Goal: Information Seeking & Learning: Learn about a topic

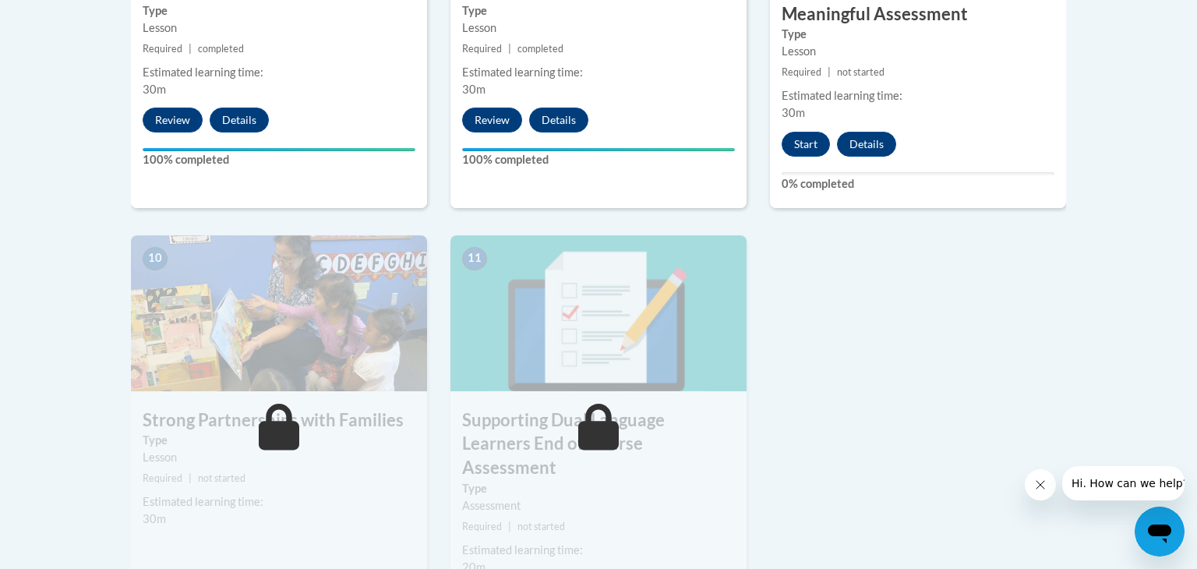
scroll to position [1681, 0]
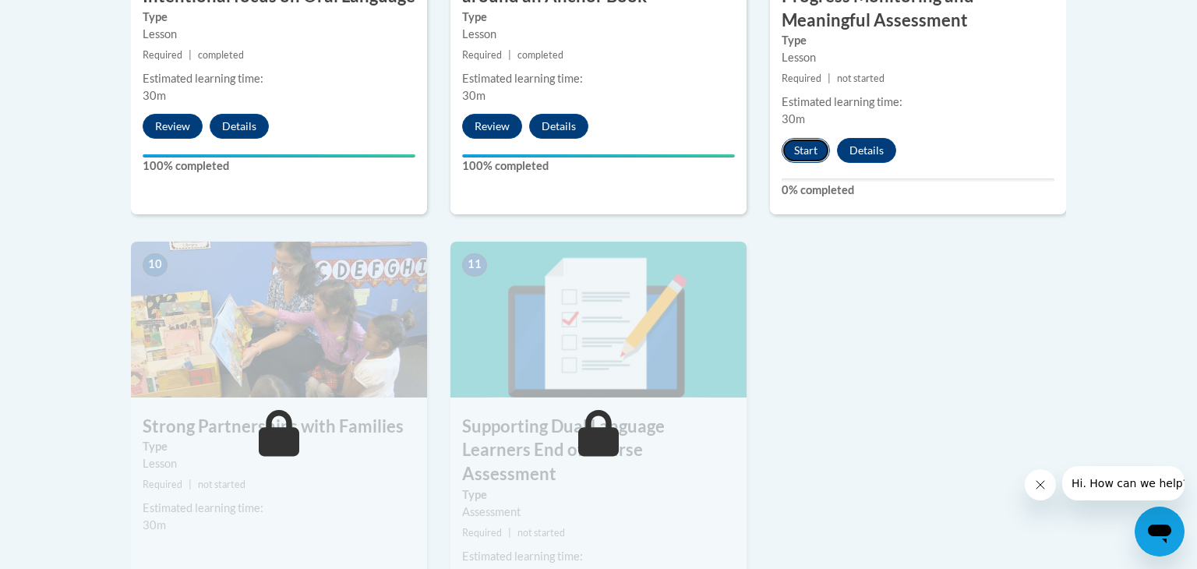
click at [810, 159] on button "Start" at bounding box center [806, 150] width 48 height 25
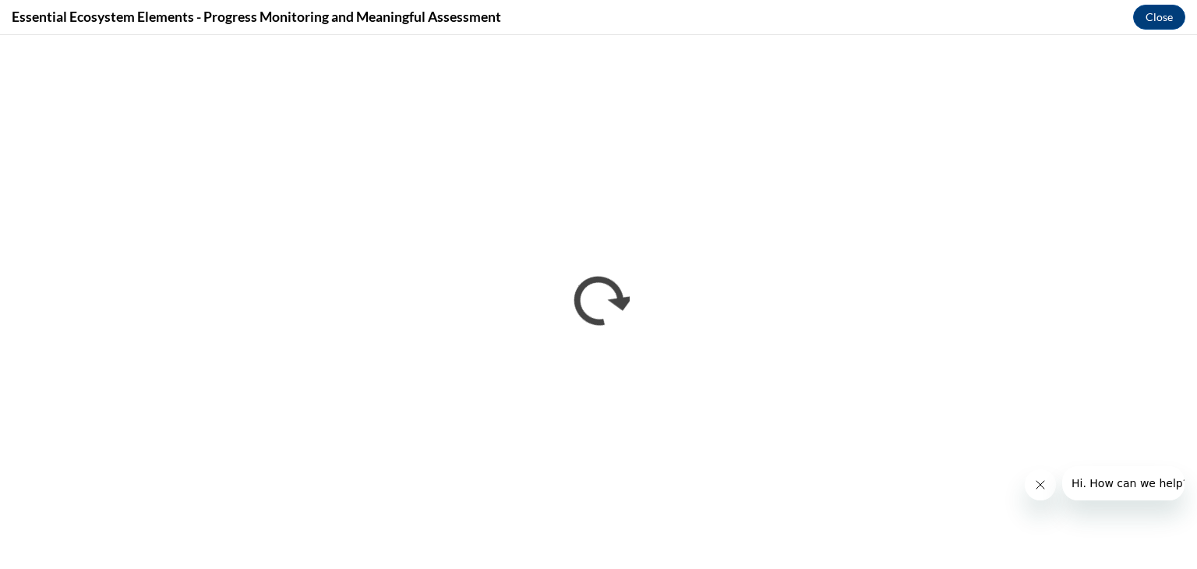
scroll to position [0, 0]
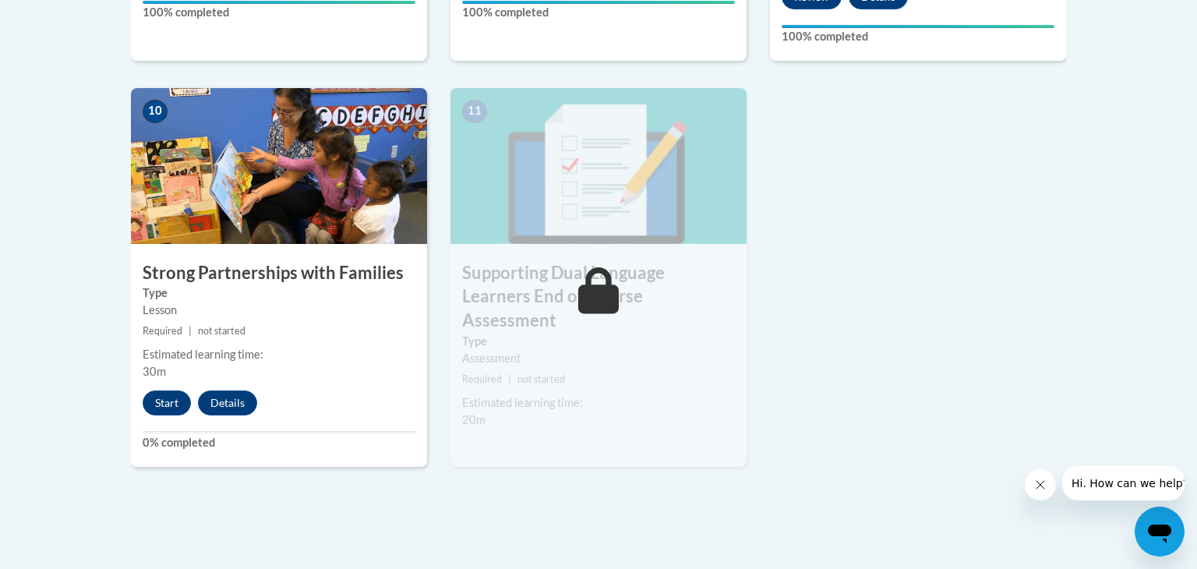
scroll to position [1848, 0]
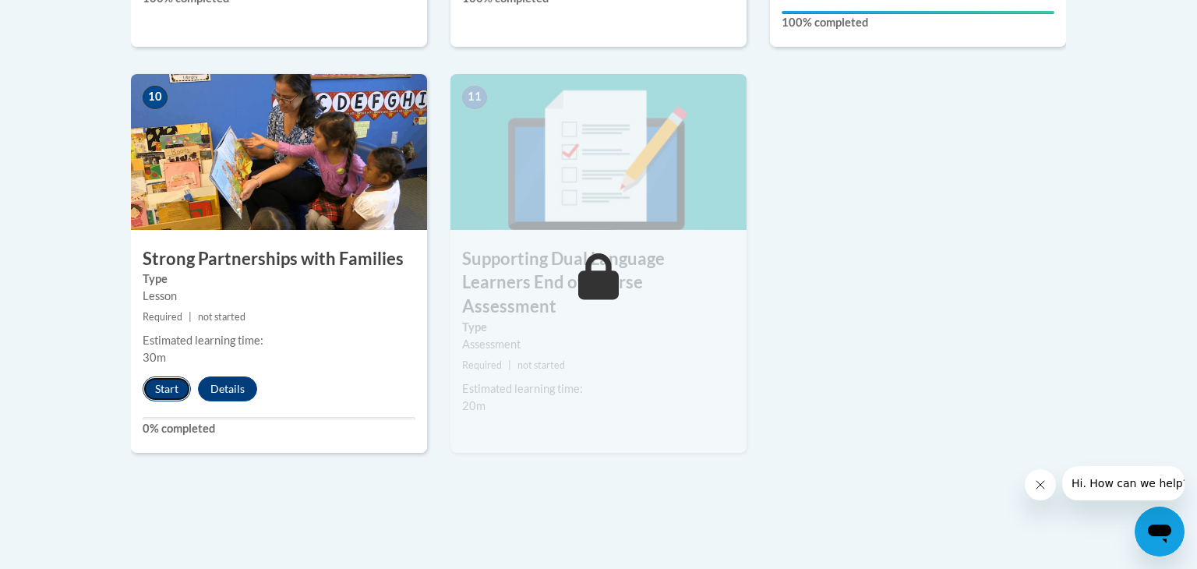
click at [168, 387] on button "Start" at bounding box center [167, 388] width 48 height 25
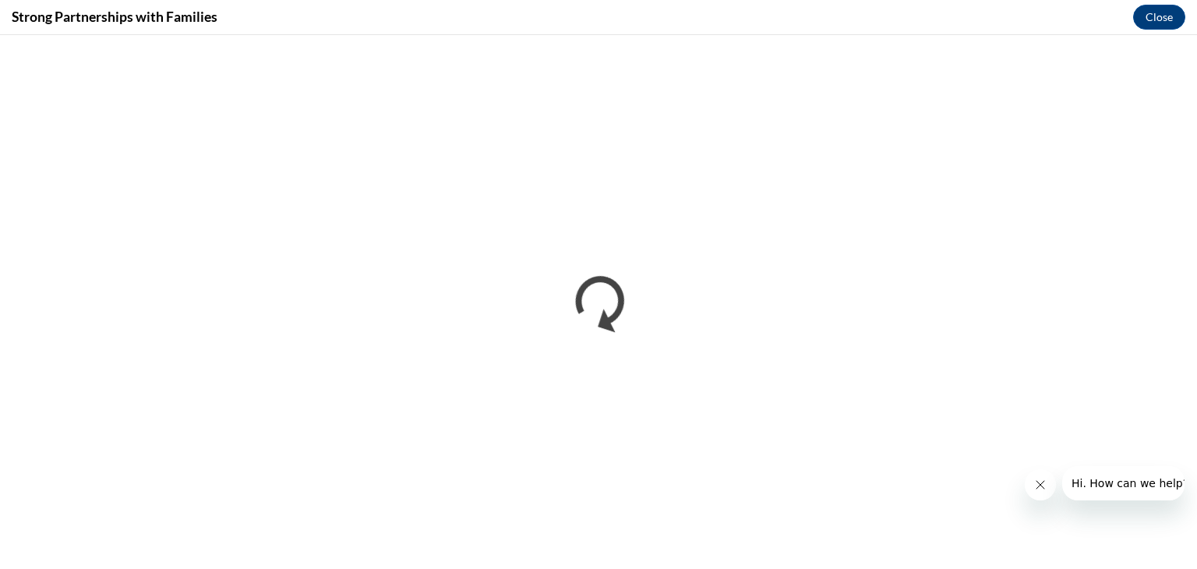
scroll to position [0, 0]
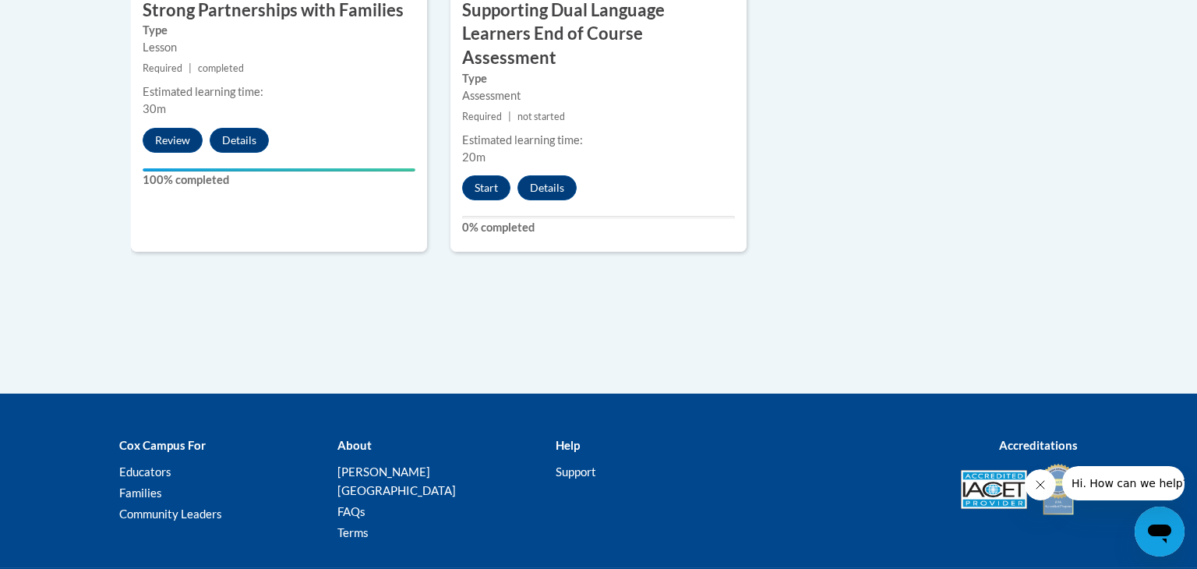
scroll to position [2098, 0]
click at [482, 175] on button "Start" at bounding box center [486, 187] width 48 height 25
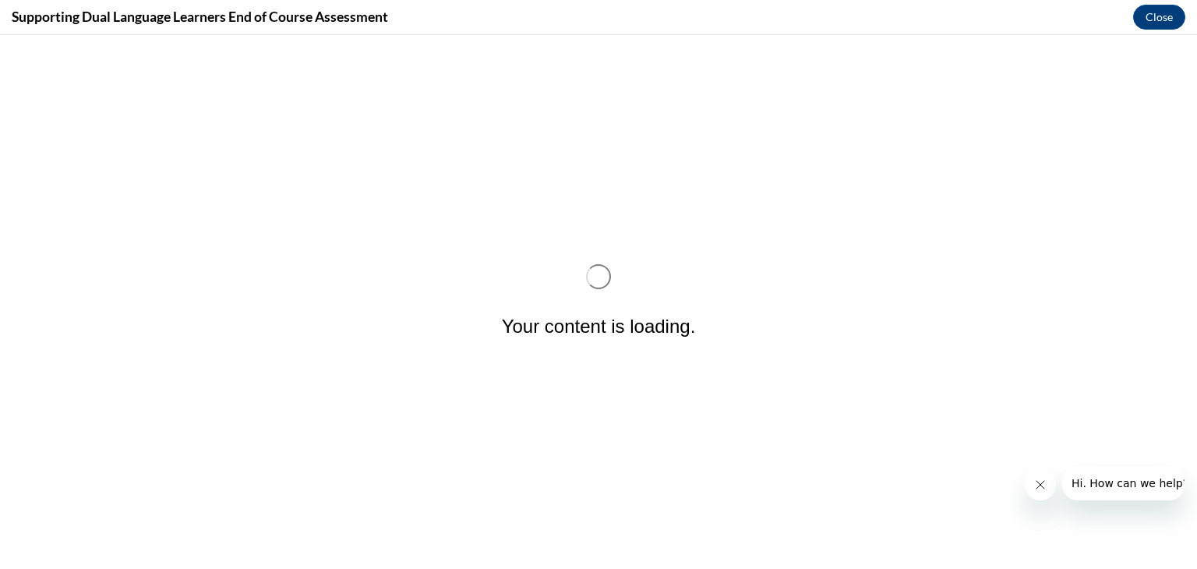
scroll to position [0, 0]
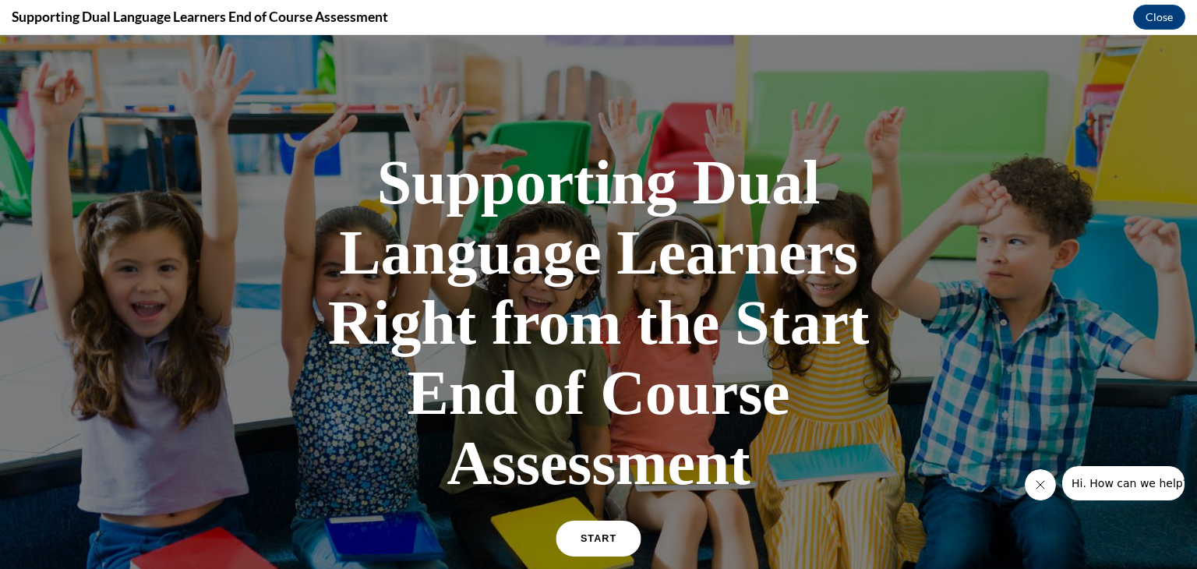
click at [609, 541] on span "START" at bounding box center [599, 539] width 36 height 12
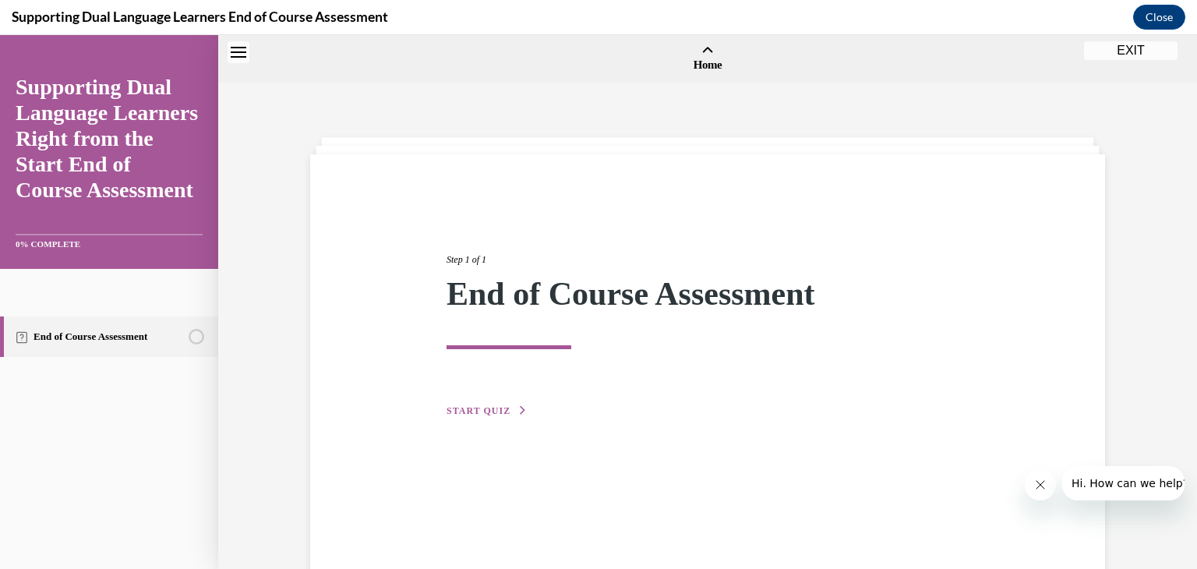
scroll to position [48, 0]
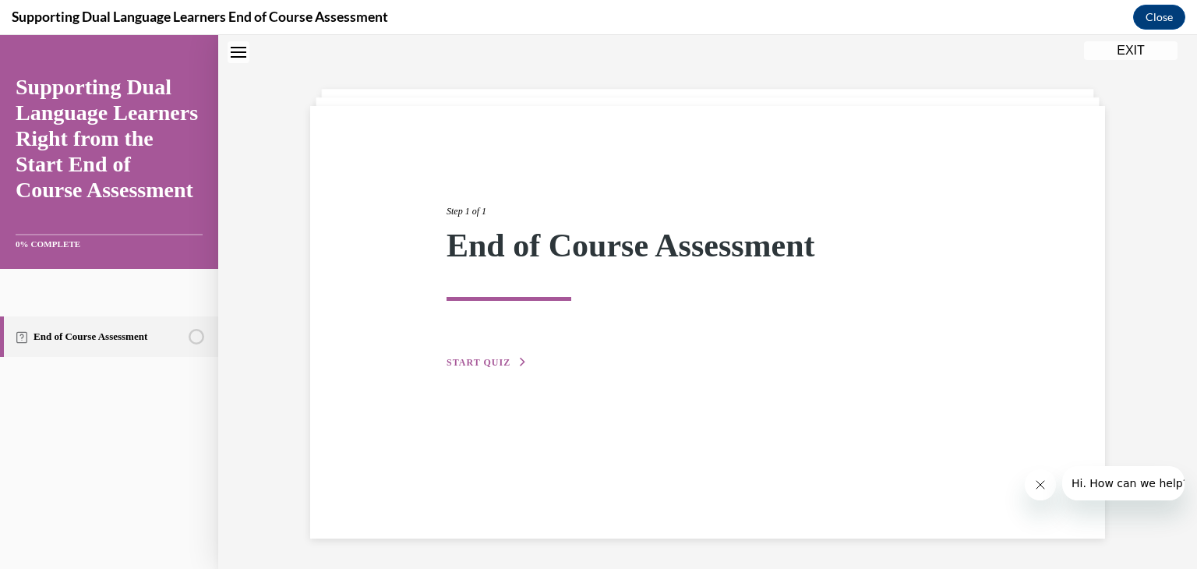
click at [486, 362] on span "START QUIZ" at bounding box center [479, 362] width 64 height 11
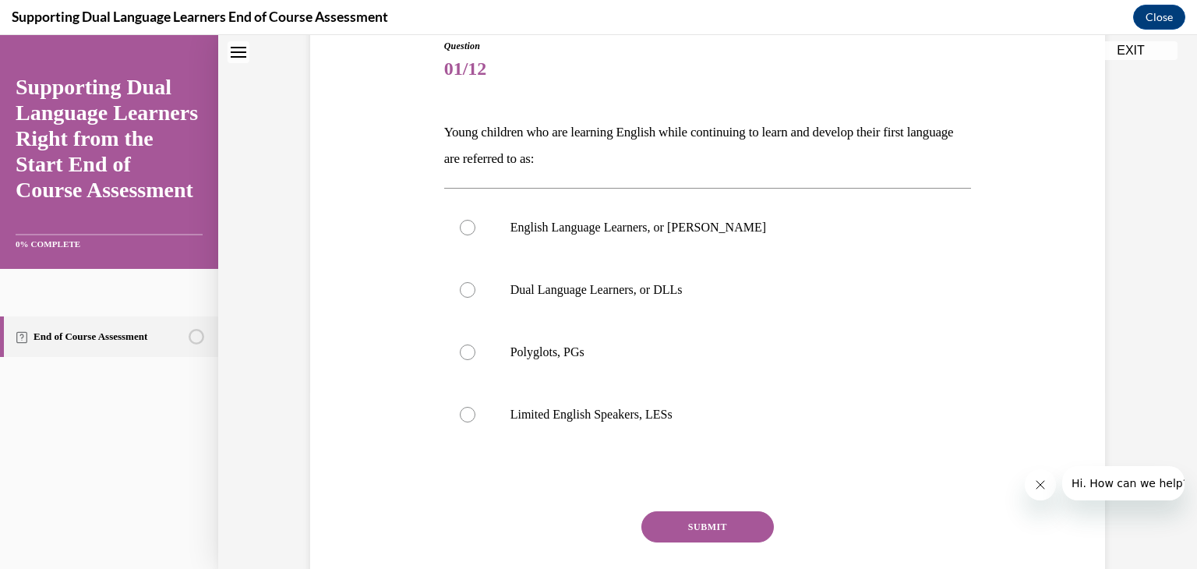
scroll to position [177, 0]
click at [468, 230] on div at bounding box center [468, 229] width 16 height 16
click at [468, 230] on input "English Language Learners, or ELLs" at bounding box center [468, 229] width 16 height 16
radio input "true"
click at [708, 518] on button "SUBMIT" at bounding box center [707, 527] width 133 height 31
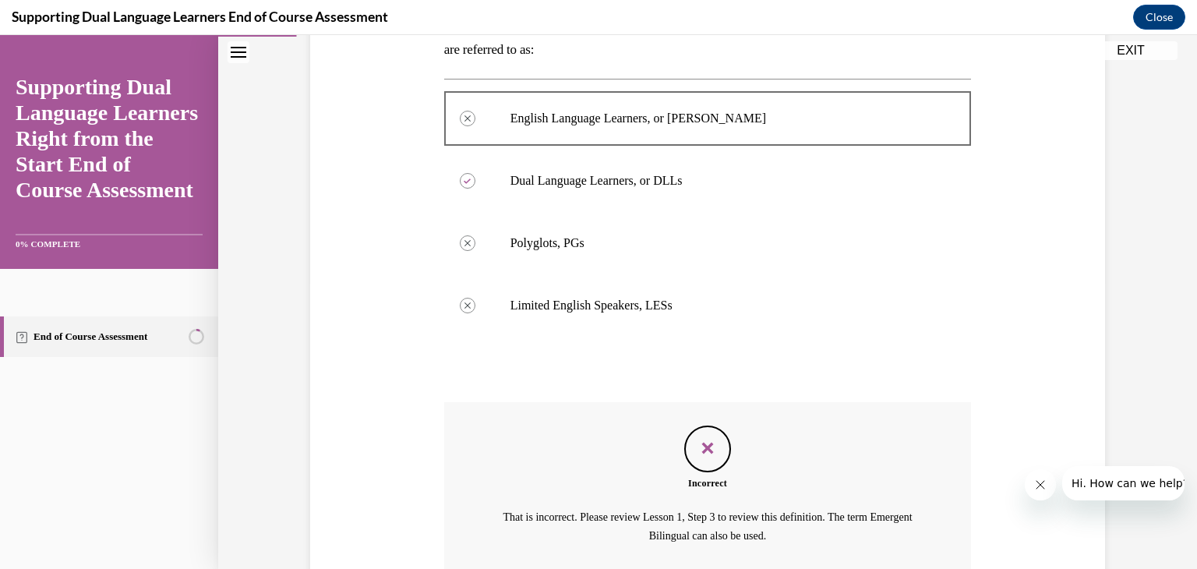
scroll to position [285, 0]
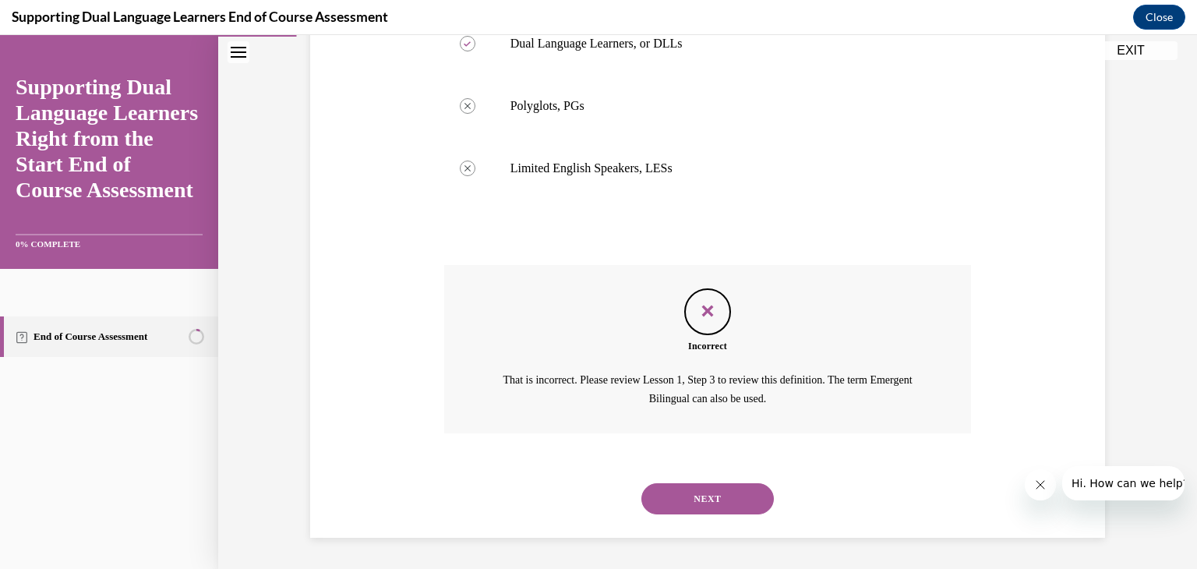
click at [733, 495] on button "NEXT" at bounding box center [707, 498] width 133 height 31
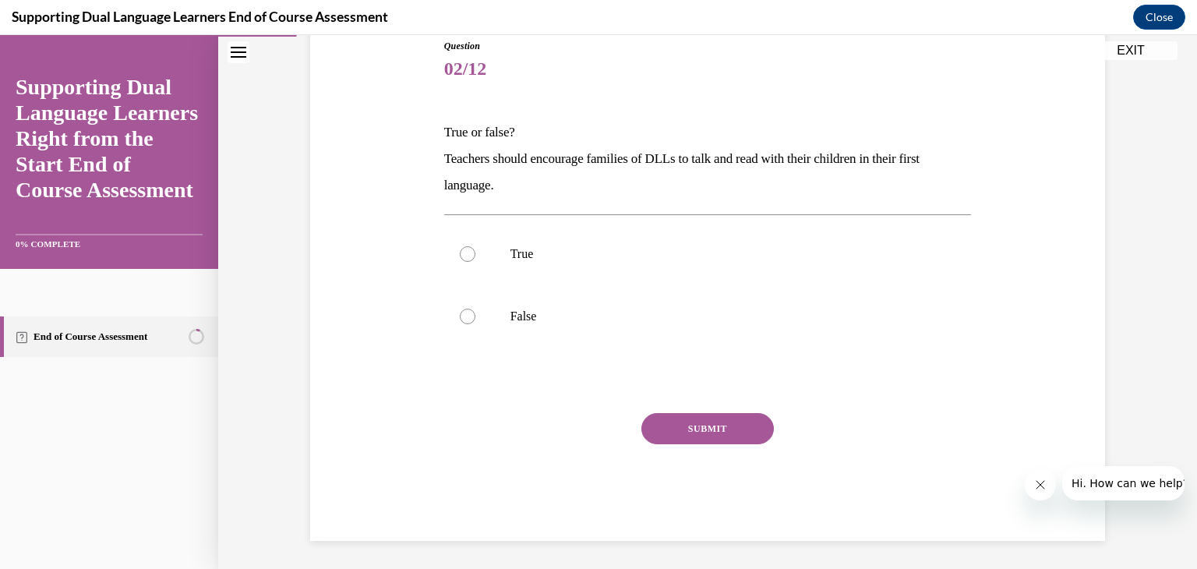
scroll to position [179, 0]
click at [463, 265] on label "True" at bounding box center [708, 252] width 528 height 62
click at [463, 260] on input "True" at bounding box center [468, 253] width 16 height 16
radio input "true"
click at [673, 418] on button "SUBMIT" at bounding box center [707, 427] width 133 height 31
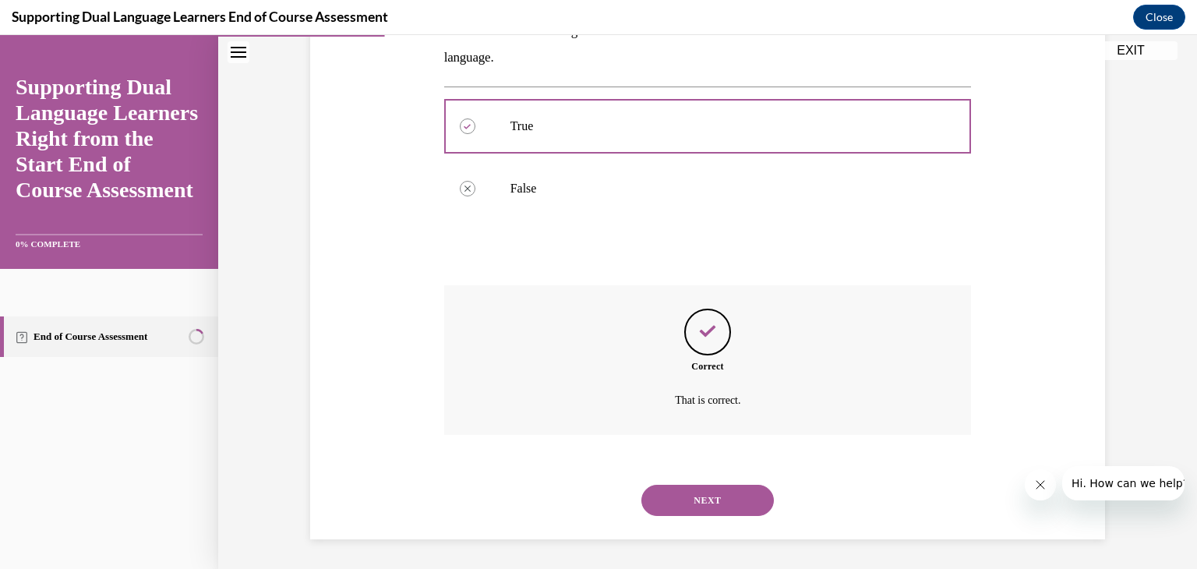
scroll to position [306, 0]
click at [661, 508] on button "NEXT" at bounding box center [707, 499] width 133 height 31
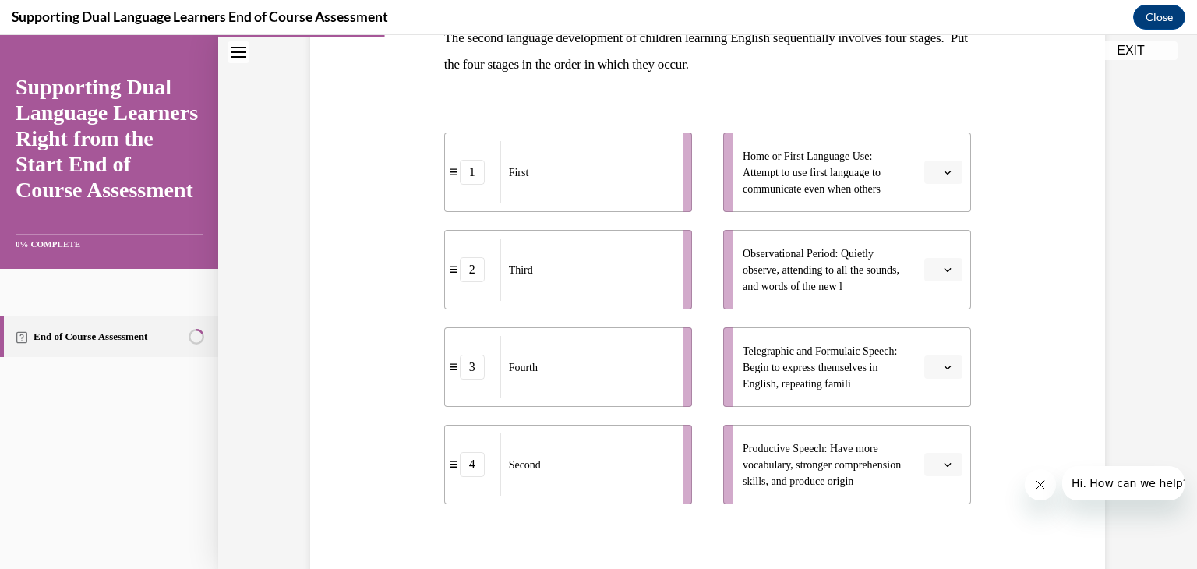
scroll to position [270, 0]
click at [942, 178] on button "button" at bounding box center [943, 173] width 38 height 23
click at [945, 246] on div "1" at bounding box center [942, 239] width 39 height 31
click at [944, 274] on icon "button" at bounding box center [948, 271] width 8 height 8
click at [935, 366] on span "2" at bounding box center [937, 368] width 5 height 12
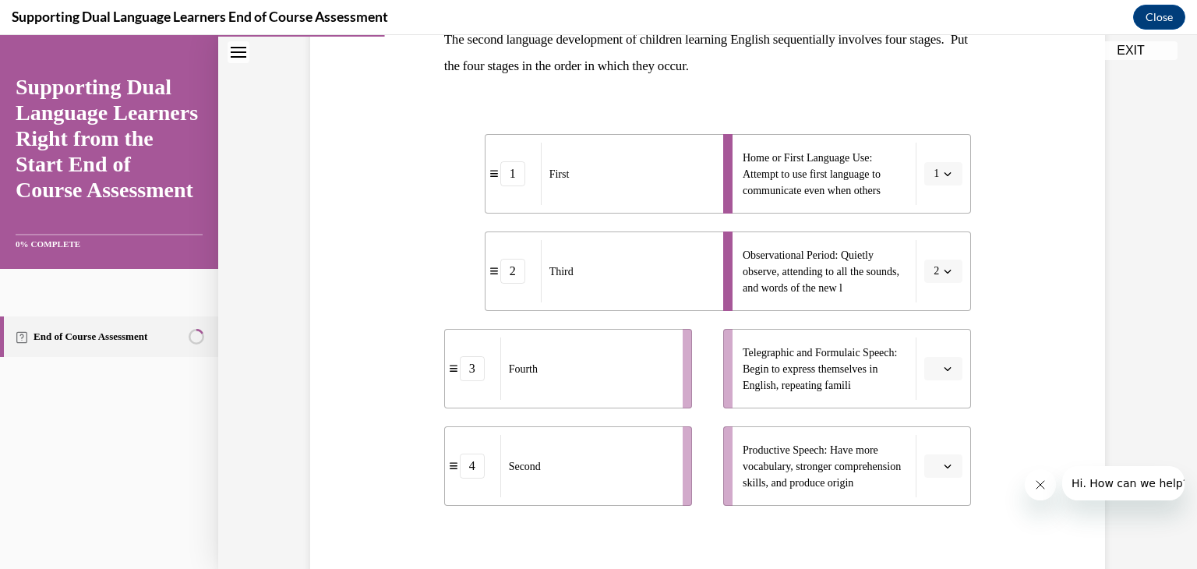
click at [942, 373] on button "button" at bounding box center [943, 368] width 38 height 23
click at [939, 502] on span "3" at bounding box center [937, 496] width 5 height 12
click at [948, 465] on icon "button" at bounding box center [948, 466] width 8 height 8
click at [935, 436] on span "4" at bounding box center [937, 431] width 5 height 12
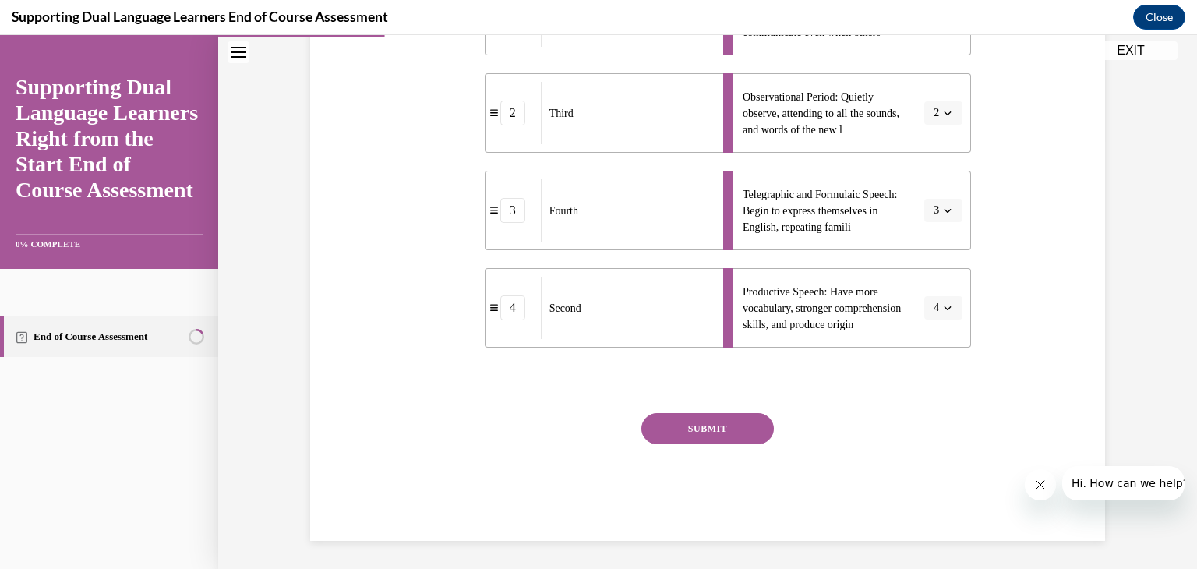
click at [740, 429] on button "SUBMIT" at bounding box center [707, 428] width 133 height 31
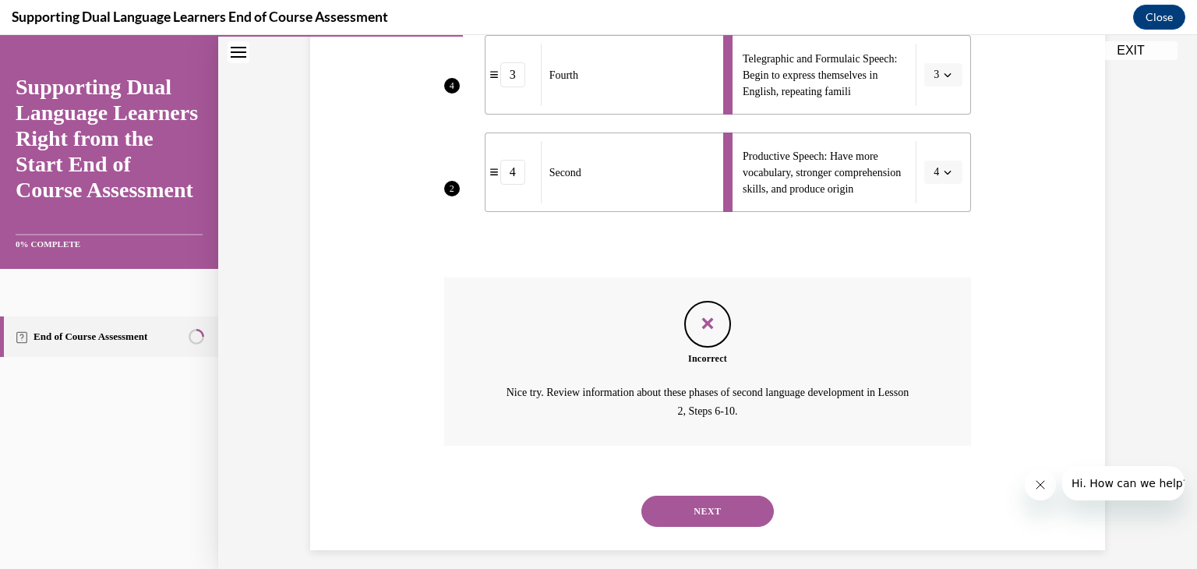
scroll to position [564, 0]
click at [726, 511] on button "NEXT" at bounding box center [707, 512] width 133 height 31
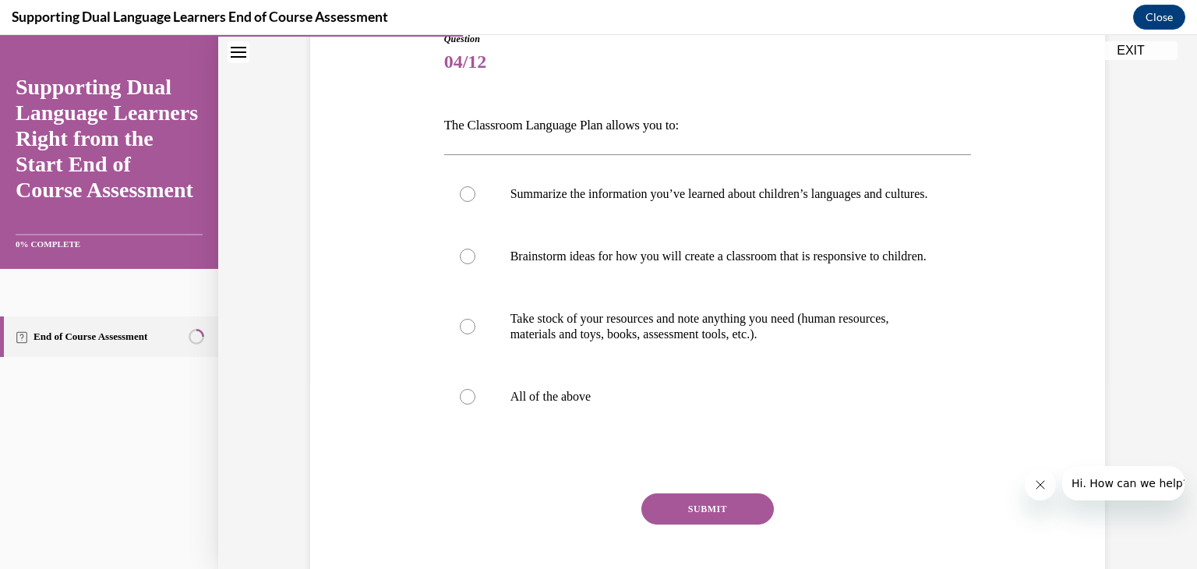
scroll to position [187, 0]
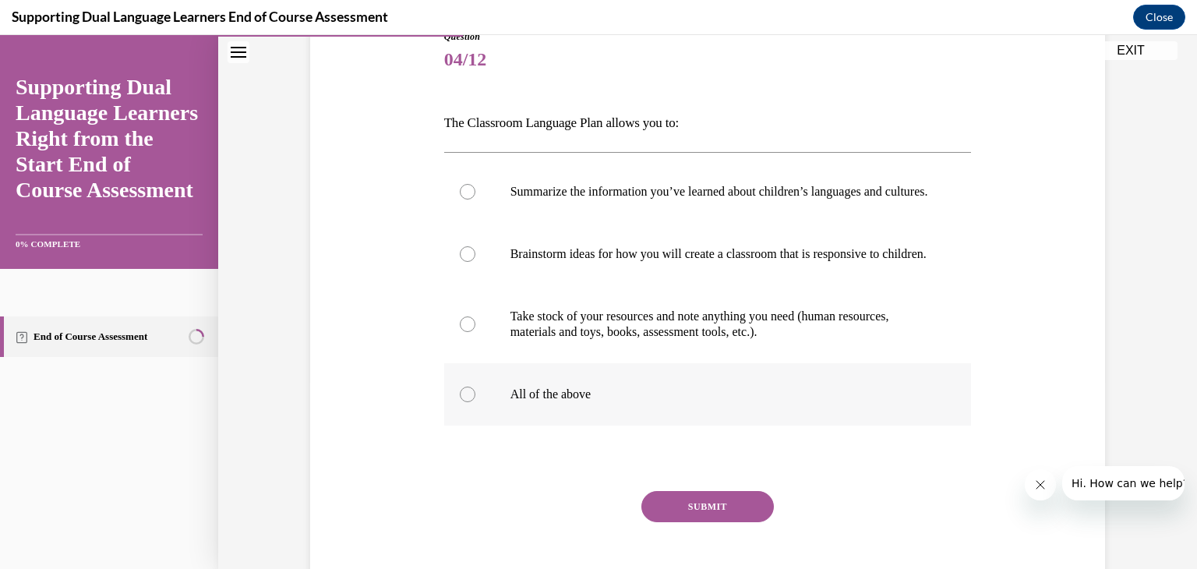
click at [468, 402] on div at bounding box center [468, 395] width 16 height 16
click at [468, 402] on input "All of the above" at bounding box center [468, 395] width 16 height 16
radio input "true"
click at [688, 522] on button "SUBMIT" at bounding box center [707, 506] width 133 height 31
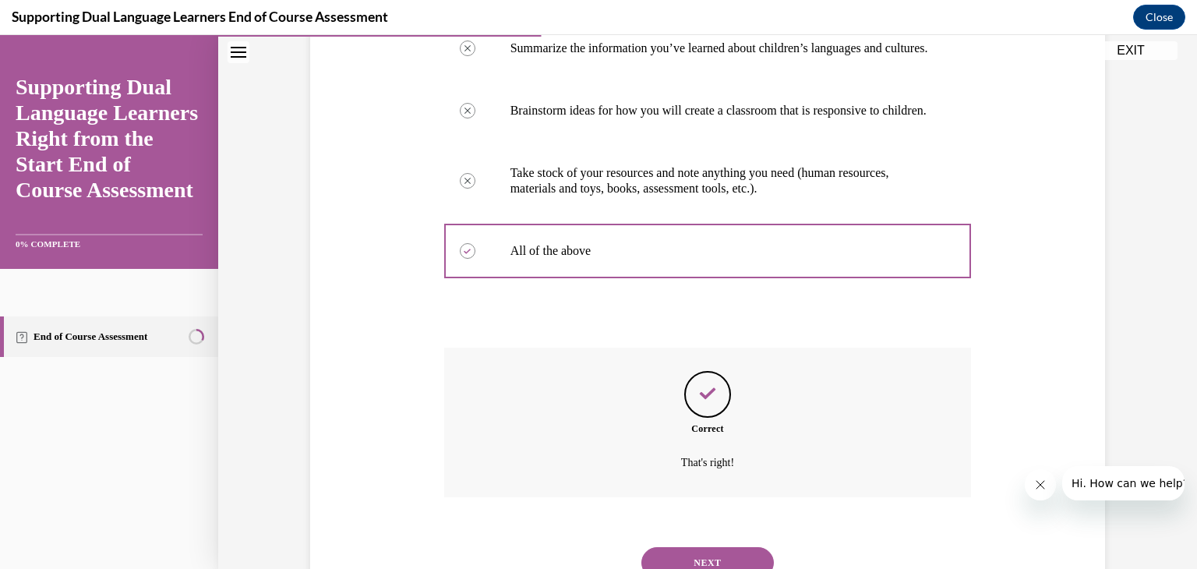
scroll to position [425, 0]
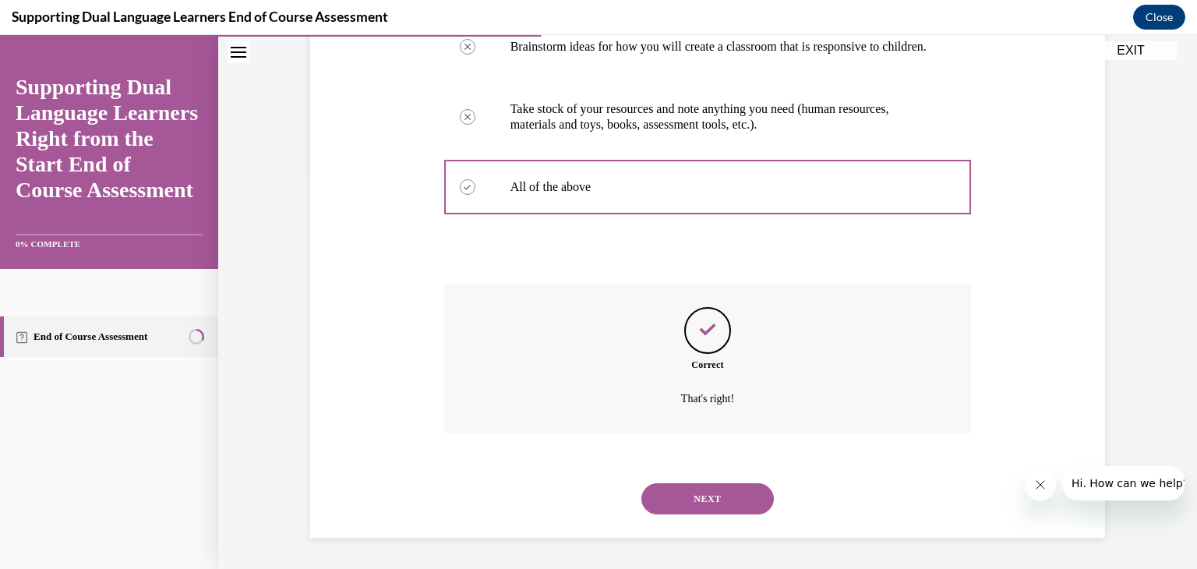
click at [692, 500] on button "NEXT" at bounding box center [707, 498] width 133 height 31
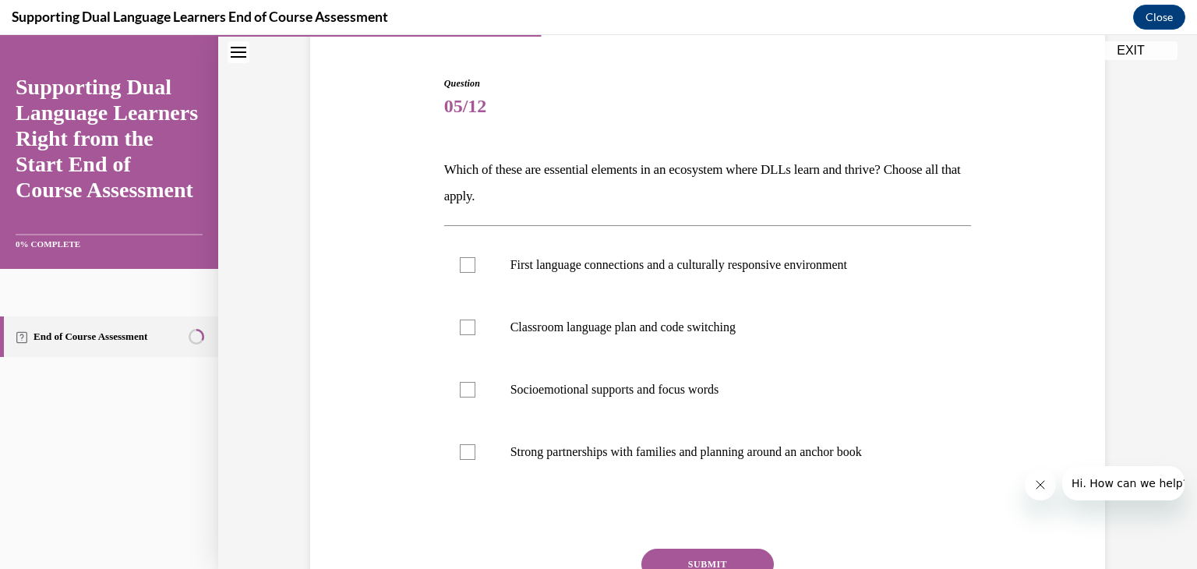
scroll to position [150, 0]
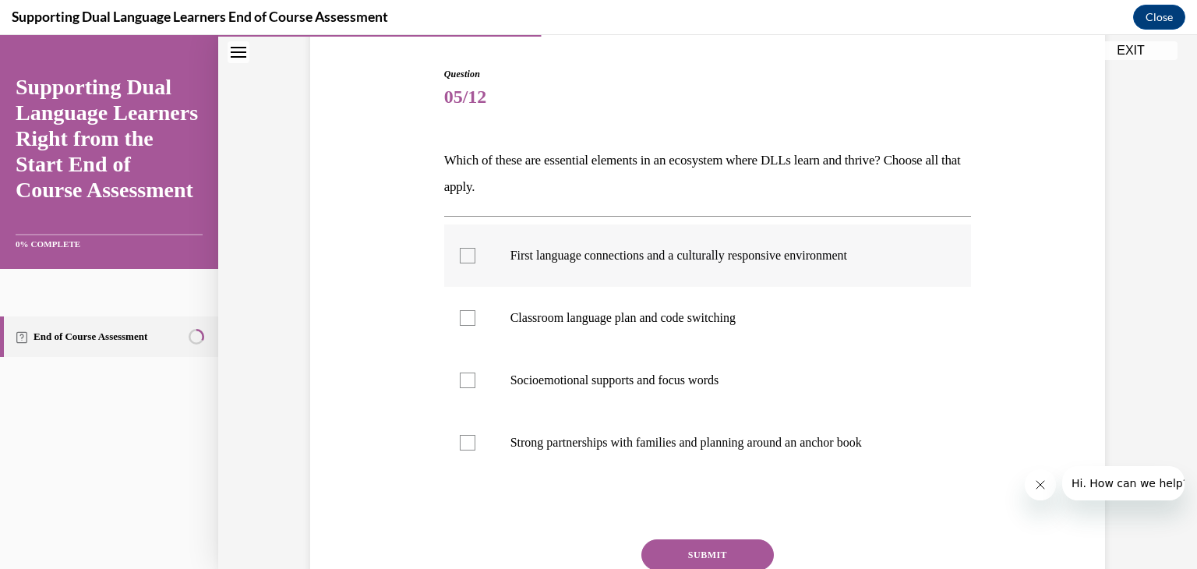
click at [466, 248] on div at bounding box center [468, 256] width 16 height 16
click at [466, 248] on input "First language connections and a culturally responsive environment" at bounding box center [468, 256] width 16 height 16
checkbox input "true"
click at [471, 373] on div at bounding box center [468, 381] width 16 height 16
click at [471, 373] on input "Socioemotional supports and focus words" at bounding box center [468, 381] width 16 height 16
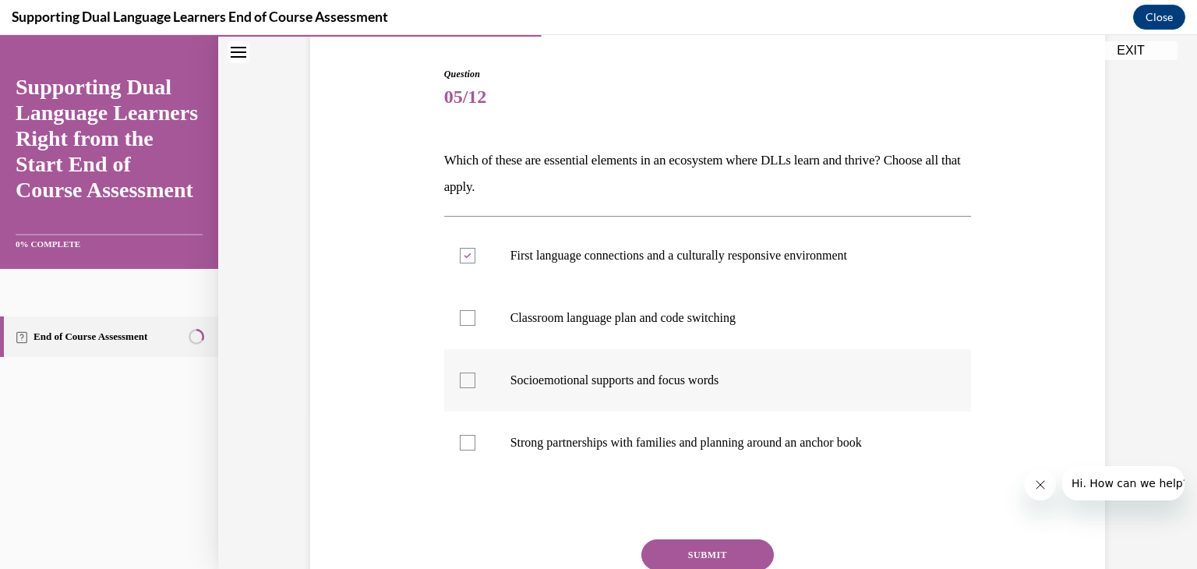
checkbox input "true"
click at [478, 440] on label "Strong partnerships with families and planning around an anchor book" at bounding box center [708, 443] width 528 height 62
click at [475, 440] on input "Strong partnerships with families and planning around an anchor book" at bounding box center [468, 443] width 16 height 16
checkbox input "true"
click at [677, 549] on button "SUBMIT" at bounding box center [707, 554] width 133 height 31
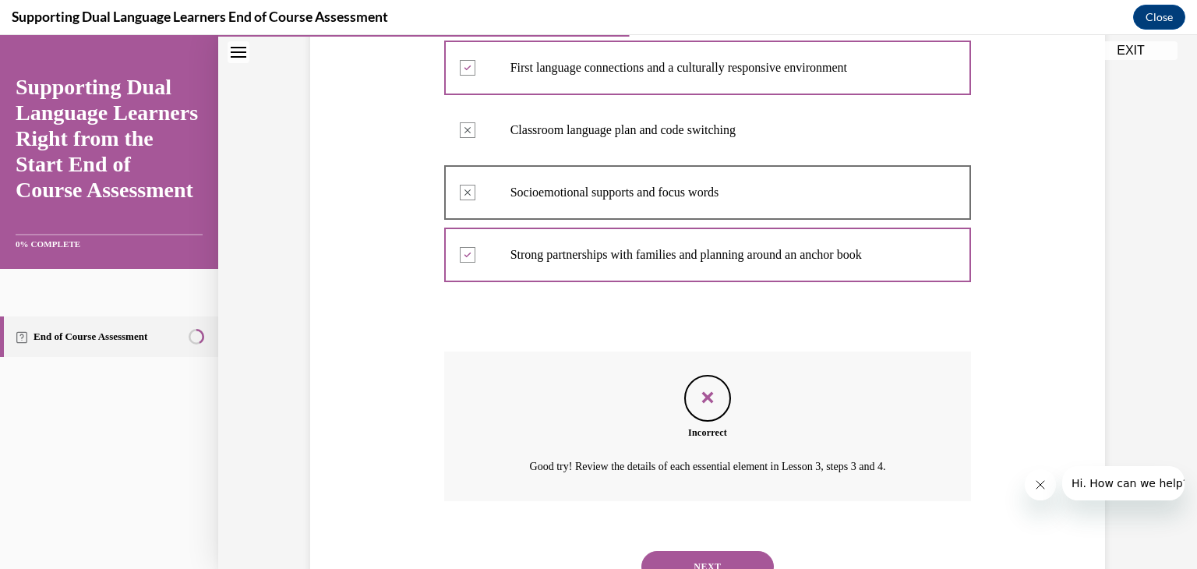
scroll to position [405, 0]
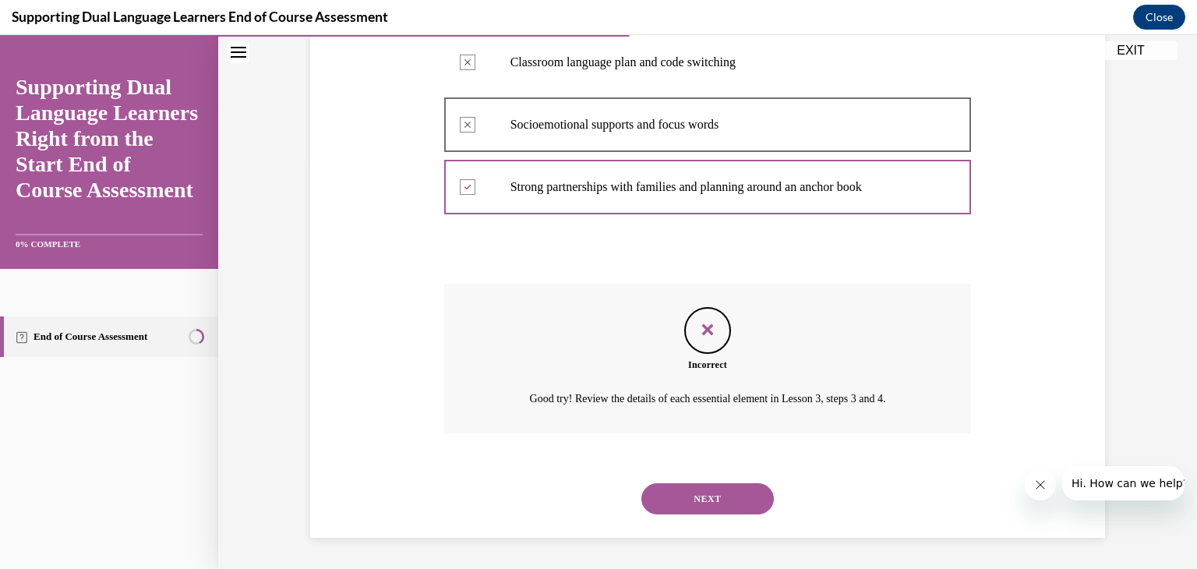
click at [729, 497] on button "NEXT" at bounding box center [707, 498] width 133 height 31
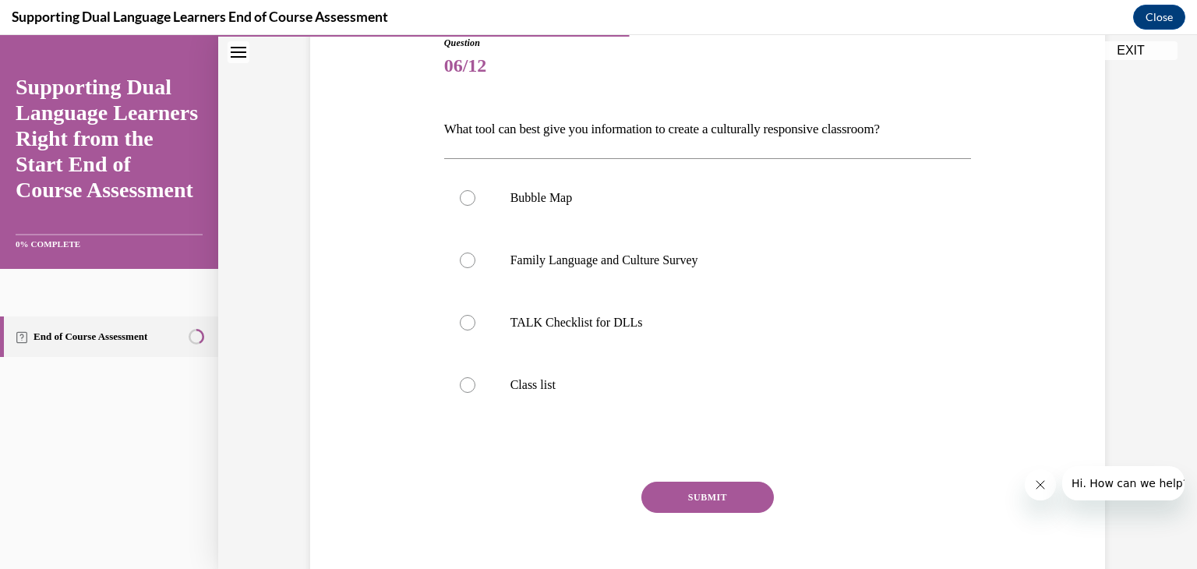
scroll to position [180, 0]
click at [468, 257] on div at bounding box center [468, 261] width 16 height 16
click at [468, 257] on input "Family Language and Culture Survey" at bounding box center [468, 261] width 16 height 16
radio input "true"
click at [700, 496] on button "SUBMIT" at bounding box center [707, 497] width 133 height 31
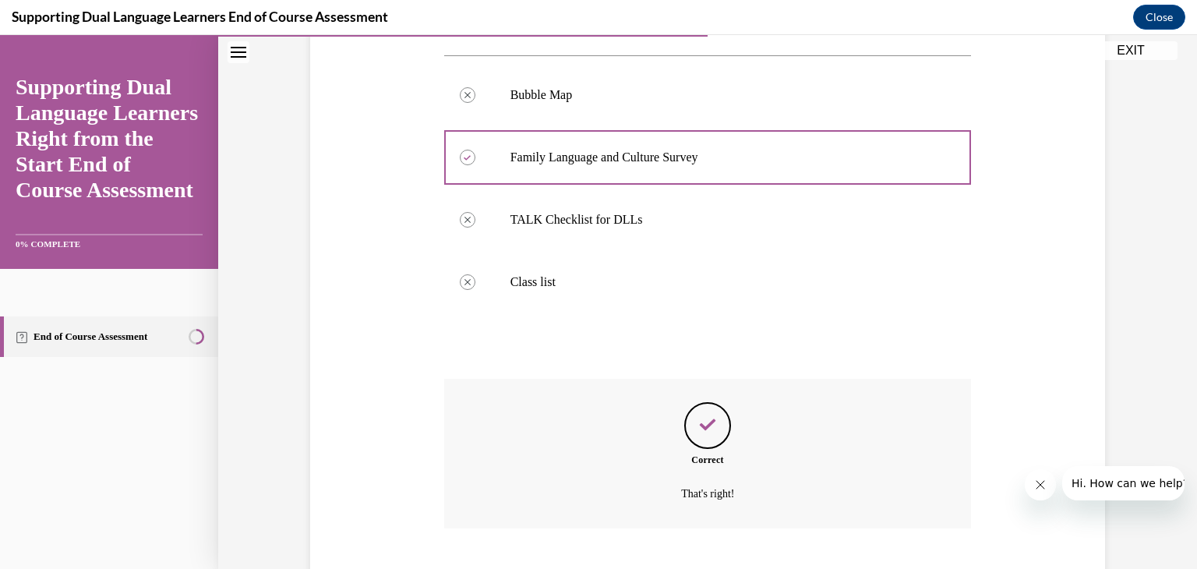
scroll to position [378, 0]
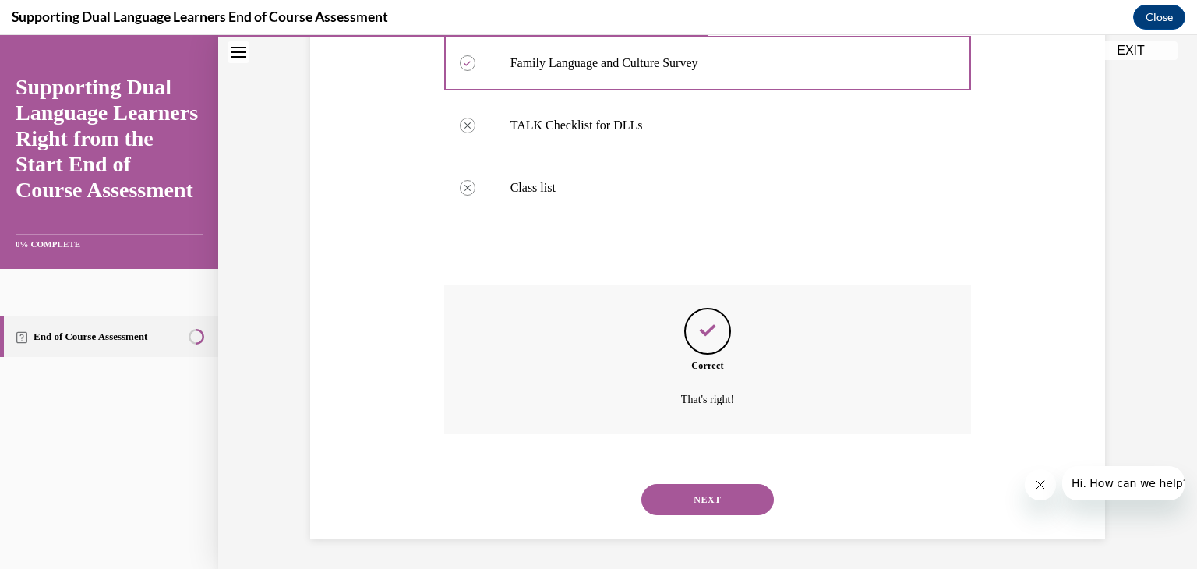
click at [742, 507] on button "NEXT" at bounding box center [707, 499] width 133 height 31
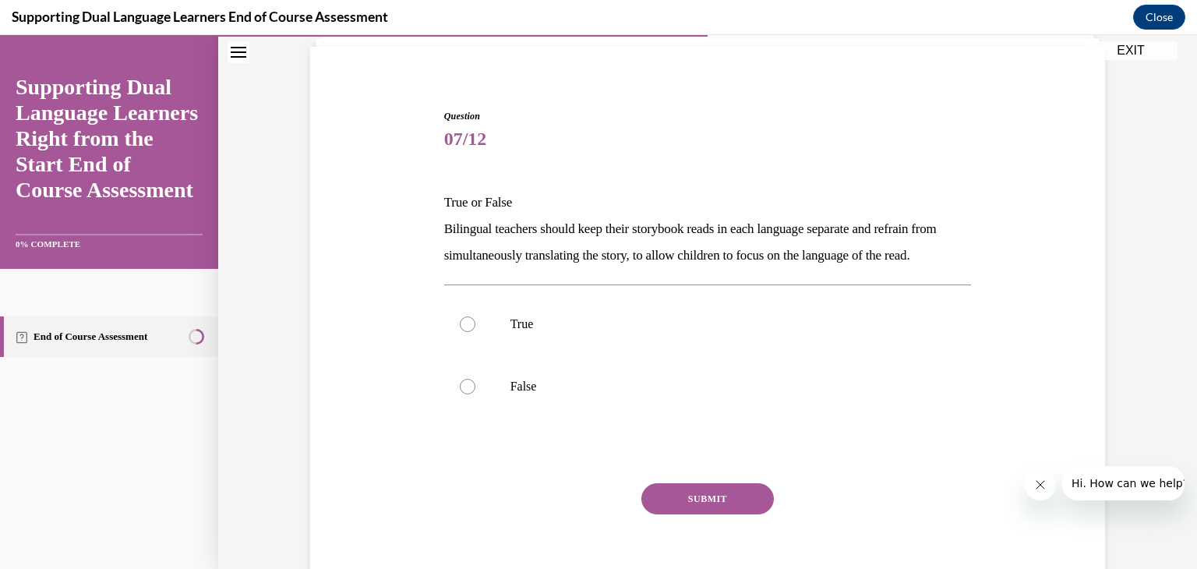
scroll to position [110, 0]
click at [476, 405] on label "False" at bounding box center [708, 384] width 528 height 62
click at [475, 392] on input "False" at bounding box center [468, 384] width 16 height 16
radio input "true"
click at [688, 512] on button "SUBMIT" at bounding box center [707, 496] width 133 height 31
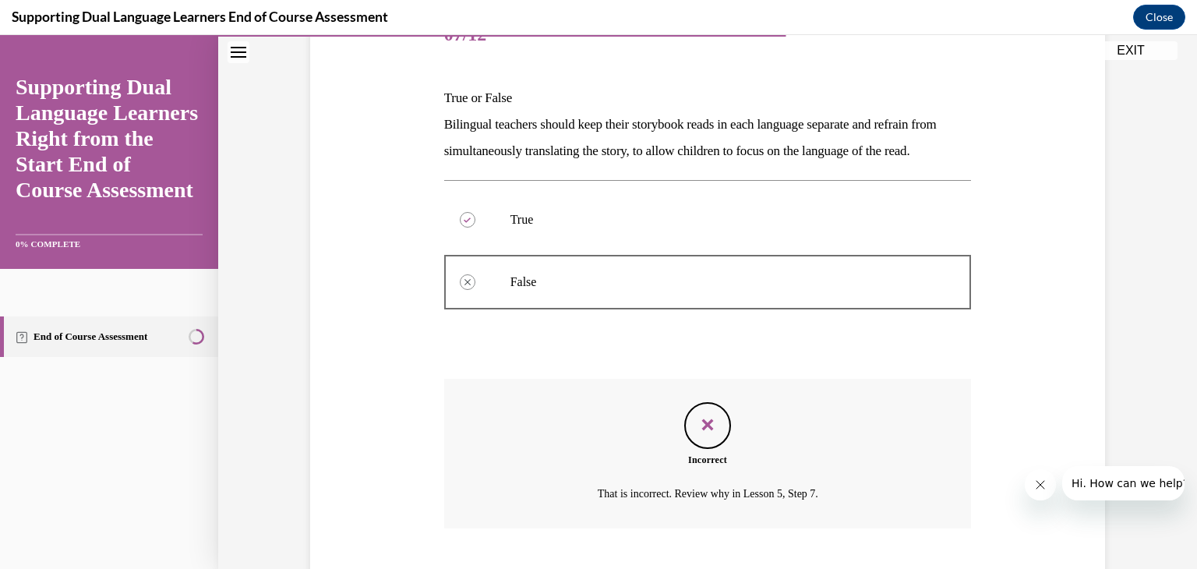
scroll to position [316, 0]
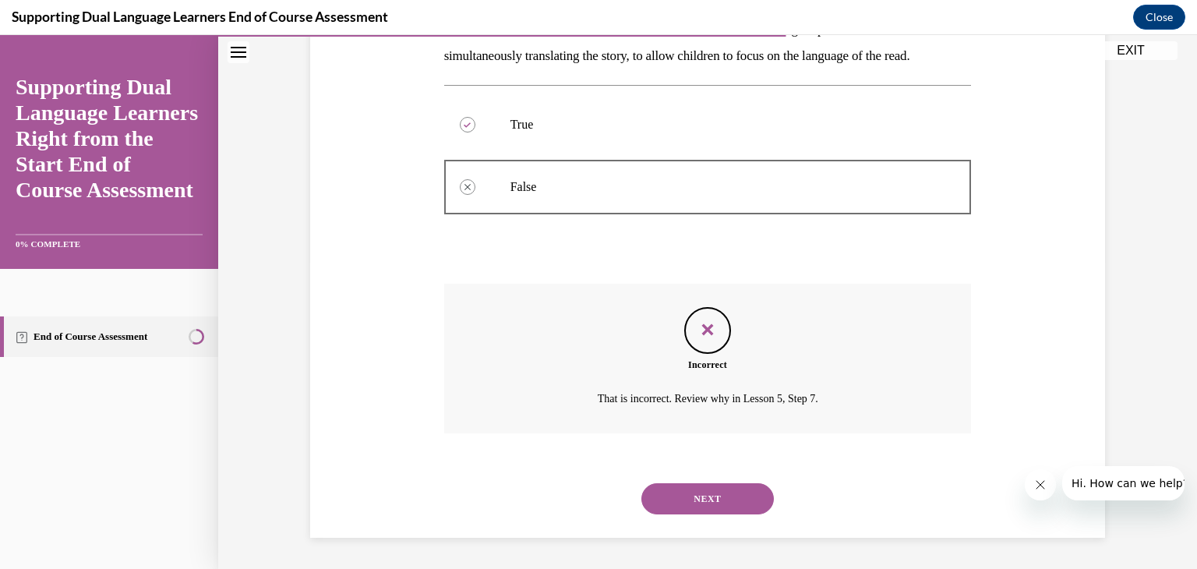
click at [744, 514] on button "NEXT" at bounding box center [707, 498] width 133 height 31
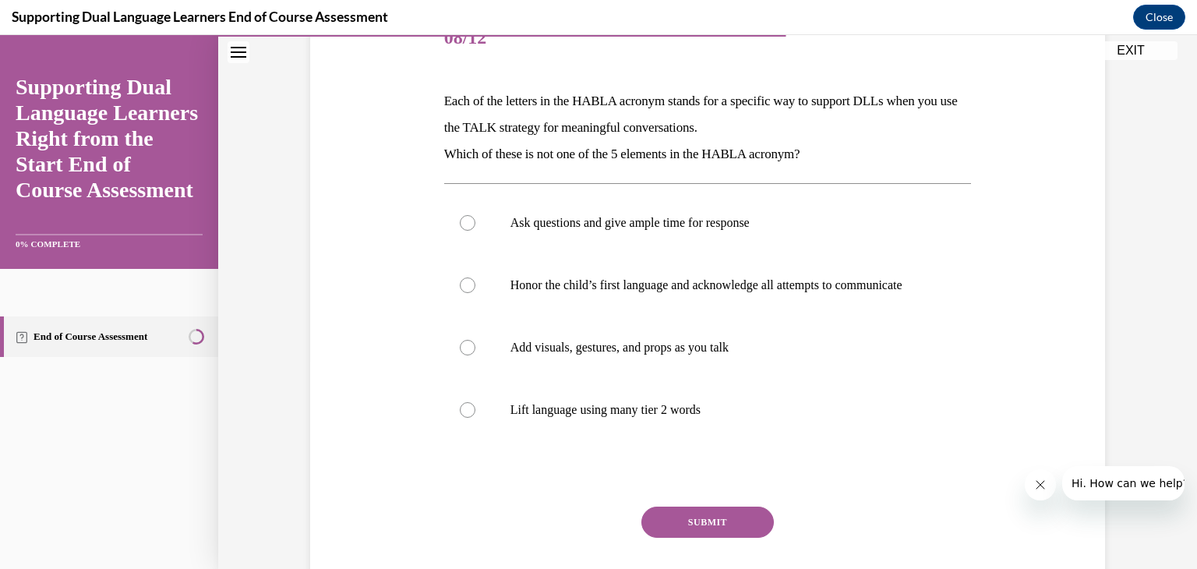
scroll to position [213, 0]
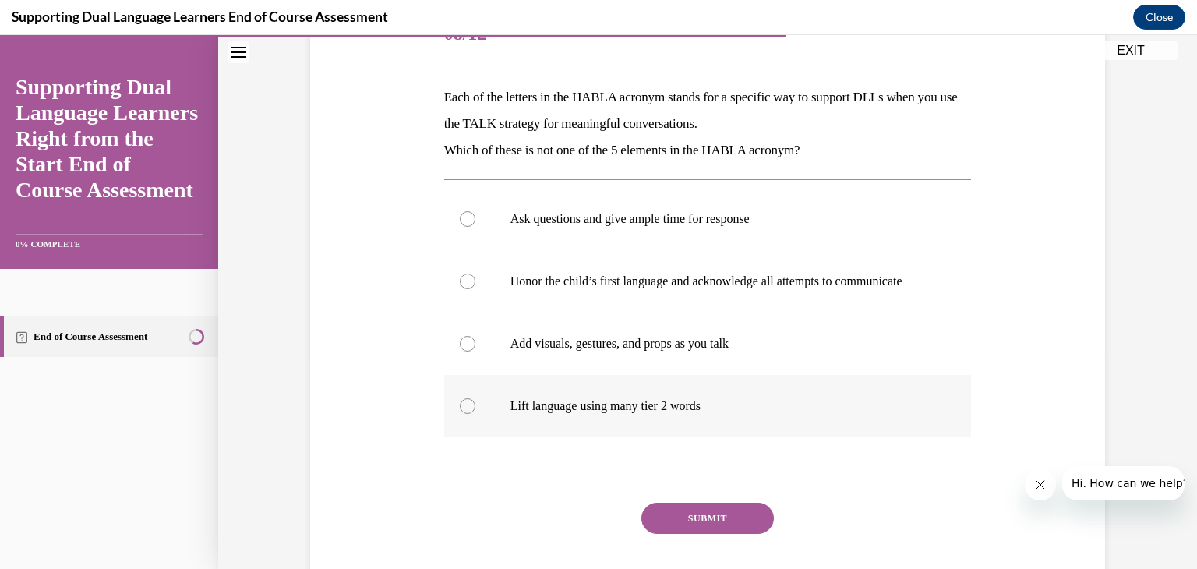
click at [472, 414] on div at bounding box center [468, 406] width 16 height 16
click at [472, 414] on input "Lift language using many tier 2 words" at bounding box center [468, 406] width 16 height 16
radio input "true"
click at [713, 521] on button "SUBMIT" at bounding box center [707, 518] width 133 height 31
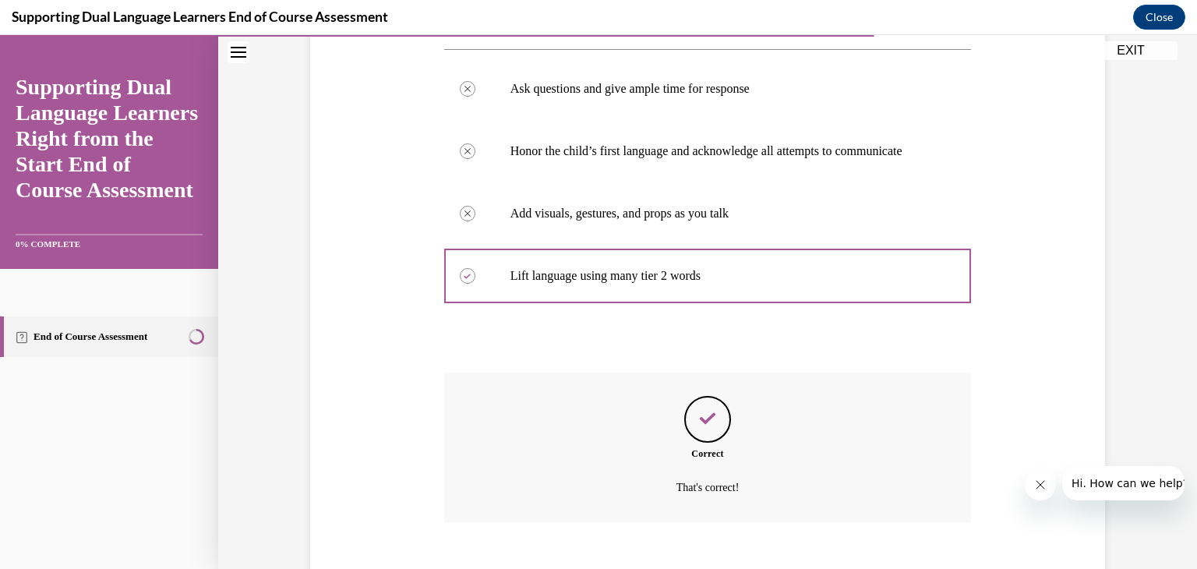
scroll to position [447, 0]
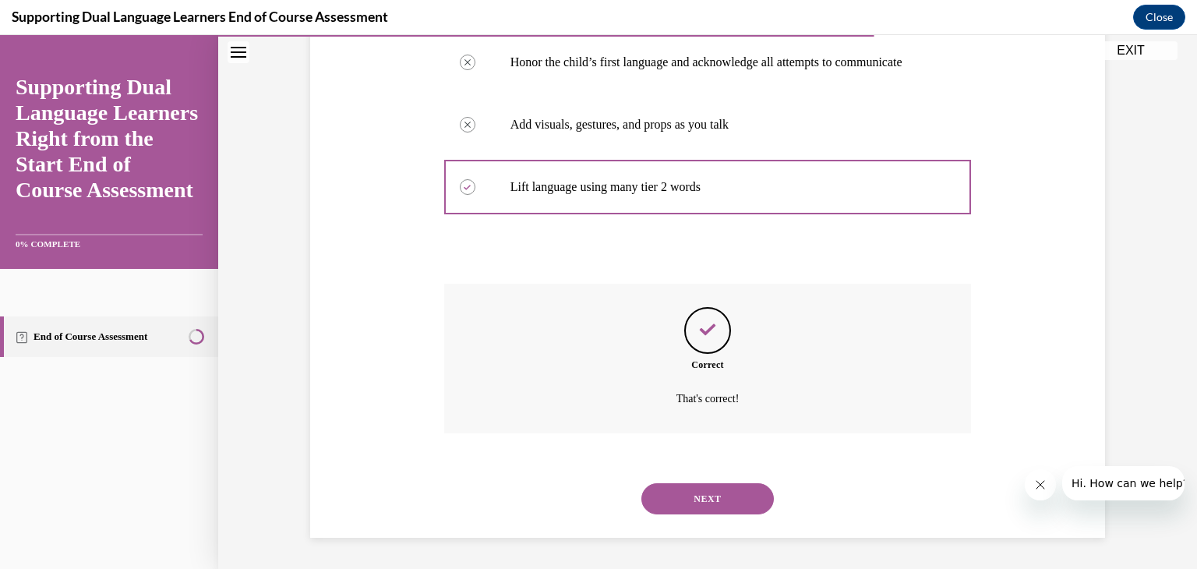
click at [717, 507] on button "NEXT" at bounding box center [707, 498] width 133 height 31
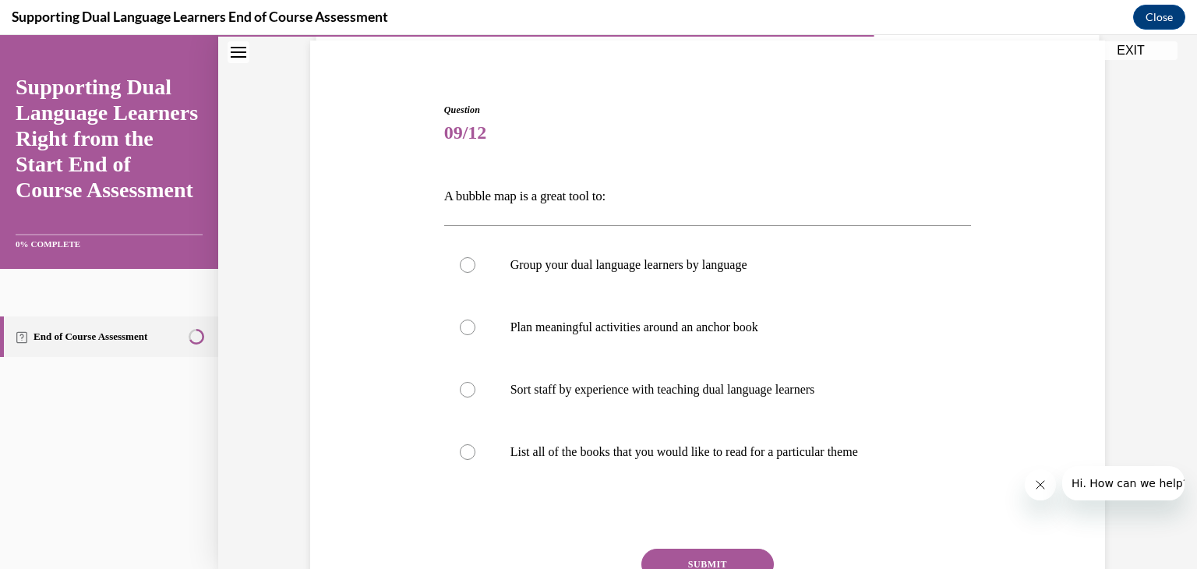
scroll to position [116, 0]
click at [474, 325] on div at bounding box center [468, 325] width 16 height 16
click at [474, 325] on input "Plan meaningful activities around an anchor book" at bounding box center [468, 325] width 16 height 16
radio input "true"
click at [730, 549] on button "SUBMIT" at bounding box center [707, 561] width 133 height 31
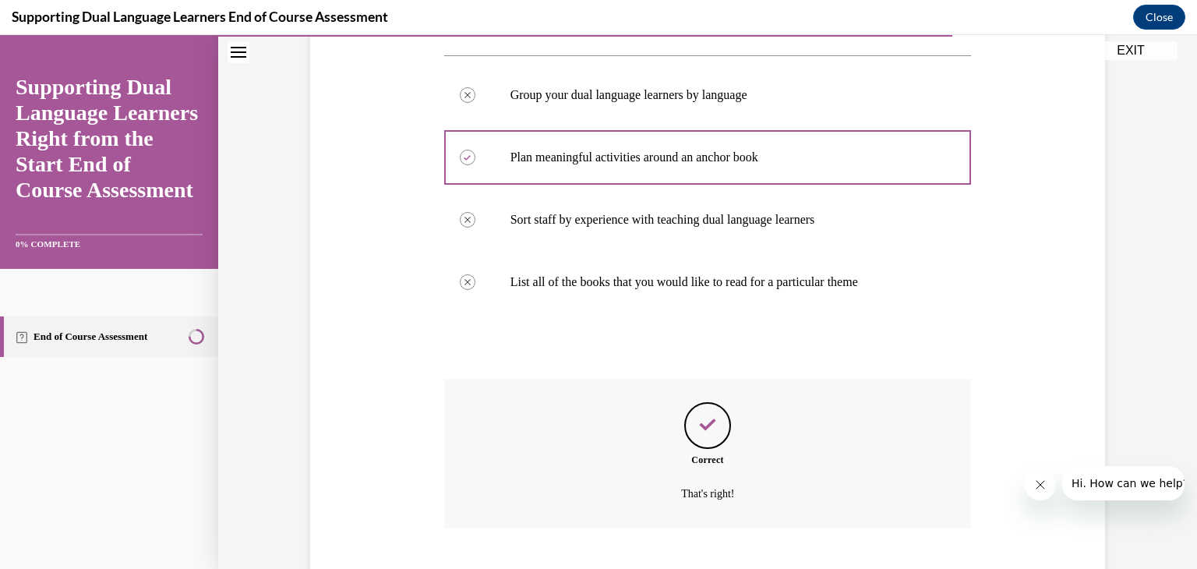
scroll to position [378, 0]
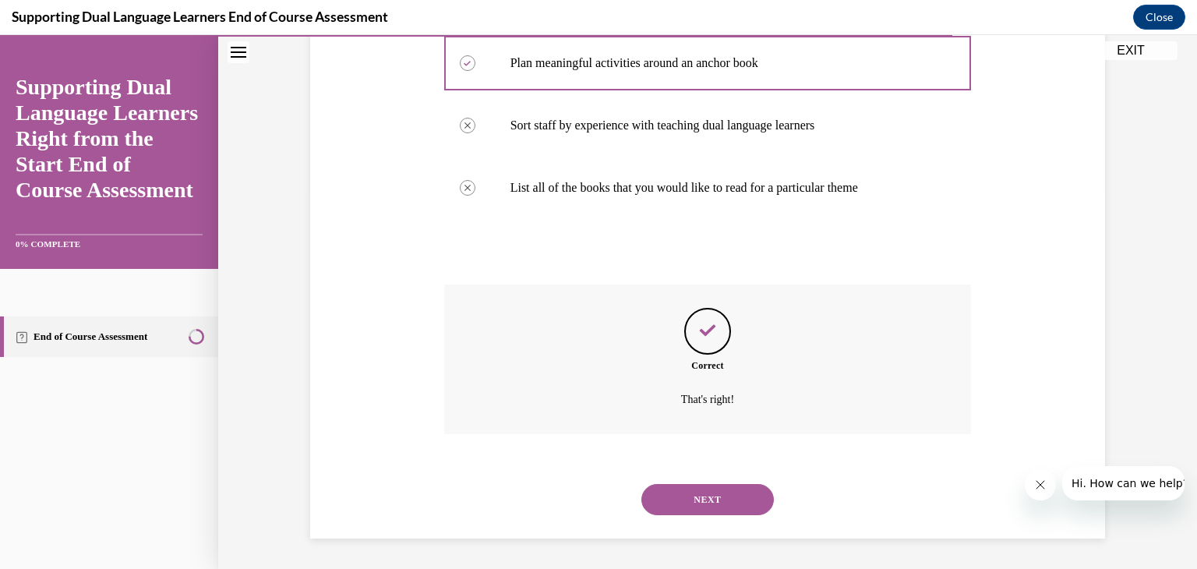
click at [730, 500] on button "NEXT" at bounding box center [707, 499] width 133 height 31
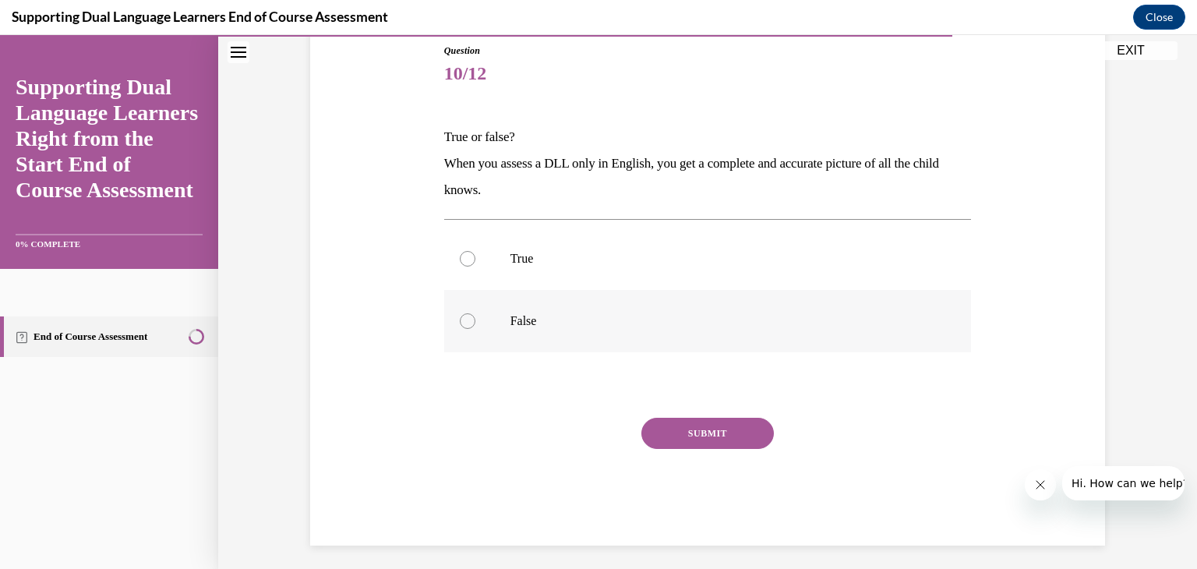
click at [465, 324] on div at bounding box center [468, 321] width 16 height 16
click at [465, 324] on input "False" at bounding box center [468, 321] width 16 height 16
radio input "true"
click at [730, 423] on button "SUBMIT" at bounding box center [707, 433] width 133 height 31
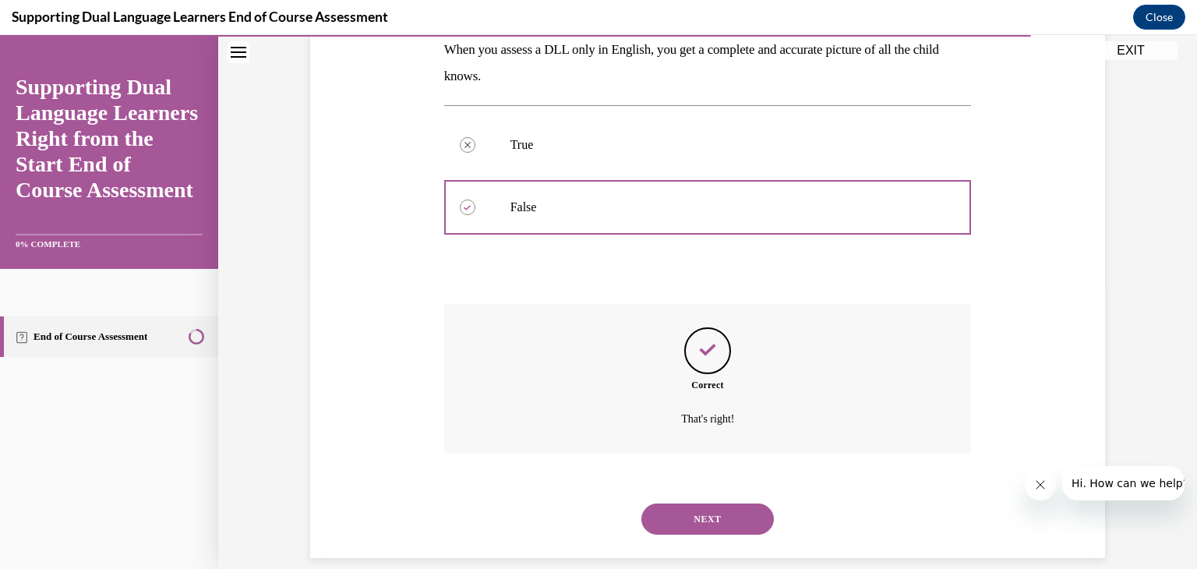
scroll to position [306, 0]
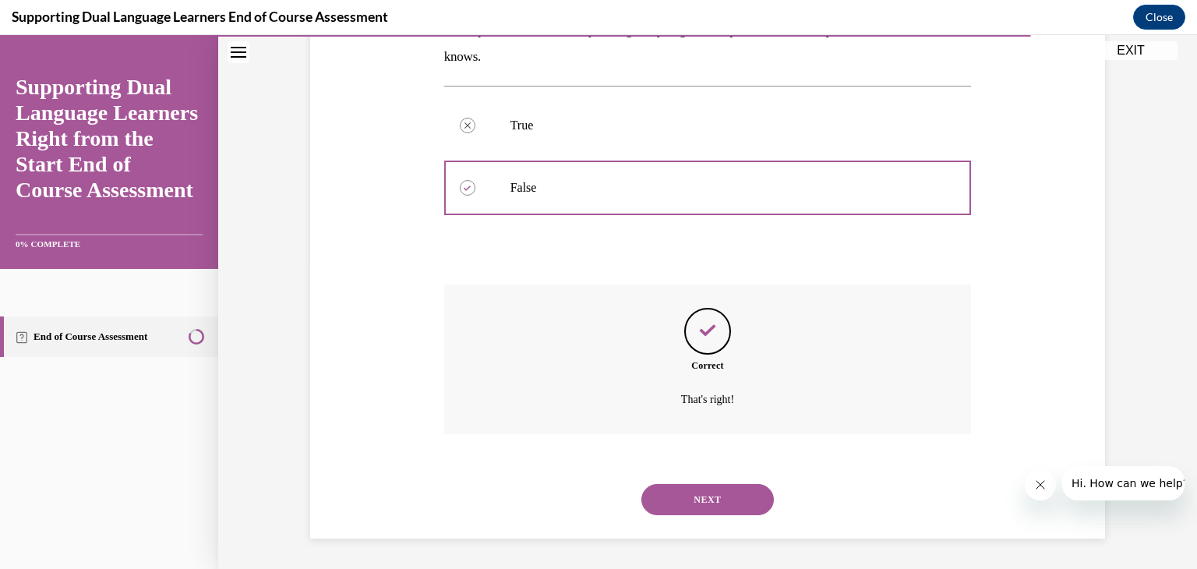
click at [740, 502] on button "NEXT" at bounding box center [707, 499] width 133 height 31
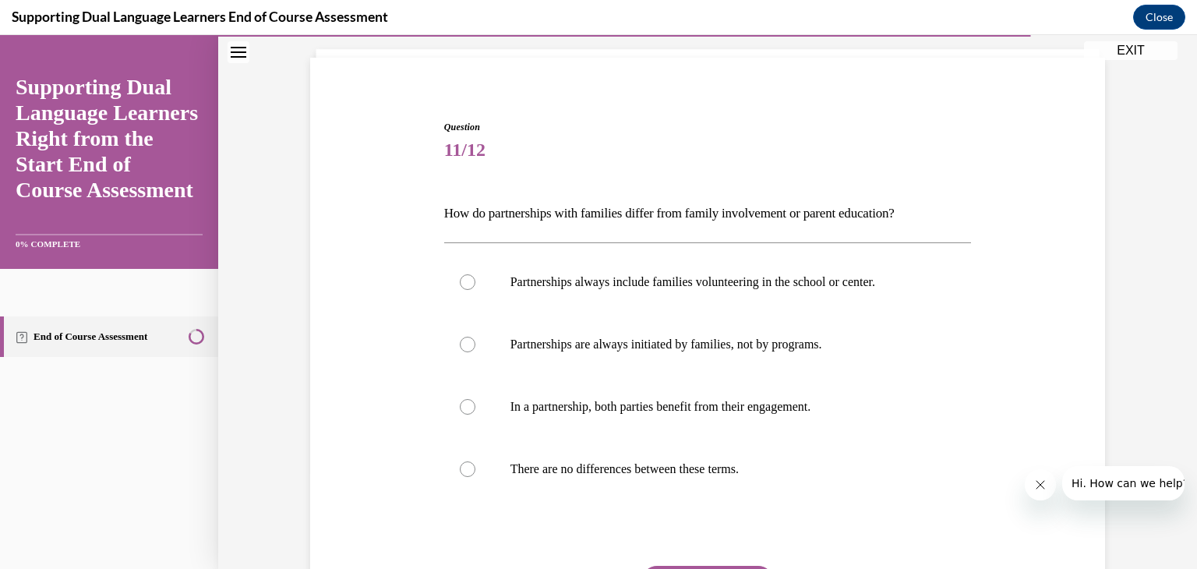
scroll to position [98, 0]
click at [467, 405] on div at bounding box center [468, 406] width 16 height 16
click at [467, 405] on input "In a partnership, both parties benefit from their engagement." at bounding box center [468, 406] width 16 height 16
radio input "true"
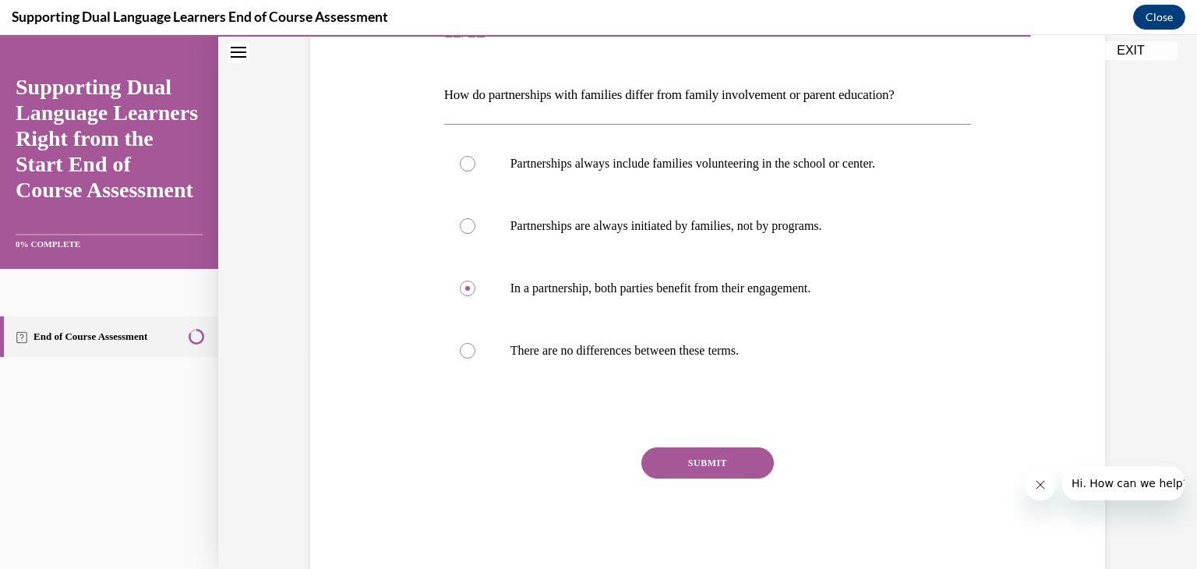
click at [726, 463] on button "SUBMIT" at bounding box center [707, 462] width 133 height 31
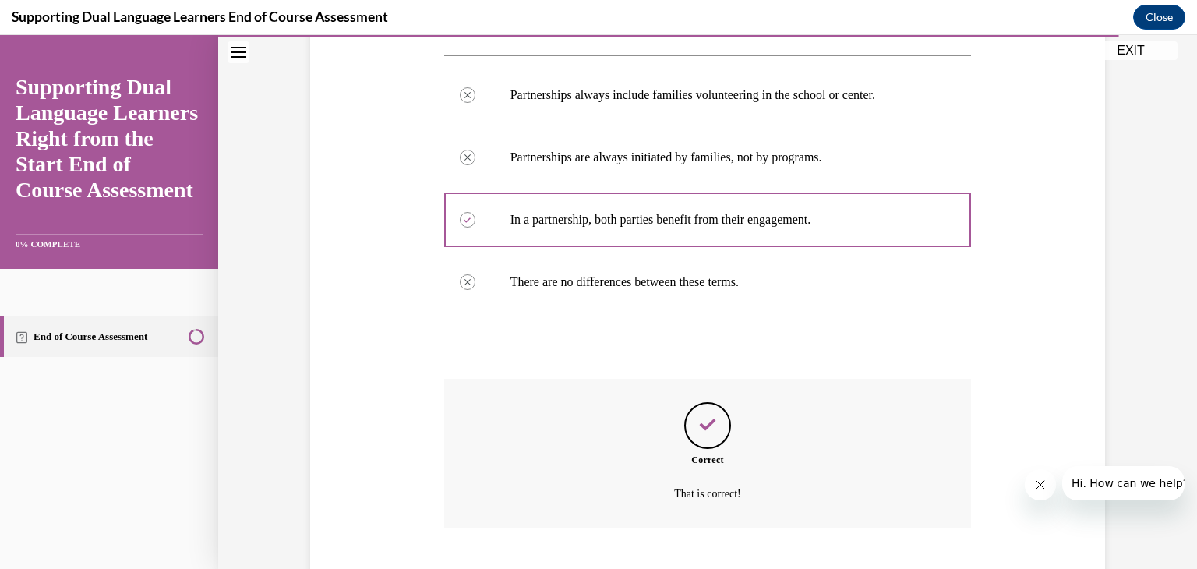
scroll to position [378, 0]
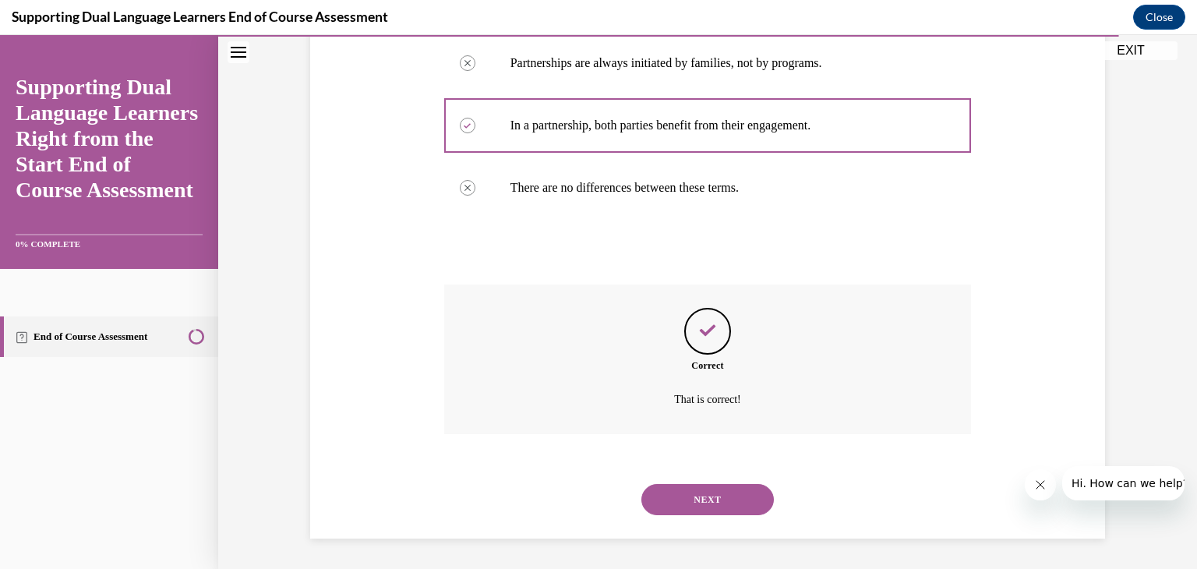
click at [745, 505] on button "NEXT" at bounding box center [707, 499] width 133 height 31
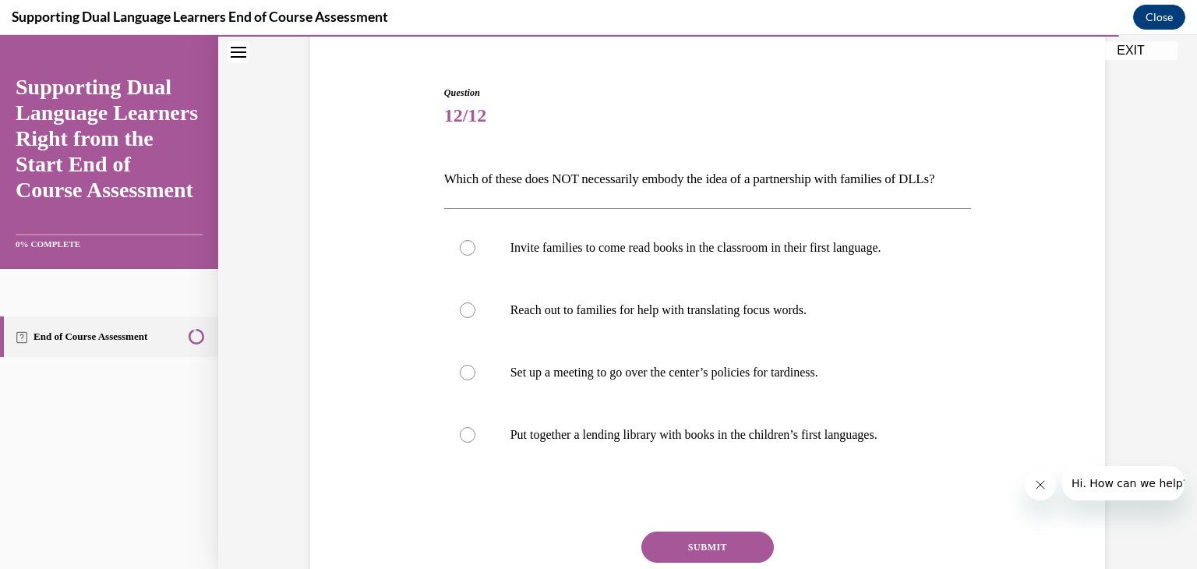
scroll to position [139, 0]
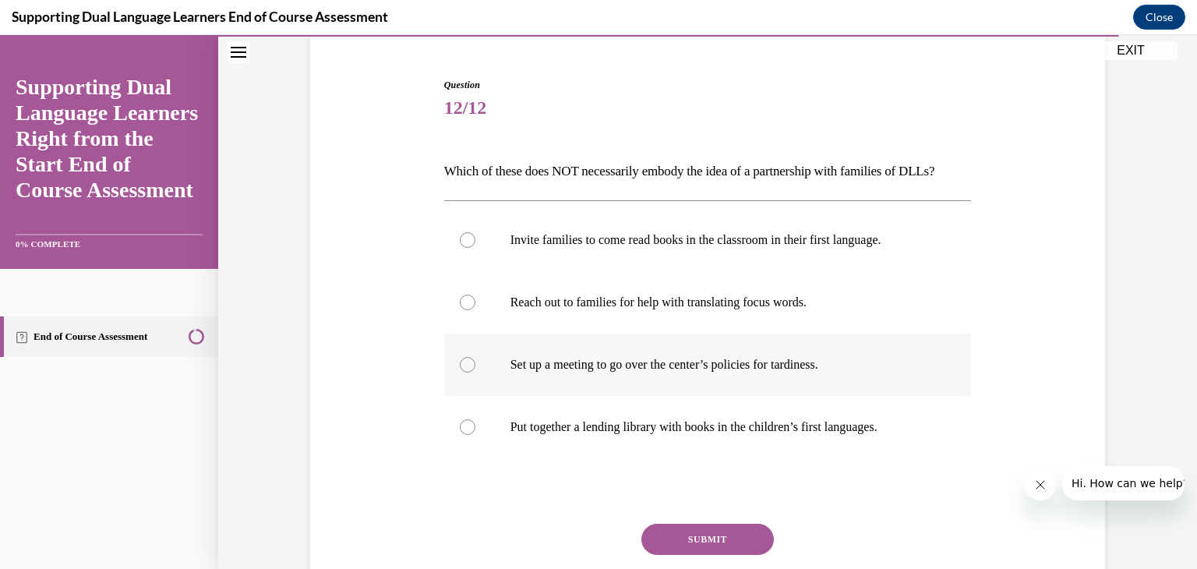
click at [471, 373] on div at bounding box center [468, 365] width 16 height 16
click at [471, 373] on input "Set up a meeting to go over the center’s policies for tardiness." at bounding box center [468, 365] width 16 height 16
radio input "true"
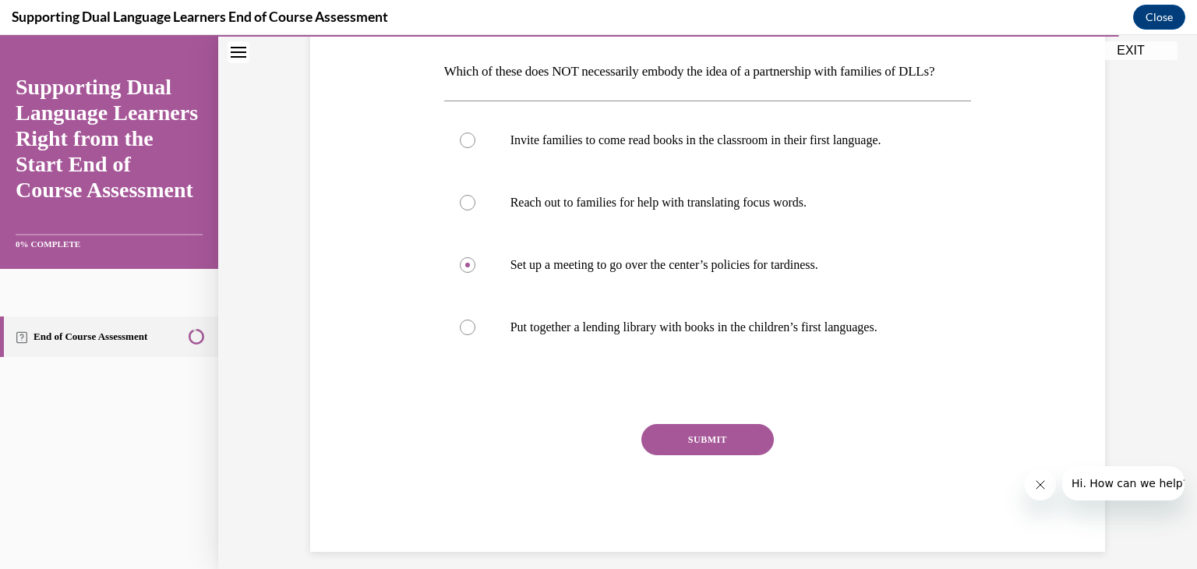
click at [719, 455] on button "SUBMIT" at bounding box center [707, 439] width 133 height 31
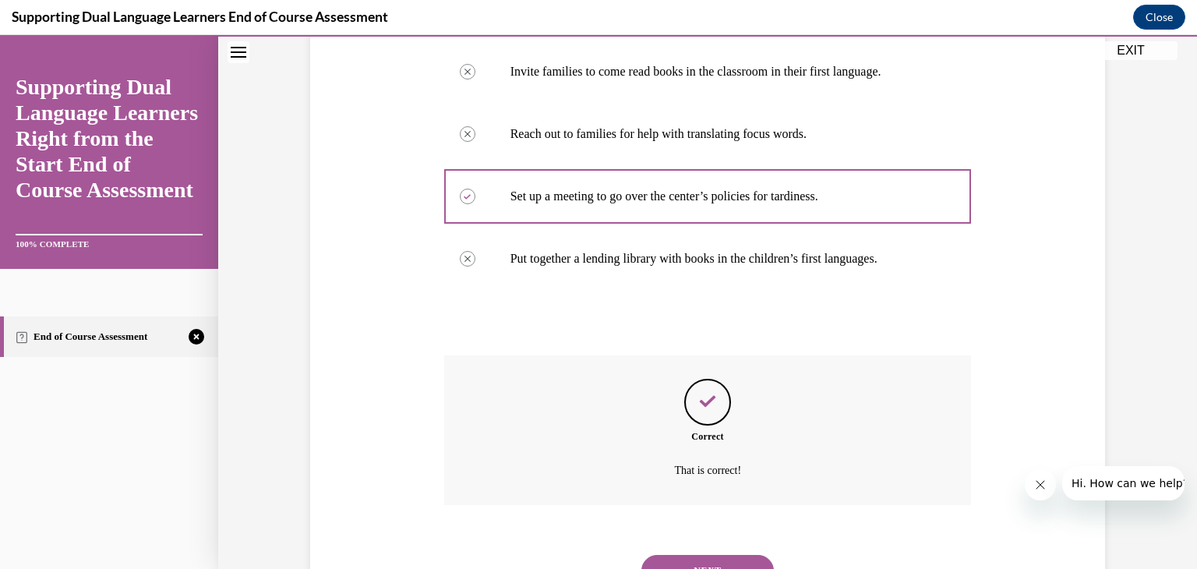
scroll to position [405, 0]
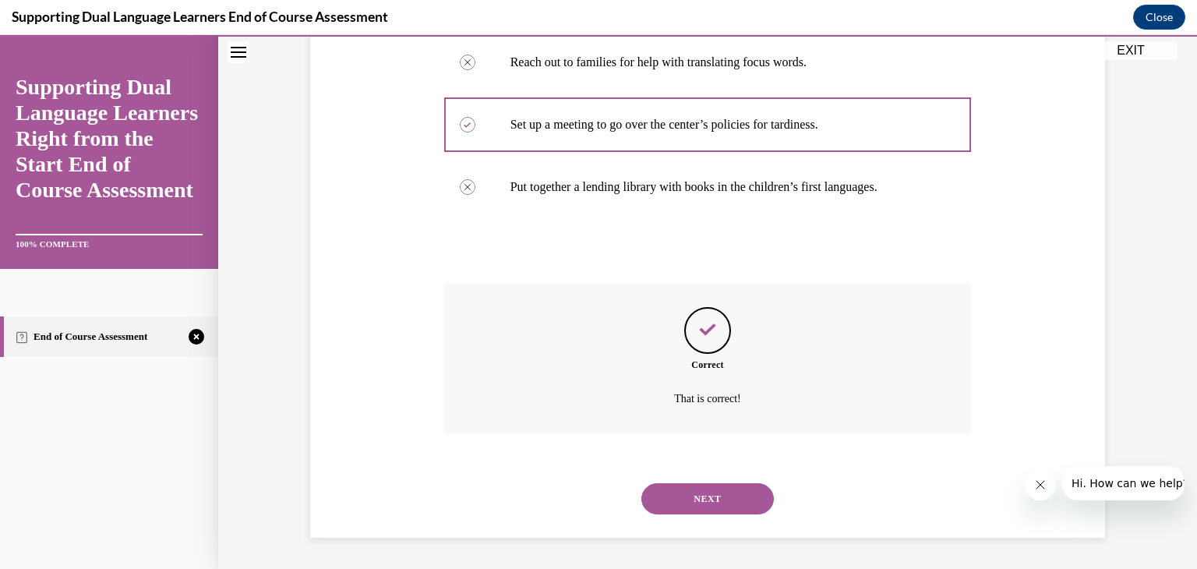
click at [739, 490] on button "NEXT" at bounding box center [707, 498] width 133 height 31
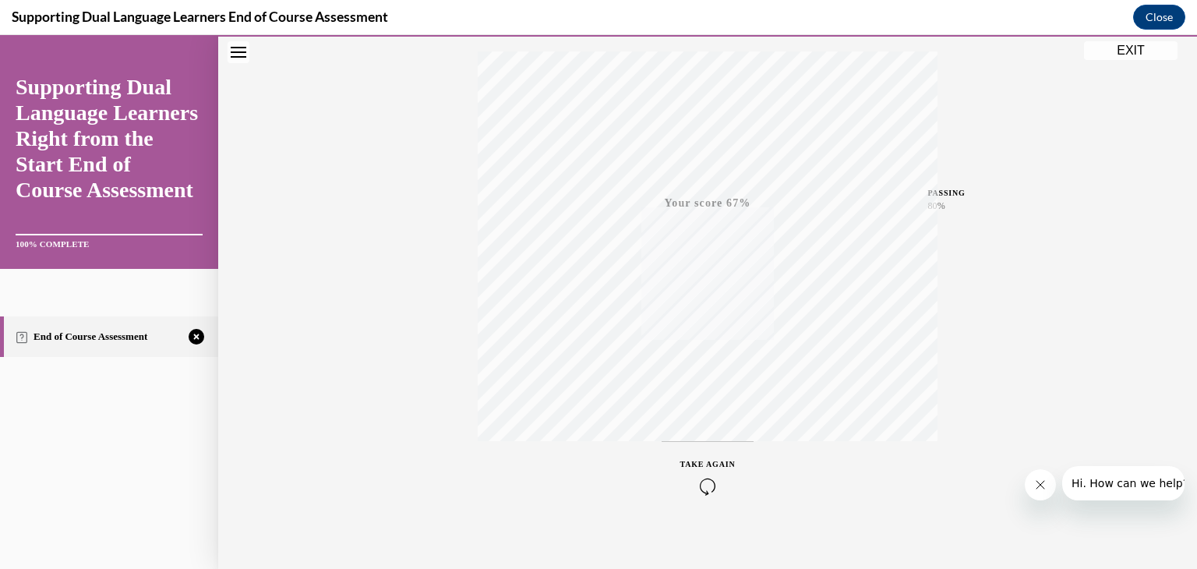
scroll to position [265, 0]
click at [696, 476] on icon "button" at bounding box center [707, 473] width 55 height 17
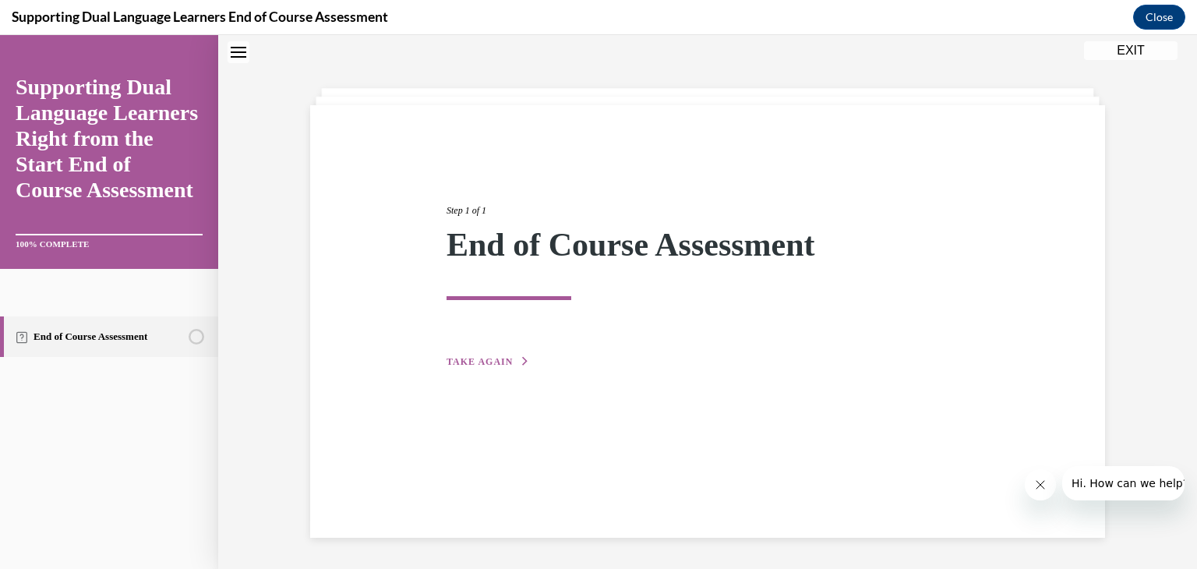
scroll to position [49, 0]
click at [480, 359] on span "TAKE AGAIN" at bounding box center [480, 361] width 66 height 11
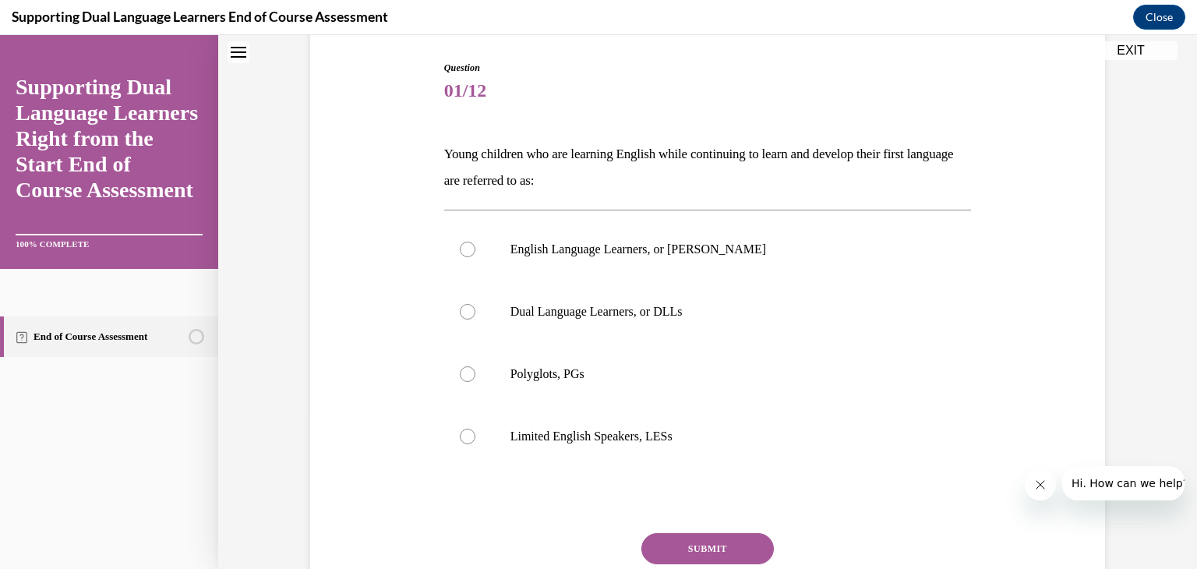
scroll to position [161, 0]
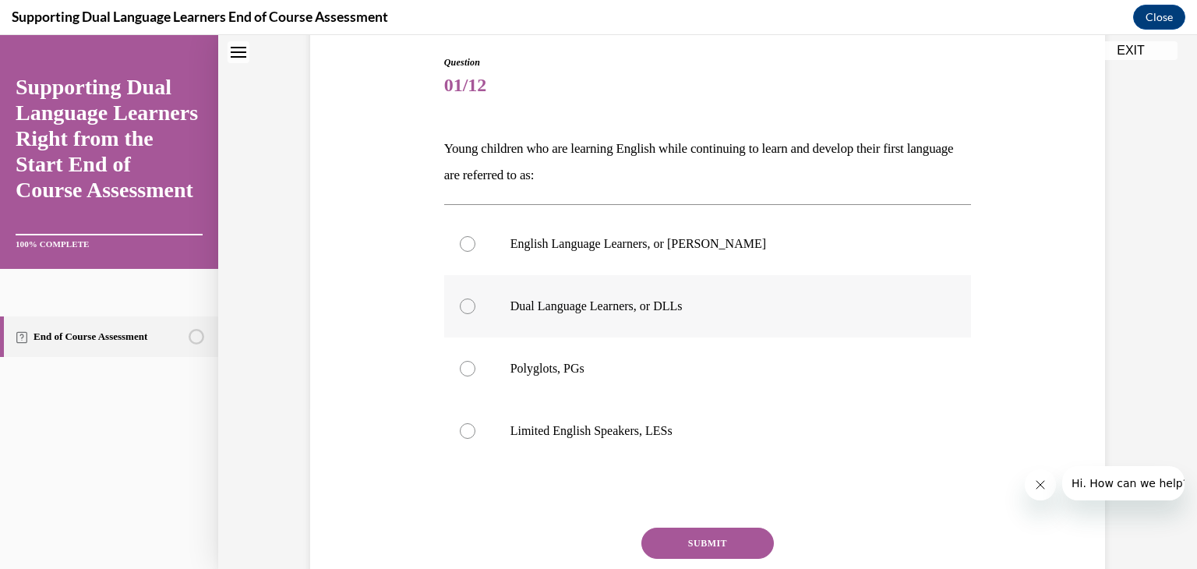
click at [459, 316] on label "Dual Language Learners, or DLLs" at bounding box center [708, 306] width 528 height 62
click at [460, 314] on input "Dual Language Learners, or DLLs" at bounding box center [468, 307] width 16 height 16
radio input "true"
click at [674, 546] on button "SUBMIT" at bounding box center [707, 543] width 133 height 31
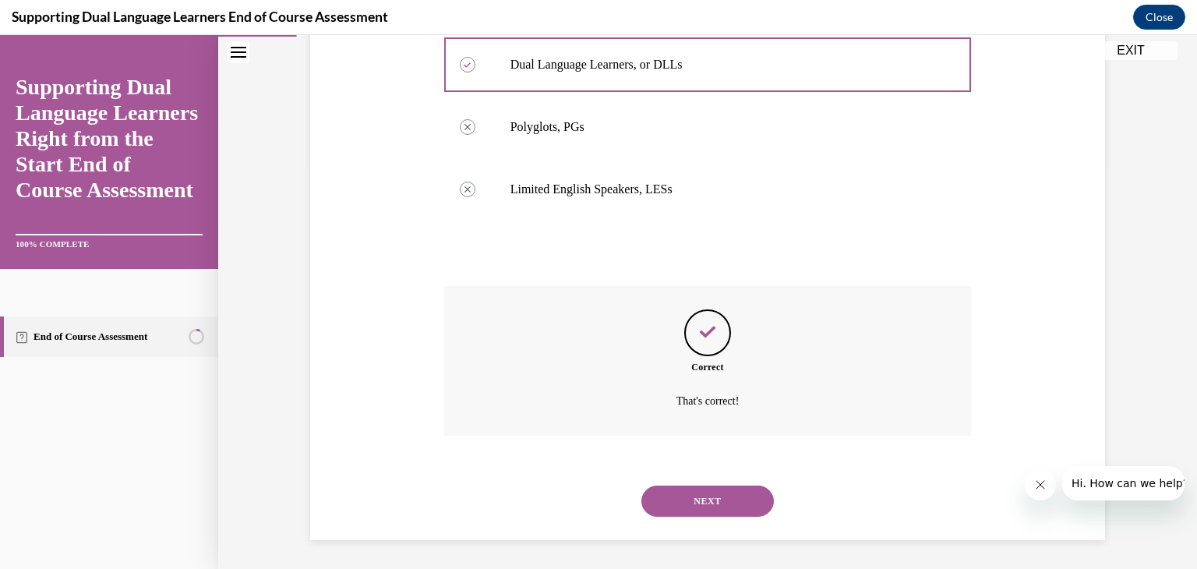
scroll to position [405, 0]
click at [670, 501] on button "NEXT" at bounding box center [707, 498] width 133 height 31
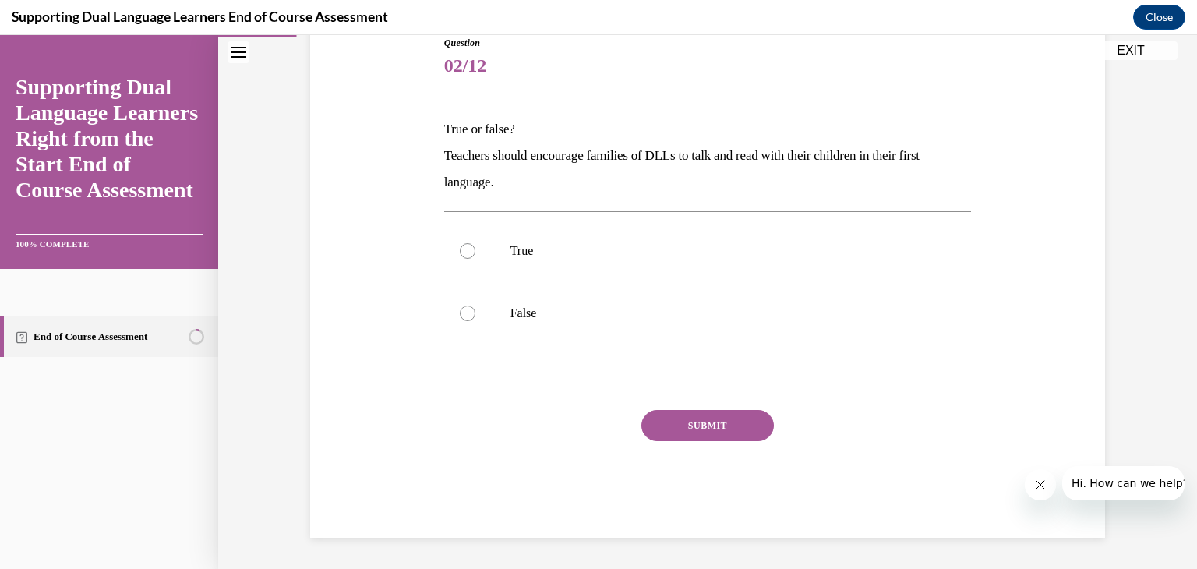
scroll to position [173, 0]
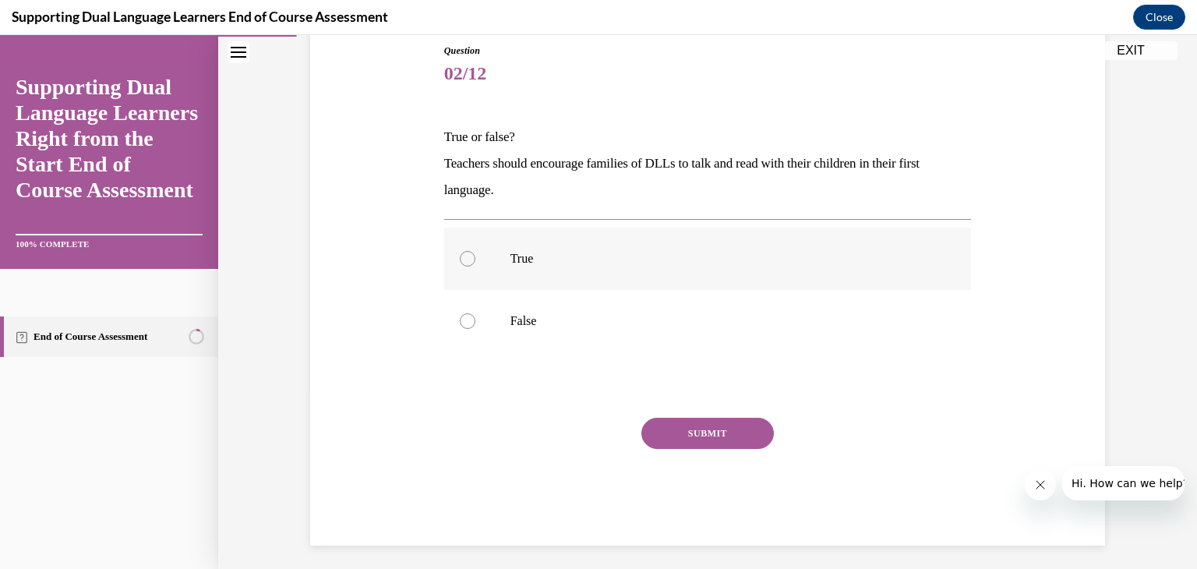
click at [452, 265] on label "True" at bounding box center [708, 259] width 528 height 62
click at [460, 265] on input "True" at bounding box center [468, 259] width 16 height 16
radio input "true"
click at [668, 443] on button "SUBMIT" at bounding box center [707, 433] width 133 height 31
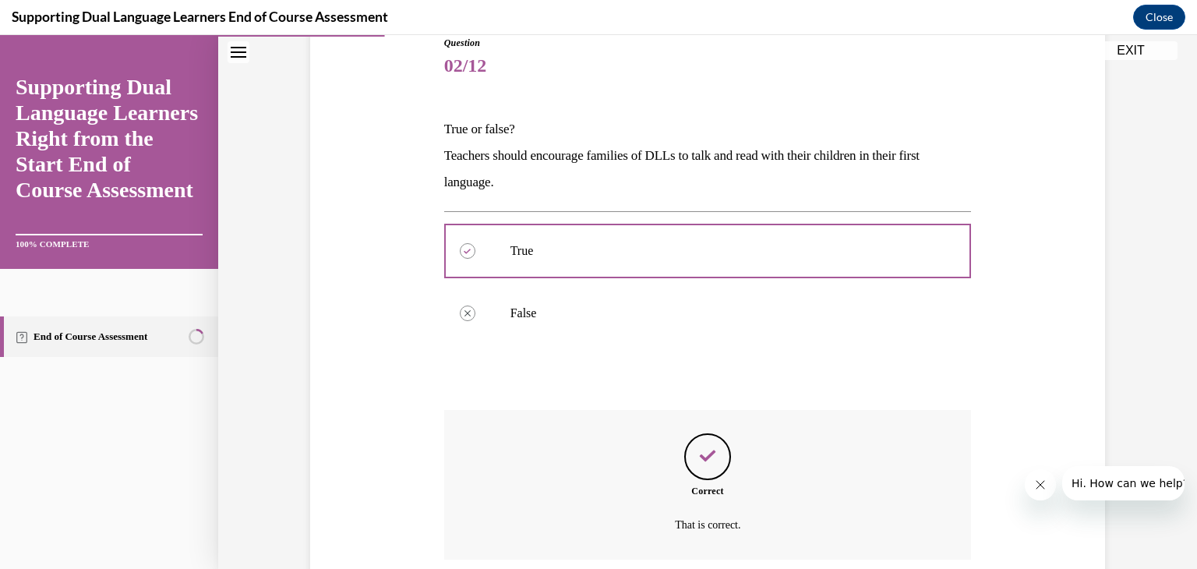
scroll to position [306, 0]
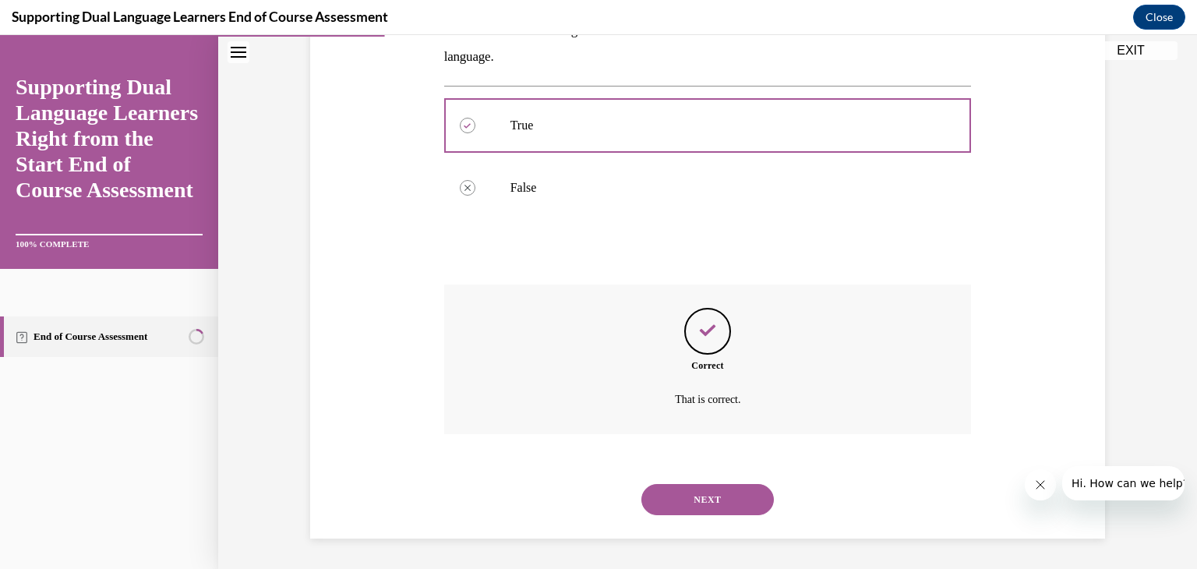
click at [659, 499] on button "NEXT" at bounding box center [707, 499] width 133 height 31
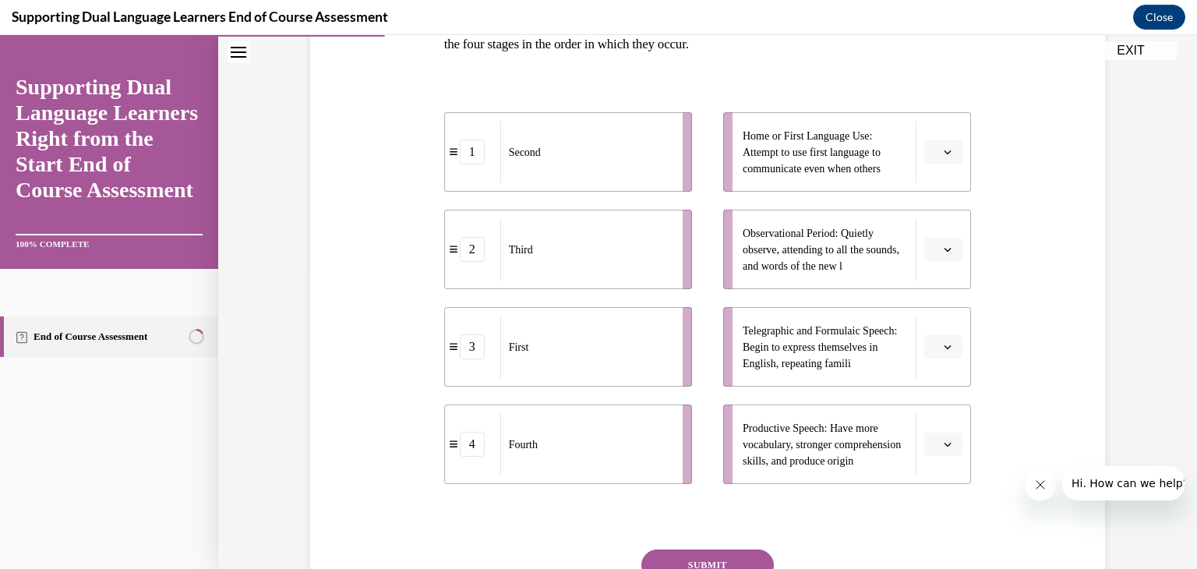
scroll to position [294, 0]
click at [948, 150] on icon "button" at bounding box center [948, 151] width 8 height 8
click at [942, 215] on div "1" at bounding box center [942, 215] width 39 height 31
click at [948, 247] on icon "button" at bounding box center [948, 248] width 8 height 8
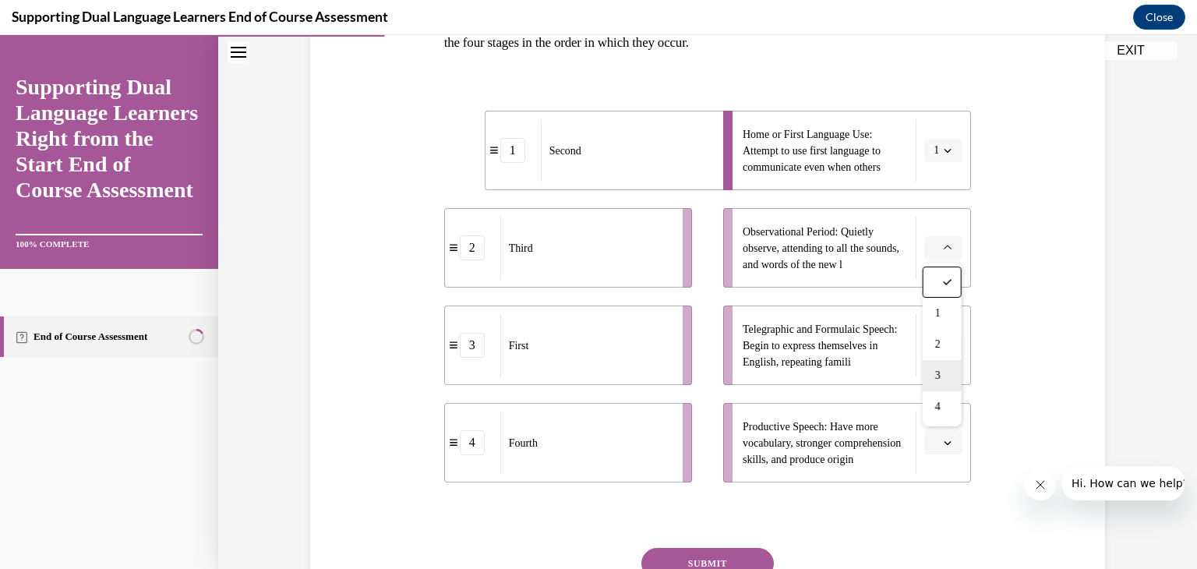
click at [944, 373] on div "3" at bounding box center [942, 375] width 39 height 31
click at [949, 345] on icon "button" at bounding box center [948, 346] width 7 height 4
click at [942, 500] on div "4" at bounding box center [942, 504] width 39 height 31
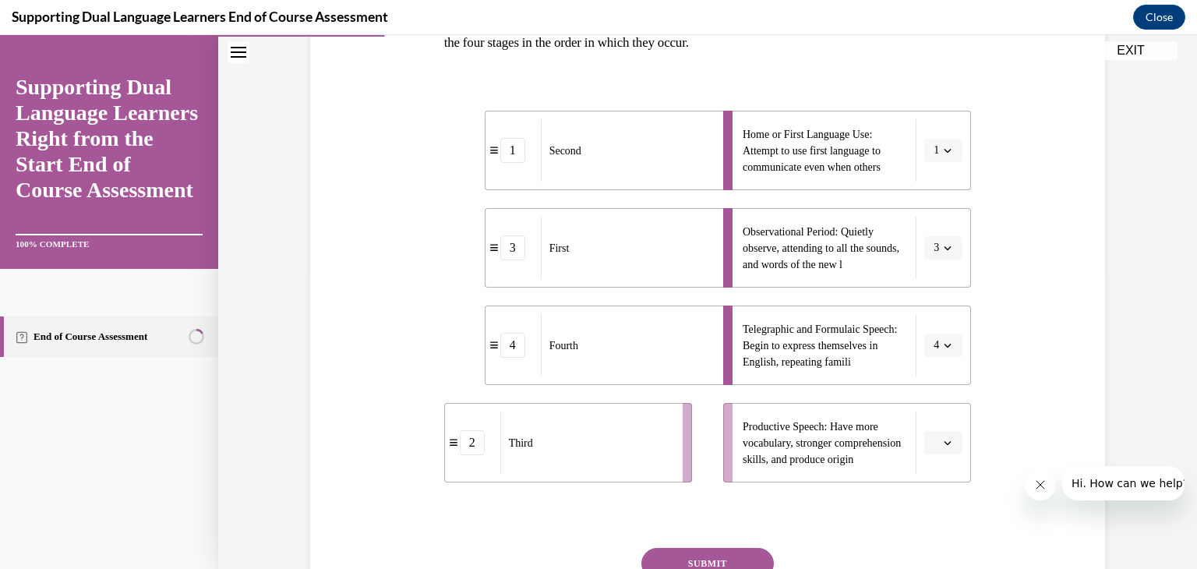
click at [948, 442] on icon "button" at bounding box center [948, 443] width 8 height 8
click at [938, 342] on span "2" at bounding box center [937, 345] width 5 height 12
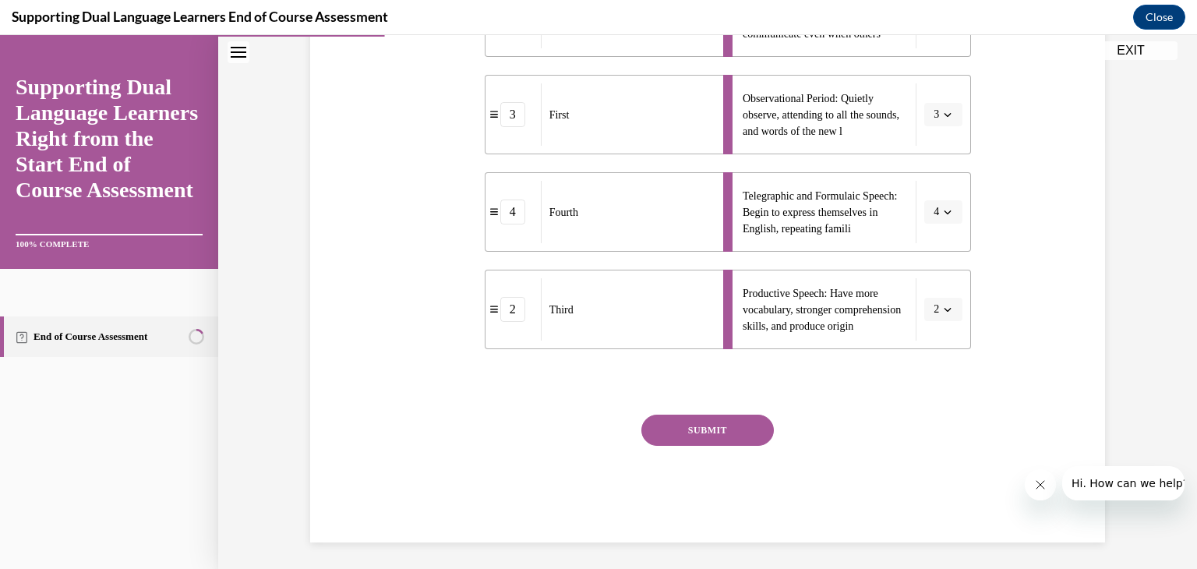
click at [719, 433] on button "SUBMIT" at bounding box center [707, 430] width 133 height 31
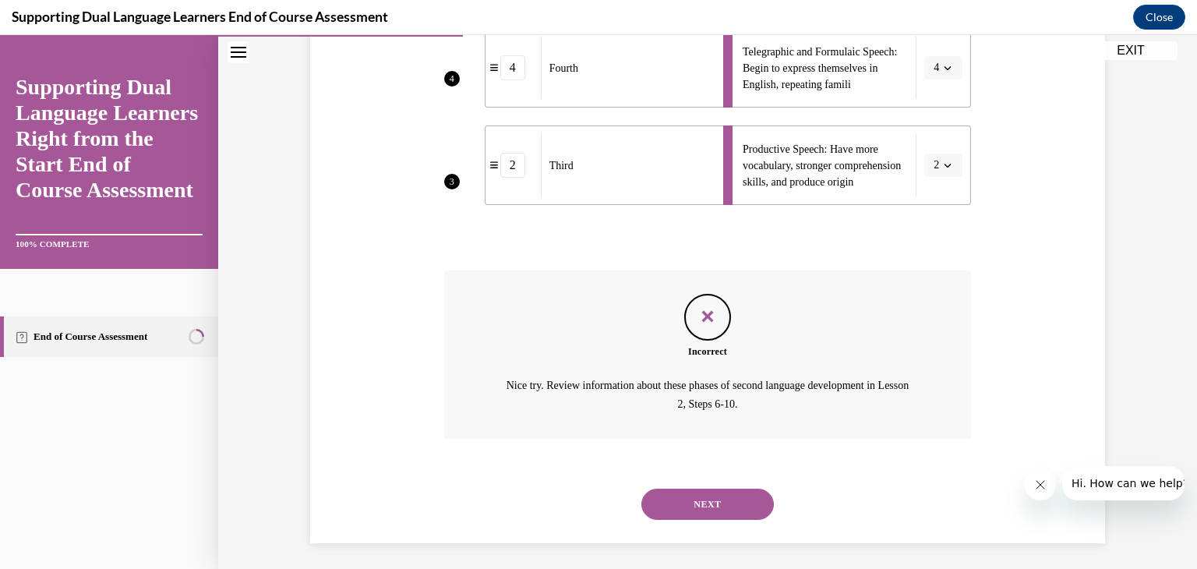
scroll to position [577, 0]
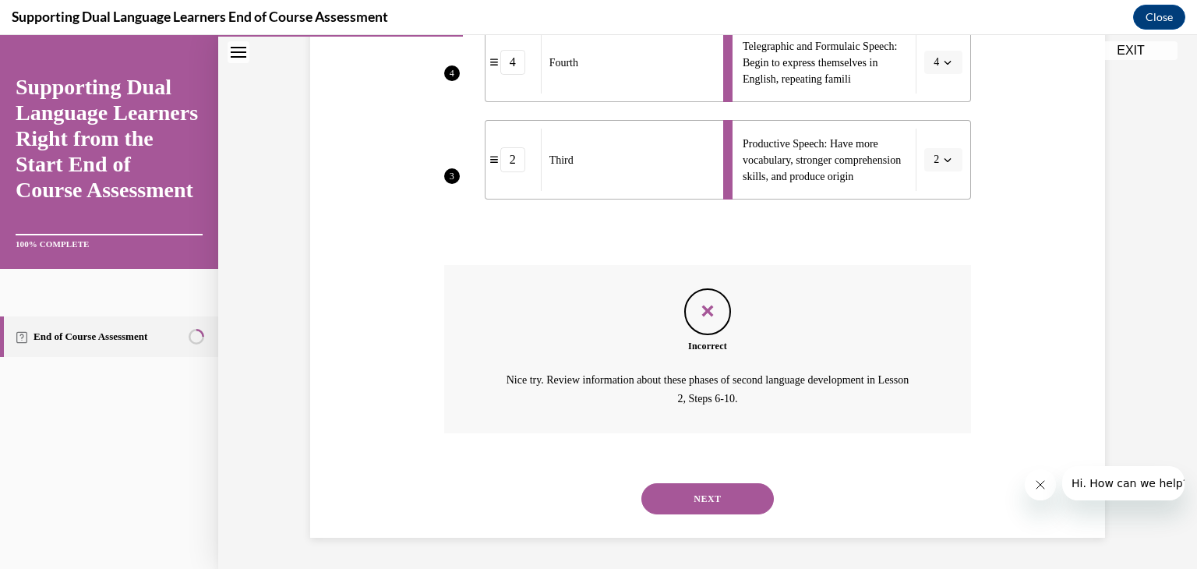
click at [740, 485] on button "NEXT" at bounding box center [707, 498] width 133 height 31
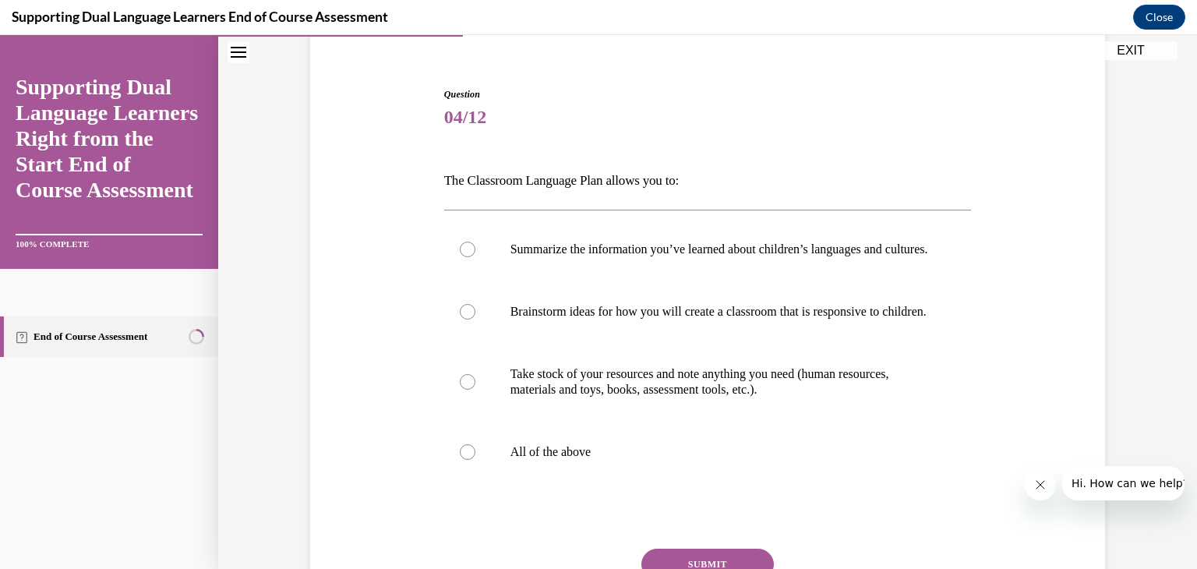
scroll to position [131, 0]
click at [486, 482] on label "All of the above" at bounding box center [708, 450] width 528 height 62
click at [475, 458] on input "All of the above" at bounding box center [468, 451] width 16 height 16
radio input "true"
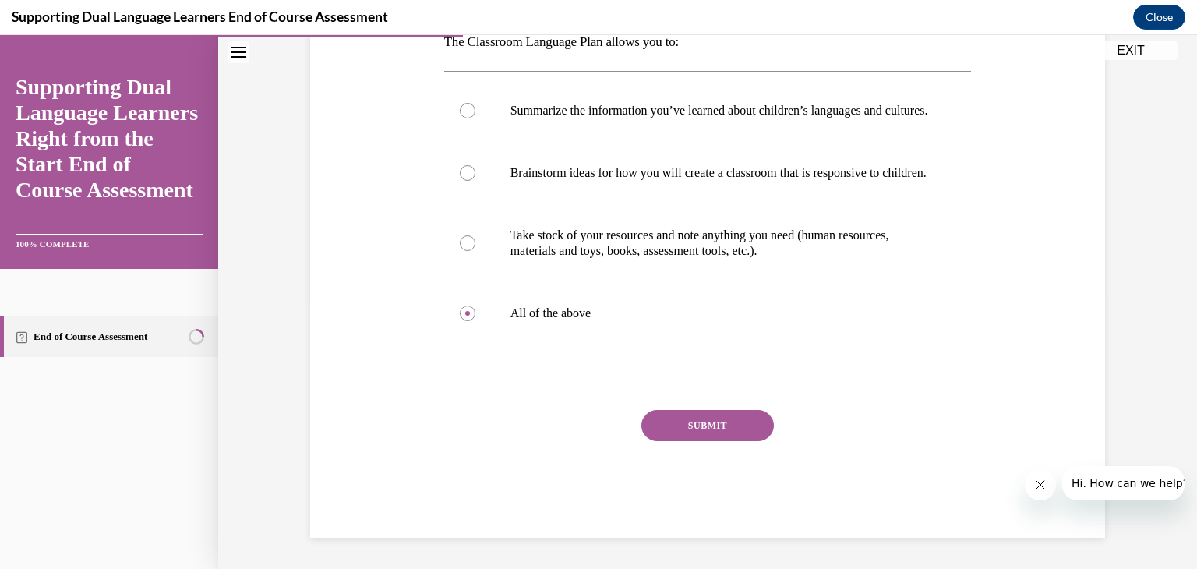
click at [674, 433] on button "SUBMIT" at bounding box center [707, 425] width 133 height 31
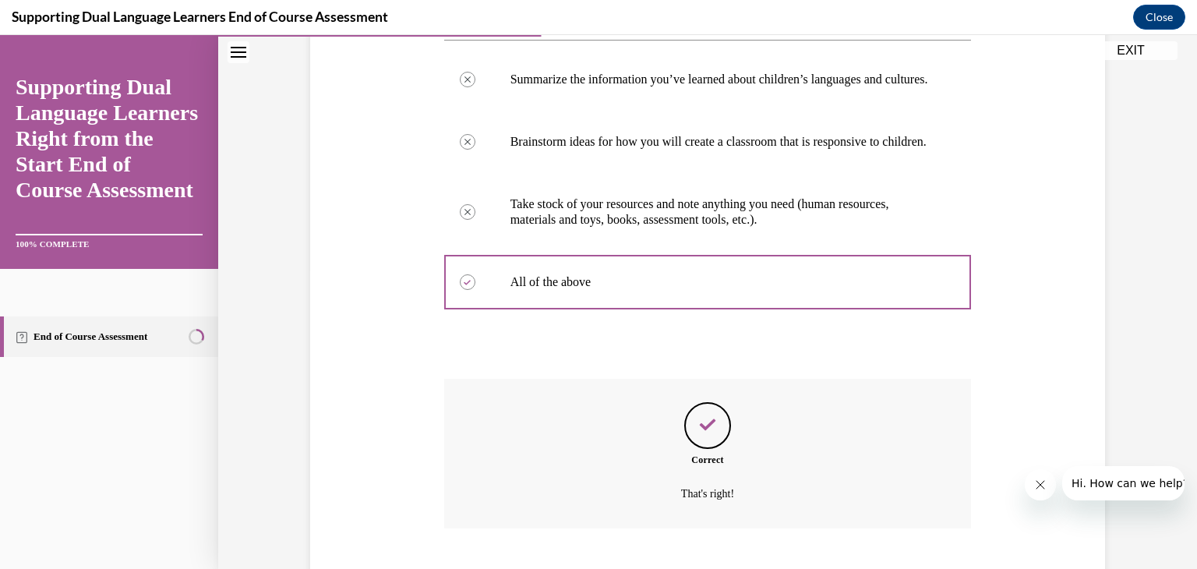
scroll to position [425, 0]
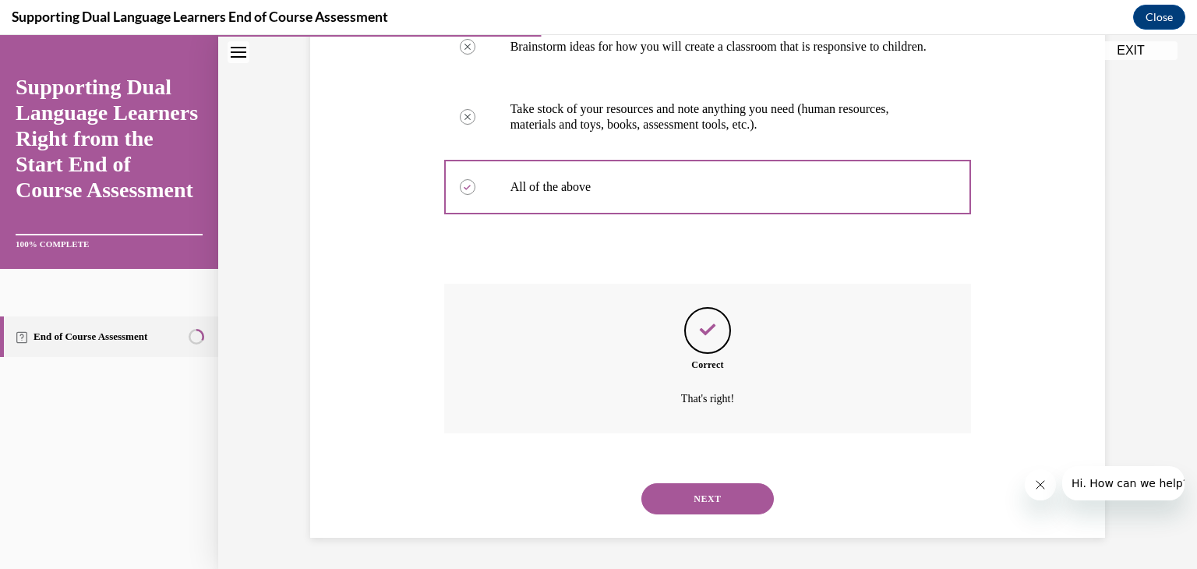
click at [672, 490] on button "NEXT" at bounding box center [707, 498] width 133 height 31
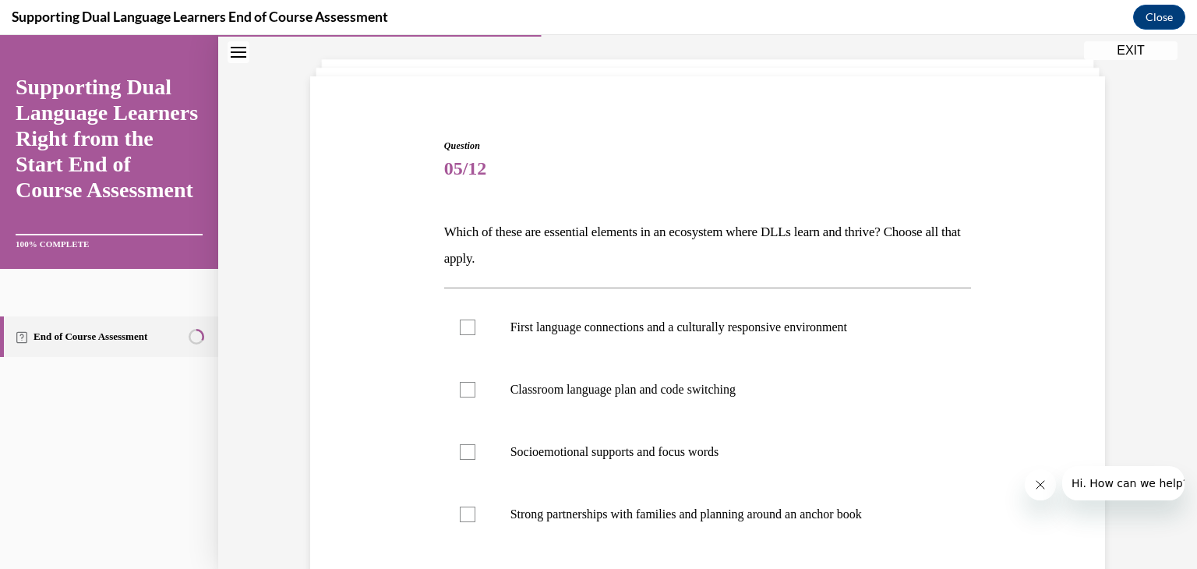
scroll to position [157, 0]
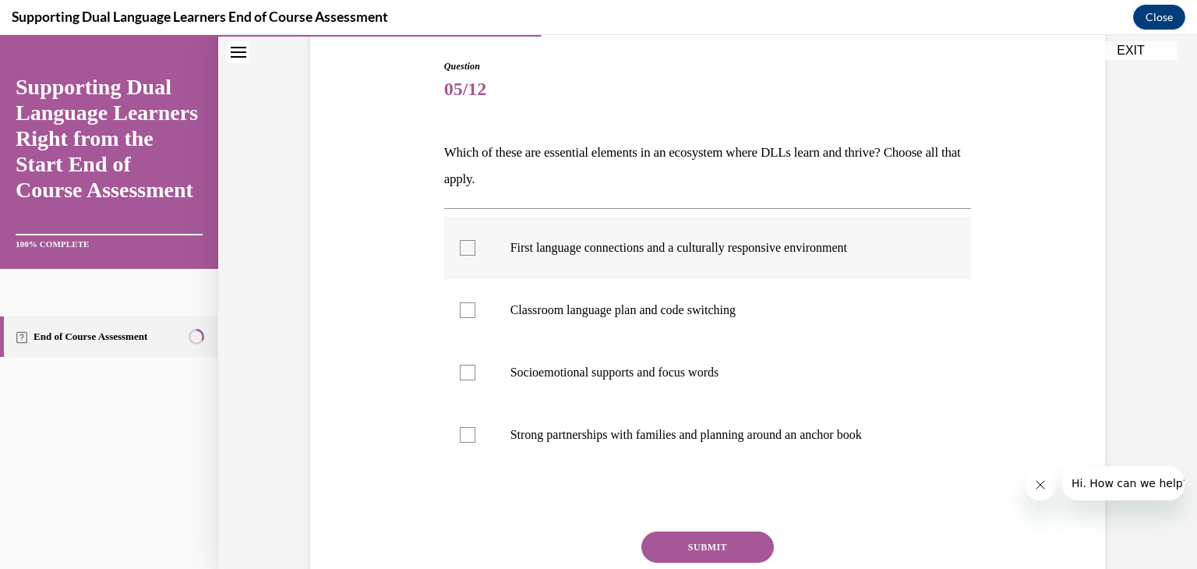
click at [486, 253] on label "First language connections and a culturally responsive environment" at bounding box center [708, 248] width 528 height 62
click at [475, 253] on input "First language connections and a culturally responsive environment" at bounding box center [468, 248] width 16 height 16
checkbox input "true"
click at [477, 429] on label "Strong partnerships with families and planning around an anchor book" at bounding box center [708, 435] width 528 height 62
click at [475, 429] on input "Strong partnerships with families and planning around an anchor book" at bounding box center [468, 435] width 16 height 16
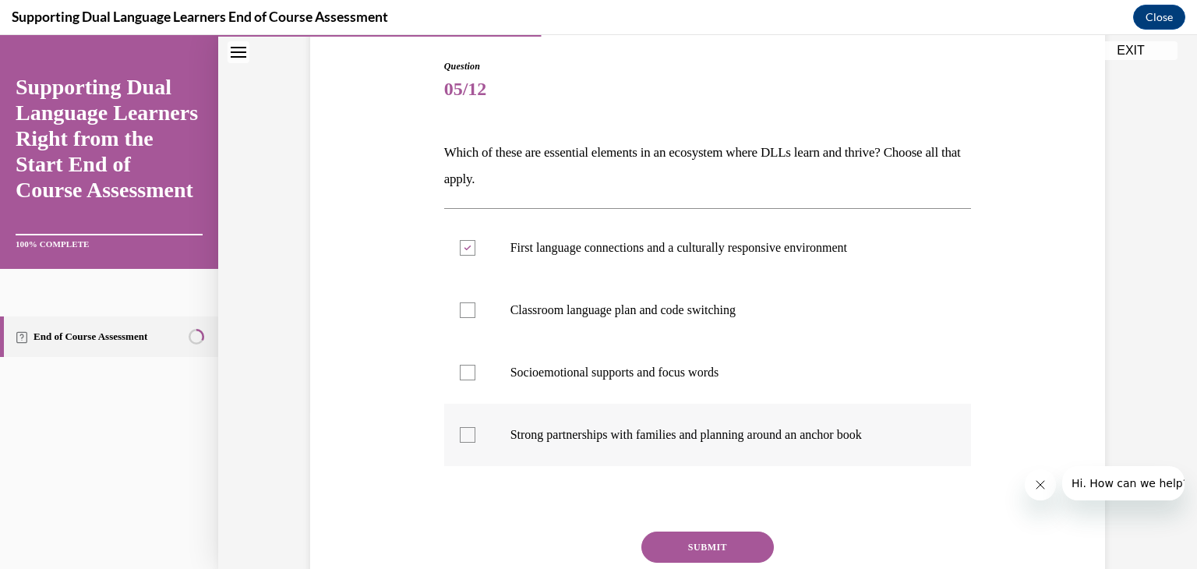
checkbox input "true"
click at [680, 532] on button "SUBMIT" at bounding box center [707, 547] width 133 height 31
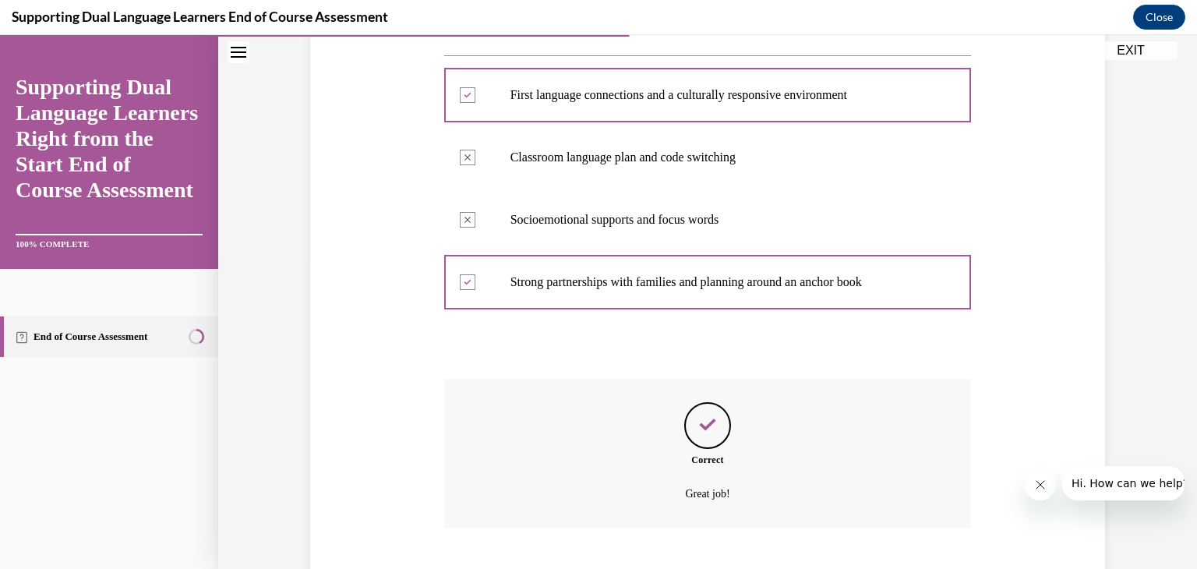
scroll to position [405, 0]
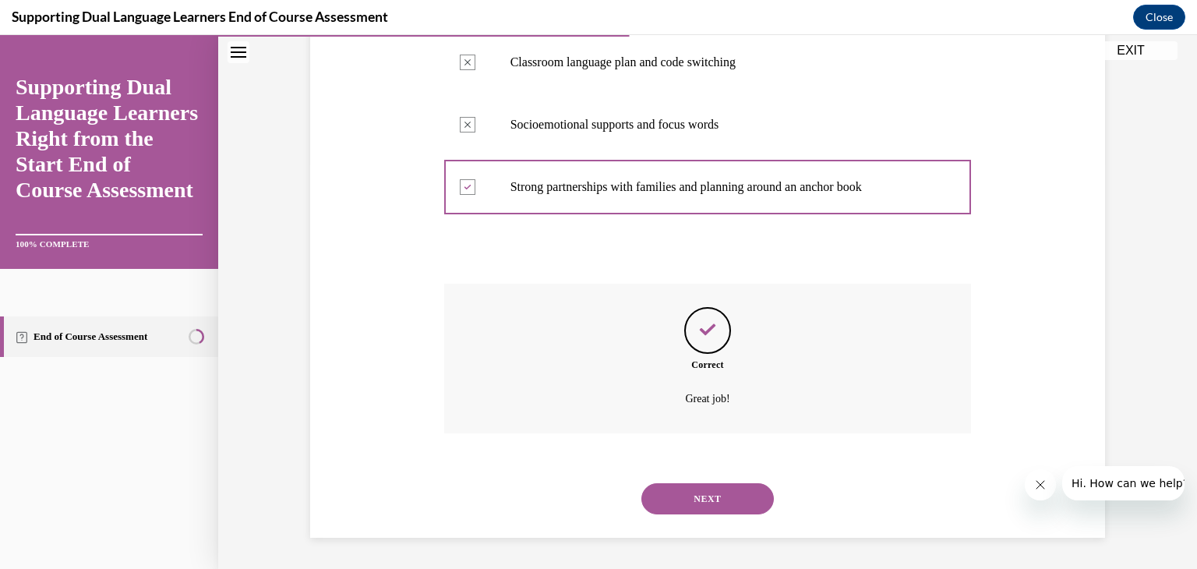
click at [677, 500] on button "NEXT" at bounding box center [707, 498] width 133 height 31
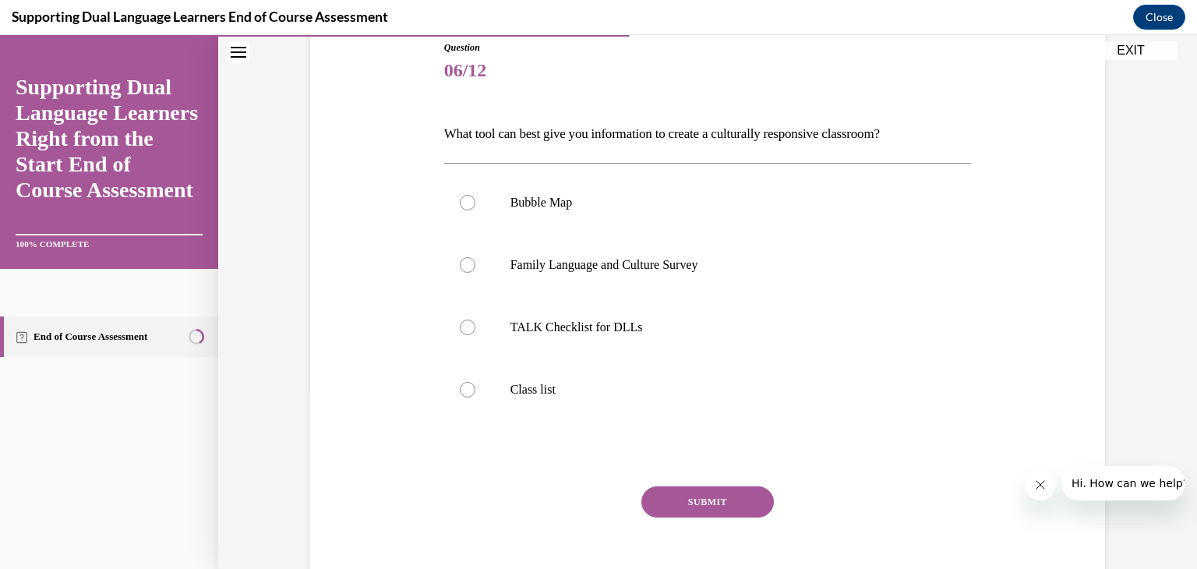
scroll to position [178, 0]
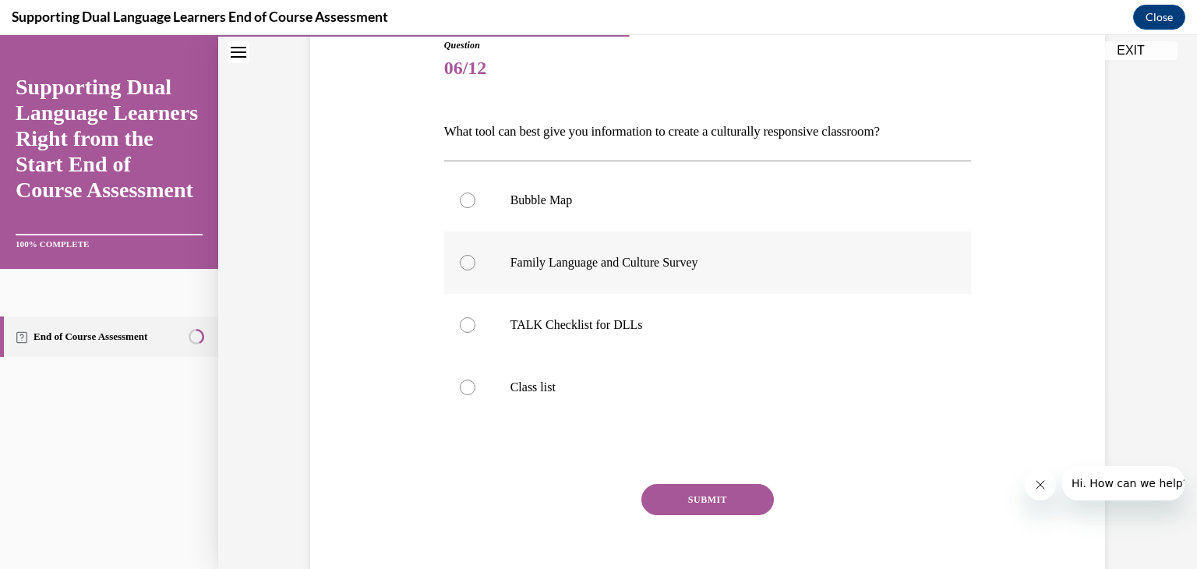
click at [458, 263] on label "Family Language and Culture Survey" at bounding box center [708, 262] width 528 height 62
click at [460, 263] on input "Family Language and Culture Survey" at bounding box center [468, 263] width 16 height 16
radio input "true"
click at [687, 500] on button "SUBMIT" at bounding box center [707, 499] width 133 height 31
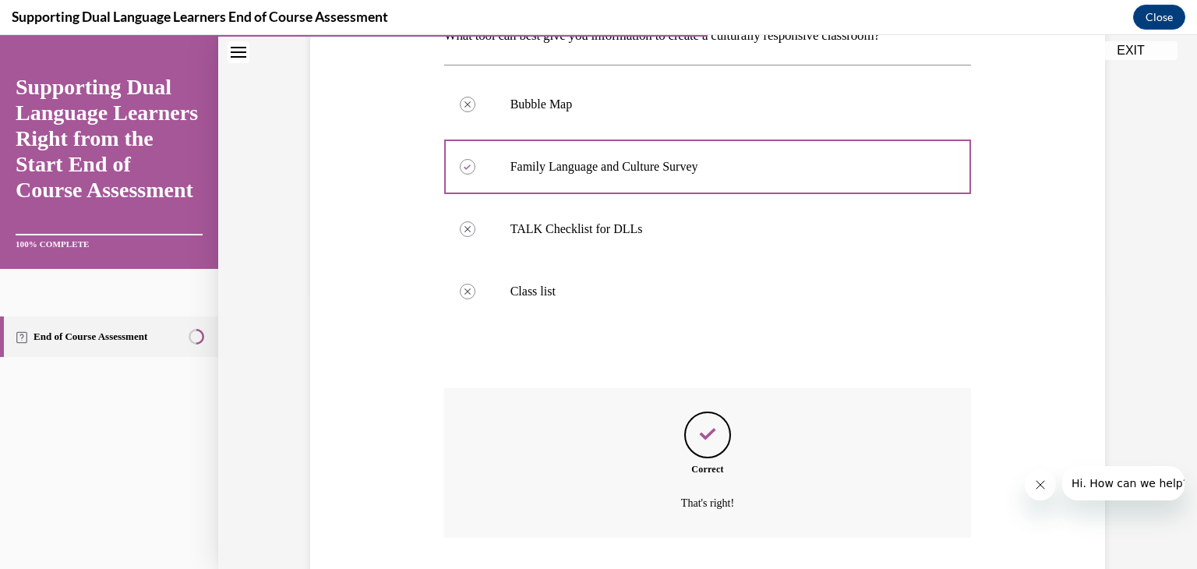
scroll to position [378, 0]
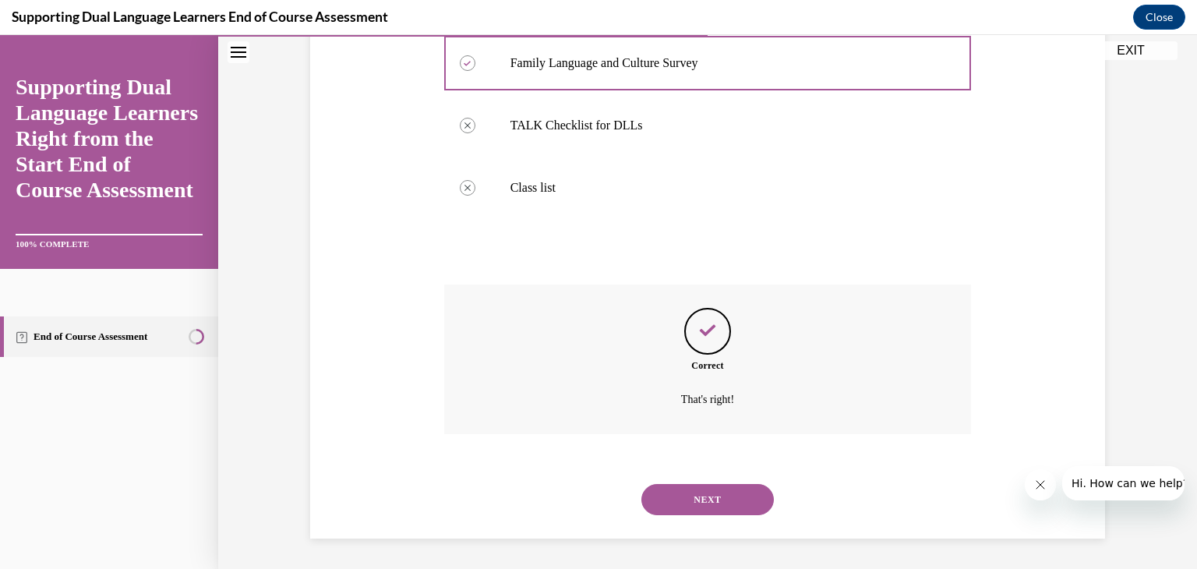
click at [667, 500] on button "NEXT" at bounding box center [707, 499] width 133 height 31
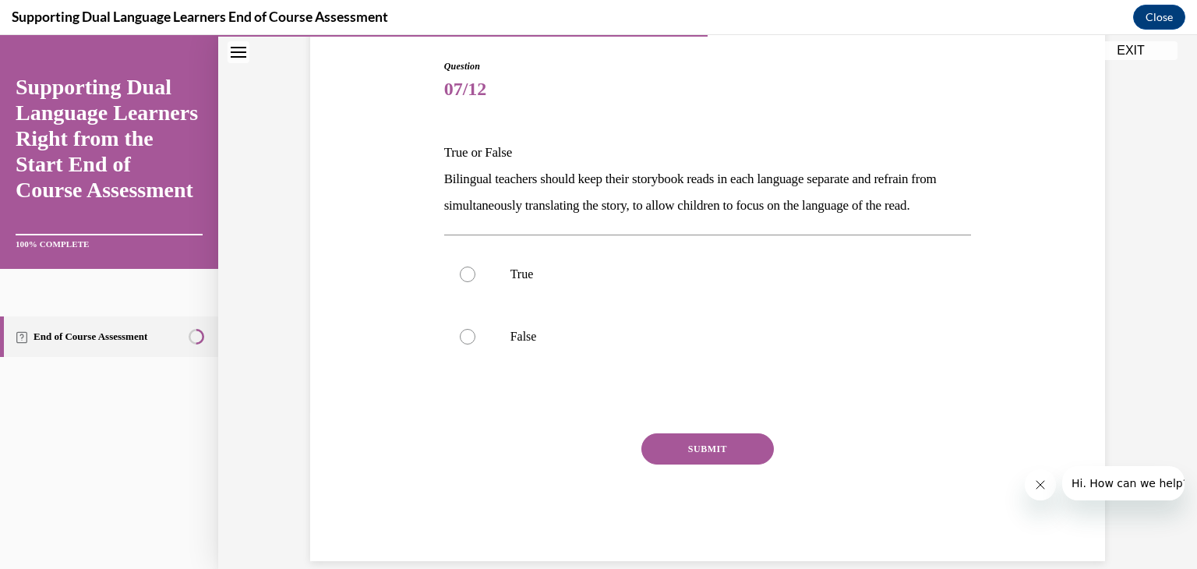
scroll to position [151, 0]
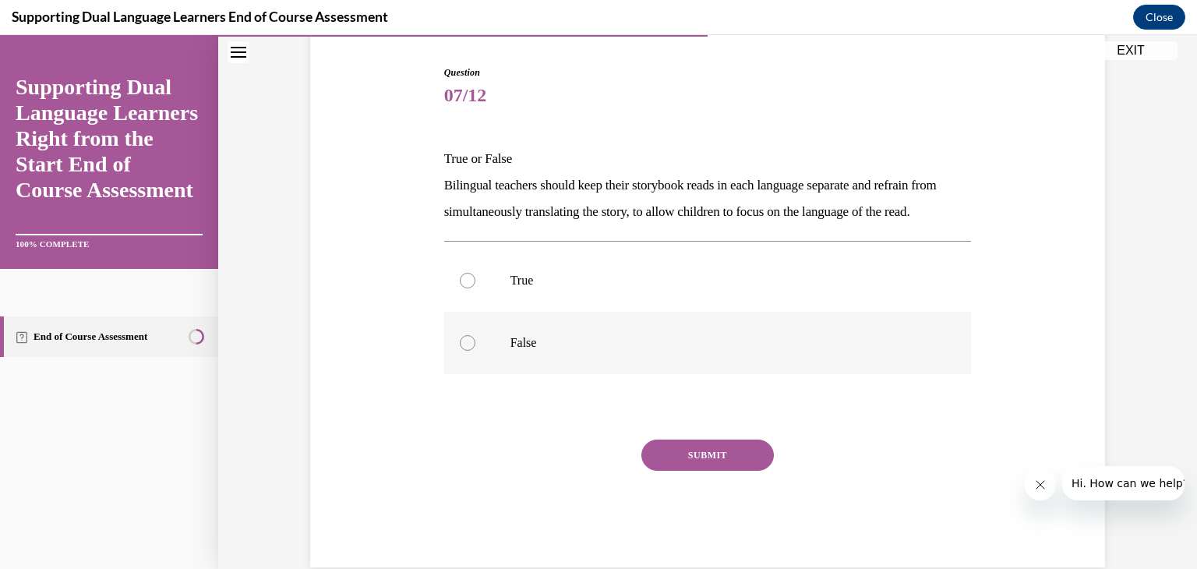
click at [454, 371] on label "False" at bounding box center [708, 343] width 528 height 62
click at [460, 351] on input "False" at bounding box center [468, 343] width 16 height 16
radio input "true"
click at [698, 471] on button "SUBMIT" at bounding box center [707, 455] width 133 height 31
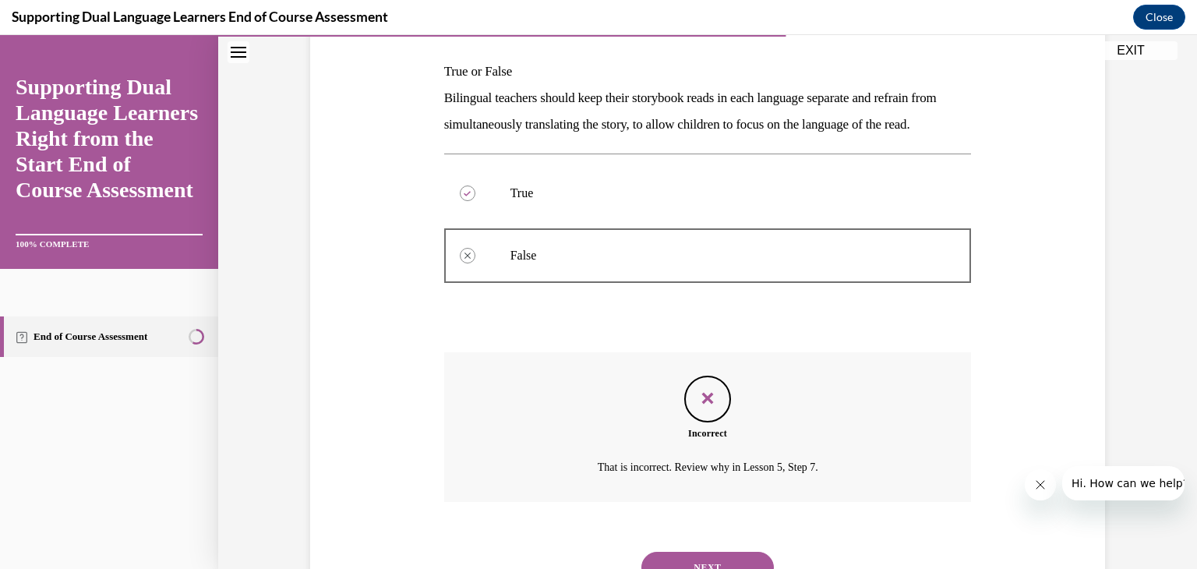
scroll to position [334, 0]
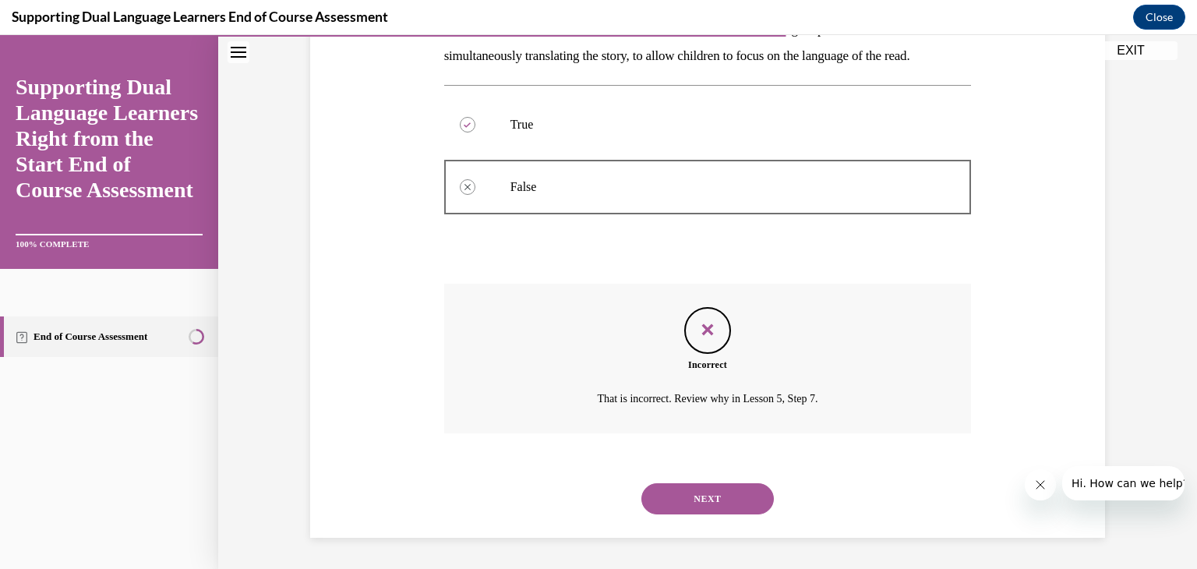
click at [699, 486] on button "NEXT" at bounding box center [707, 498] width 133 height 31
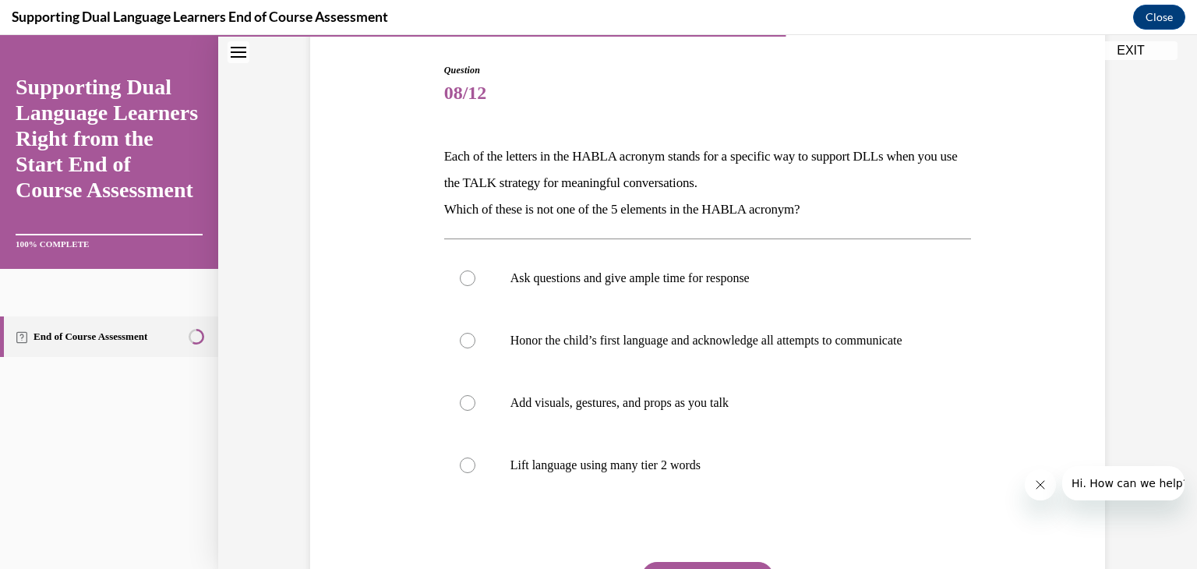
scroll to position [156, 0]
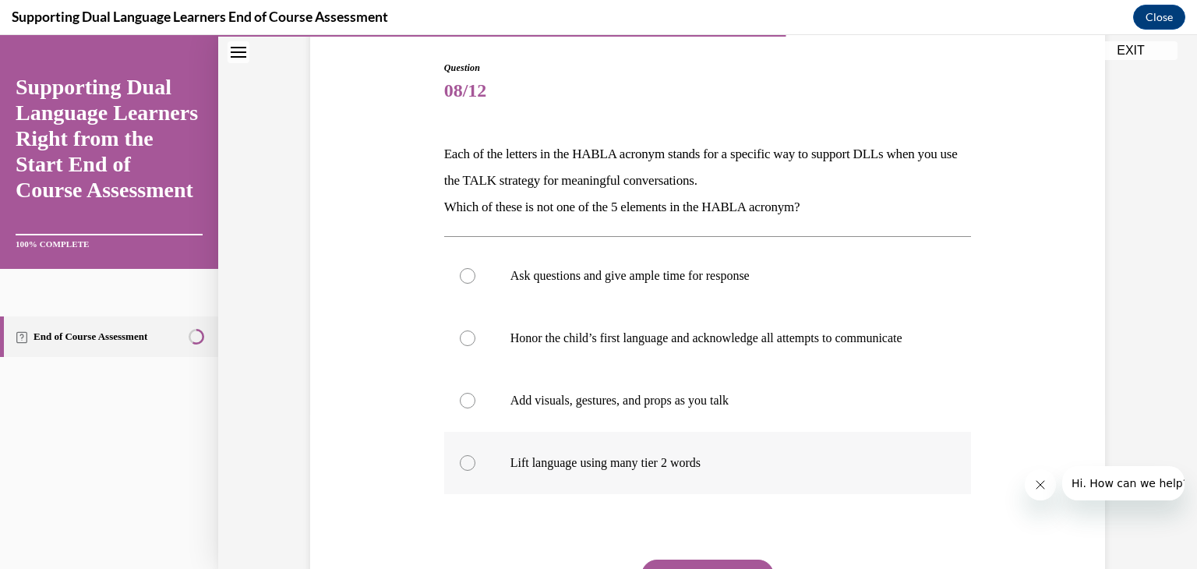
click at [474, 468] on label "Lift language using many tier 2 words" at bounding box center [708, 463] width 528 height 62
click at [474, 468] on input "Lift language using many tier 2 words" at bounding box center [468, 463] width 16 height 16
radio input "true"
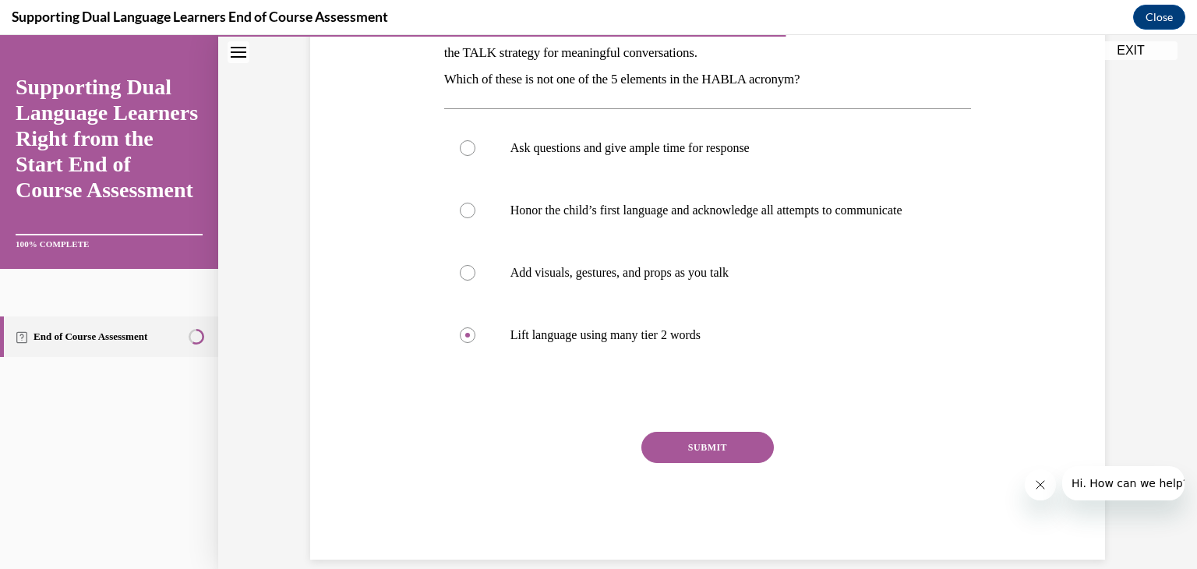
click at [700, 447] on button "SUBMIT" at bounding box center [707, 447] width 133 height 31
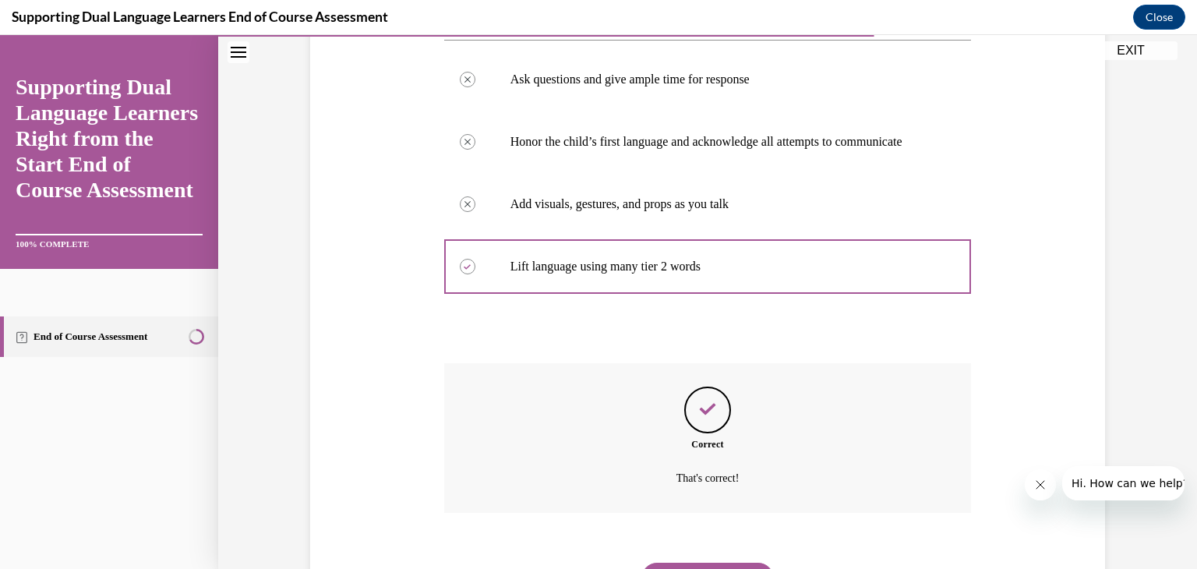
scroll to position [447, 0]
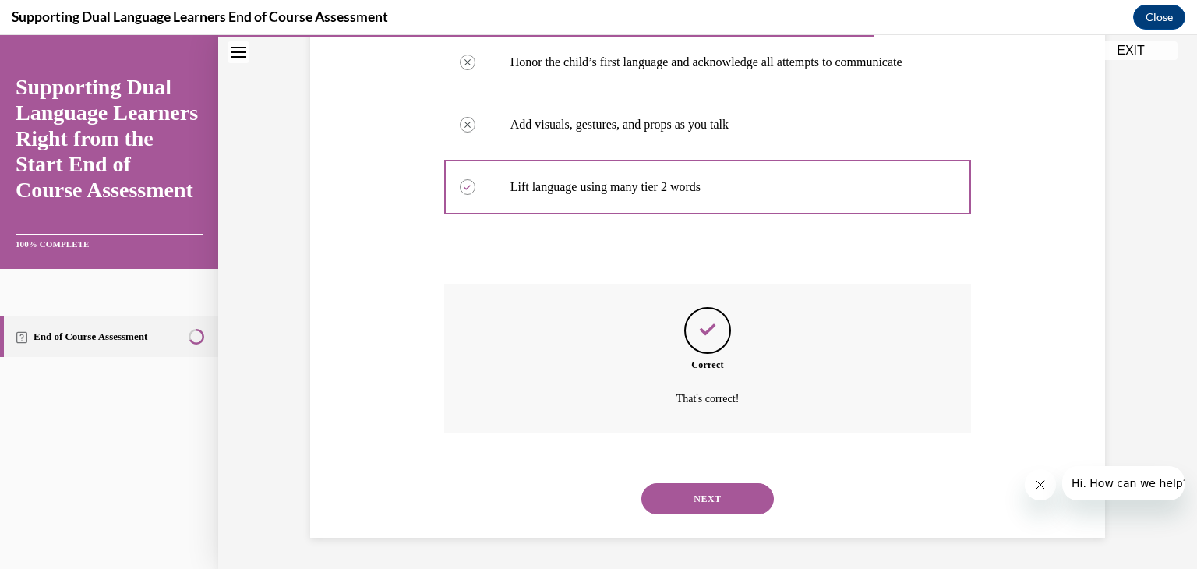
click at [698, 500] on button "NEXT" at bounding box center [707, 498] width 133 height 31
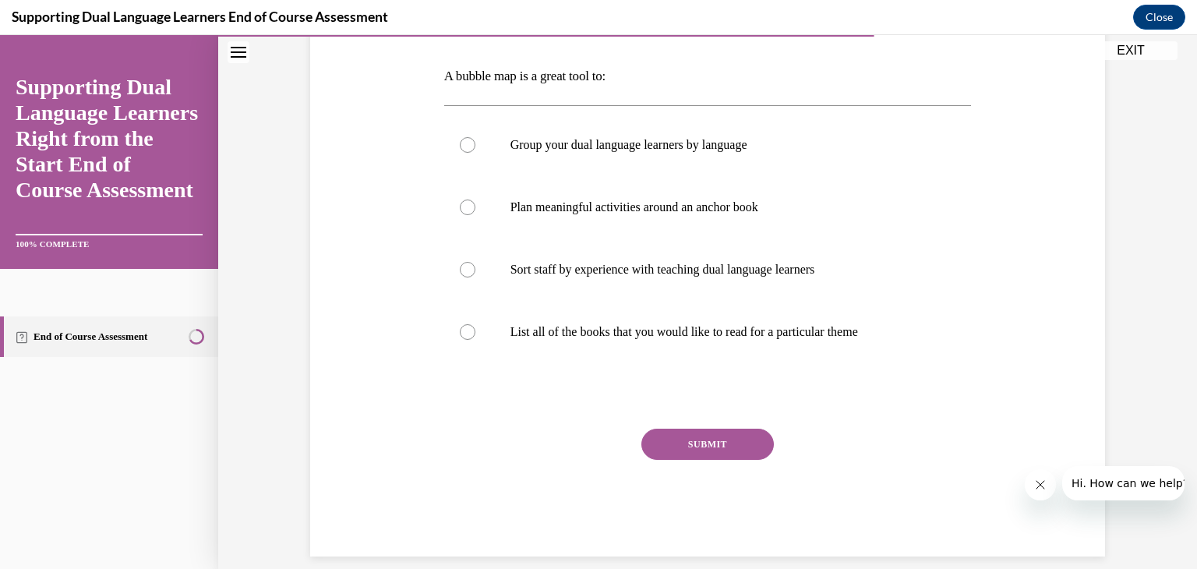
scroll to position [233, 0]
click at [455, 330] on label "List all of the books that you would like to read for a particular theme" at bounding box center [708, 333] width 528 height 62
click at [460, 330] on input "List all of the books that you would like to read for a particular theme" at bounding box center [468, 333] width 16 height 16
radio input "true"
click at [698, 444] on button "SUBMIT" at bounding box center [707, 444] width 133 height 31
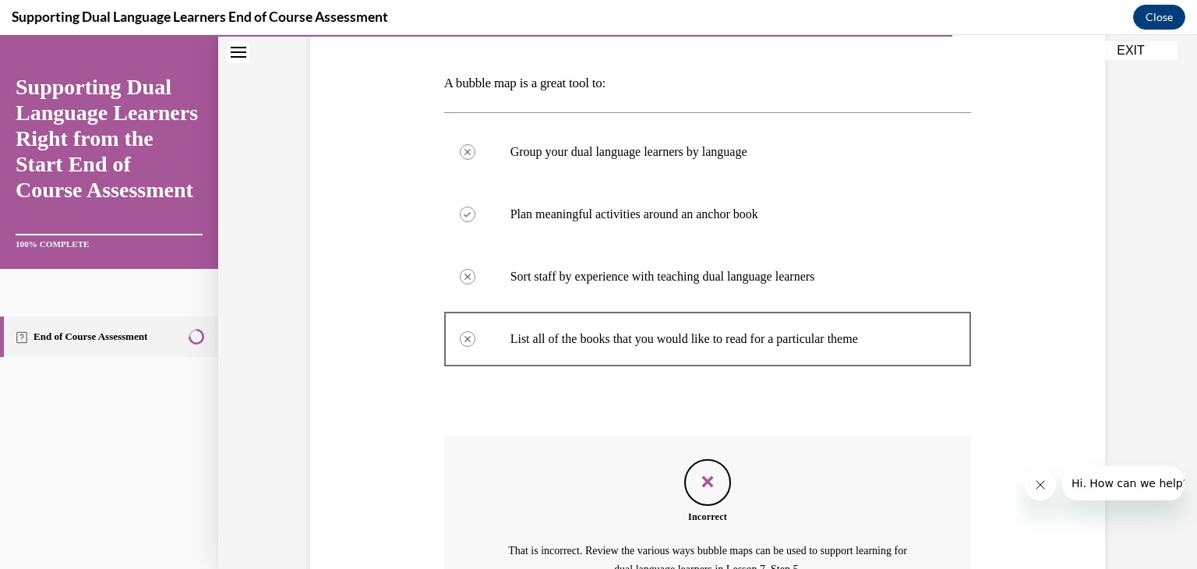
scroll to position [230, 0]
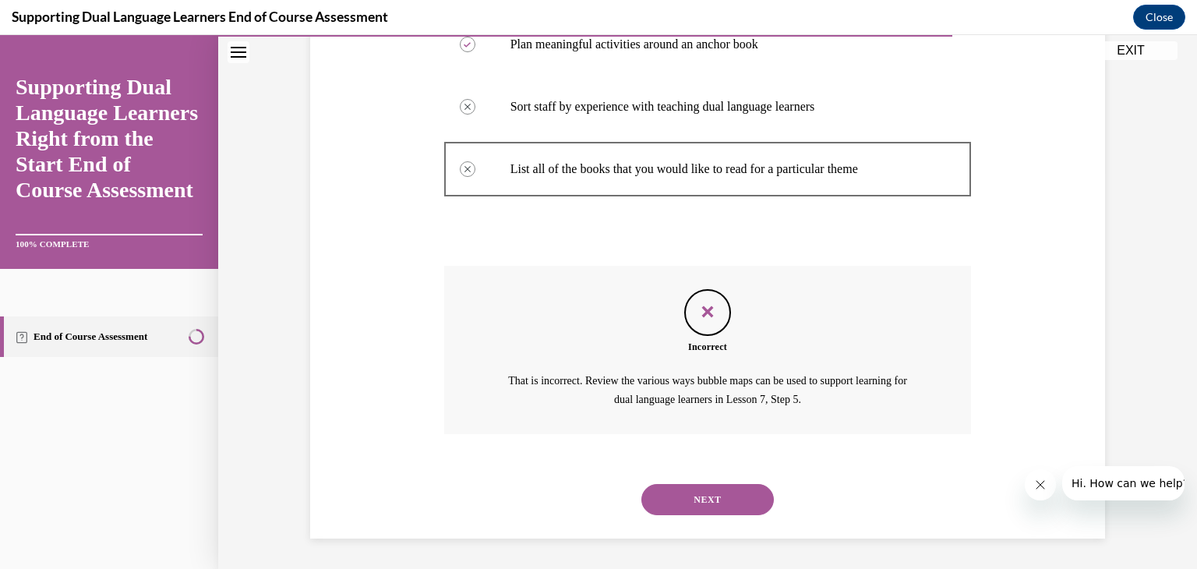
click at [694, 491] on button "NEXT" at bounding box center [707, 499] width 133 height 31
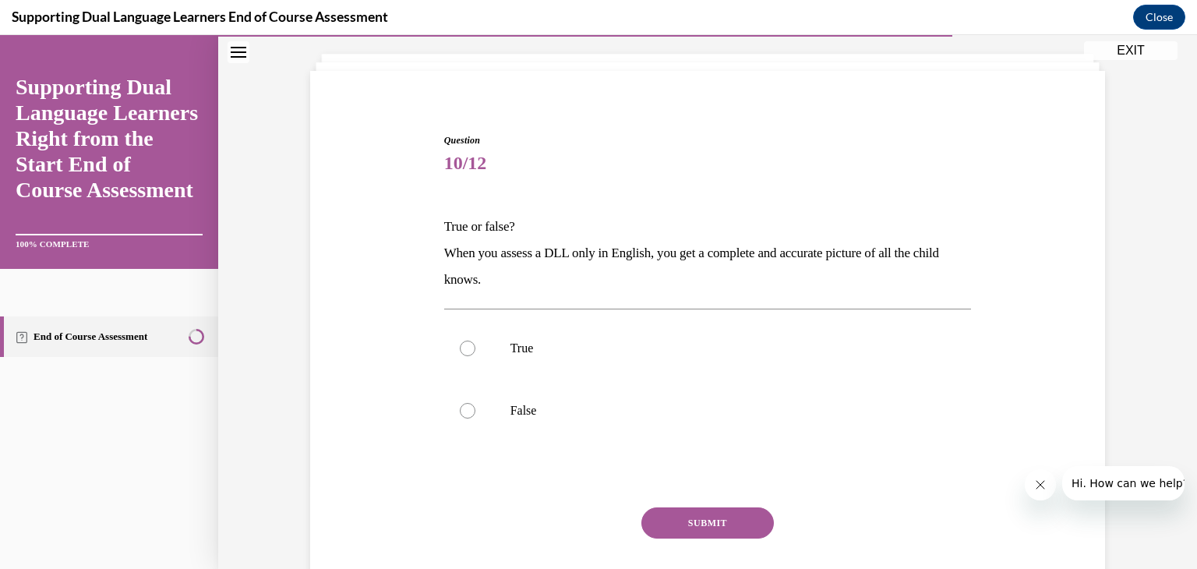
scroll to position [72, 0]
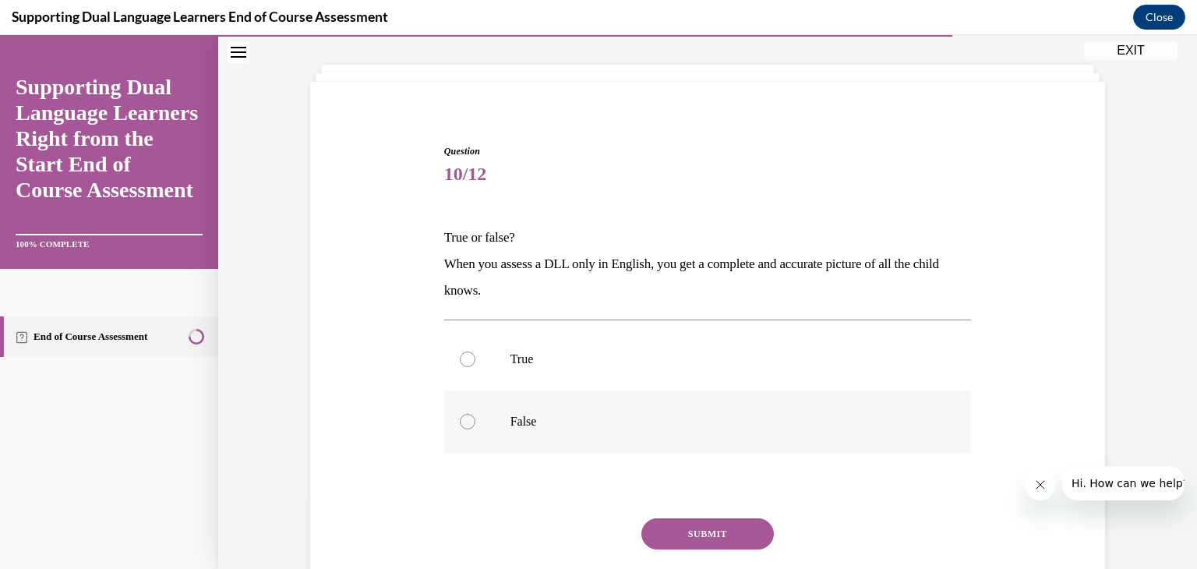
click at [466, 421] on div at bounding box center [468, 422] width 16 height 16
click at [466, 421] on input "False" at bounding box center [468, 422] width 16 height 16
radio input "true"
click at [691, 527] on button "SUBMIT" at bounding box center [707, 533] width 133 height 31
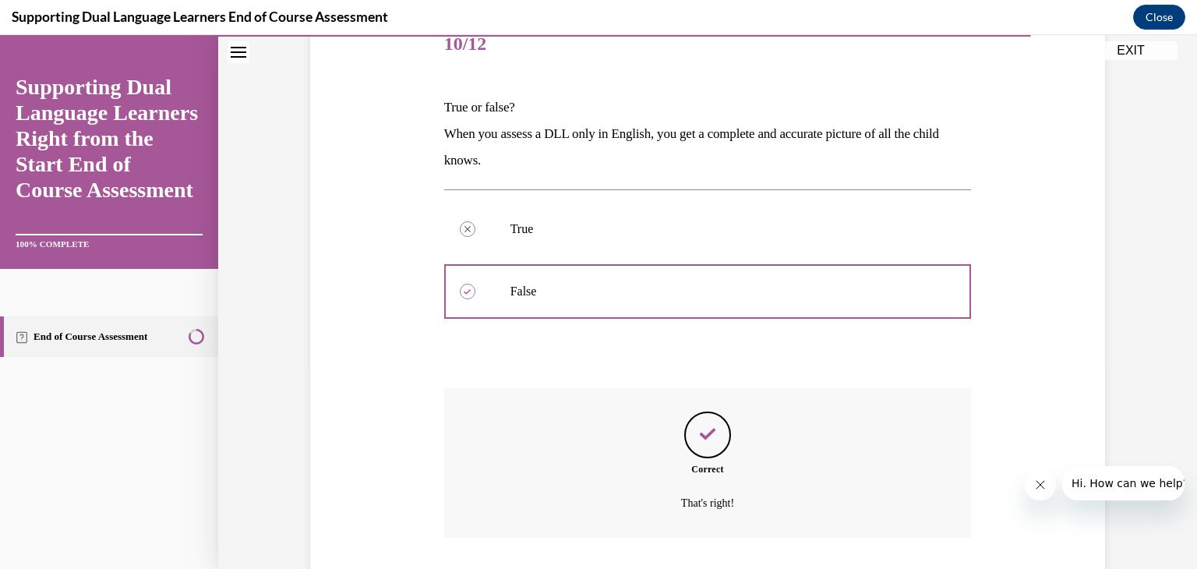
scroll to position [306, 0]
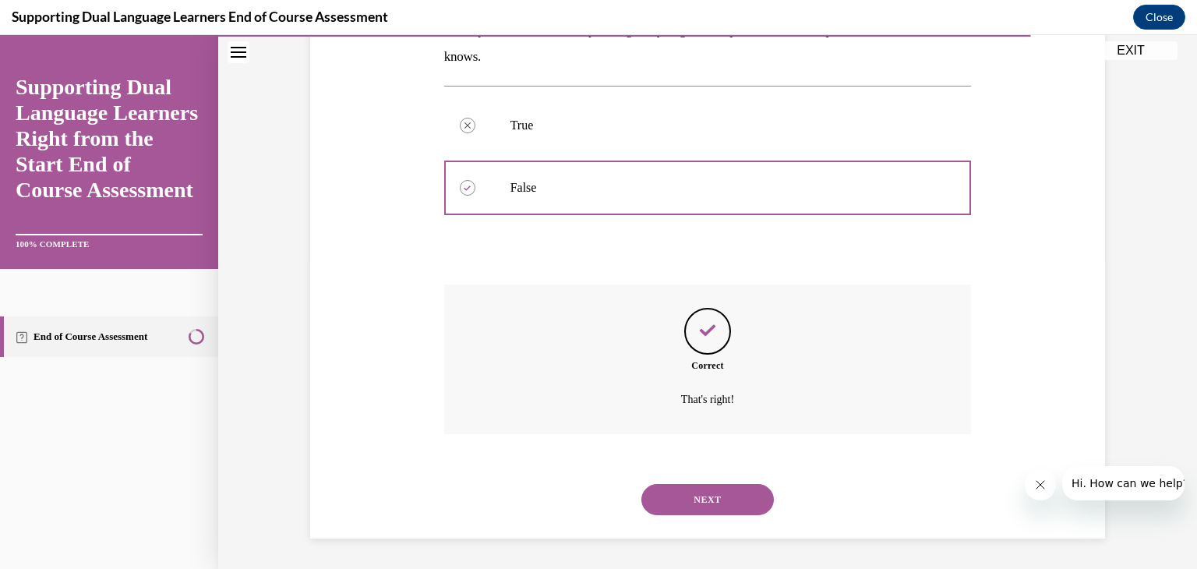
click at [707, 503] on button "NEXT" at bounding box center [707, 499] width 133 height 31
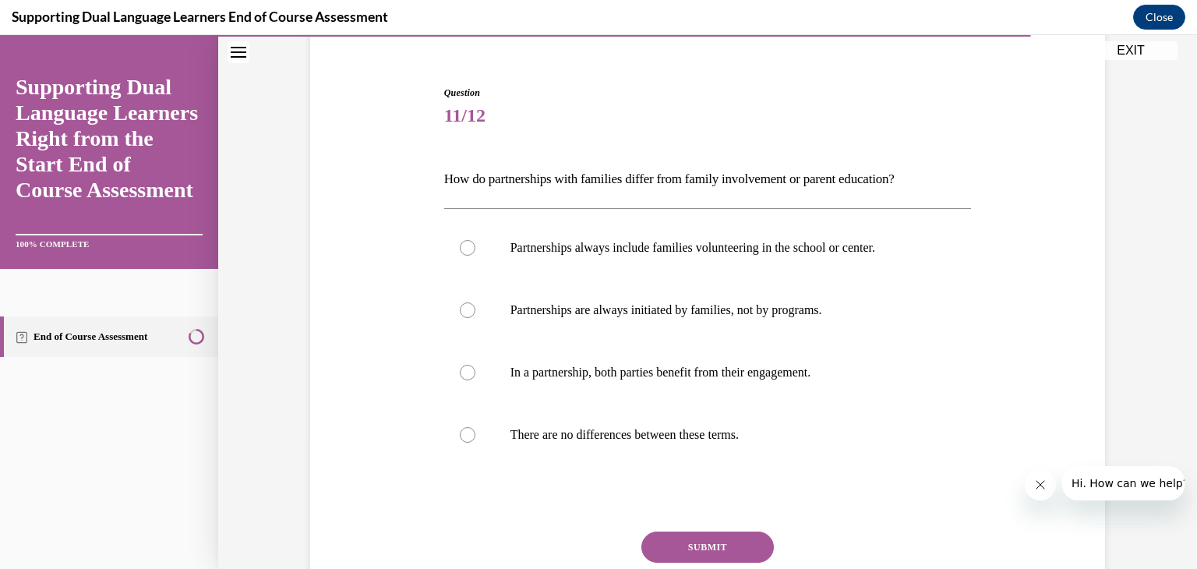
scroll to position [135, 0]
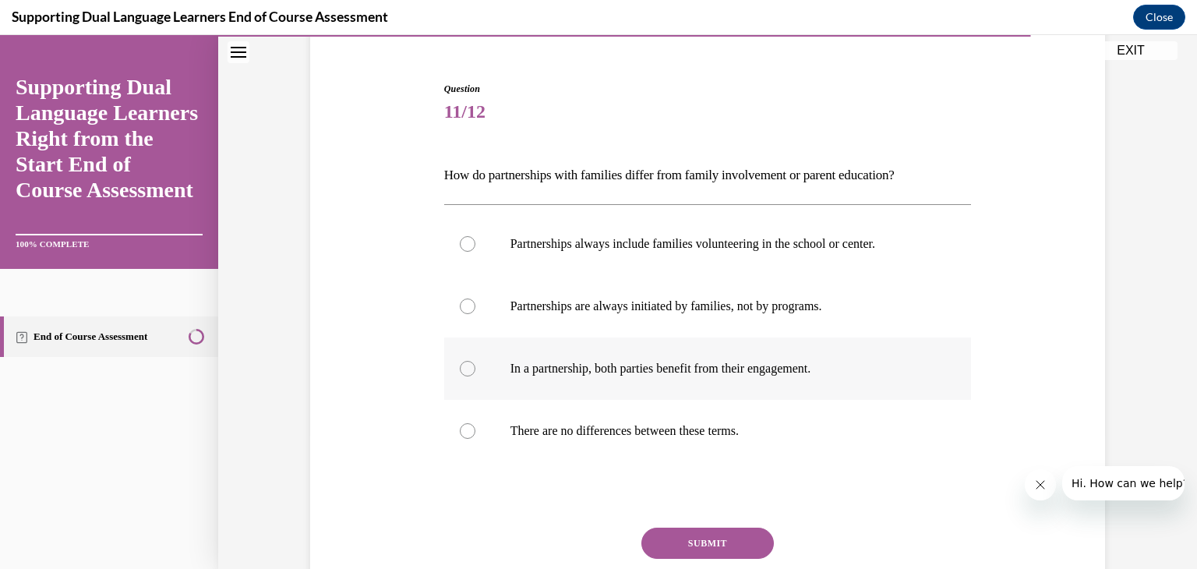
click at [468, 373] on div at bounding box center [468, 369] width 16 height 16
click at [468, 373] on input "In a partnership, both parties benefit from their engagement." at bounding box center [468, 369] width 16 height 16
radio input "true"
click at [692, 539] on button "SUBMIT" at bounding box center [707, 543] width 133 height 31
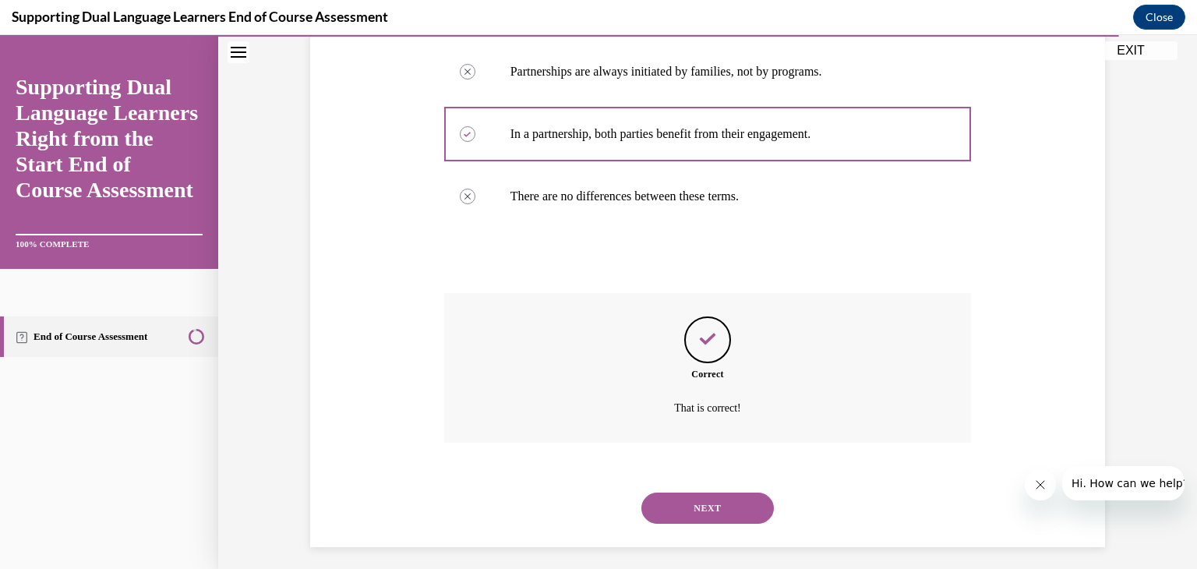
scroll to position [378, 0]
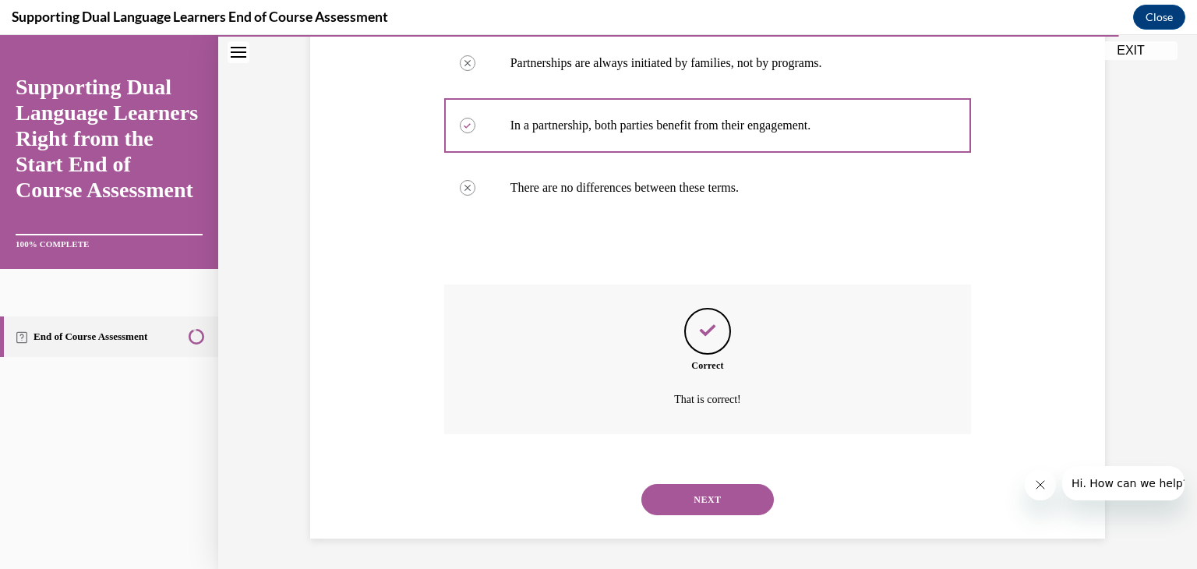
click at [705, 511] on button "NEXT" at bounding box center [707, 499] width 133 height 31
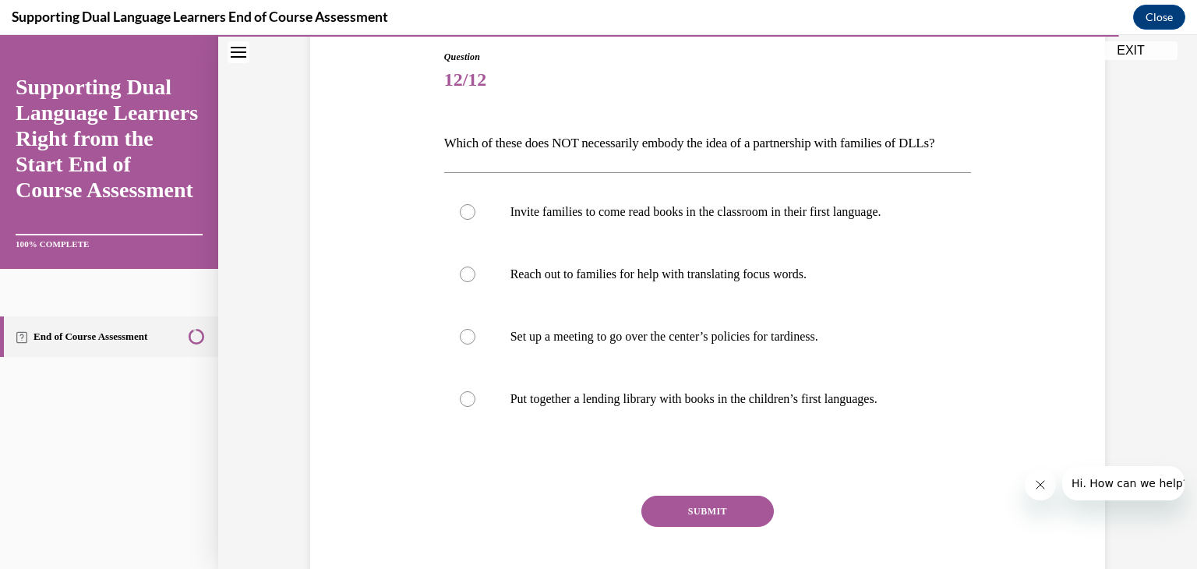
scroll to position [165, 0]
click at [460, 358] on label "Set up a meeting to go over the center’s policies for tardiness." at bounding box center [708, 338] width 528 height 62
click at [460, 346] on input "Set up a meeting to go over the center’s policies for tardiness." at bounding box center [468, 338] width 16 height 16
radio input "true"
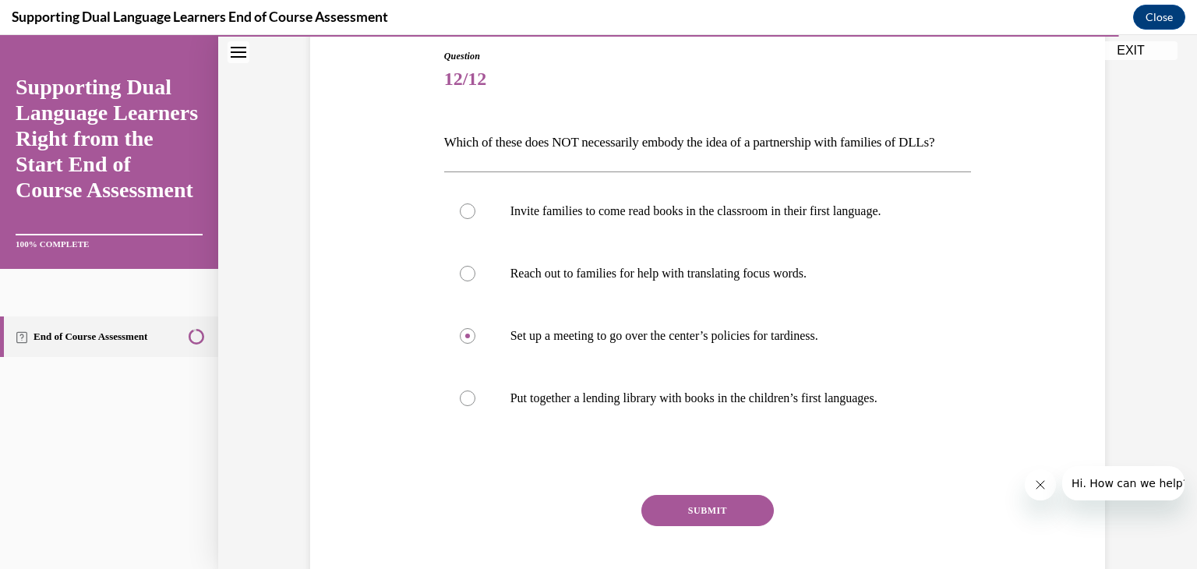
click at [684, 526] on button "SUBMIT" at bounding box center [707, 510] width 133 height 31
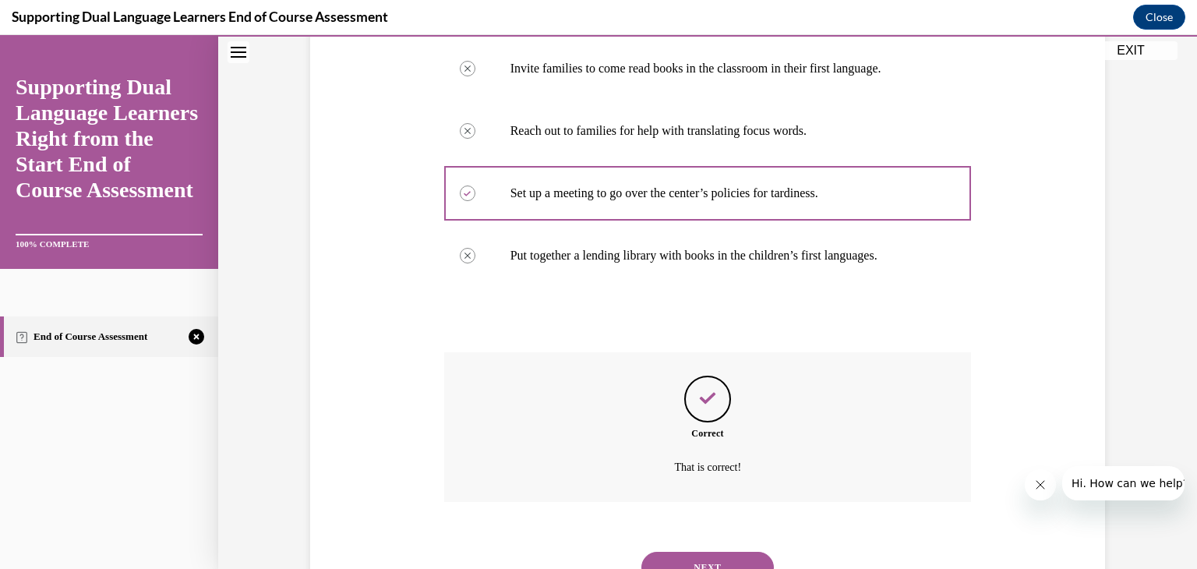
scroll to position [405, 0]
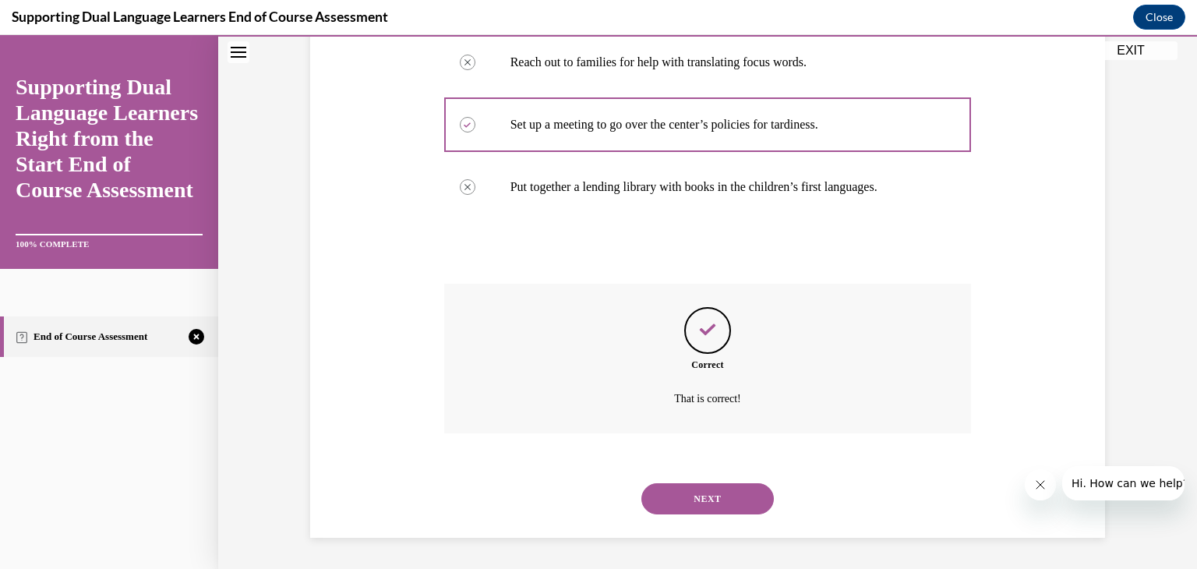
click at [714, 500] on button "NEXT" at bounding box center [707, 498] width 133 height 31
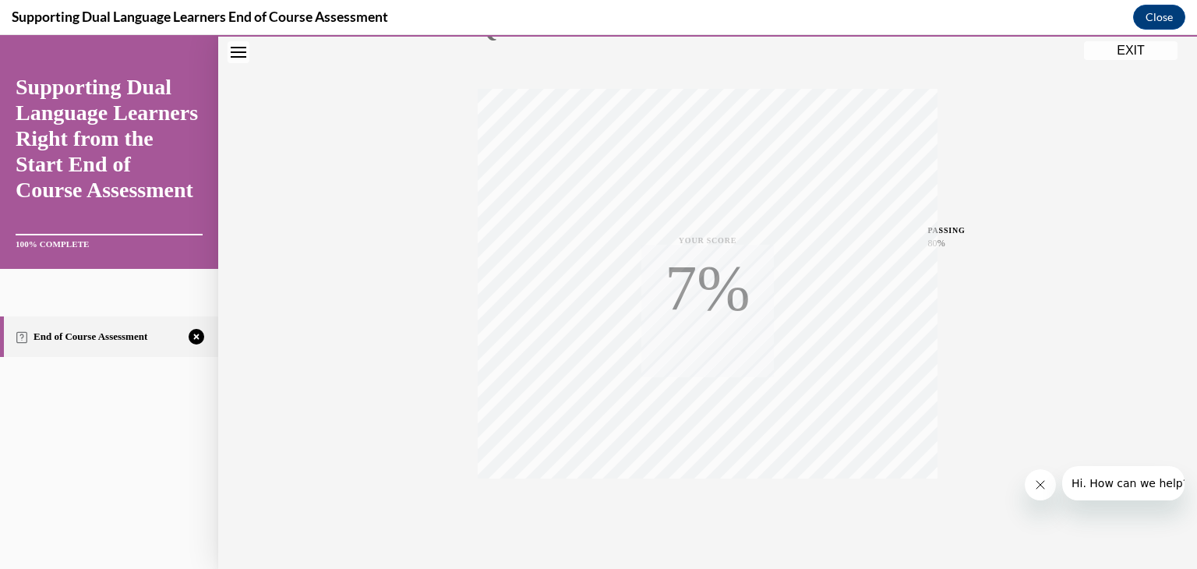
scroll to position [265, 0]
click at [680, 465] on button "TAKE AGAIN" at bounding box center [708, 464] width 93 height 70
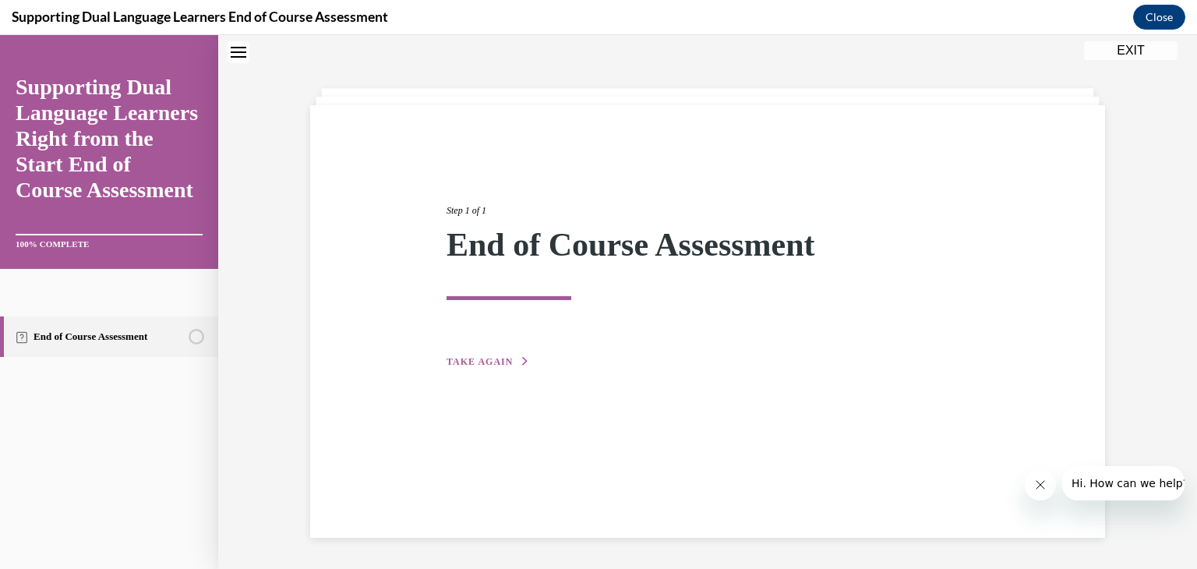
scroll to position [49, 0]
click at [458, 361] on span "TAKE AGAIN" at bounding box center [480, 361] width 66 height 11
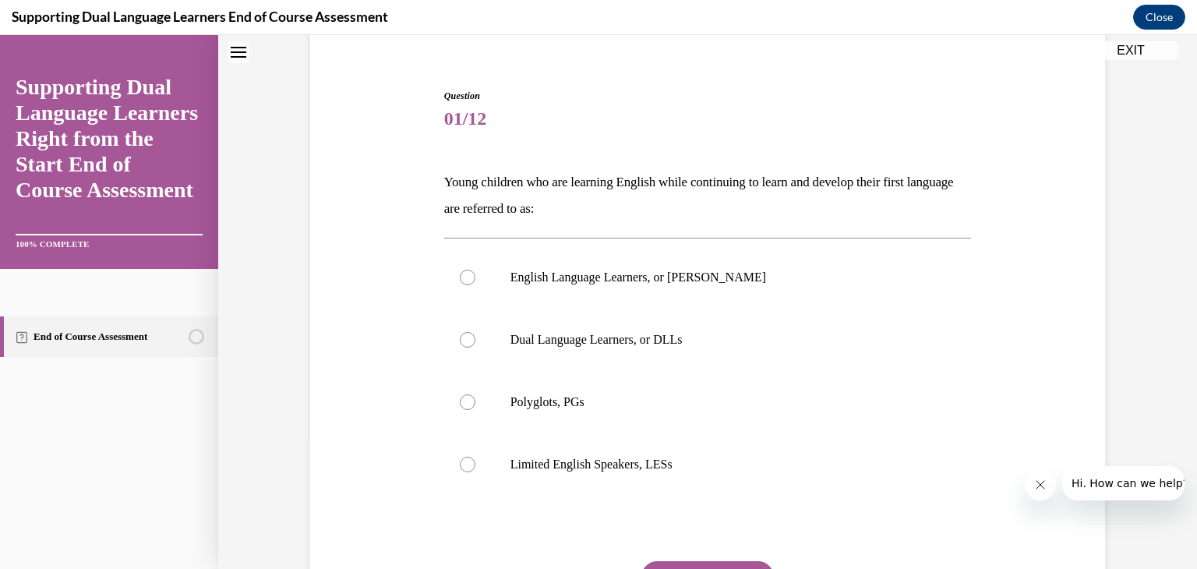
scroll to position [131, 0]
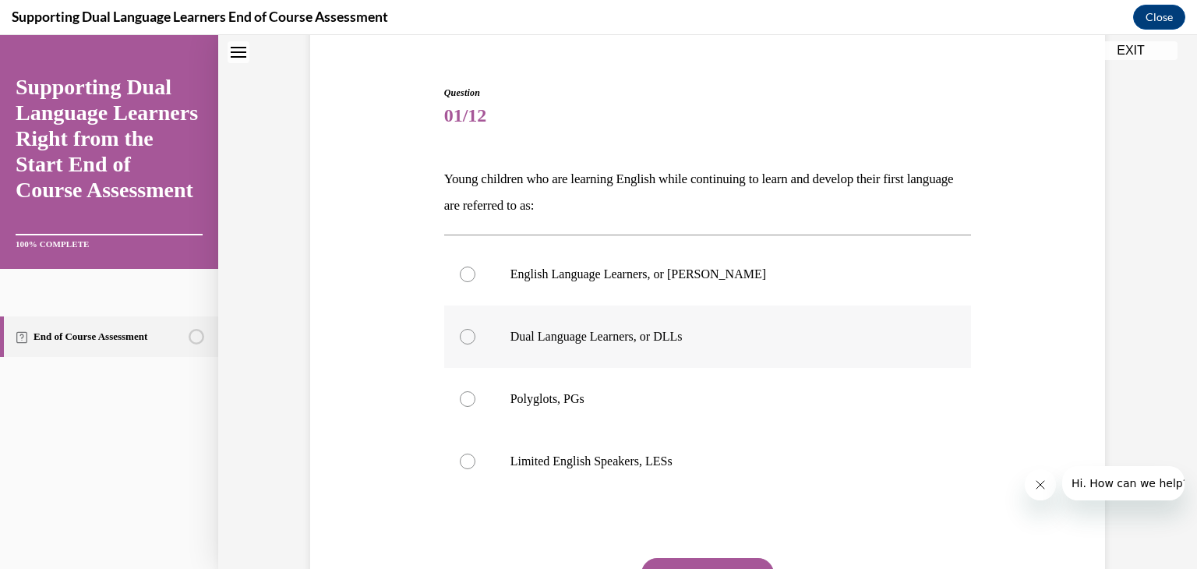
click at [472, 342] on div at bounding box center [468, 337] width 16 height 16
click at [472, 342] on input "Dual Language Learners, or DLLs" at bounding box center [468, 337] width 16 height 16
radio input "true"
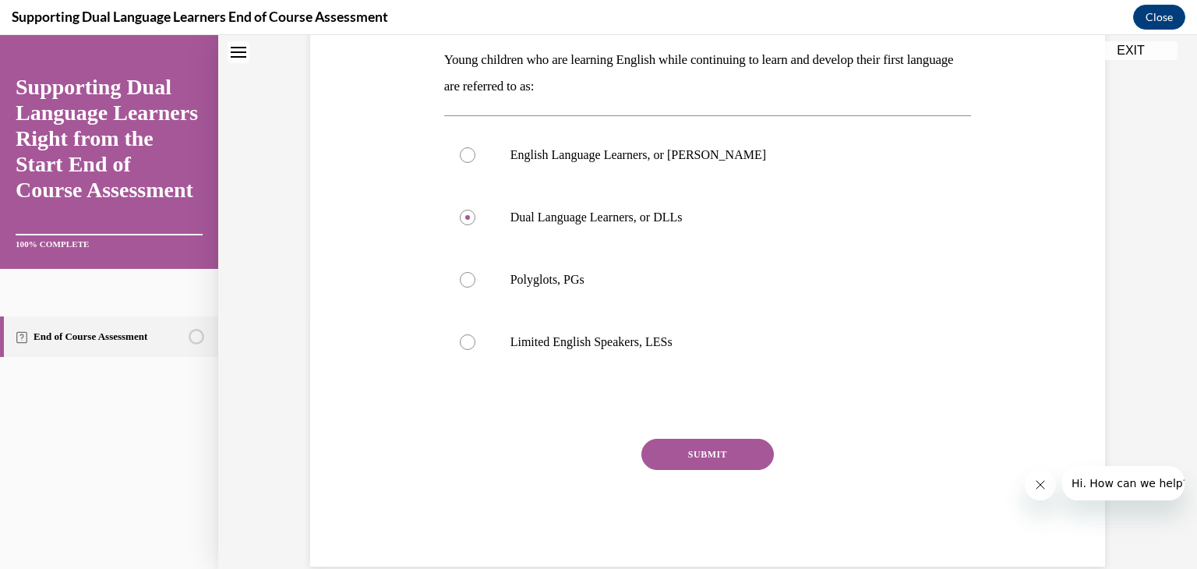
click at [735, 447] on button "SUBMIT" at bounding box center [707, 454] width 133 height 31
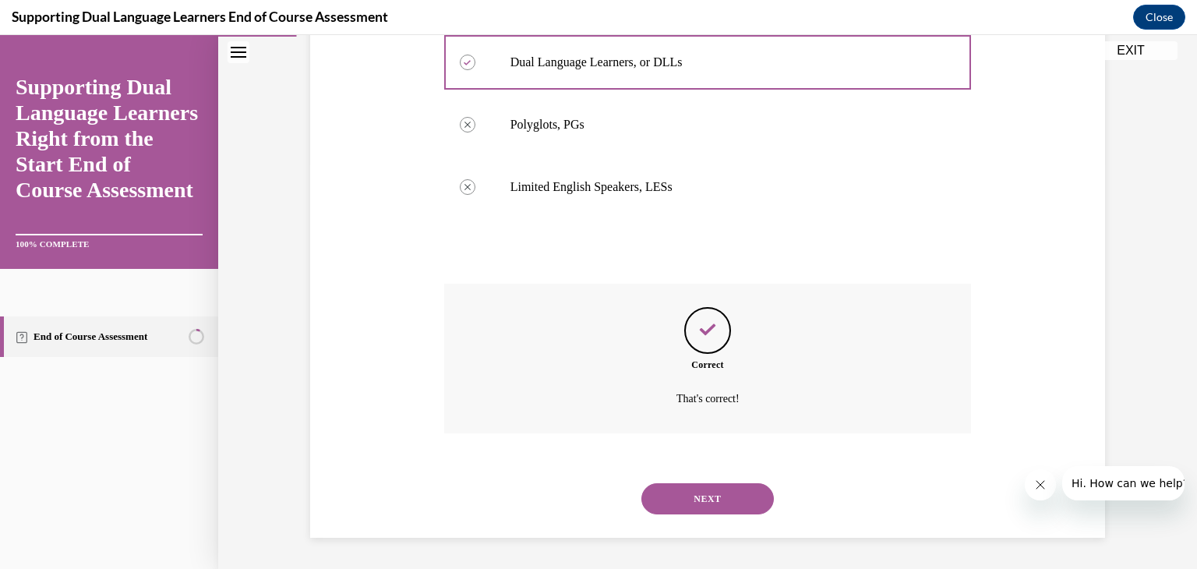
click at [692, 502] on button "NEXT" at bounding box center [707, 498] width 133 height 31
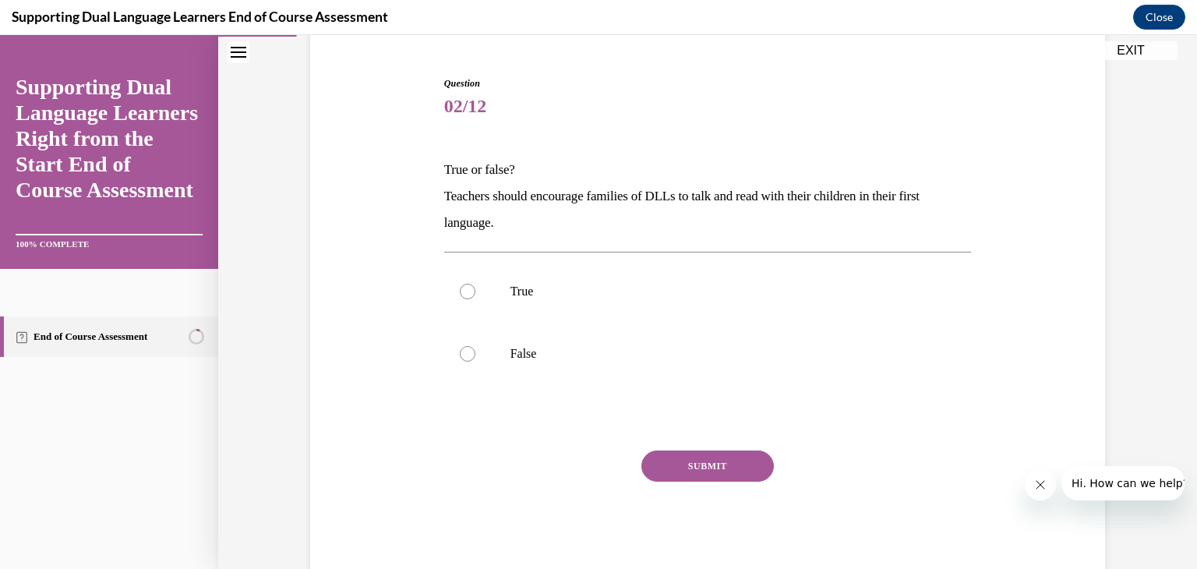
scroll to position [137, 0]
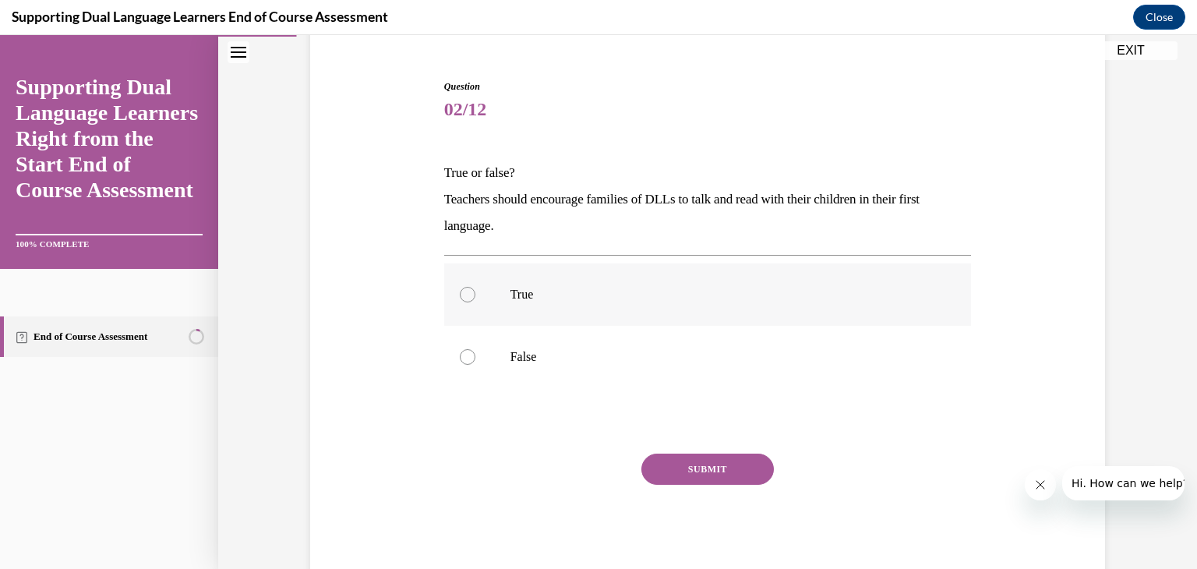
click at [478, 292] on label "True" at bounding box center [708, 294] width 528 height 62
click at [475, 292] on input "True" at bounding box center [468, 295] width 16 height 16
radio input "true"
click at [689, 468] on button "SUBMIT" at bounding box center [707, 469] width 133 height 31
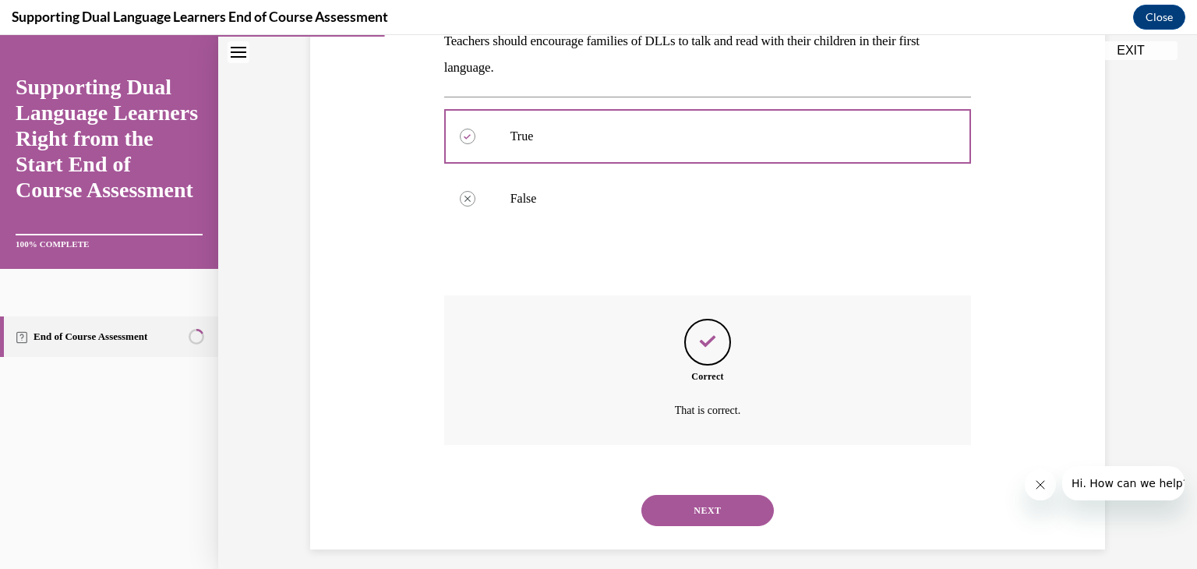
scroll to position [306, 0]
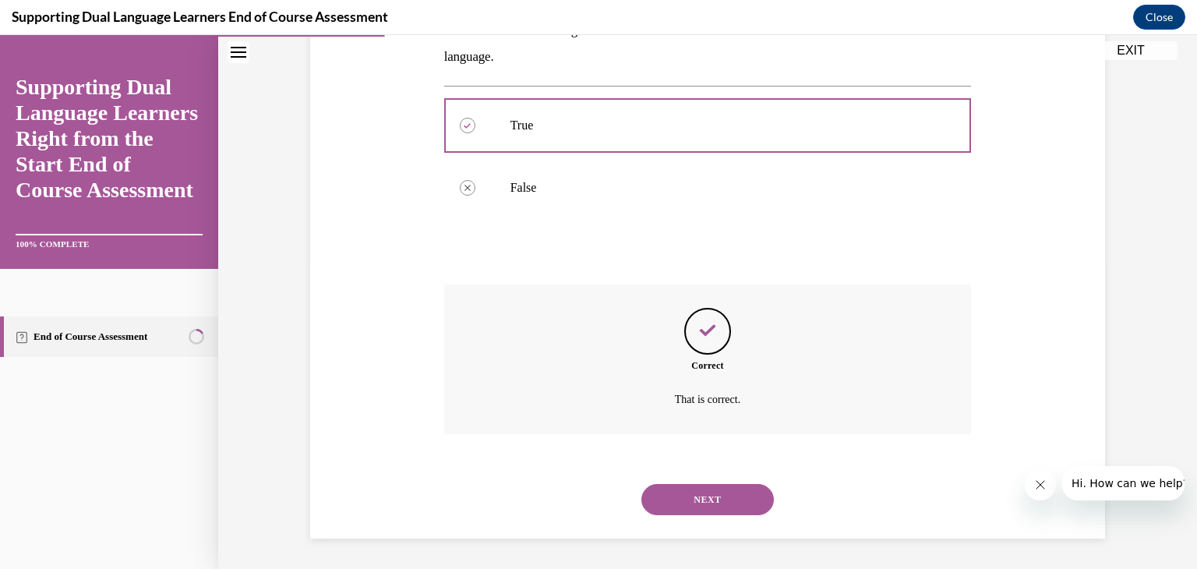
click at [705, 499] on button "NEXT" at bounding box center [707, 499] width 133 height 31
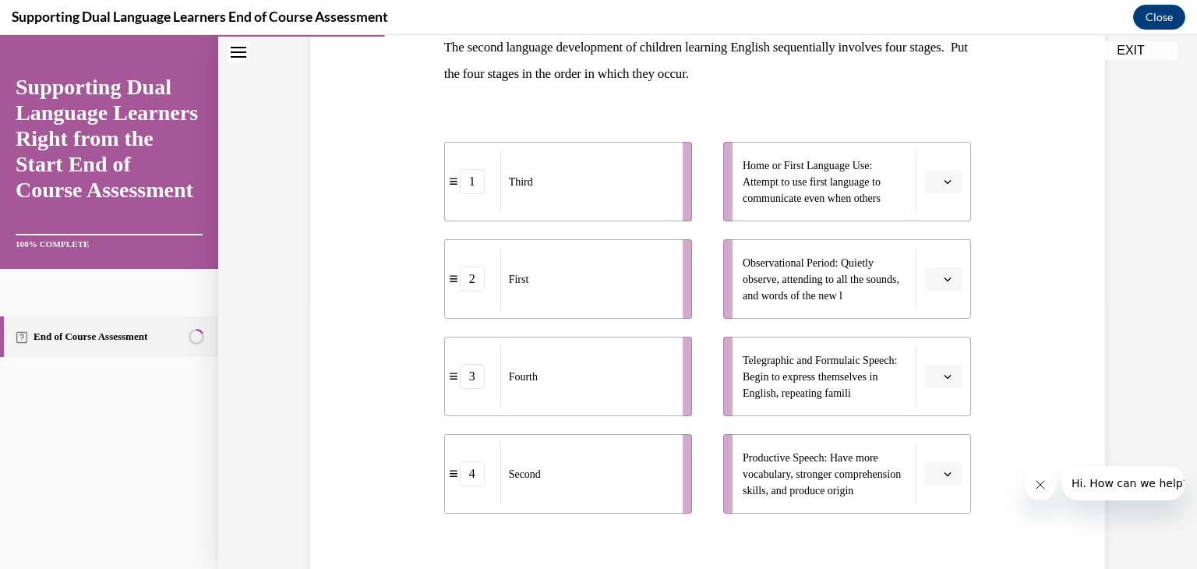
scroll to position [265, 0]
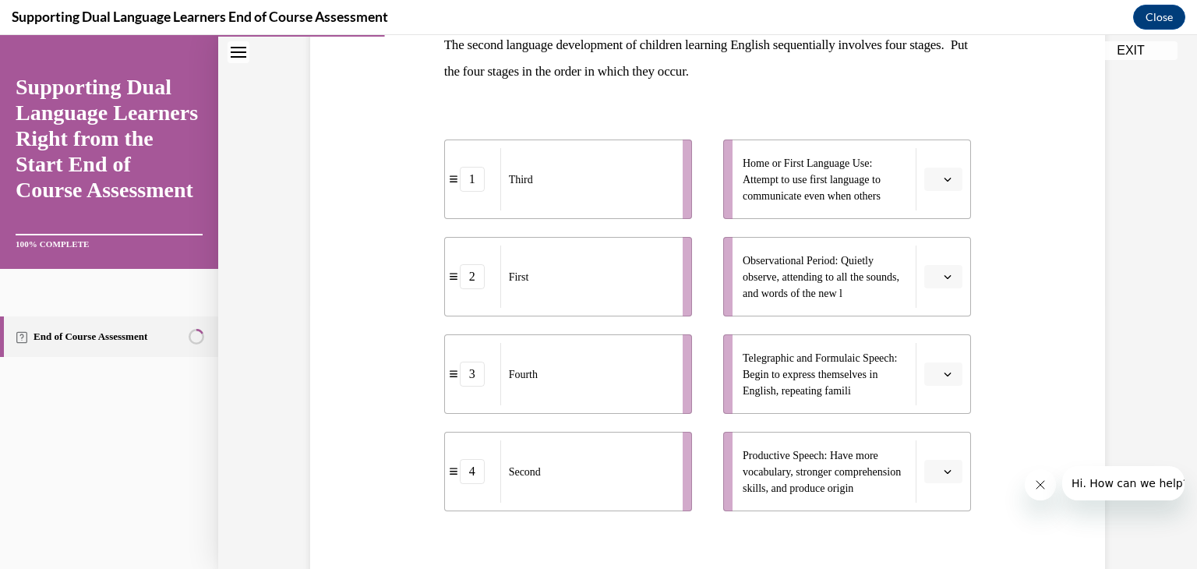
click at [937, 189] on button "button" at bounding box center [943, 179] width 38 height 23
click at [938, 245] on span "1" at bounding box center [937, 245] width 5 height 12
click at [944, 280] on icon "button" at bounding box center [948, 277] width 8 height 8
click at [942, 405] on div "3" at bounding box center [942, 405] width 39 height 31
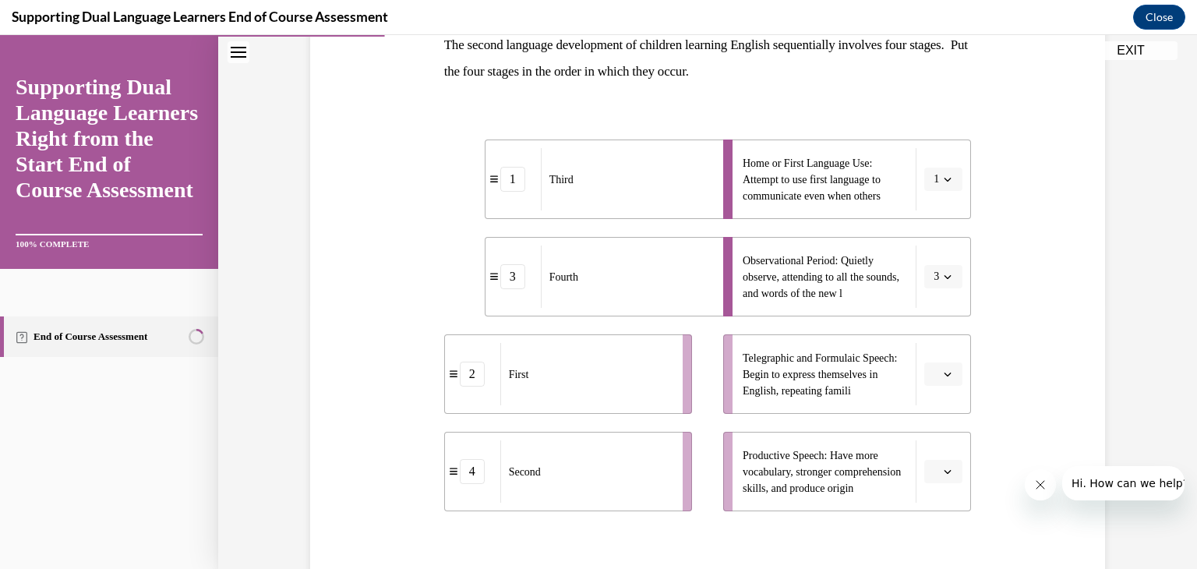
click at [948, 372] on icon "button" at bounding box center [948, 374] width 8 height 8
click at [930, 532] on div "4" at bounding box center [942, 533] width 39 height 31
click at [944, 470] on icon "button" at bounding box center [948, 472] width 8 height 8
click at [934, 373] on div "2" at bounding box center [942, 374] width 39 height 31
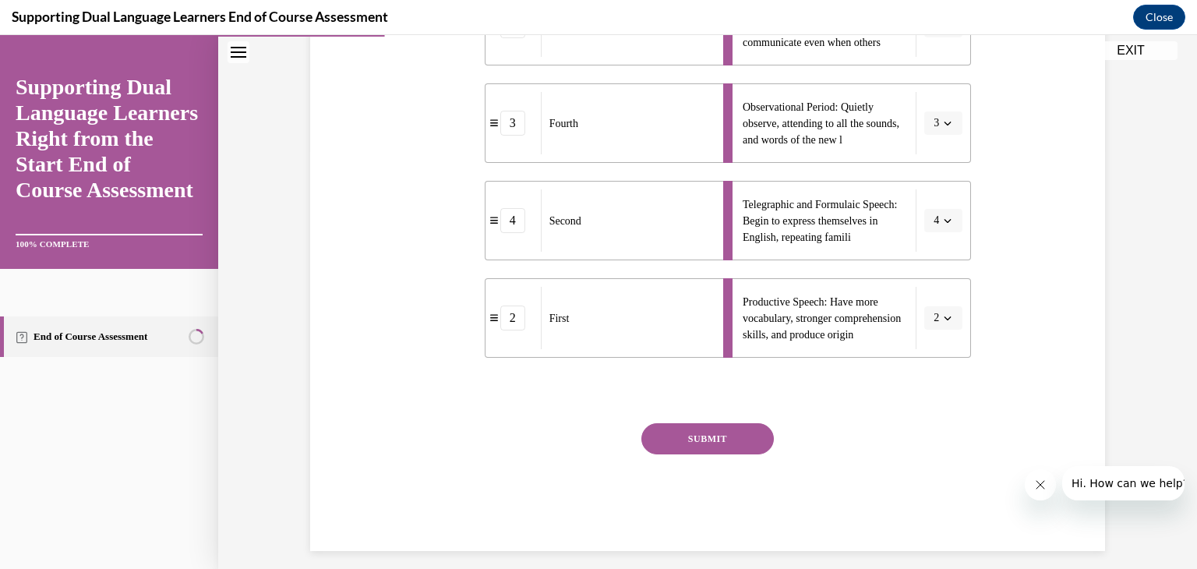
click at [730, 443] on button "SUBMIT" at bounding box center [707, 438] width 133 height 31
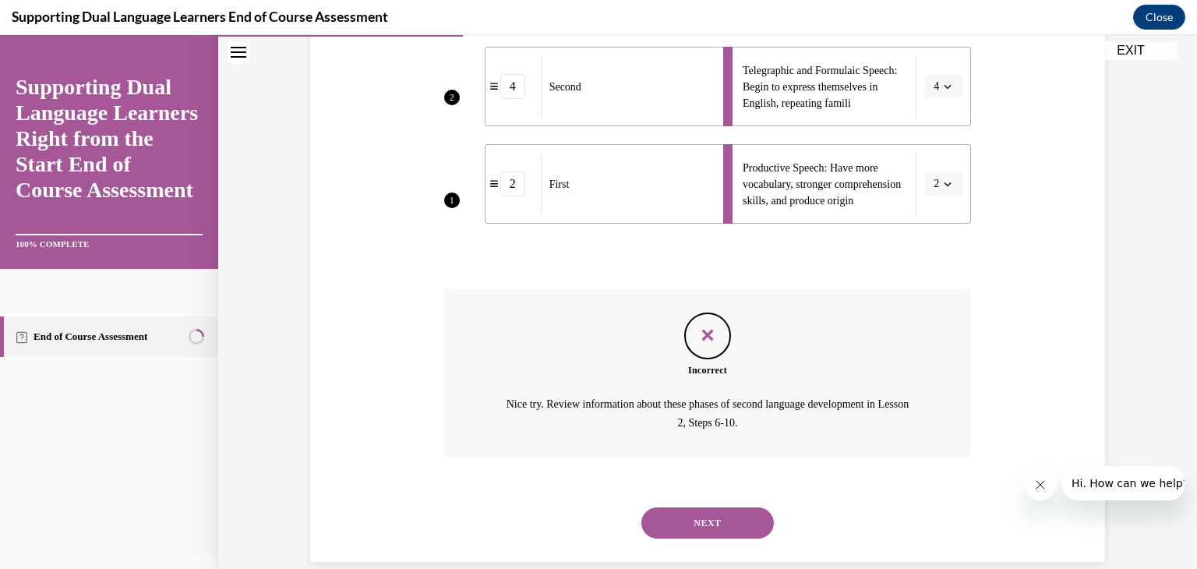
scroll to position [567, 0]
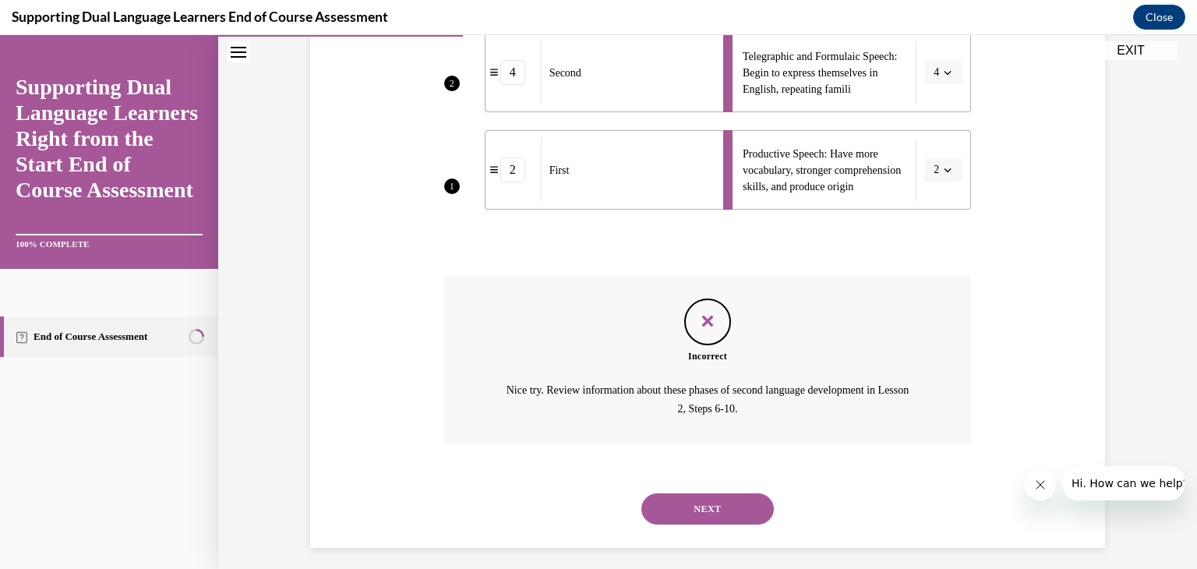
click at [737, 506] on button "NEXT" at bounding box center [707, 508] width 133 height 31
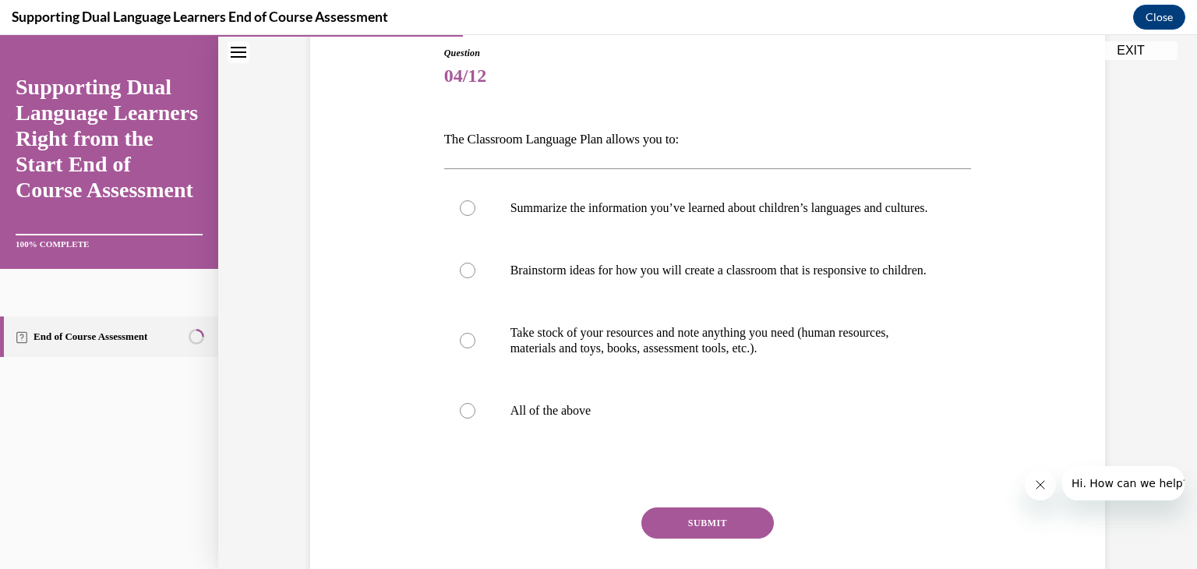
scroll to position [171, 0]
click at [468, 418] on div at bounding box center [468, 410] width 16 height 16
click at [468, 418] on input "All of the above" at bounding box center [468, 410] width 16 height 16
radio input "true"
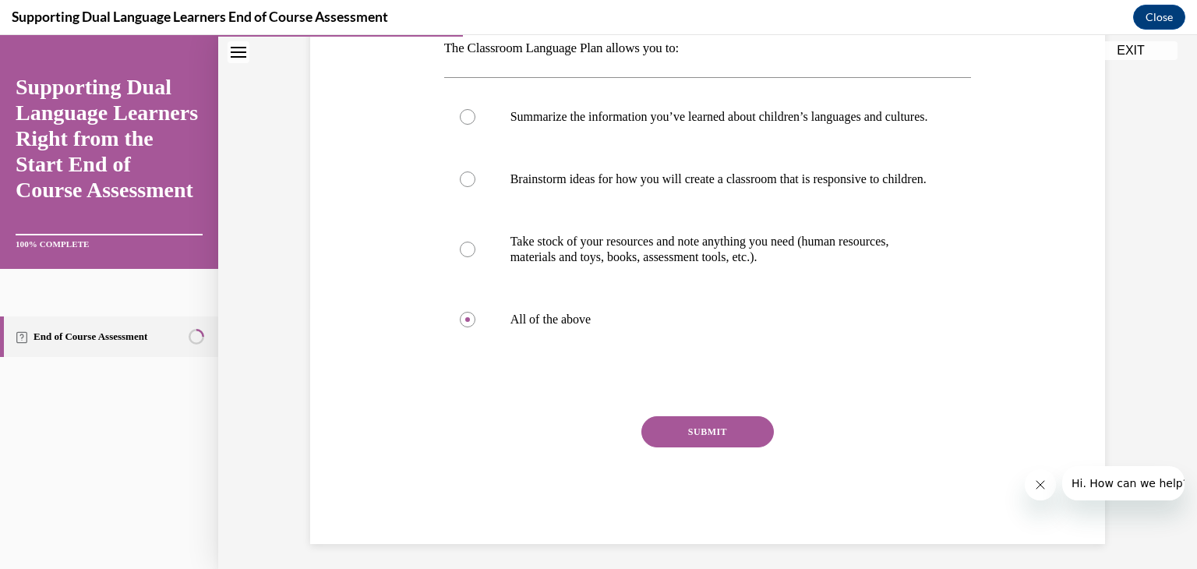
click at [714, 447] on button "SUBMIT" at bounding box center [707, 431] width 133 height 31
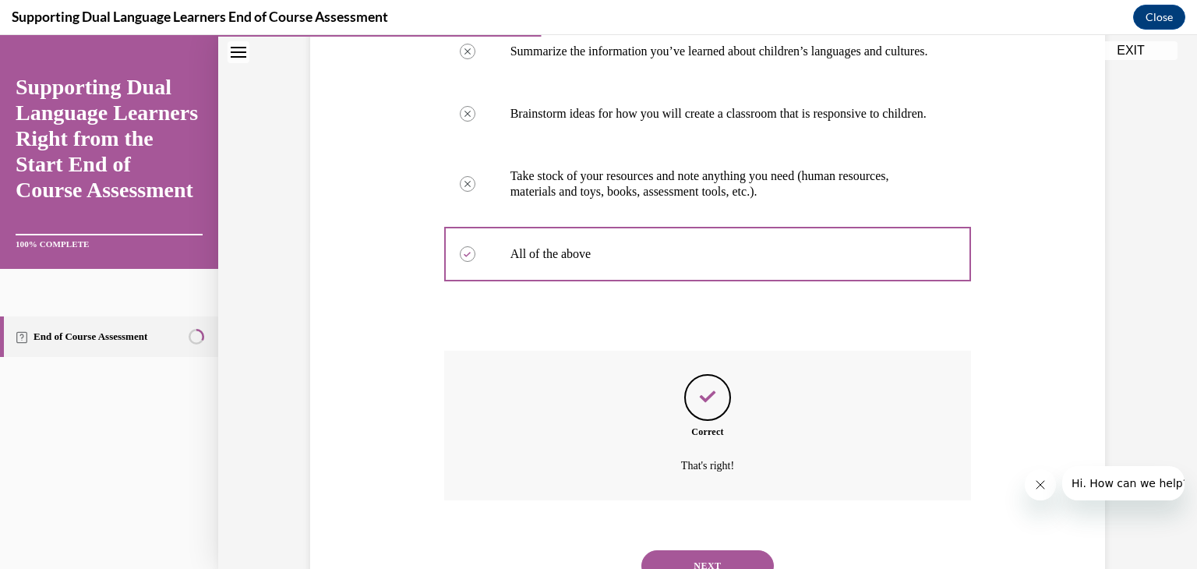
scroll to position [425, 0]
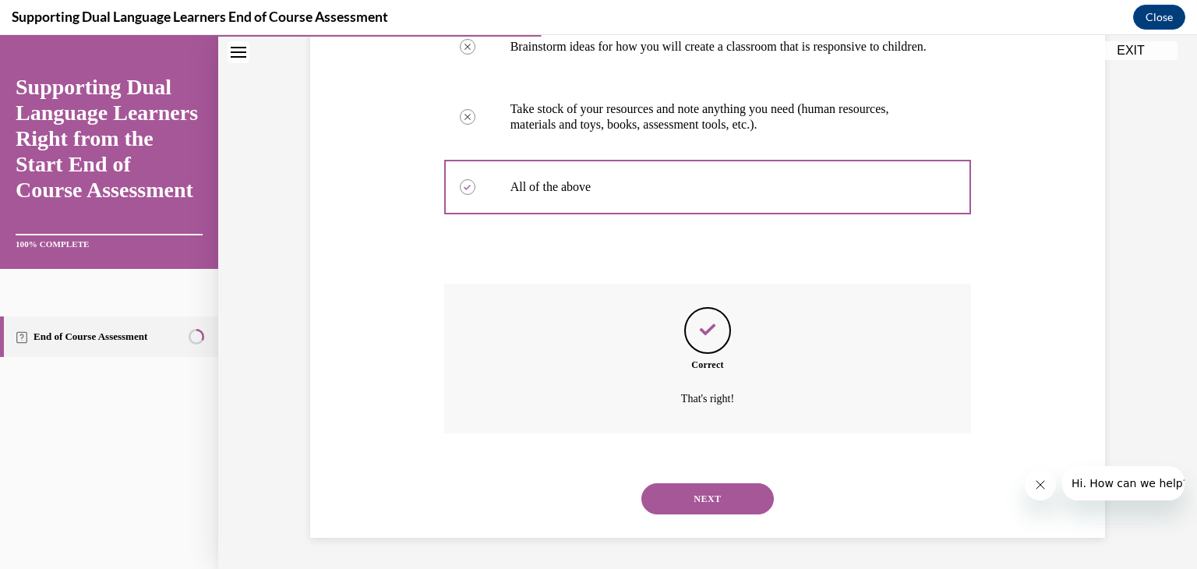
click at [727, 508] on button "NEXT" at bounding box center [707, 498] width 133 height 31
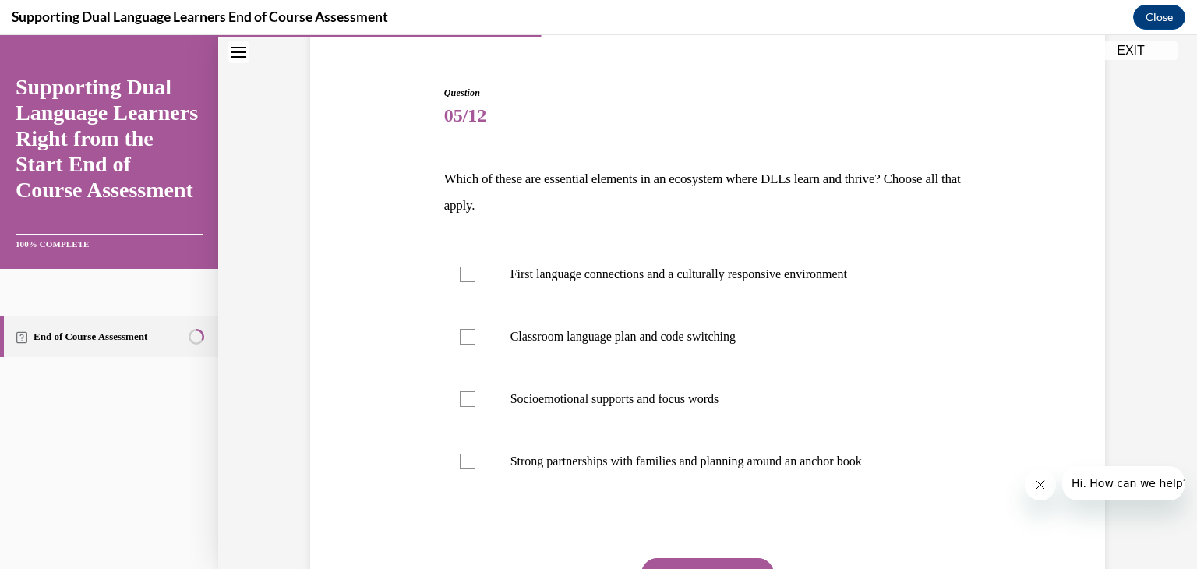
scroll to position [162, 0]
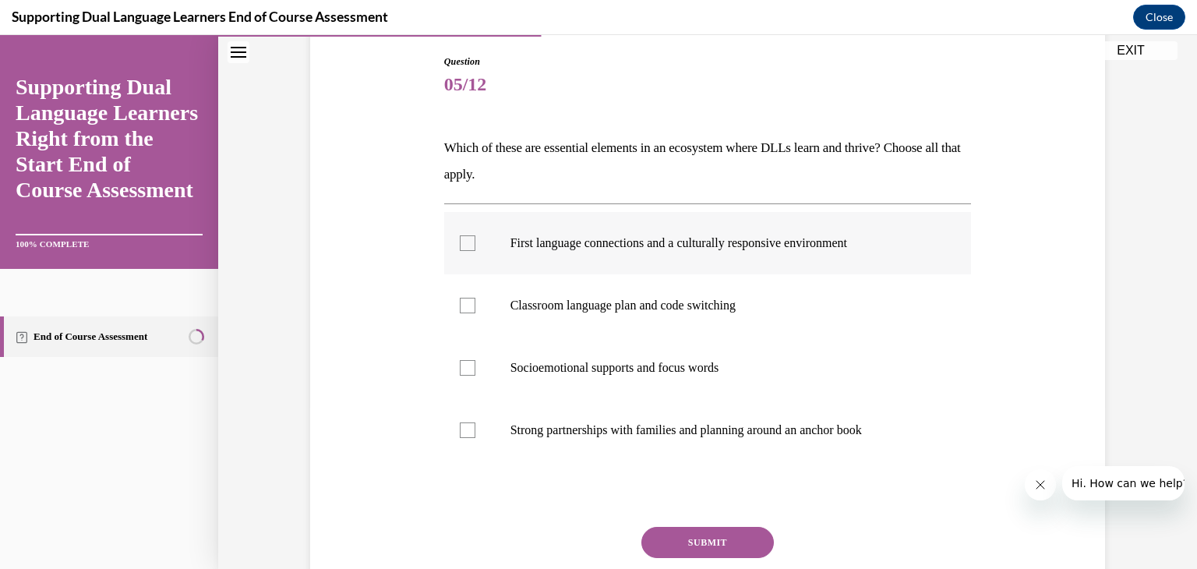
click at [463, 238] on div at bounding box center [468, 243] width 16 height 16
click at [463, 238] on input "First language connections and a culturally responsive environment" at bounding box center [468, 243] width 16 height 16
checkbox input "true"
click at [469, 368] on div at bounding box center [468, 368] width 16 height 16
click at [469, 368] on input "Socioemotional supports and focus words" at bounding box center [468, 368] width 16 height 16
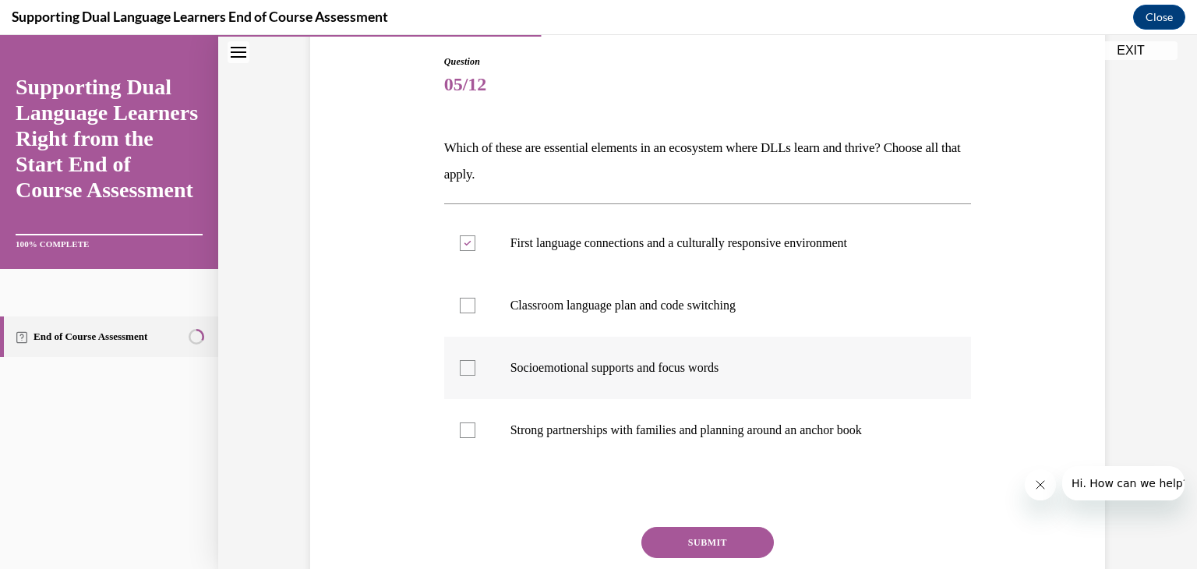
checkbox input "true"
click at [465, 427] on div at bounding box center [468, 430] width 16 height 16
click at [465, 427] on input "Strong partnerships with families and planning around an anchor book" at bounding box center [468, 430] width 16 height 16
checkbox input "true"
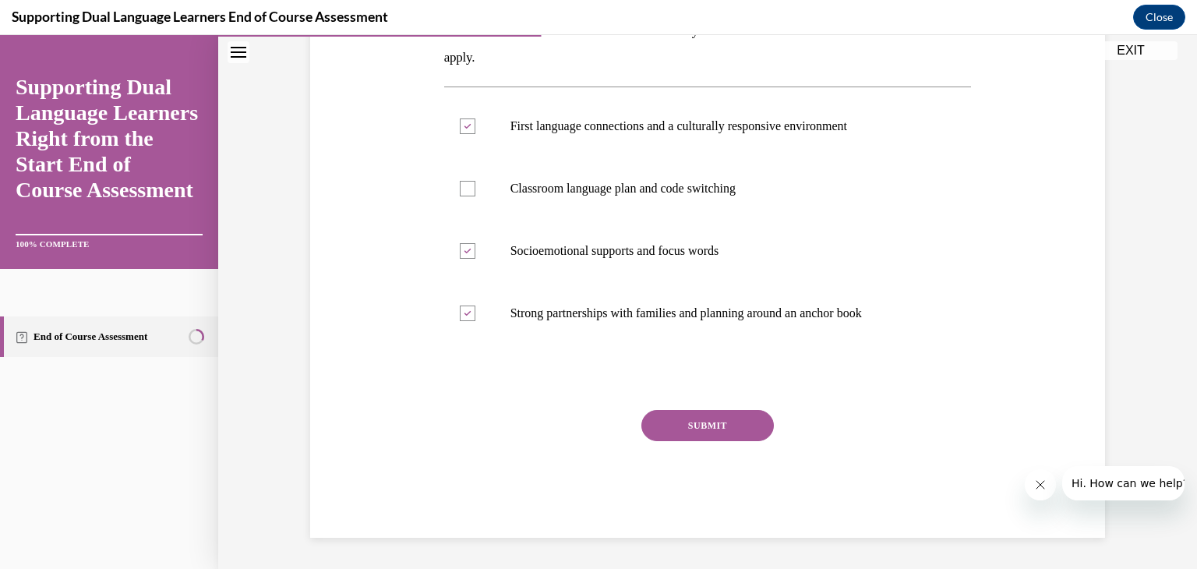
click at [726, 428] on button "SUBMIT" at bounding box center [707, 425] width 133 height 31
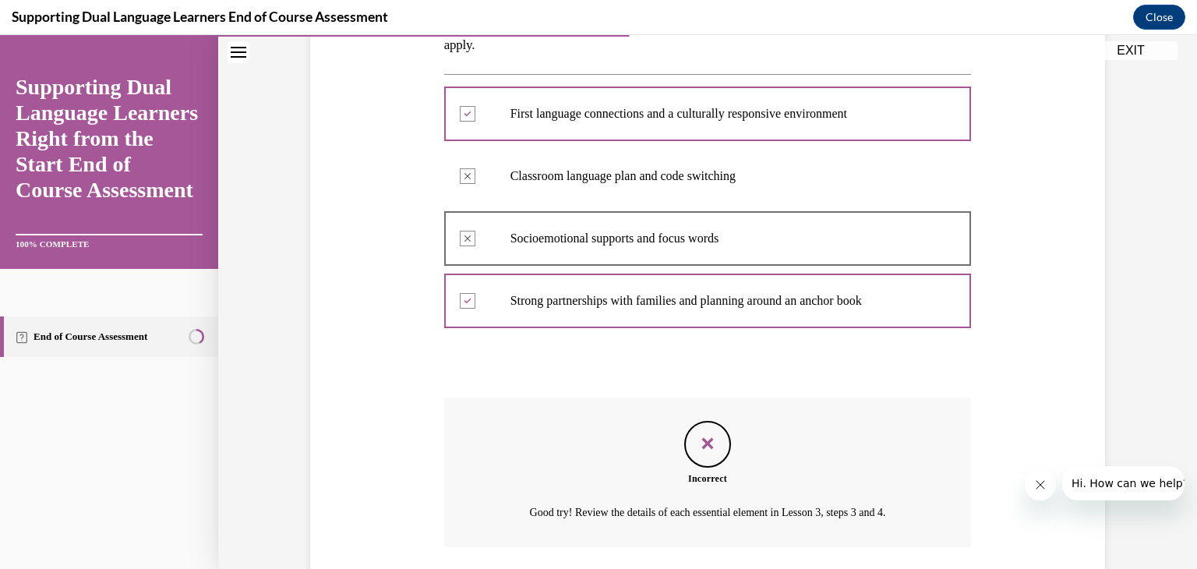
scroll to position [405, 0]
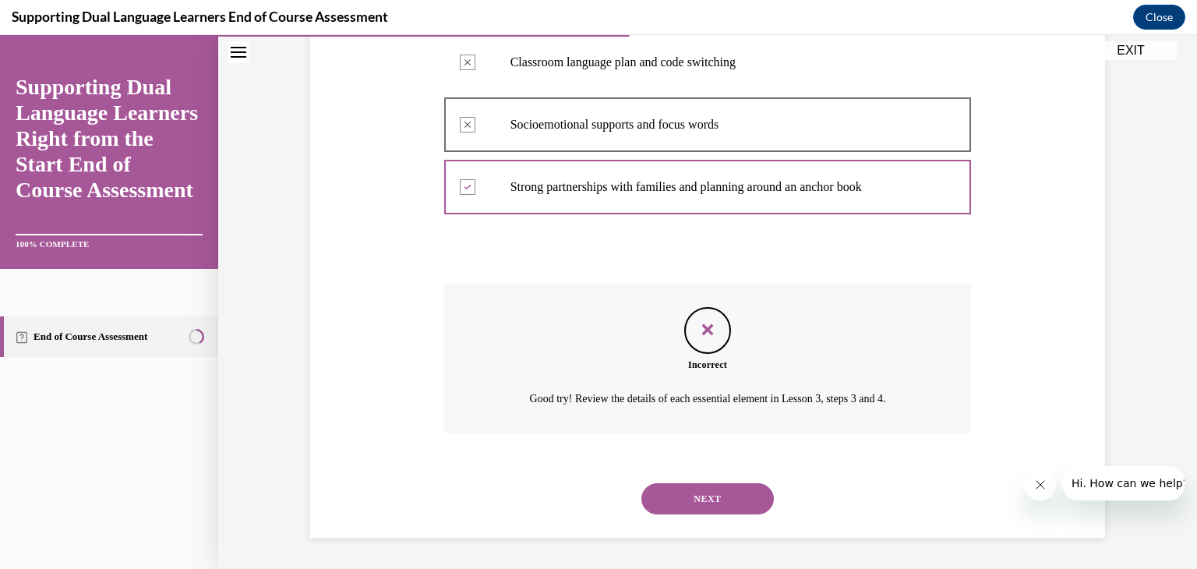
click at [748, 497] on button "NEXT" at bounding box center [707, 498] width 133 height 31
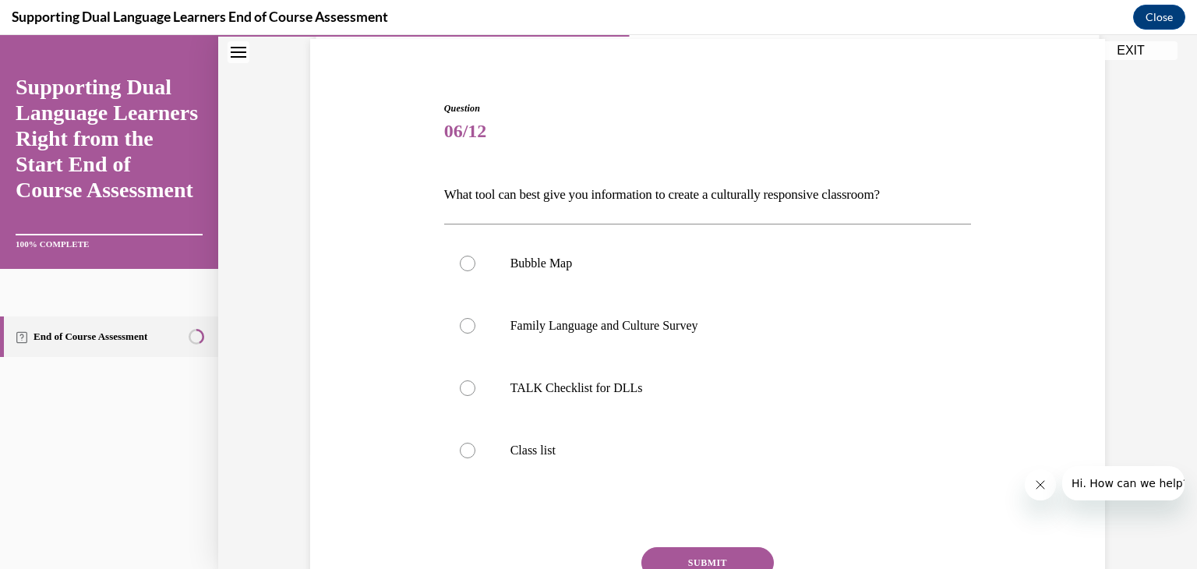
scroll to position [118, 0]
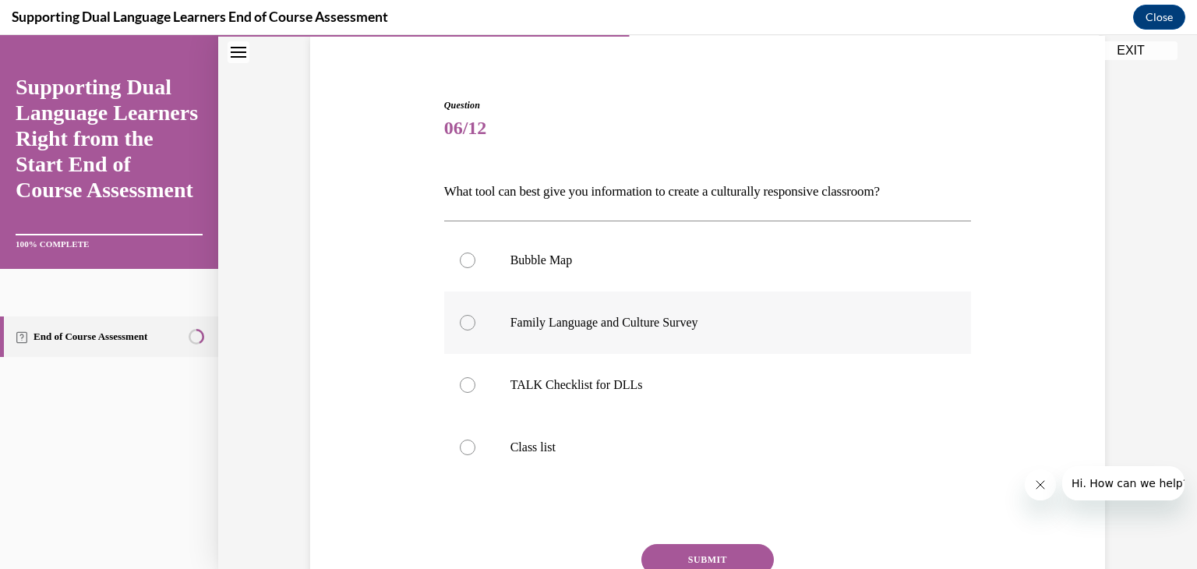
click at [459, 317] on label "Family Language and Culture Survey" at bounding box center [708, 323] width 528 height 62
click at [460, 317] on input "Family Language and Culture Survey" at bounding box center [468, 323] width 16 height 16
radio input "true"
click at [711, 550] on button "SUBMIT" at bounding box center [707, 559] width 133 height 31
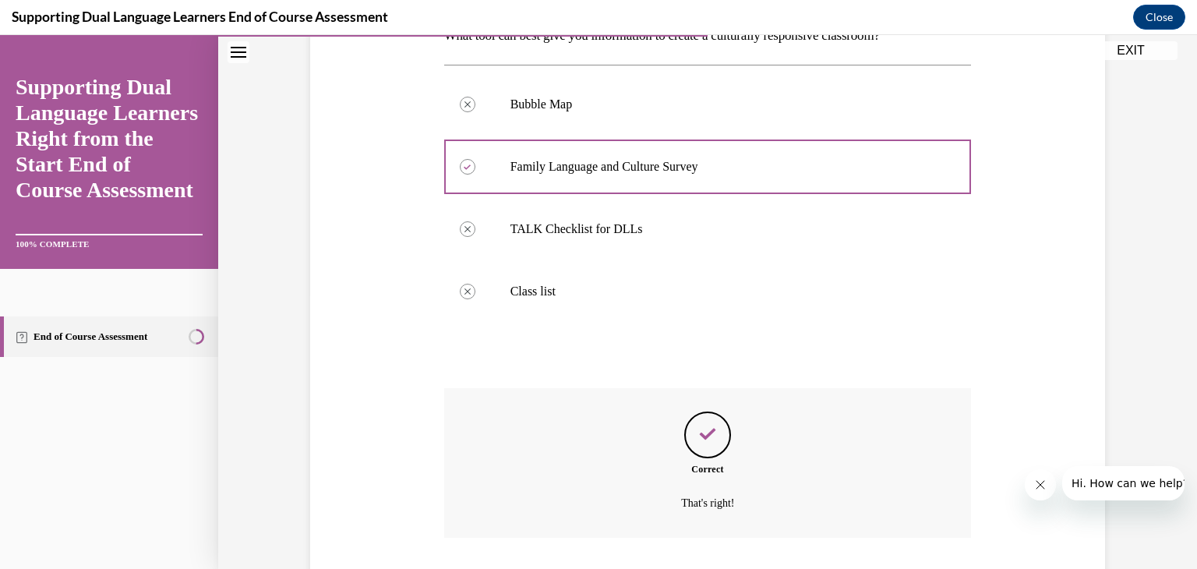
scroll to position [378, 0]
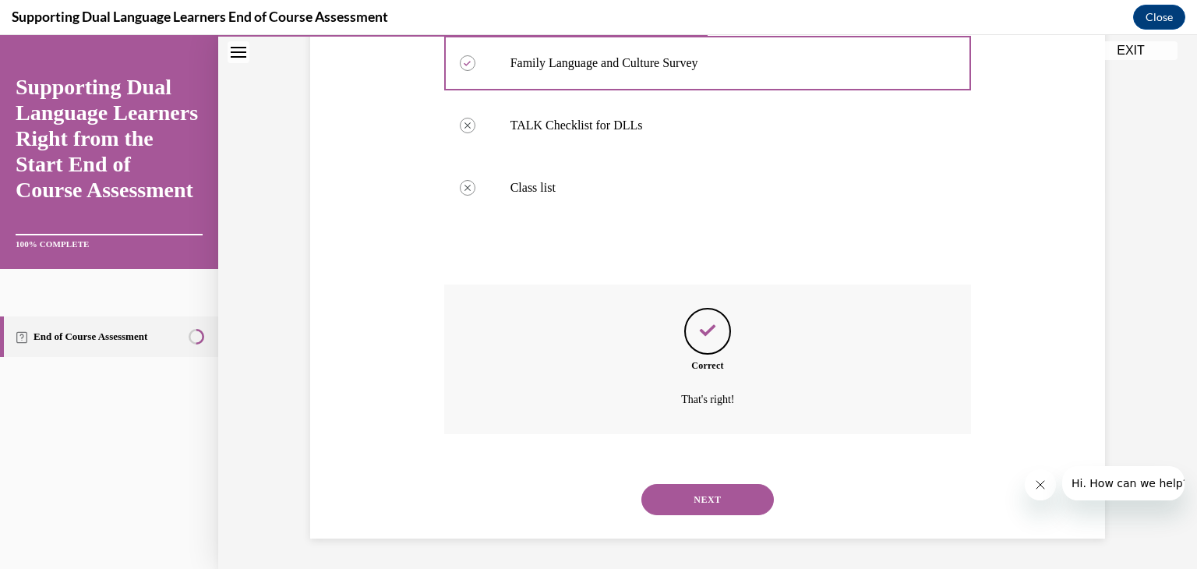
click at [706, 507] on button "NEXT" at bounding box center [707, 499] width 133 height 31
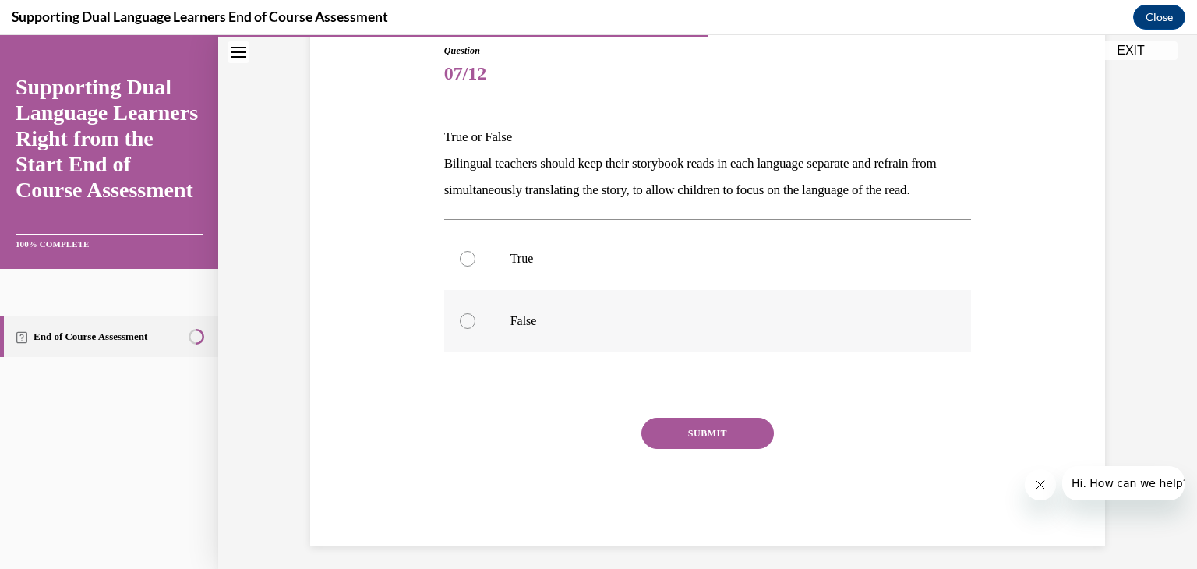
click at [472, 329] on div at bounding box center [468, 321] width 16 height 16
click at [472, 329] on input "False" at bounding box center [468, 321] width 16 height 16
radio input "true"
click at [744, 449] on button "SUBMIT" at bounding box center [707, 433] width 133 height 31
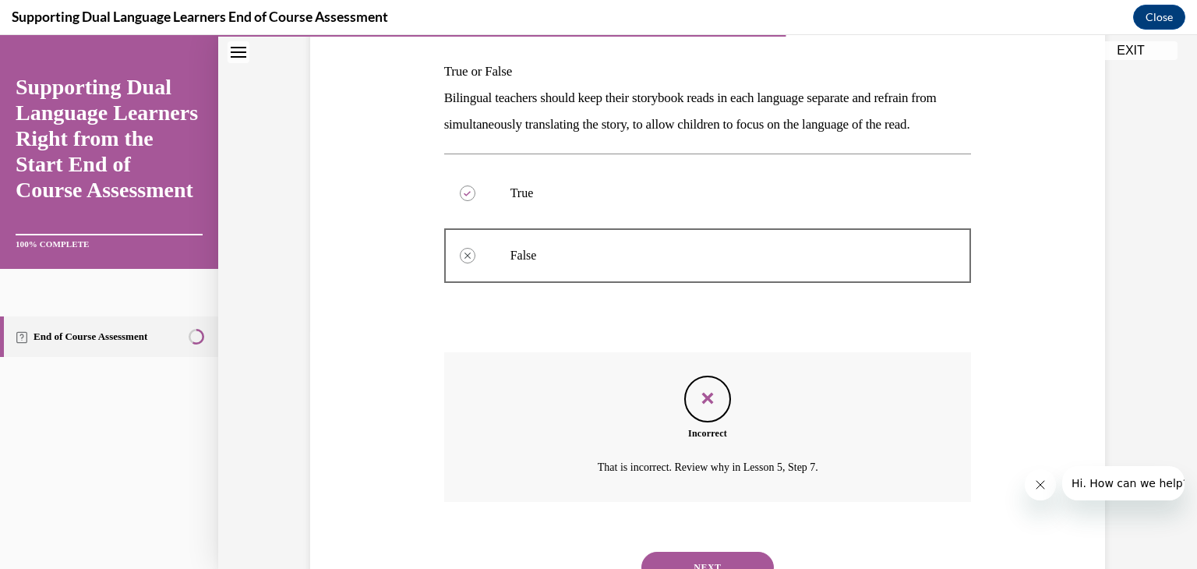
scroll to position [334, 0]
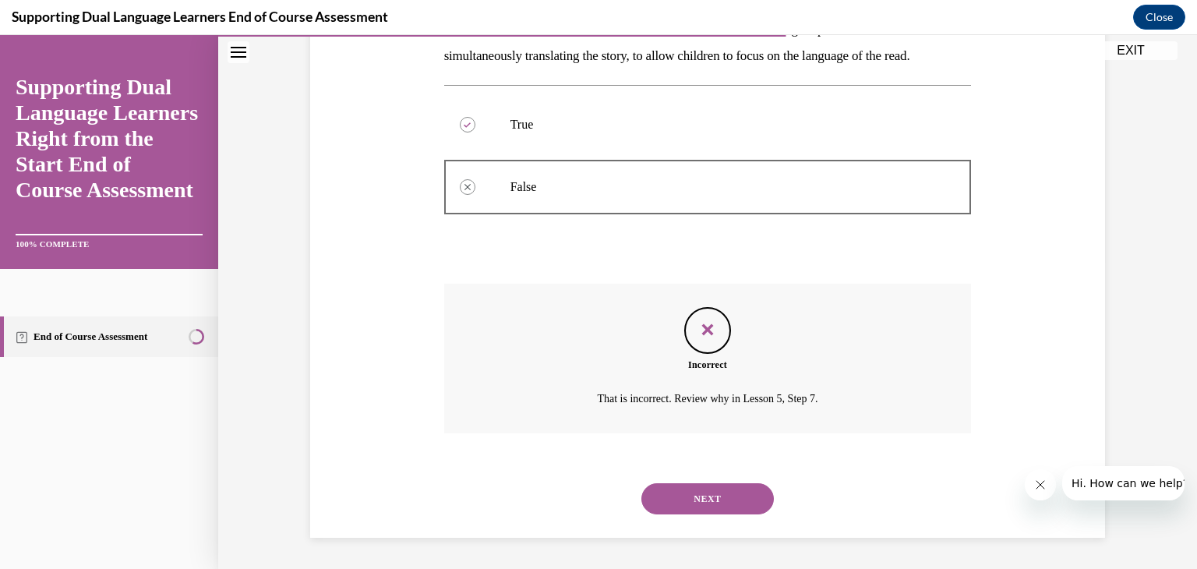
click at [745, 502] on button "NEXT" at bounding box center [707, 498] width 133 height 31
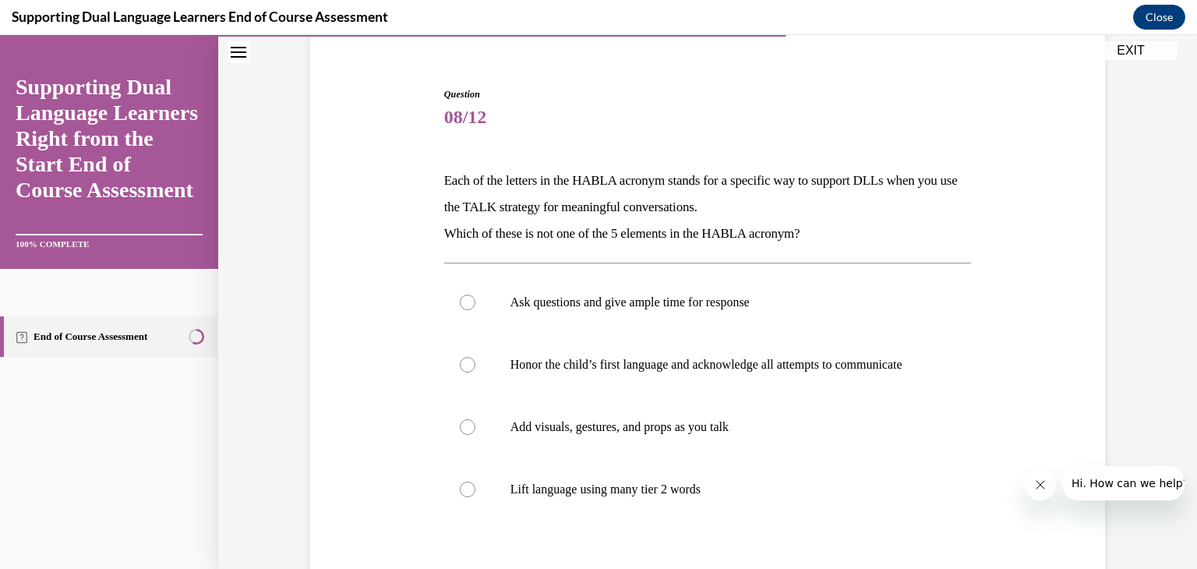
scroll to position [129, 0]
click at [471, 516] on label "Lift language using many tier 2 words" at bounding box center [708, 490] width 528 height 62
click at [471, 498] on input "Lift language using many tier 2 words" at bounding box center [468, 490] width 16 height 16
radio input "true"
click at [897, 459] on label "Add visuals, gestures, and props as you talk" at bounding box center [708, 428] width 528 height 62
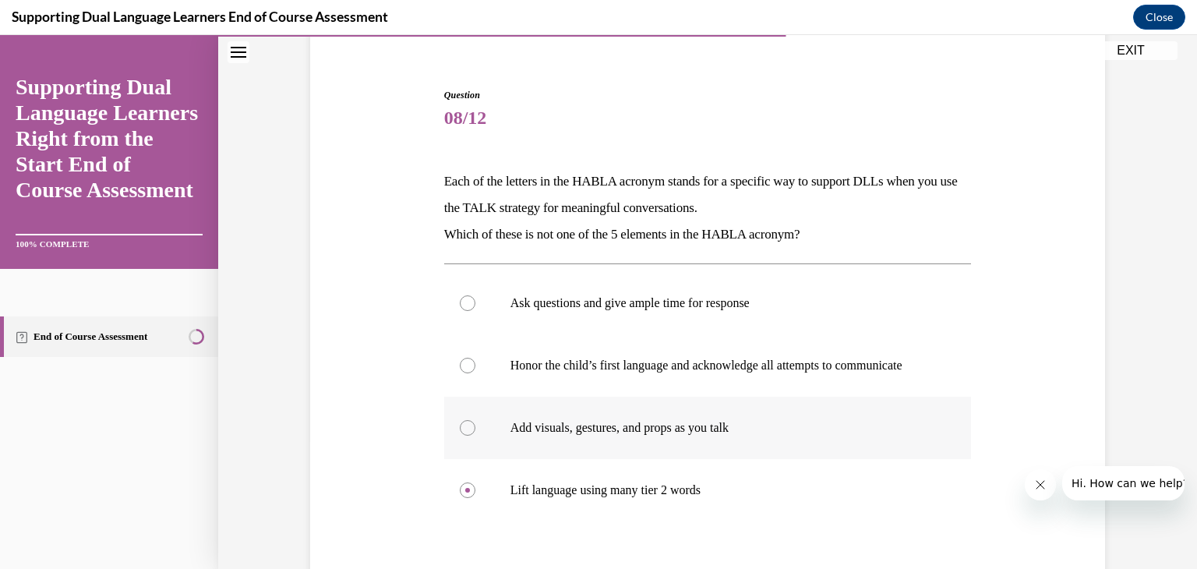
click at [475, 436] on input "Add visuals, gestures, and props as you talk" at bounding box center [468, 428] width 16 height 16
radio input "true"
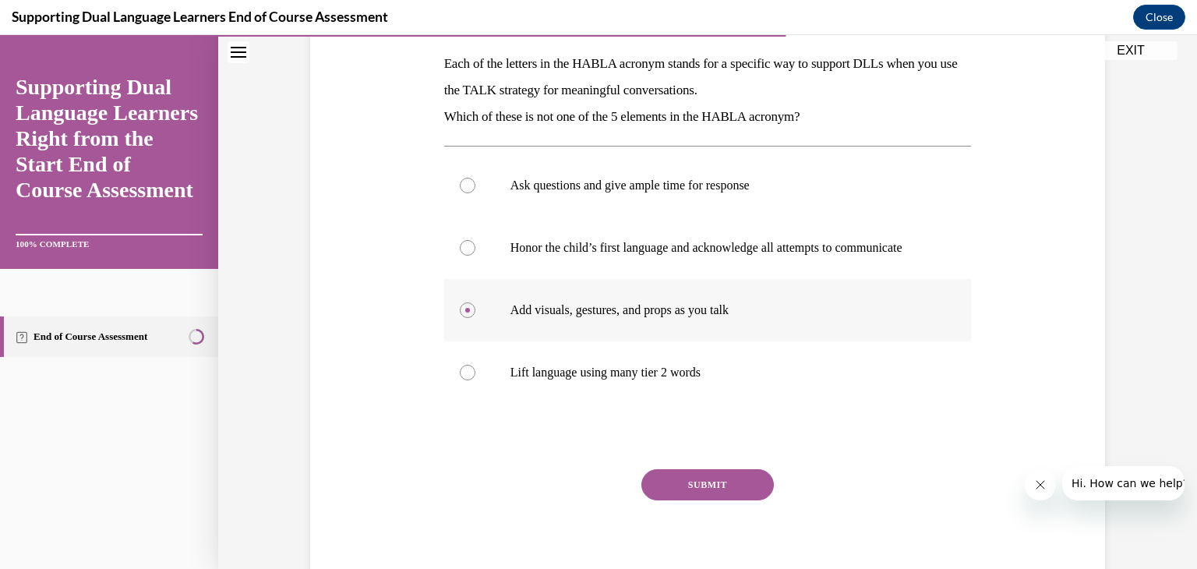
scroll to position [251, 0]
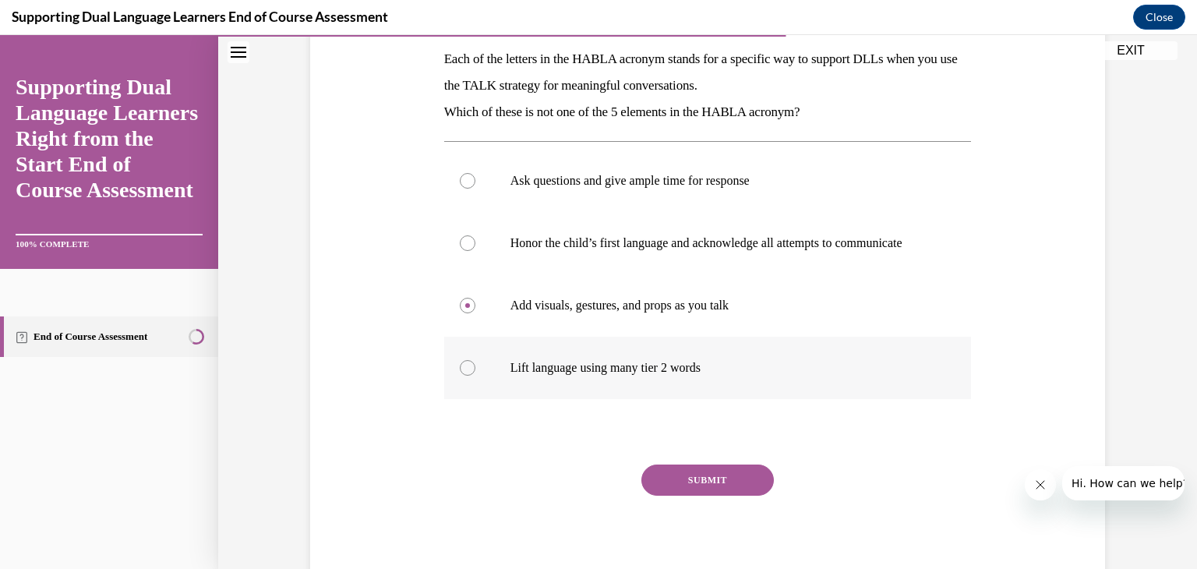
click at [465, 376] on div at bounding box center [468, 368] width 16 height 16
click at [465, 376] on input "Lift language using many tier 2 words" at bounding box center [468, 368] width 16 height 16
radio input "true"
click at [698, 491] on button "SUBMIT" at bounding box center [707, 480] width 133 height 31
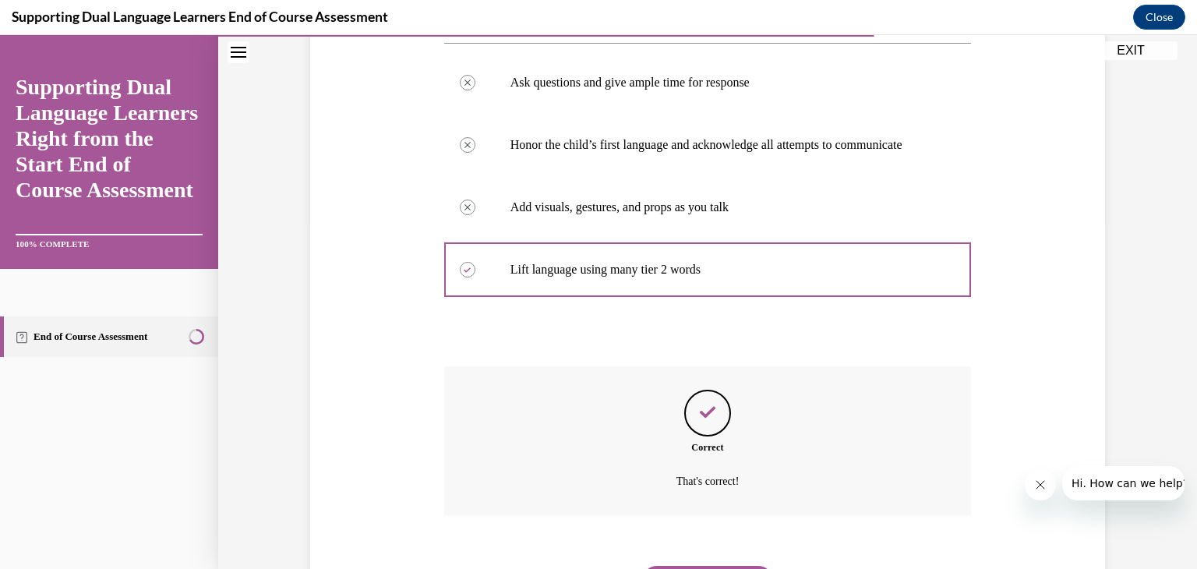
scroll to position [447, 0]
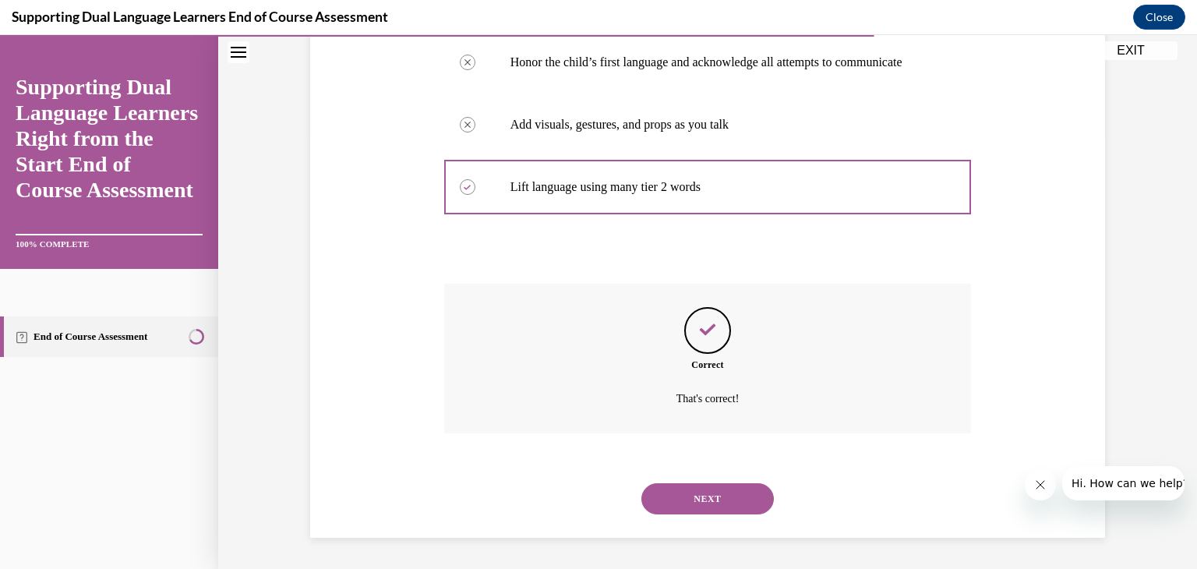
click at [717, 505] on button "NEXT" at bounding box center [707, 498] width 133 height 31
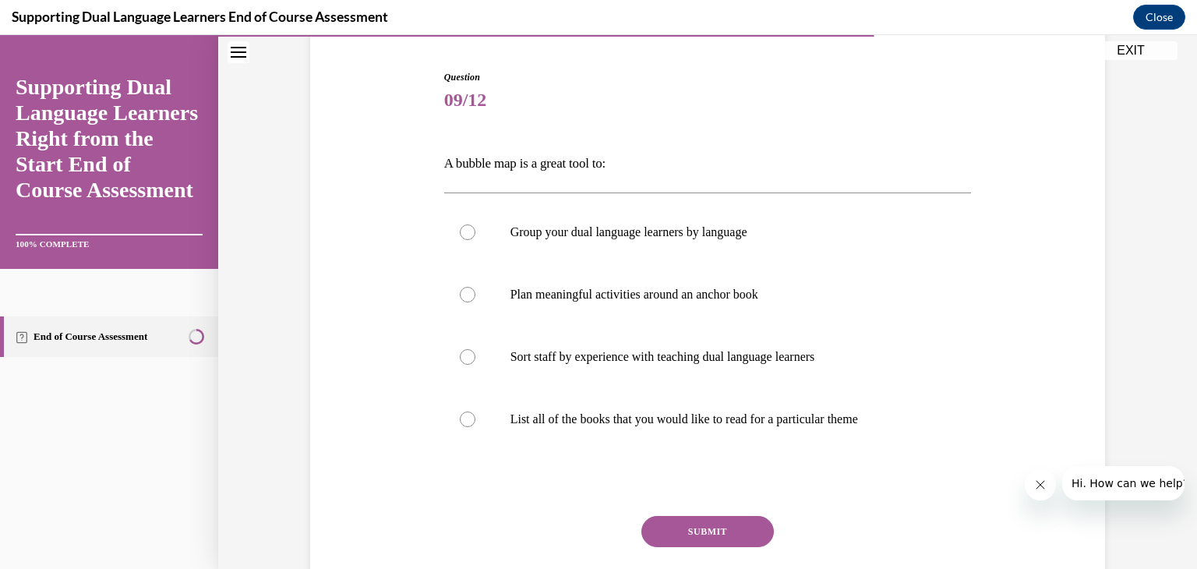
scroll to position [147, 0]
click at [467, 299] on div at bounding box center [468, 295] width 16 height 16
click at [467, 299] on input "Plan meaningful activities around an anchor book" at bounding box center [468, 295] width 16 height 16
radio input "true"
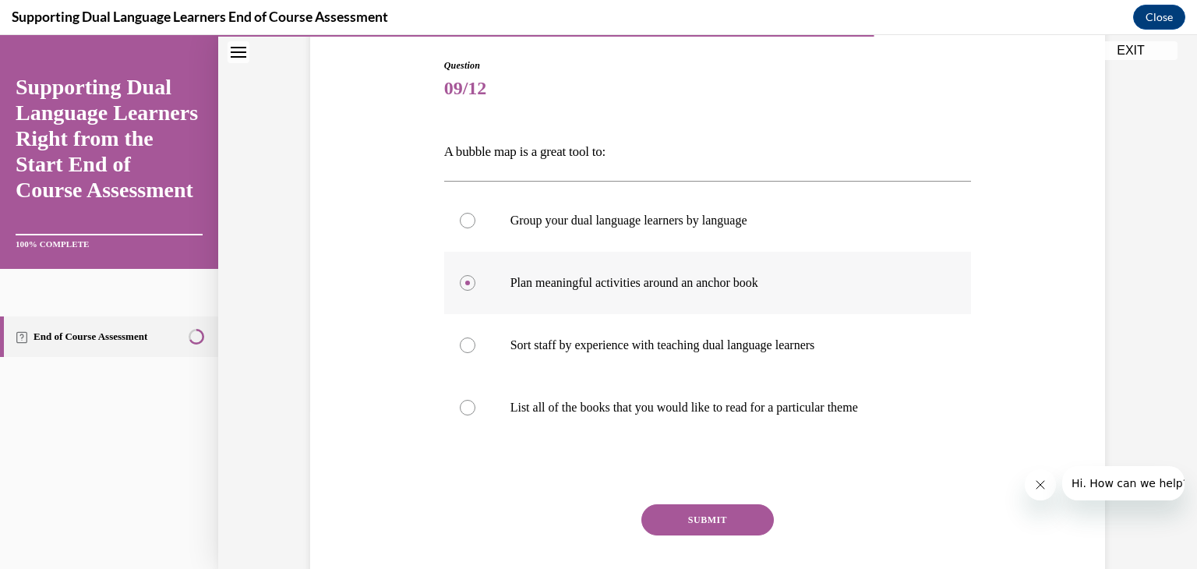
scroll to position [161, 0]
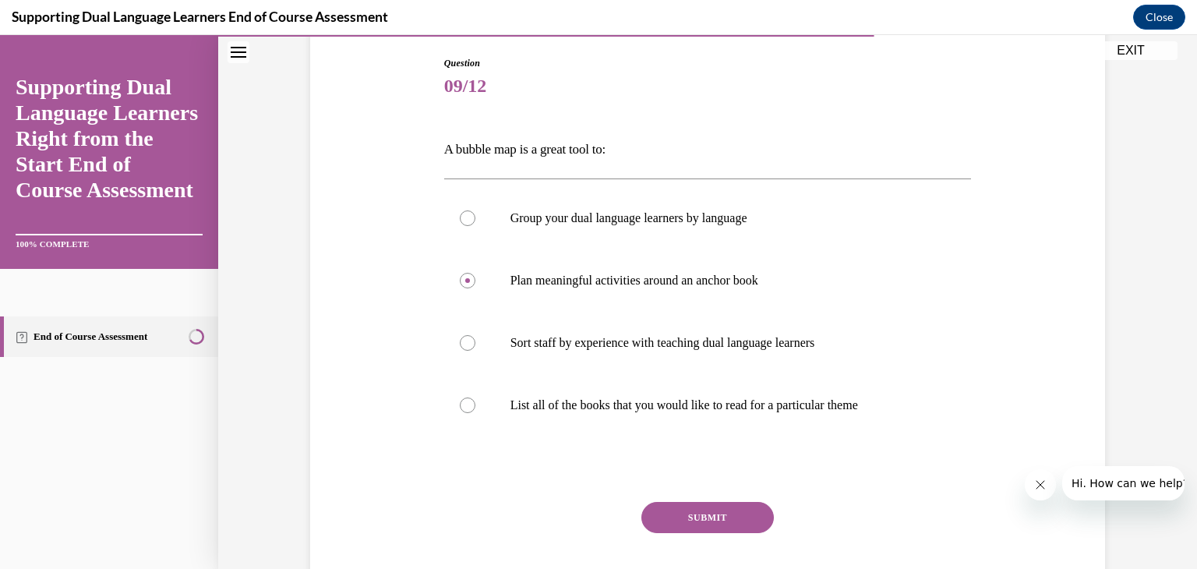
click at [703, 514] on button "SUBMIT" at bounding box center [707, 517] width 133 height 31
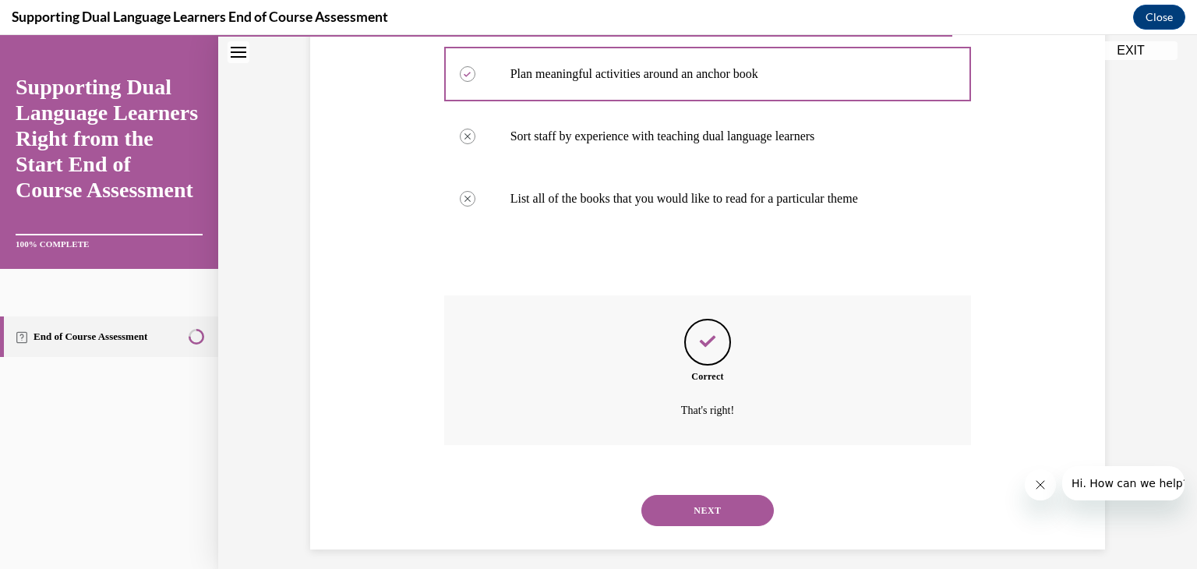
scroll to position [378, 0]
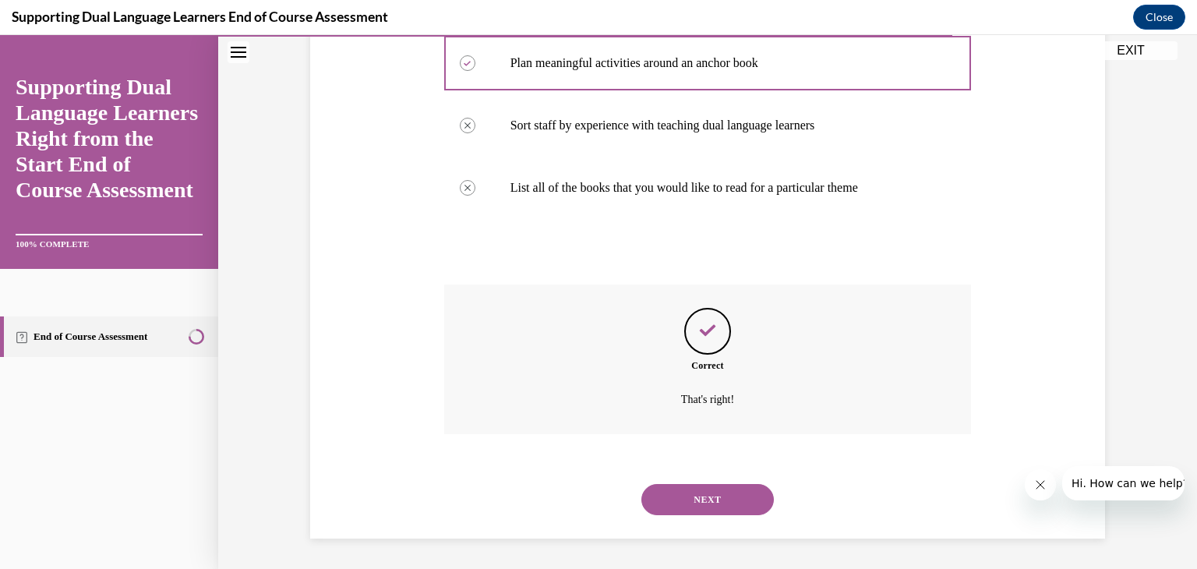
click at [712, 500] on button "NEXT" at bounding box center [707, 499] width 133 height 31
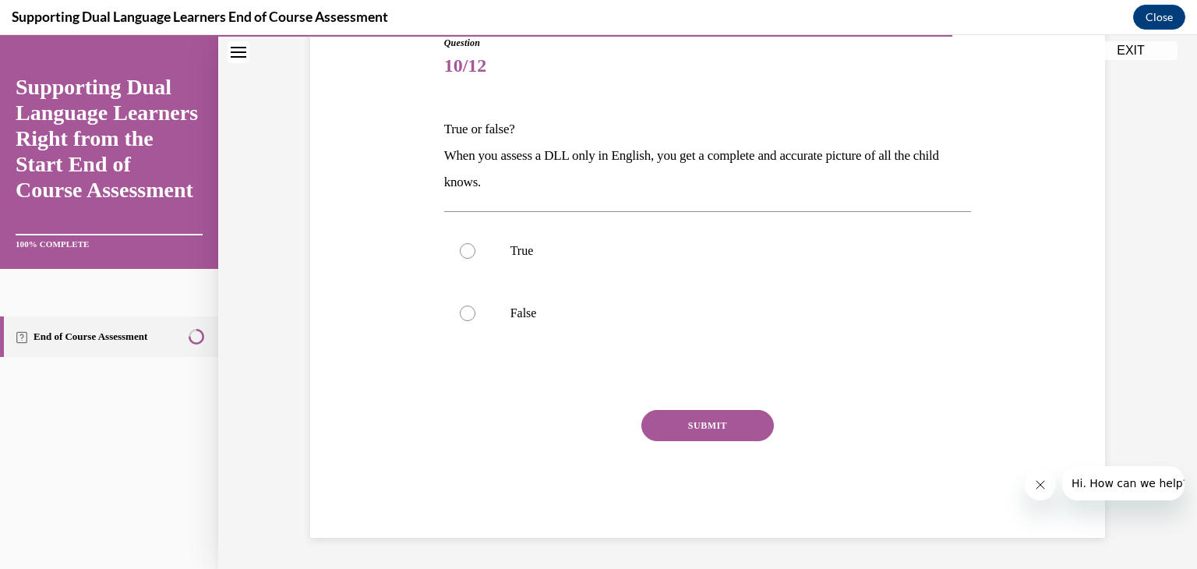
scroll to position [173, 0]
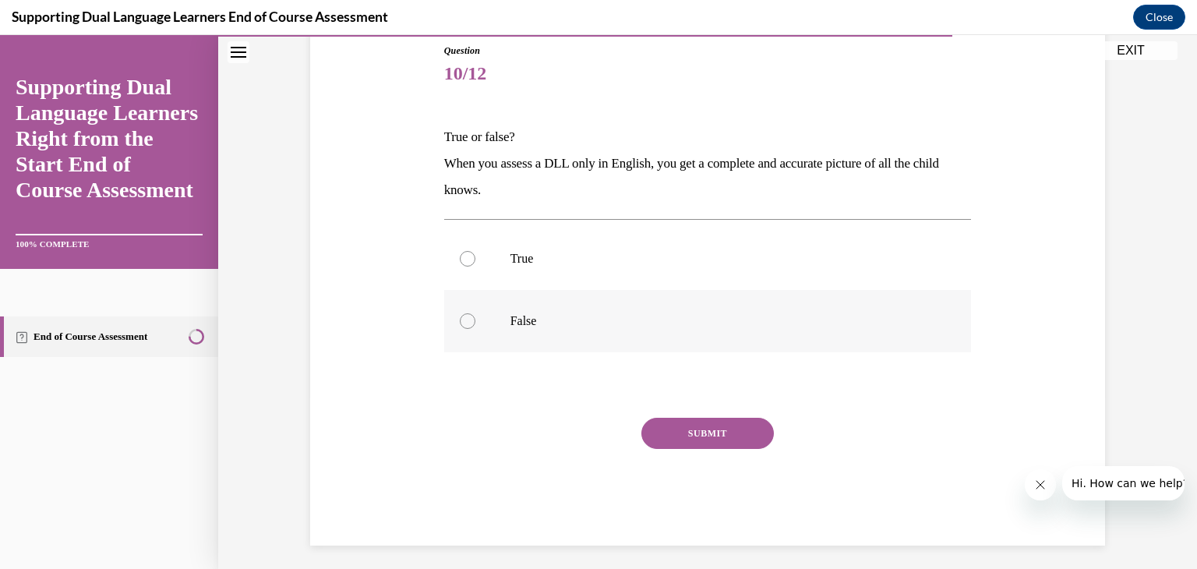
click at [474, 317] on div at bounding box center [468, 321] width 16 height 16
click at [474, 317] on input "False" at bounding box center [468, 321] width 16 height 16
radio input "true"
click at [714, 436] on button "SUBMIT" at bounding box center [707, 433] width 133 height 31
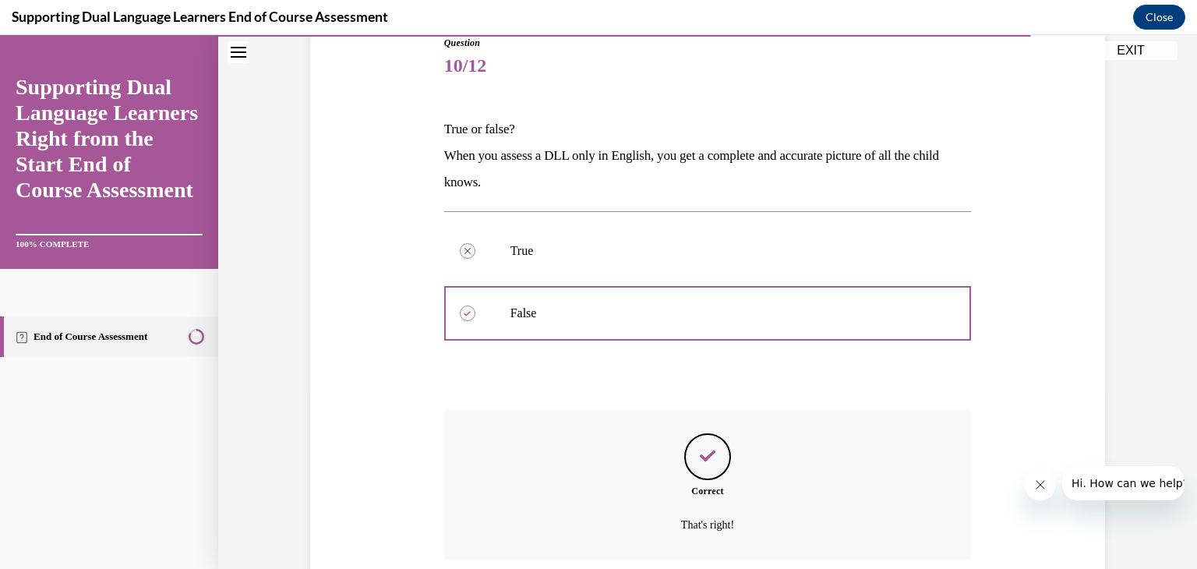
scroll to position [306, 0]
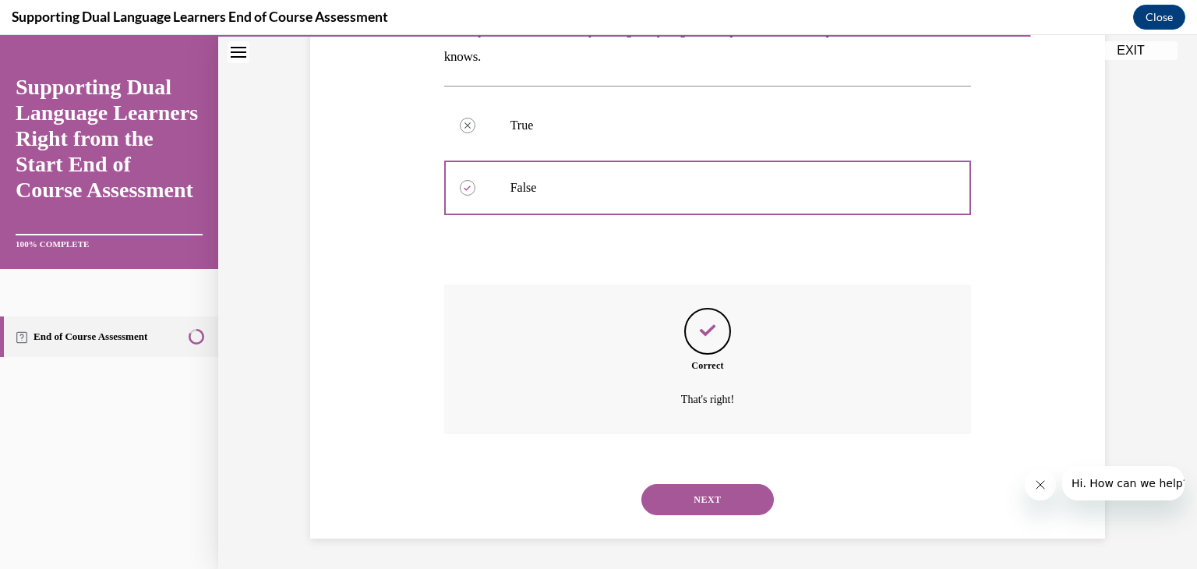
click at [705, 501] on button "NEXT" at bounding box center [707, 499] width 133 height 31
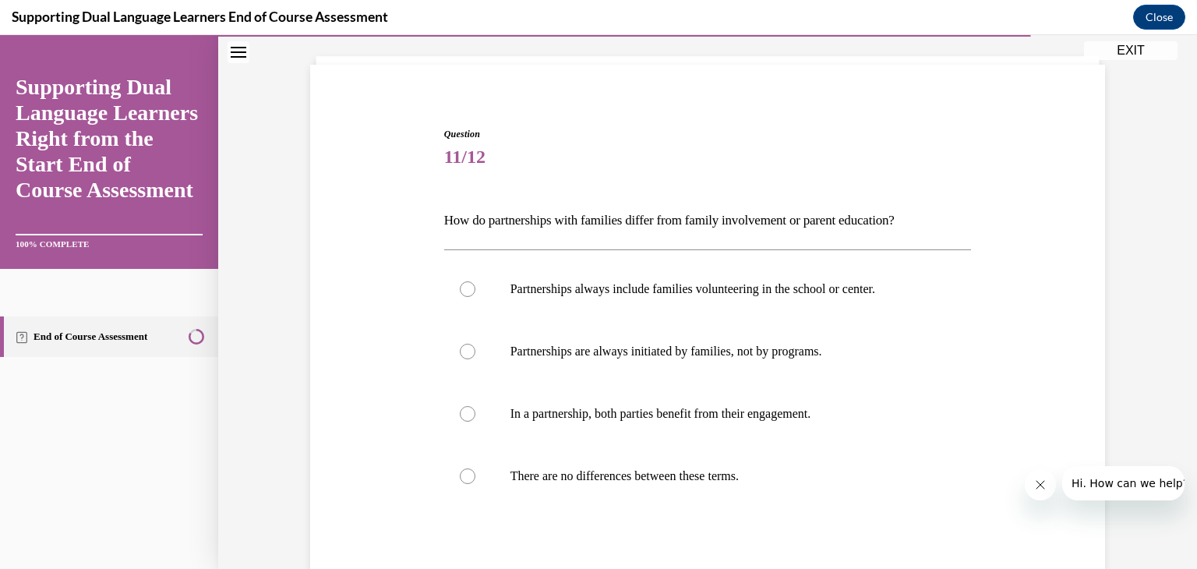
scroll to position [90, 0]
click at [473, 409] on div at bounding box center [468, 413] width 16 height 16
click at [473, 409] on input "In a partnership, both parties benefit from their engagement." at bounding box center [468, 413] width 16 height 16
radio input "true"
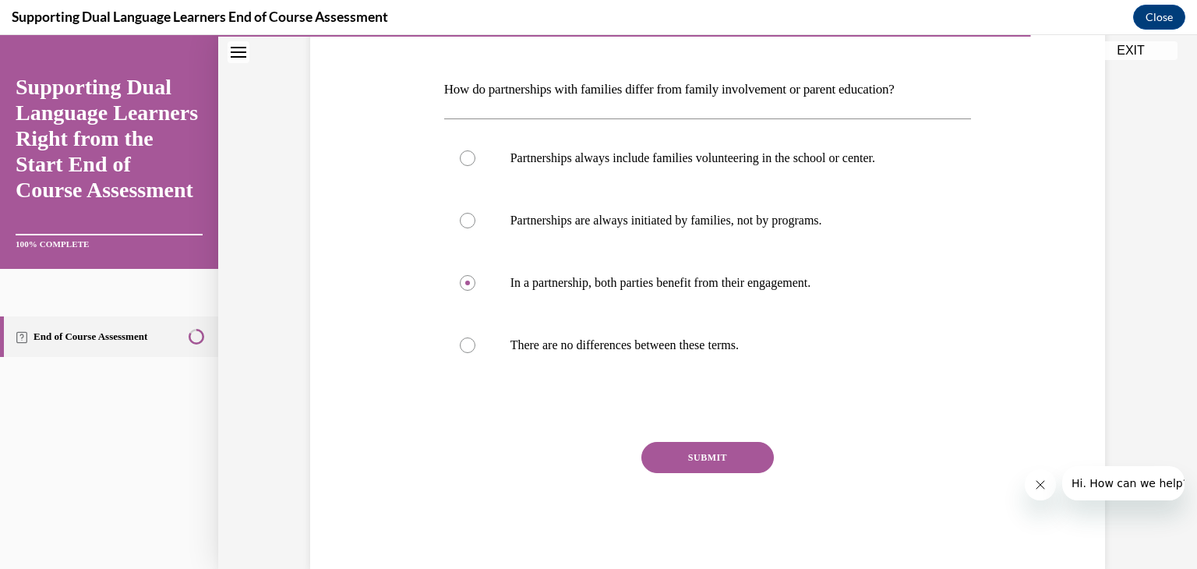
click at [716, 458] on button "SUBMIT" at bounding box center [707, 457] width 133 height 31
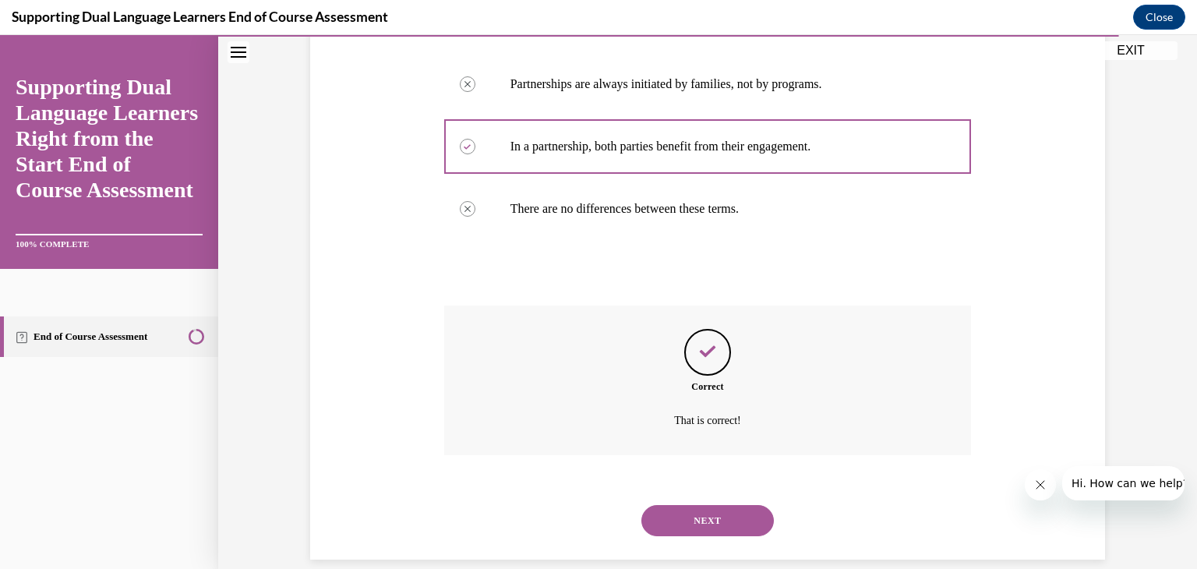
scroll to position [378, 0]
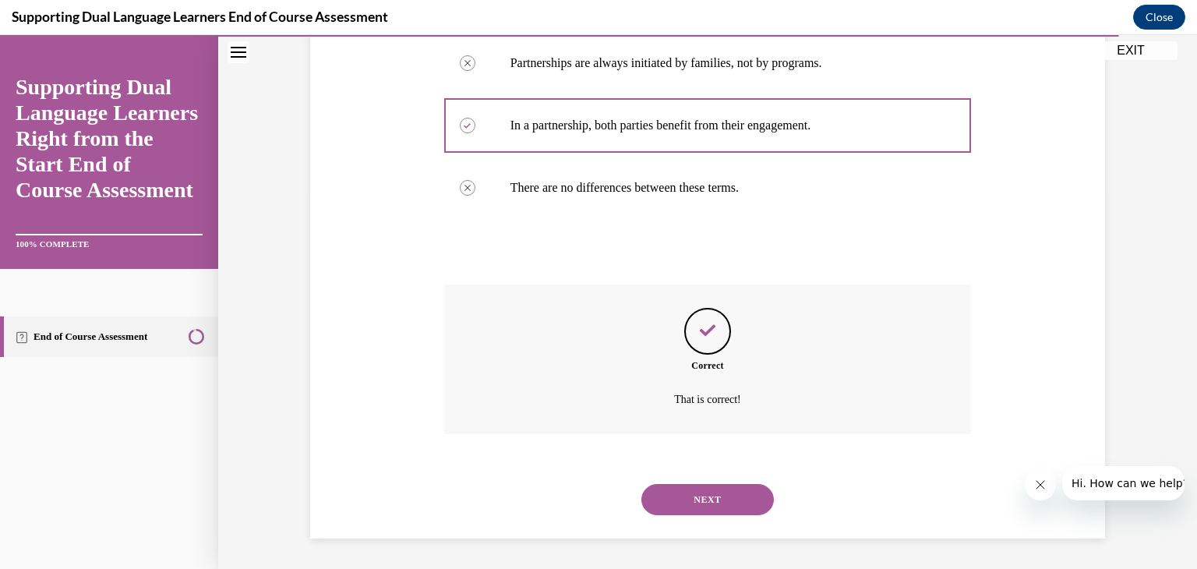
click at [726, 512] on button "NEXT" at bounding box center [707, 499] width 133 height 31
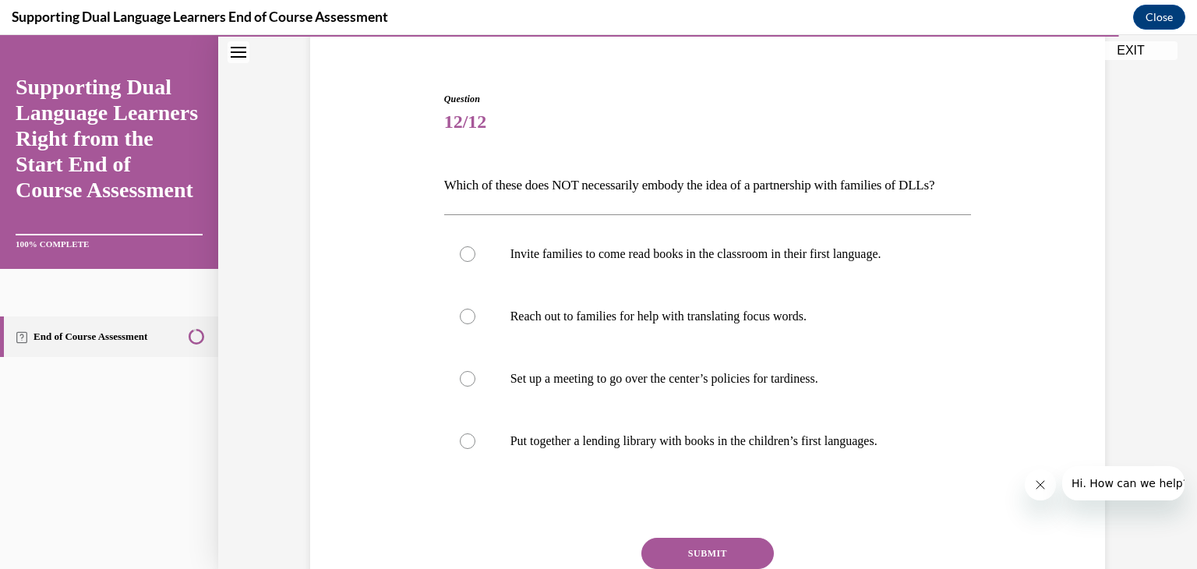
scroll to position [137, 0]
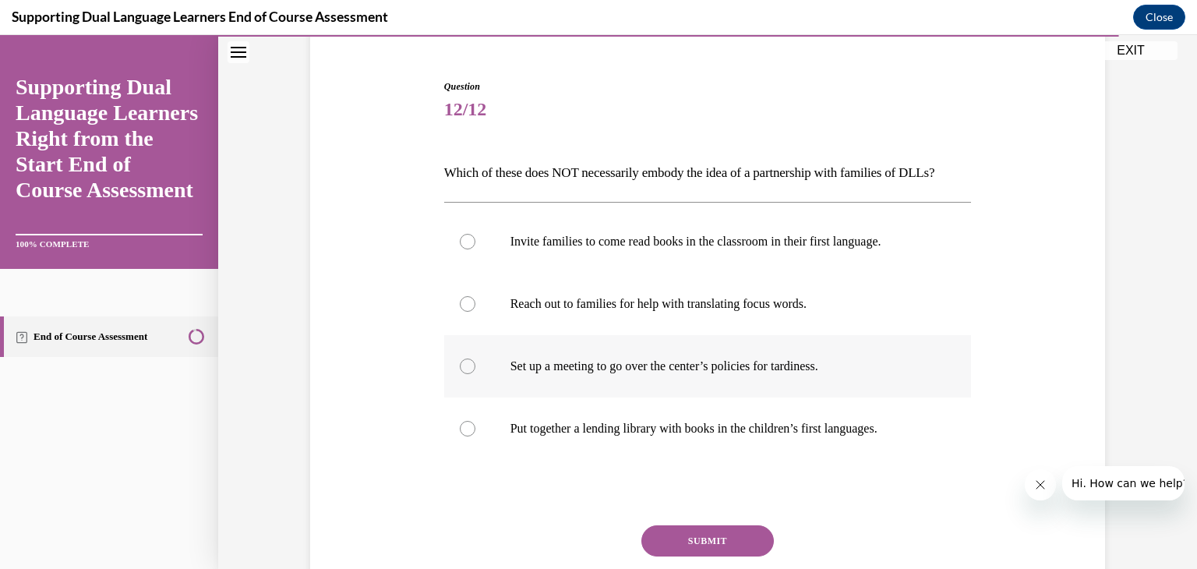
click at [471, 374] on div at bounding box center [468, 367] width 16 height 16
click at [471, 374] on input "Set up a meeting to go over the center’s policies for tardiness." at bounding box center [468, 367] width 16 height 16
radio input "true"
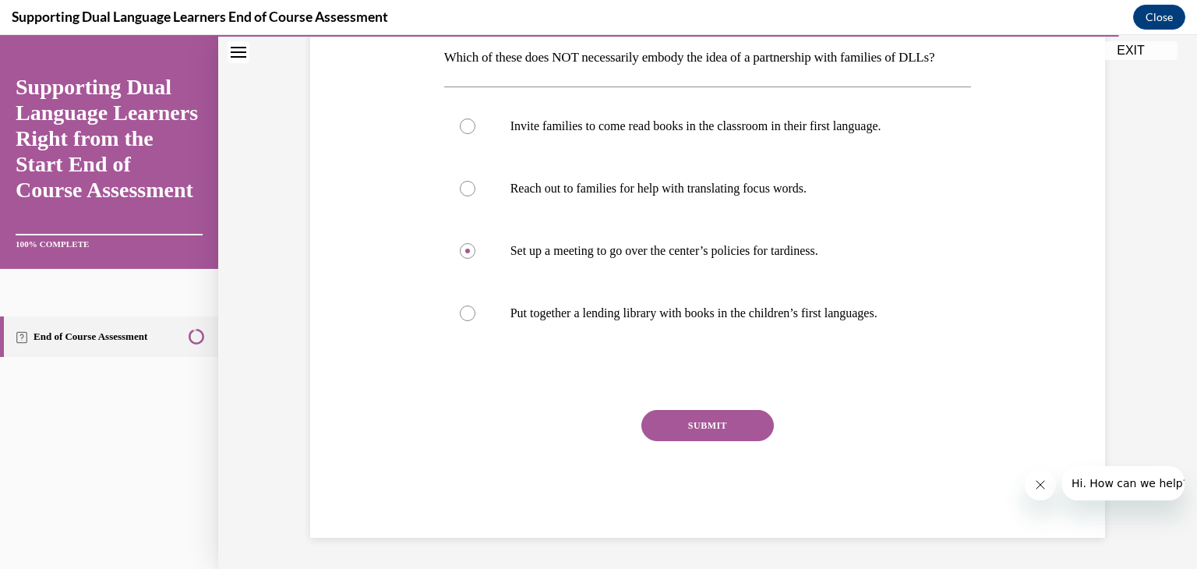
click at [697, 441] on button "SUBMIT" at bounding box center [707, 425] width 133 height 31
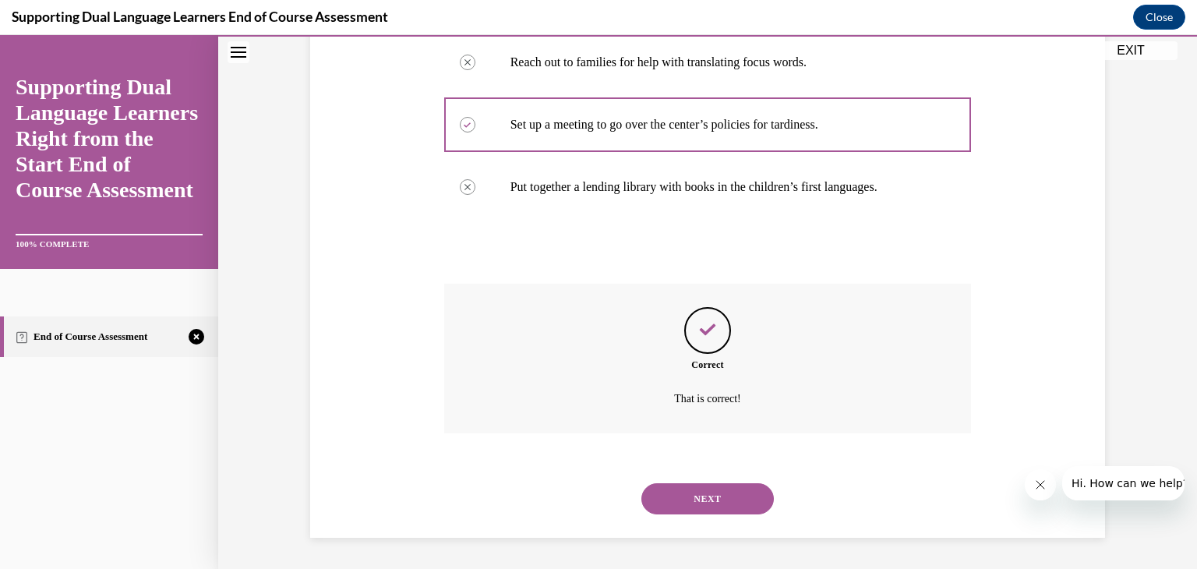
scroll to position [405, 0]
click at [742, 500] on button "NEXT" at bounding box center [707, 498] width 133 height 31
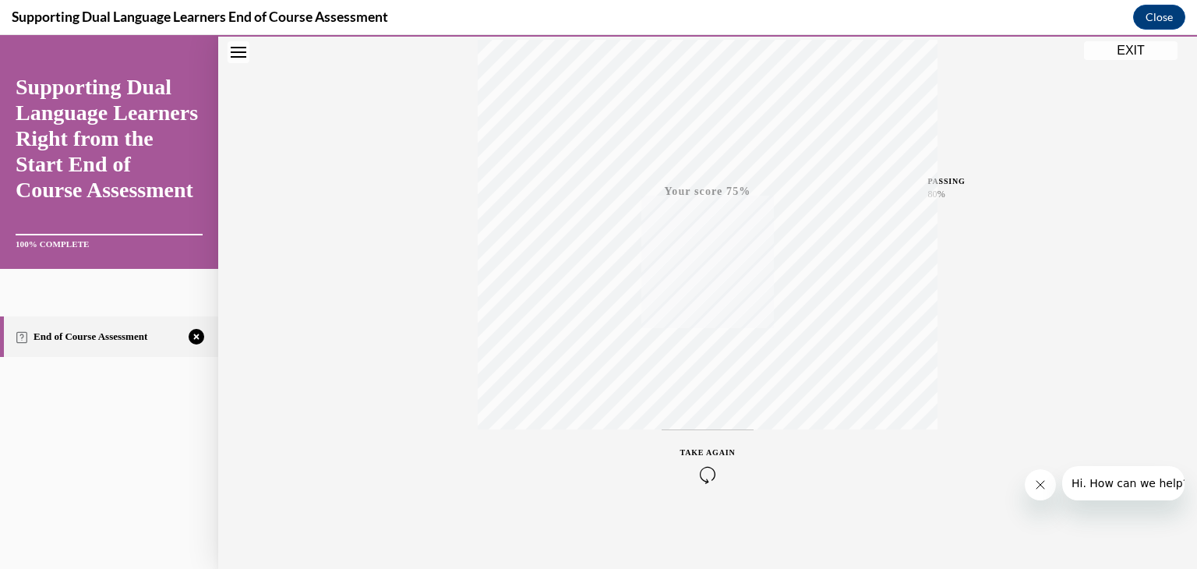
scroll to position [265, 0]
click at [695, 458] on div "TAKE AGAIN" at bounding box center [707, 464] width 55 height 37
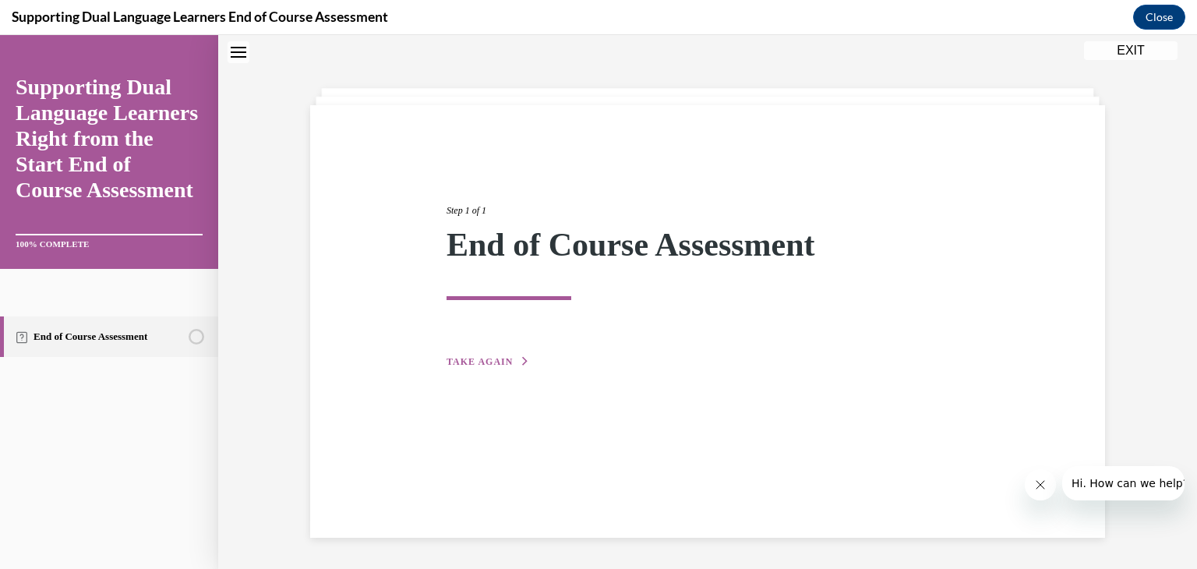
scroll to position [0, 0]
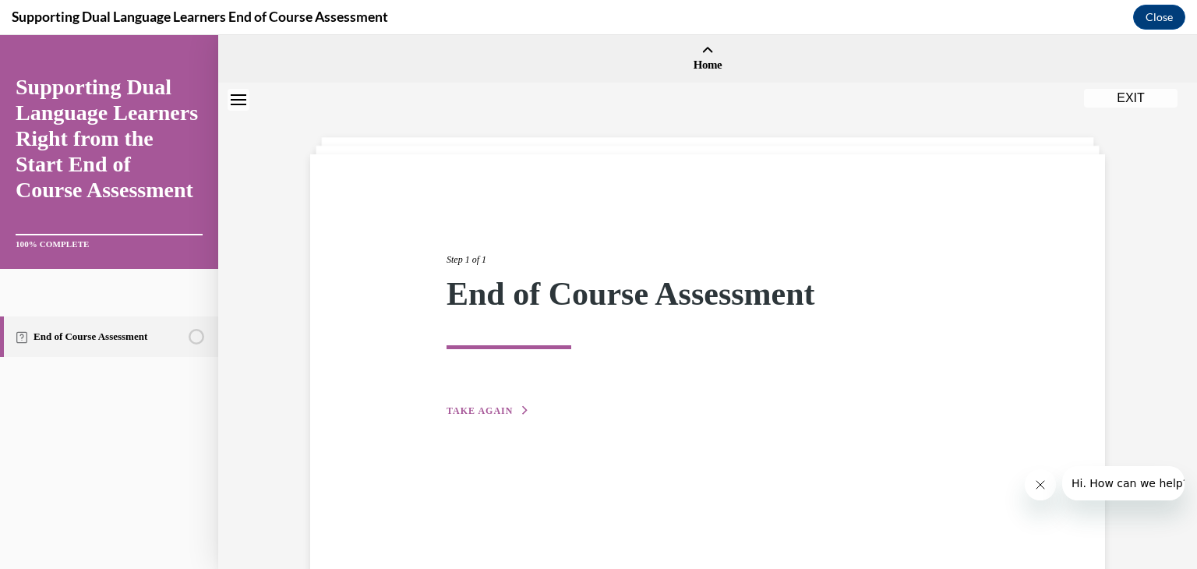
click at [486, 408] on span "TAKE AGAIN" at bounding box center [480, 410] width 66 height 11
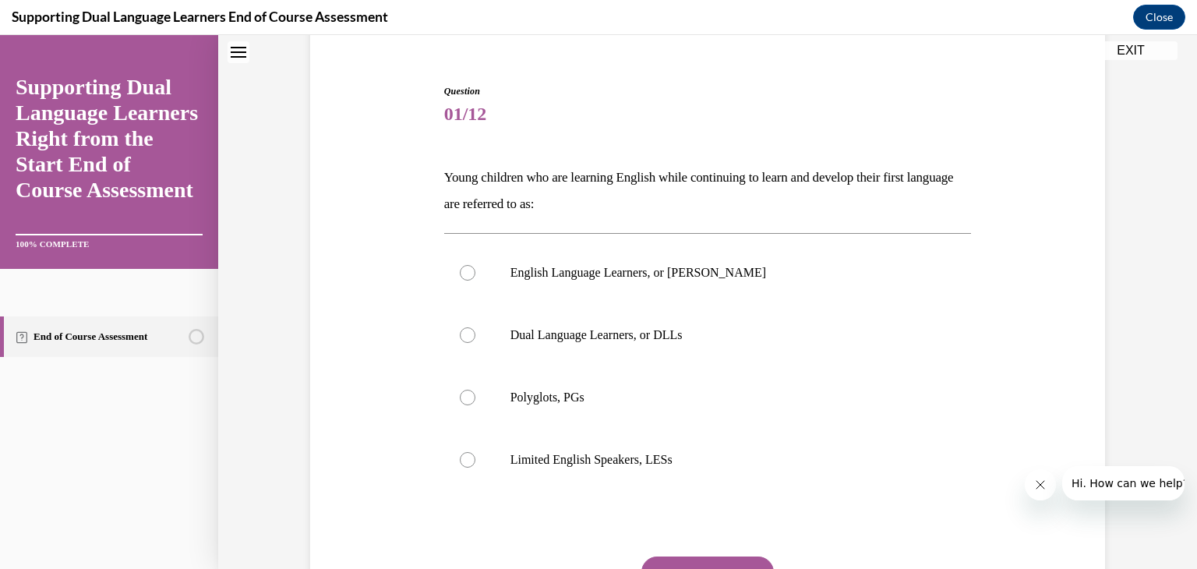
scroll to position [129, 0]
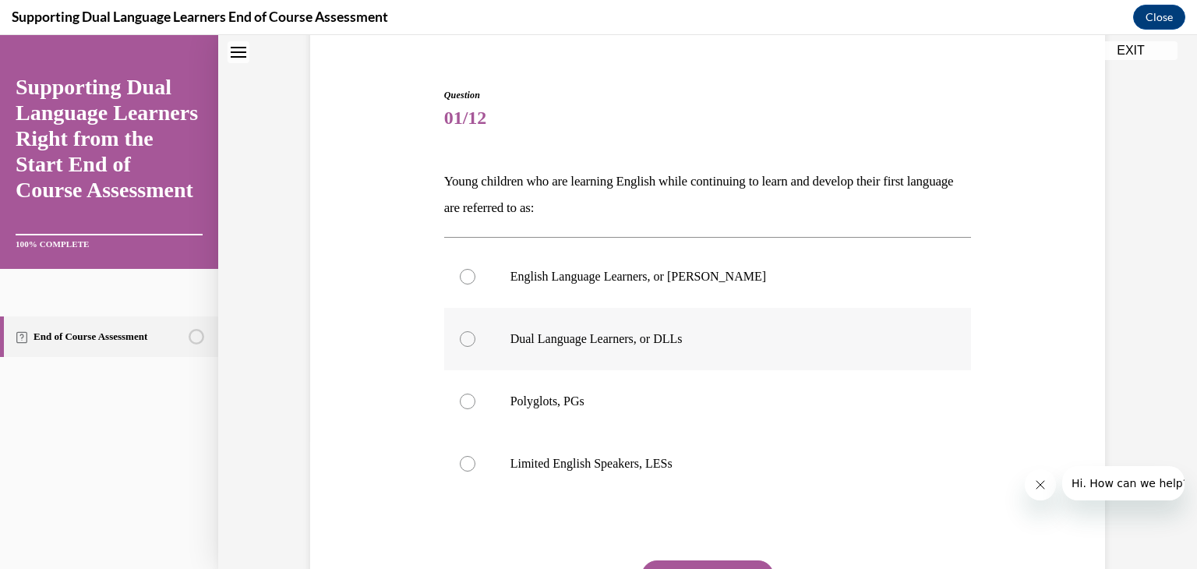
click at [473, 344] on label "Dual Language Learners, or DLLs" at bounding box center [708, 339] width 528 height 62
click at [473, 344] on input "Dual Language Learners, or DLLs" at bounding box center [468, 339] width 16 height 16
radio input "true"
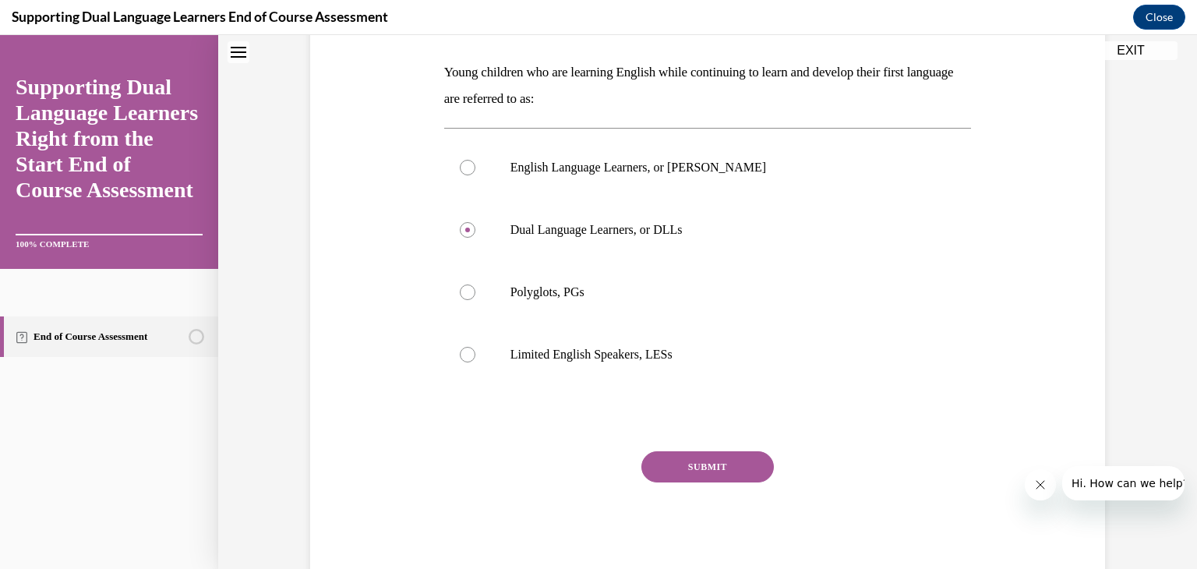
click at [699, 469] on button "SUBMIT" at bounding box center [707, 466] width 133 height 31
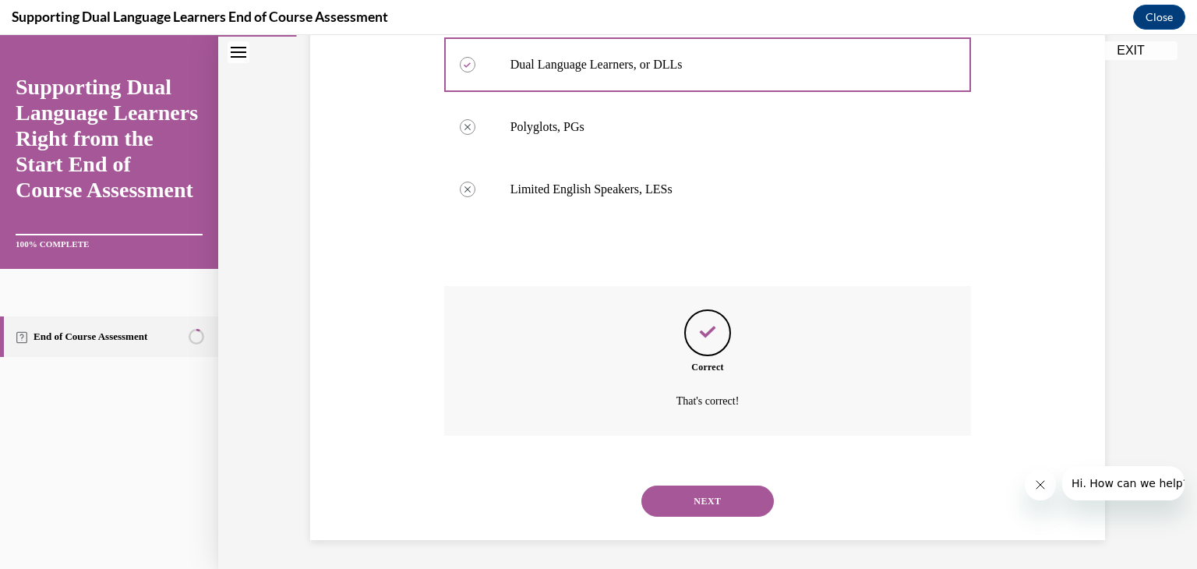
scroll to position [405, 0]
click at [725, 499] on button "NEXT" at bounding box center [707, 498] width 133 height 31
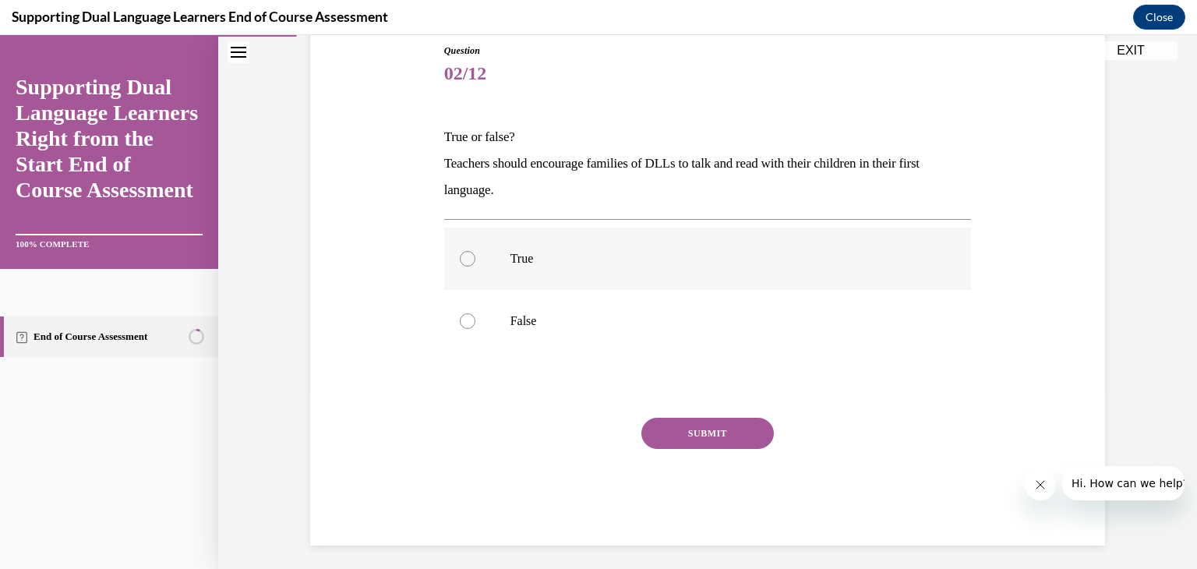
click at [465, 259] on div at bounding box center [468, 259] width 16 height 16
click at [465, 259] on input "True" at bounding box center [468, 259] width 16 height 16
radio input "true"
click at [692, 427] on button "SUBMIT" at bounding box center [707, 433] width 133 height 31
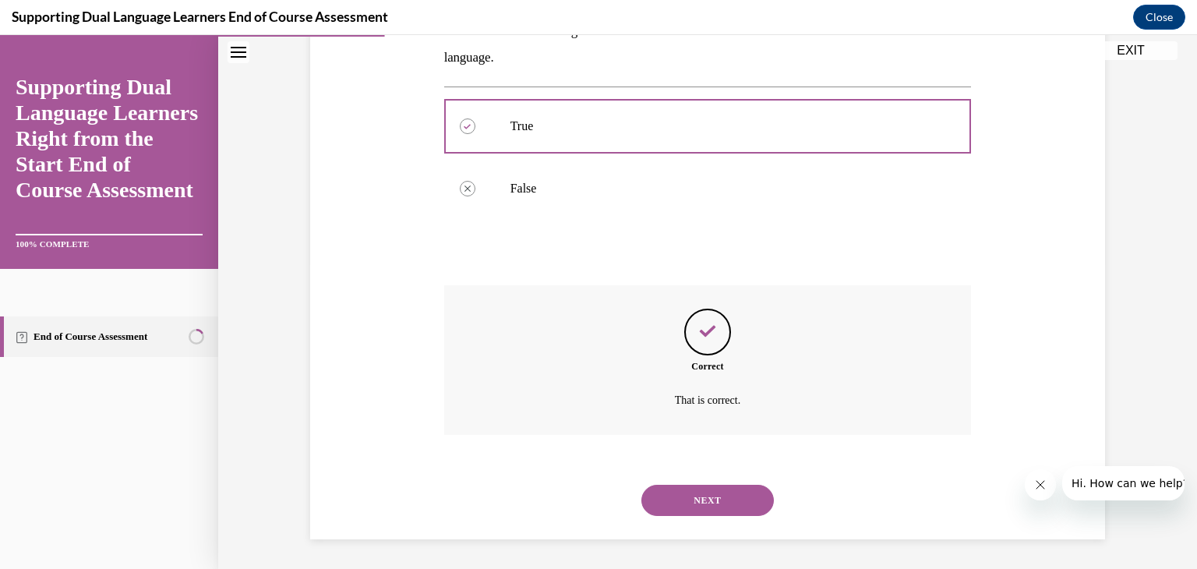
scroll to position [306, 0]
click at [695, 493] on button "NEXT" at bounding box center [707, 499] width 133 height 31
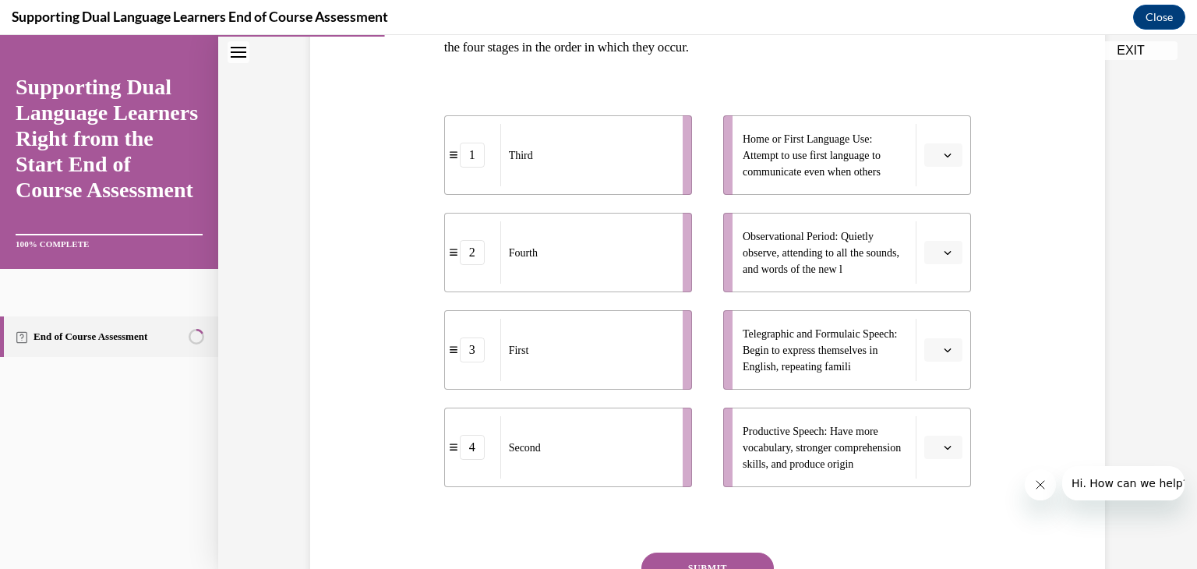
scroll to position [290, 0]
click at [945, 440] on button "button" at bounding box center [943, 446] width 38 height 23
click at [940, 160] on button "button" at bounding box center [943, 154] width 38 height 23
click at [940, 253] on span "2" at bounding box center [937, 252] width 5 height 12
click at [951, 259] on button "button" at bounding box center [943, 251] width 38 height 23
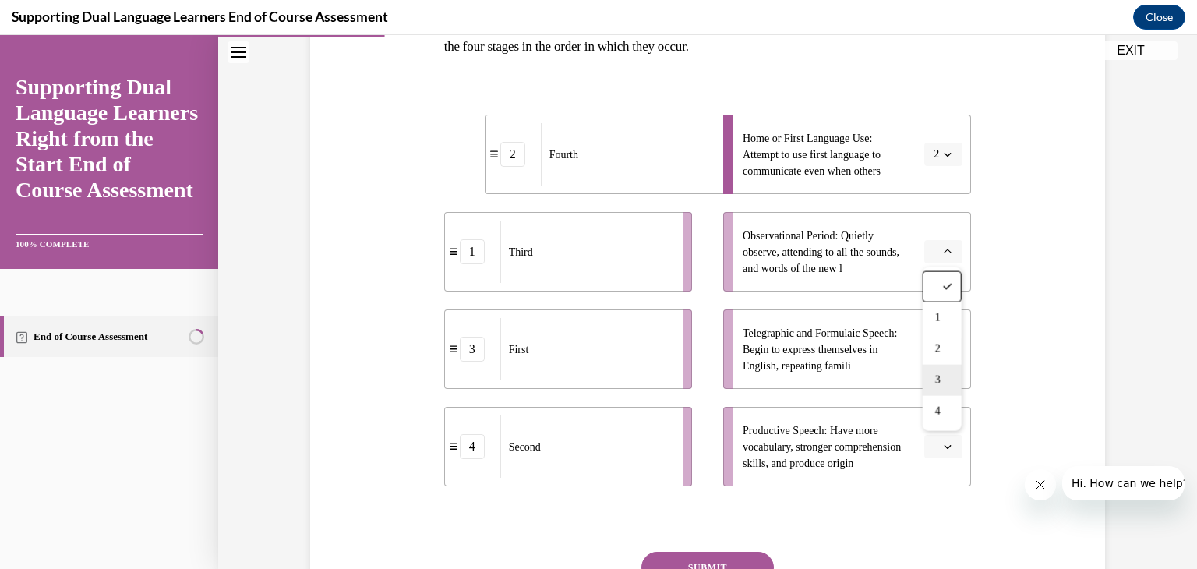
click at [938, 379] on span "3" at bounding box center [937, 380] width 5 height 12
click at [948, 349] on icon "button" at bounding box center [948, 349] width 8 height 8
click at [938, 260] on button "3" at bounding box center [943, 251] width 38 height 23
click at [933, 320] on span "1" at bounding box center [934, 318] width 5 height 12
click at [938, 246] on span "1" at bounding box center [936, 252] width 5 height 16
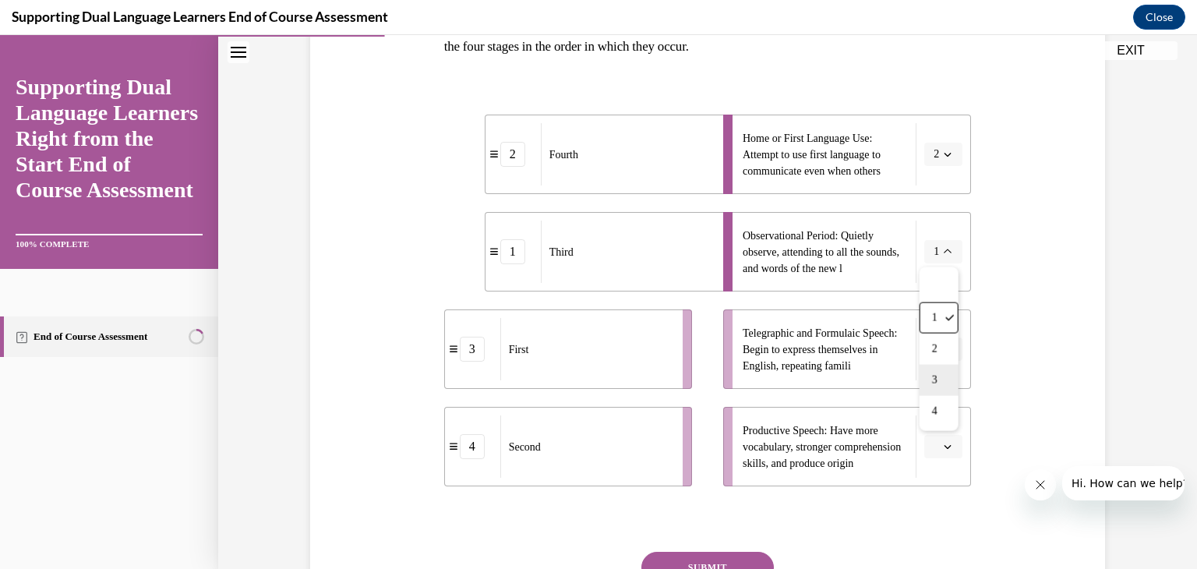
click at [935, 387] on div "3" at bounding box center [939, 380] width 39 height 31
click at [951, 356] on button "button" at bounding box center [943, 349] width 38 height 23
click at [942, 471] on div "3" at bounding box center [942, 477] width 39 height 31
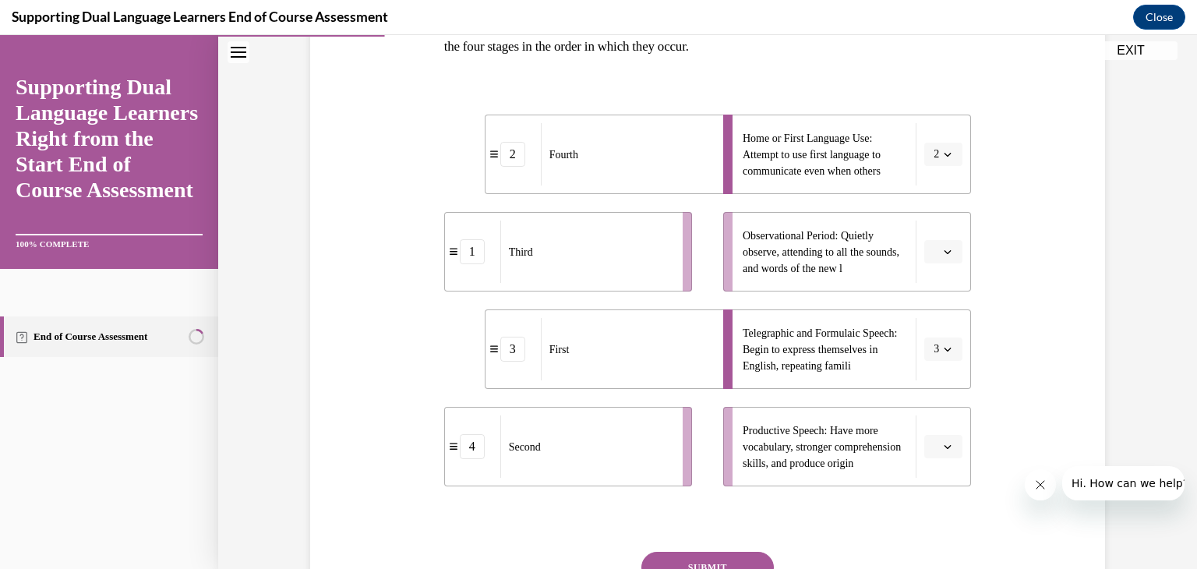
click at [945, 150] on icon "button" at bounding box center [948, 154] width 8 height 8
click at [938, 321] on div "4" at bounding box center [939, 314] width 39 height 31
click at [943, 257] on button "button" at bounding box center [943, 251] width 38 height 23
click at [941, 347] on span "2" at bounding box center [937, 349] width 5 height 12
click at [948, 349] on icon "button" at bounding box center [948, 349] width 8 height 8
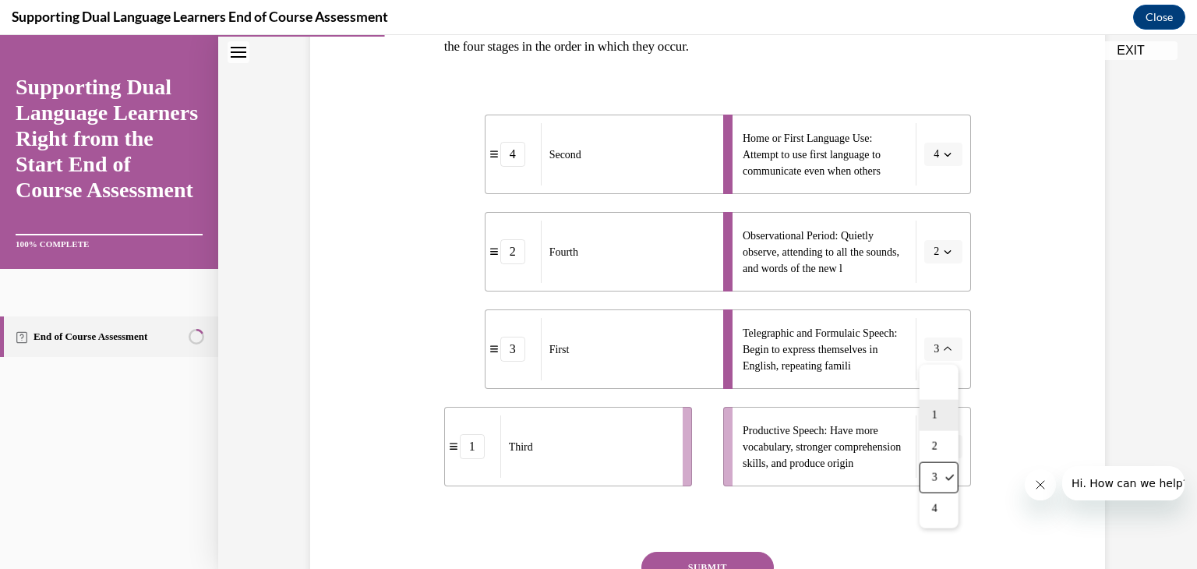
click at [940, 408] on div "1" at bounding box center [939, 415] width 39 height 31
click at [931, 444] on button "button" at bounding box center [943, 446] width 38 height 23
click at [935, 383] on span "3" at bounding box center [937, 380] width 5 height 12
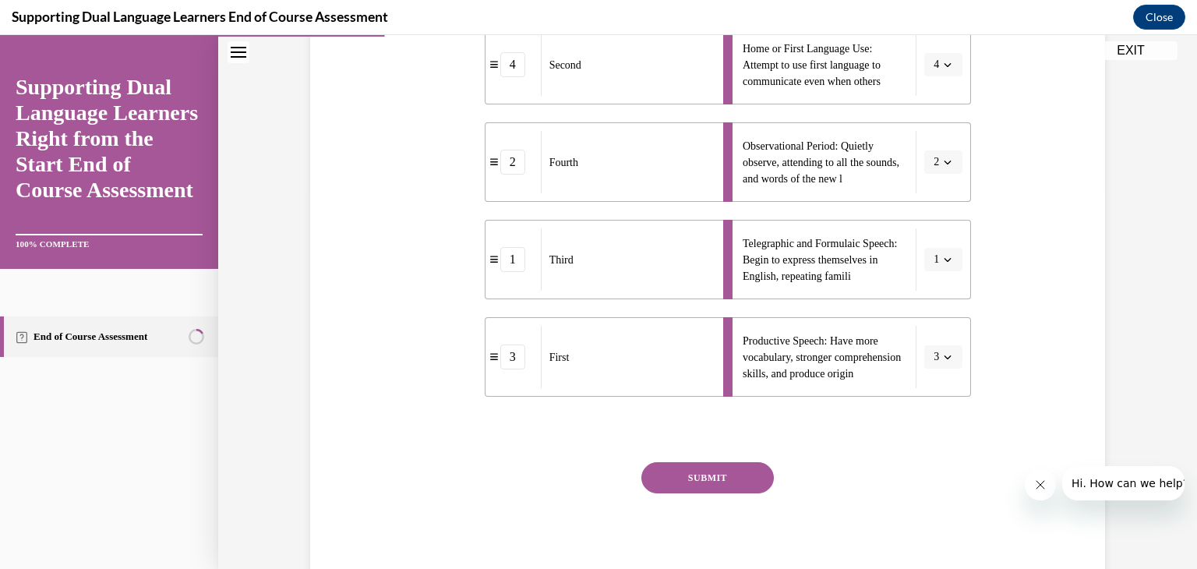
click at [719, 485] on button "SUBMIT" at bounding box center [707, 477] width 133 height 31
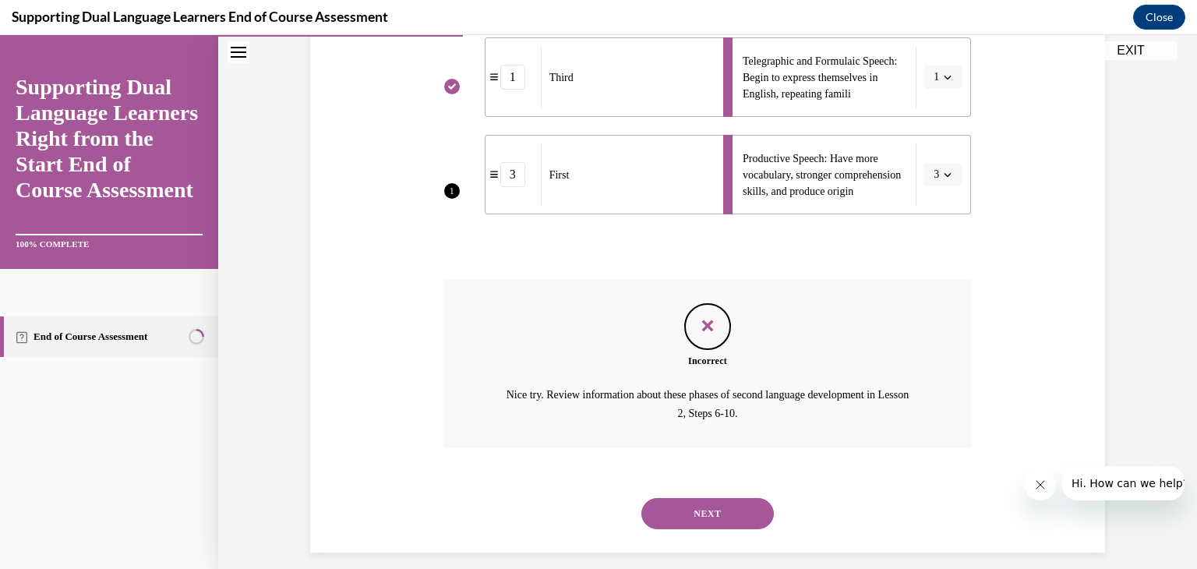
scroll to position [577, 0]
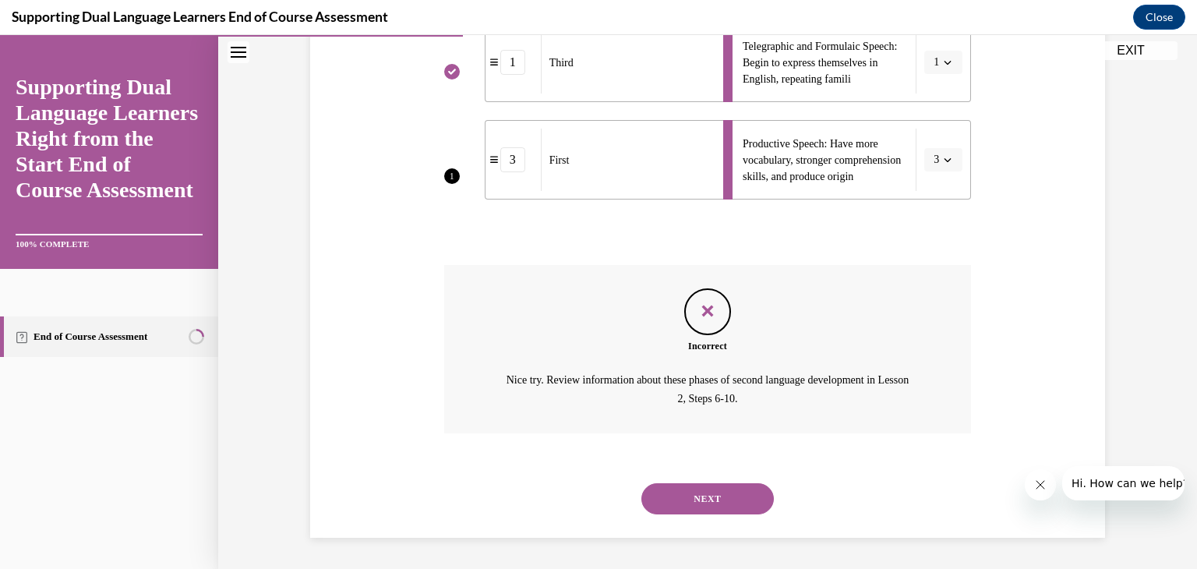
click at [730, 500] on button "NEXT" at bounding box center [707, 498] width 133 height 31
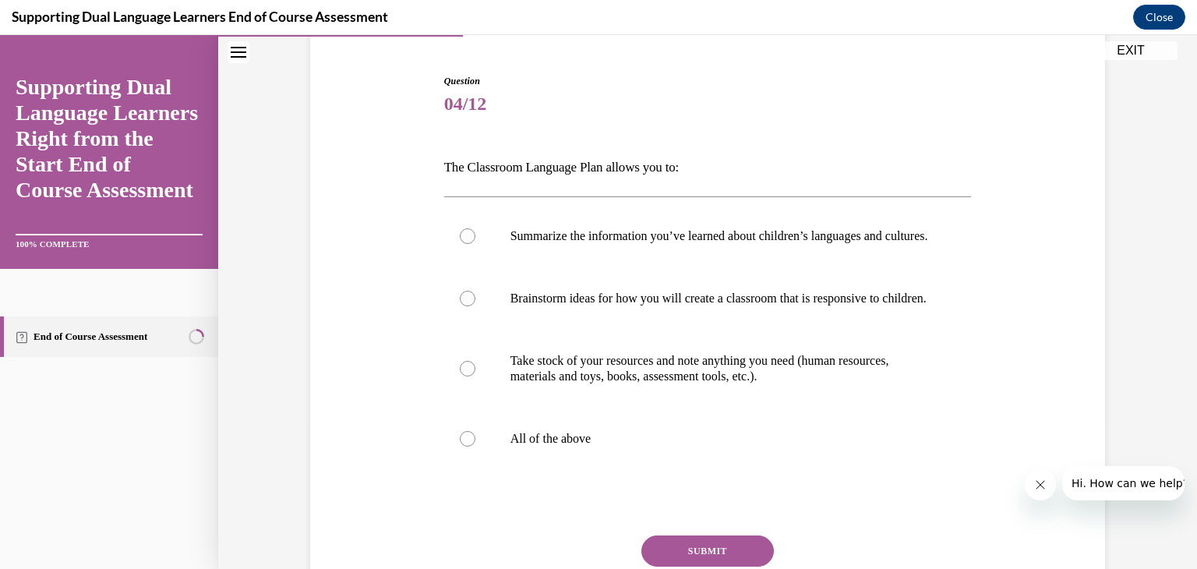
scroll to position [144, 0]
click at [471, 445] on div at bounding box center [468, 437] width 16 height 16
click at [471, 445] on input "All of the above" at bounding box center [468, 437] width 16 height 16
radio input "true"
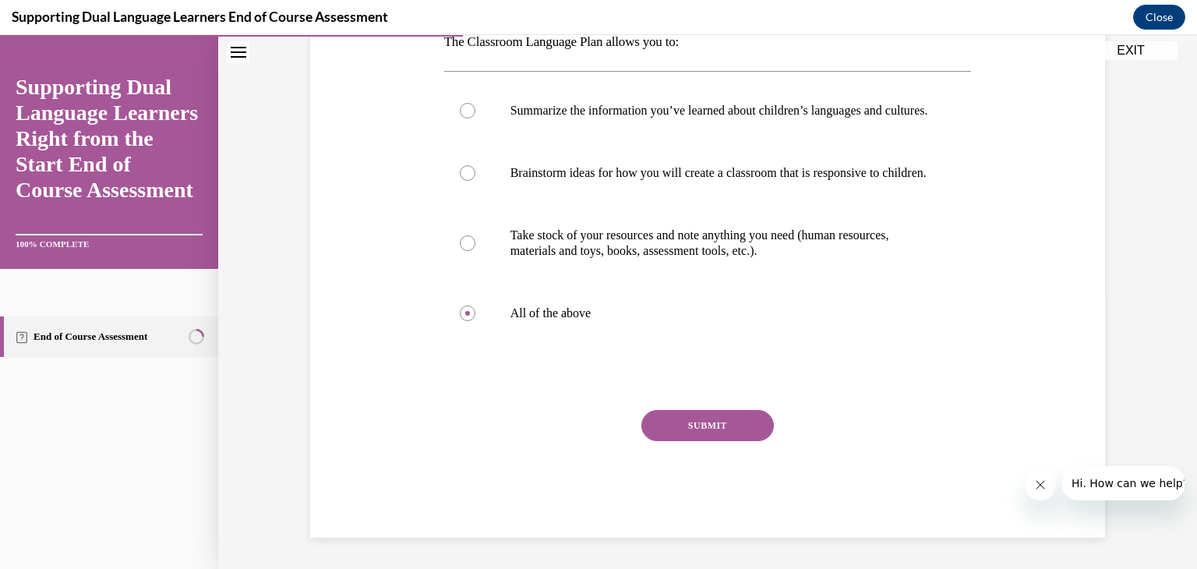
click at [726, 433] on button "SUBMIT" at bounding box center [707, 425] width 133 height 31
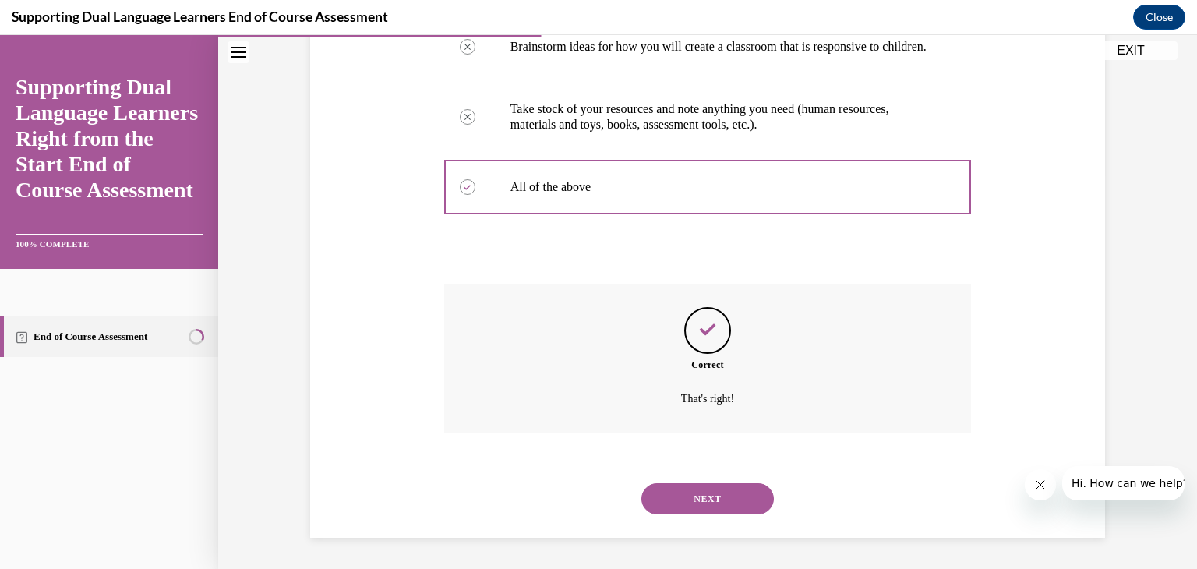
scroll to position [425, 0]
click at [726, 501] on button "NEXT" at bounding box center [707, 498] width 133 height 31
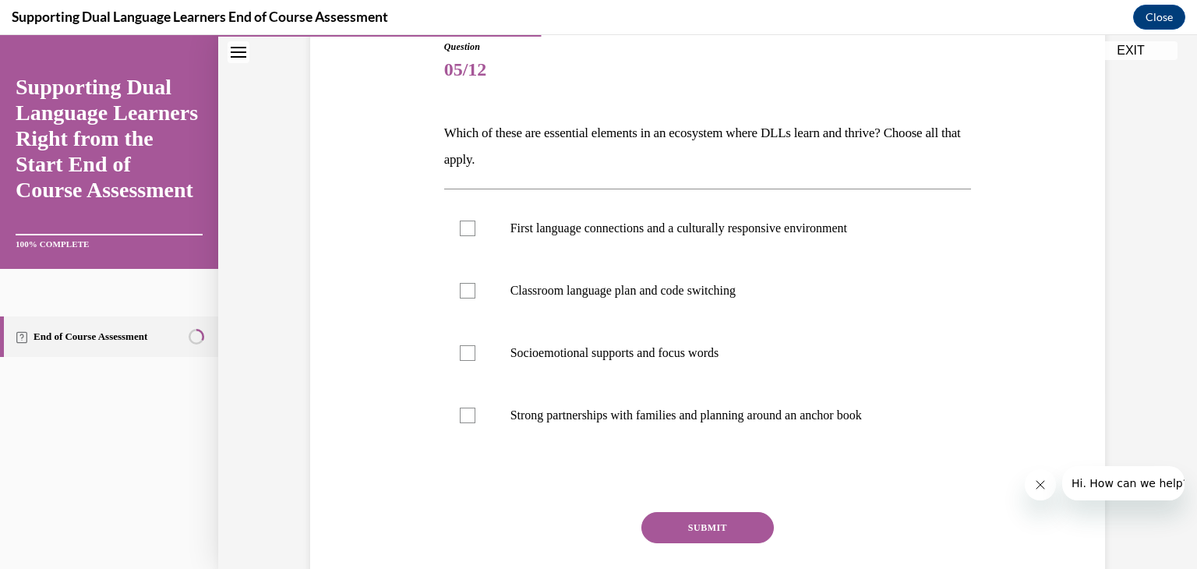
scroll to position [168, 0]
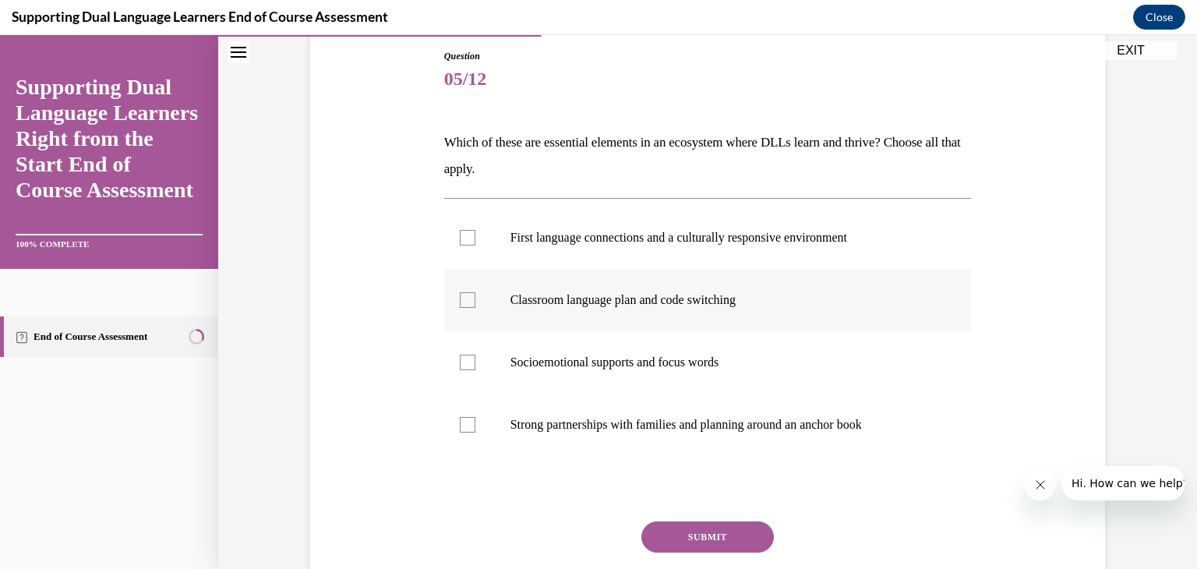
click at [460, 298] on div at bounding box center [468, 300] width 16 height 16
click at [460, 298] on input "Classroom language plan and code switching" at bounding box center [468, 300] width 16 height 16
checkbox input "true"
click at [488, 427] on label "Strong partnerships with families and planning around an anchor book" at bounding box center [708, 425] width 528 height 62
click at [475, 427] on input "Strong partnerships with families and planning around an anchor book" at bounding box center [468, 425] width 16 height 16
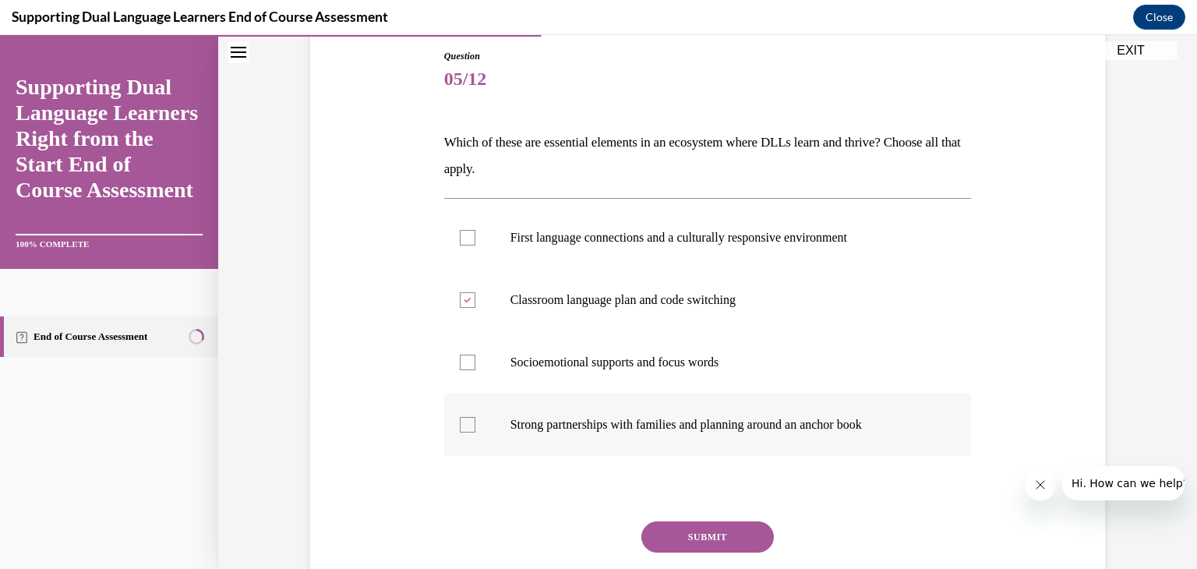
checkbox input "true"
click at [716, 537] on button "SUBMIT" at bounding box center [707, 536] width 133 height 31
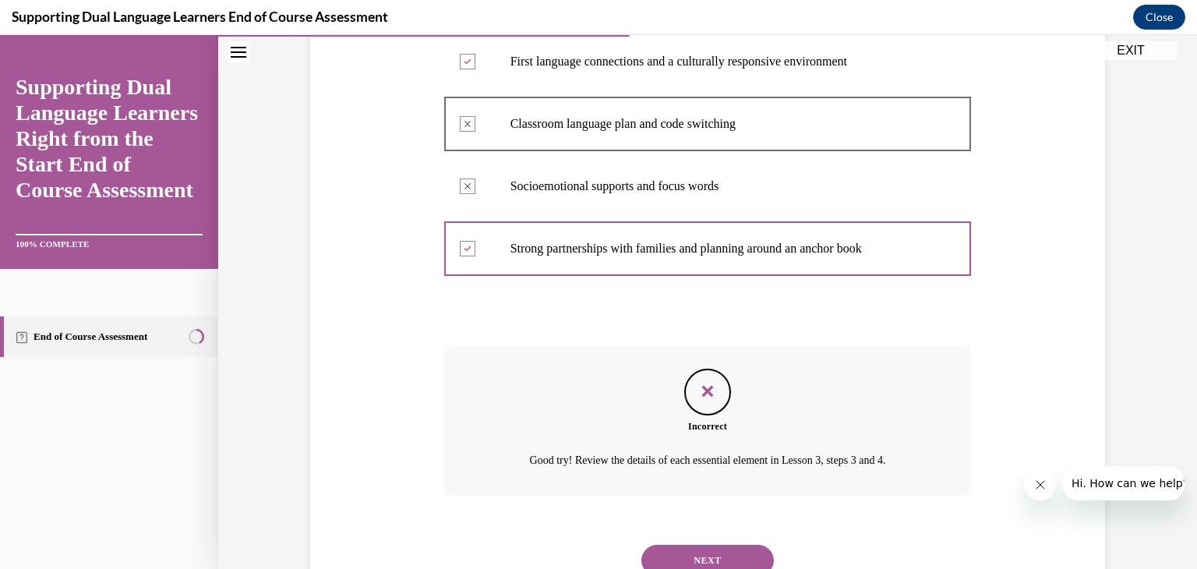
scroll to position [405, 0]
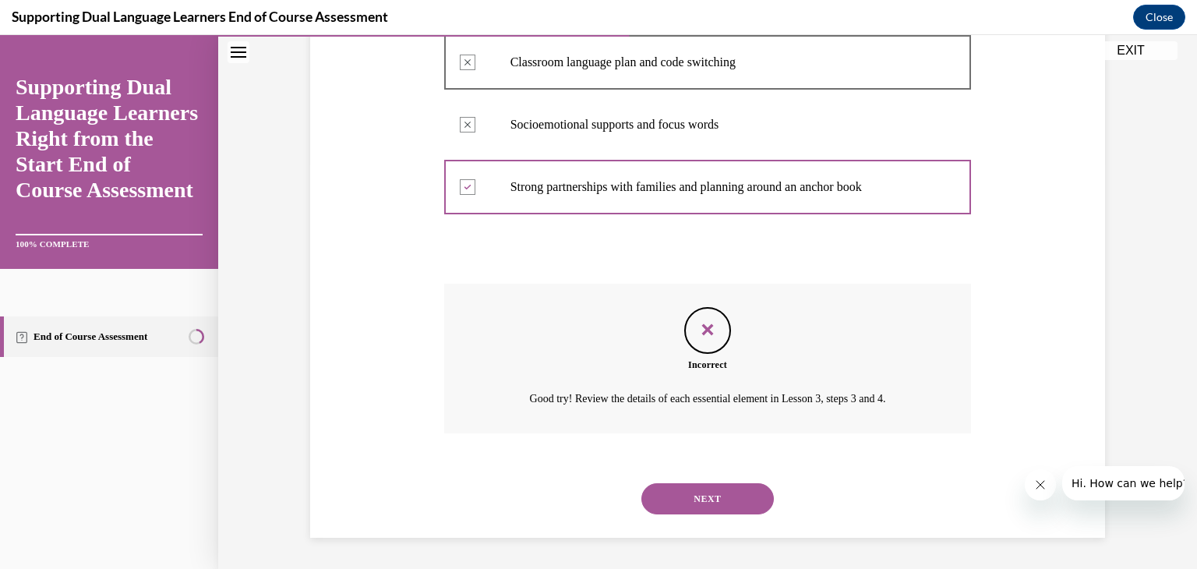
click at [744, 501] on button "NEXT" at bounding box center [707, 498] width 133 height 31
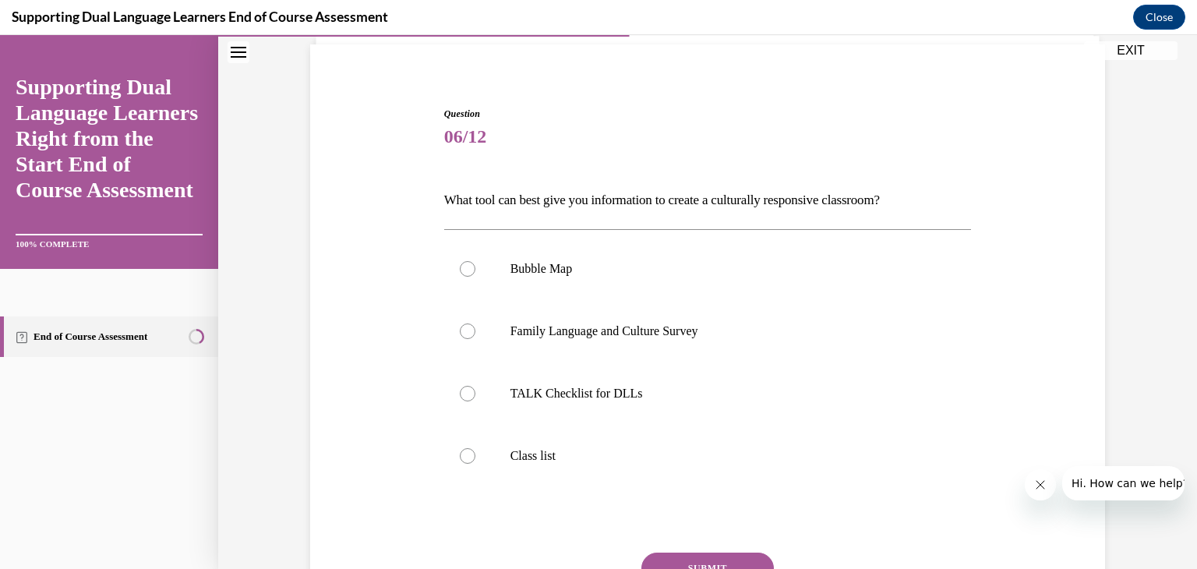
scroll to position [111, 0]
click at [463, 335] on div at bounding box center [468, 331] width 16 height 16
click at [463, 335] on input "Family Language and Culture Survey" at bounding box center [468, 331] width 16 height 16
radio input "true"
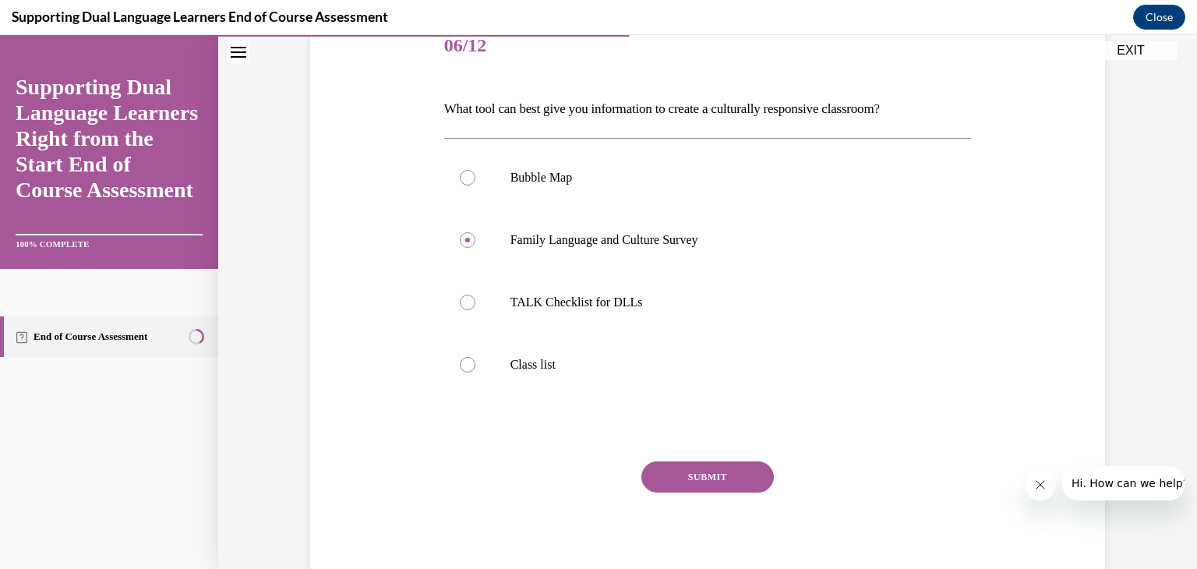
click at [684, 475] on button "SUBMIT" at bounding box center [707, 476] width 133 height 31
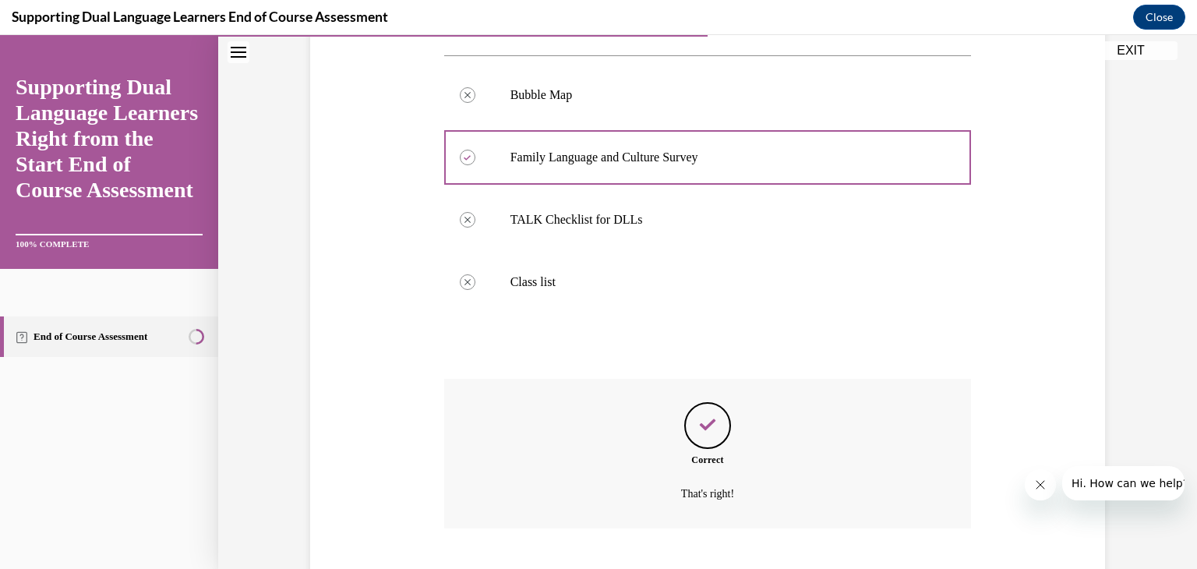
scroll to position [378, 0]
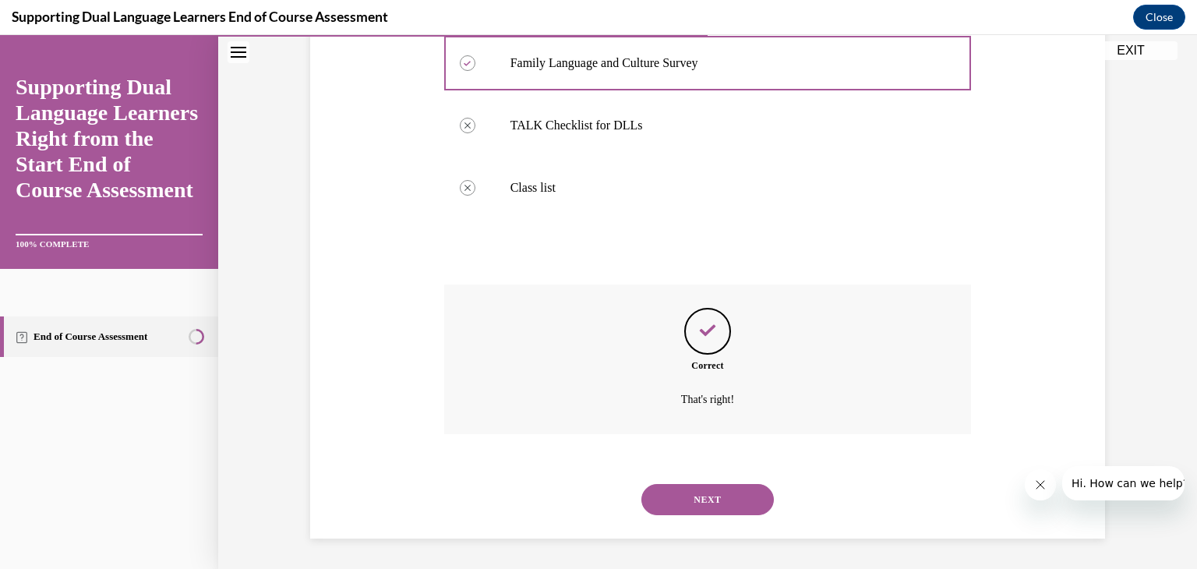
click at [703, 507] on button "NEXT" at bounding box center [707, 499] width 133 height 31
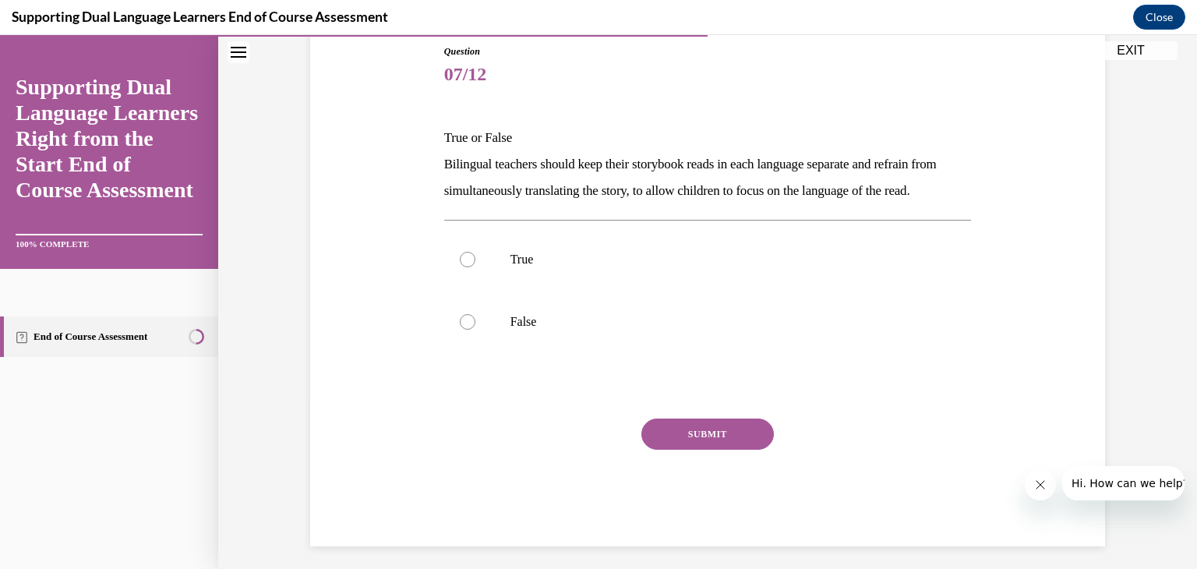
scroll to position [161, 0]
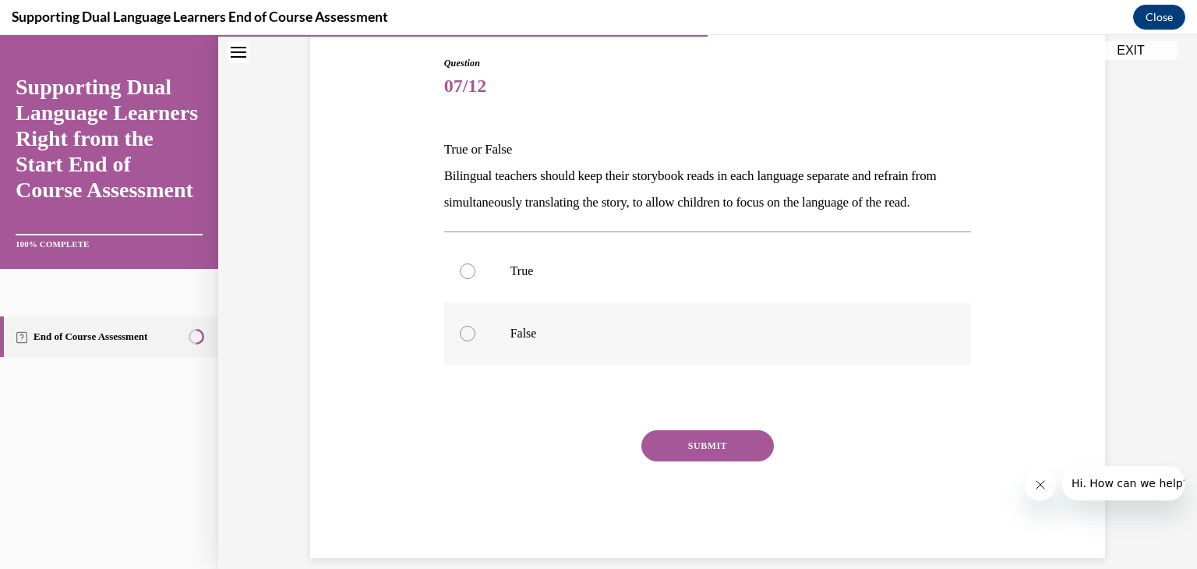
click at [465, 365] on label "False" at bounding box center [708, 333] width 528 height 62
click at [465, 341] on input "False" at bounding box center [468, 334] width 16 height 16
radio input "true"
click at [698, 461] on button "SUBMIT" at bounding box center [707, 445] width 133 height 31
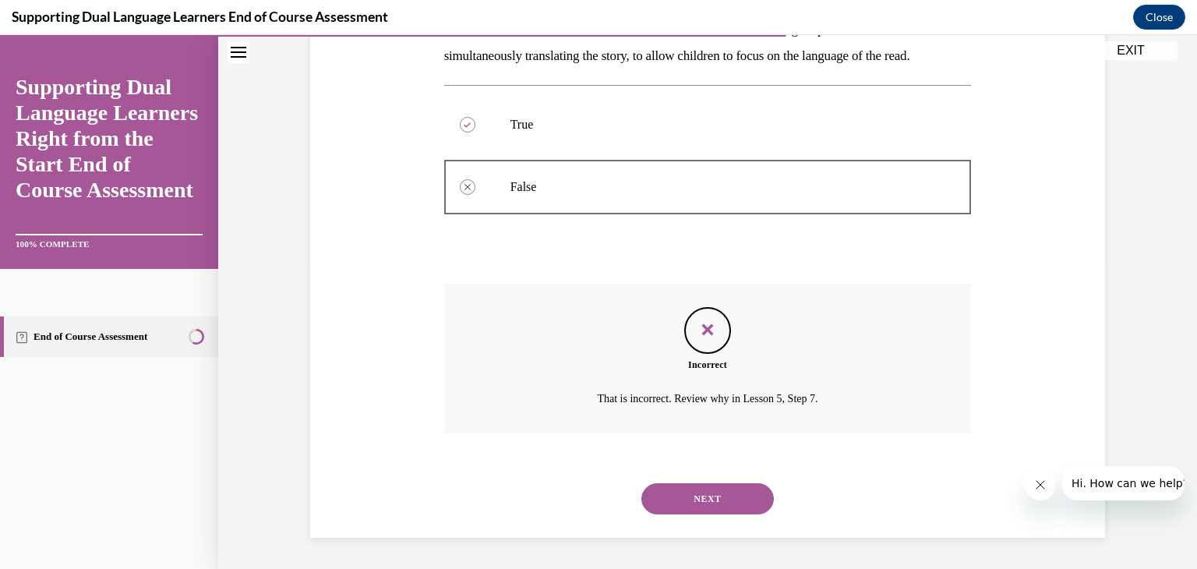
scroll to position [324, 0]
click at [672, 514] on button "NEXT" at bounding box center [707, 498] width 133 height 31
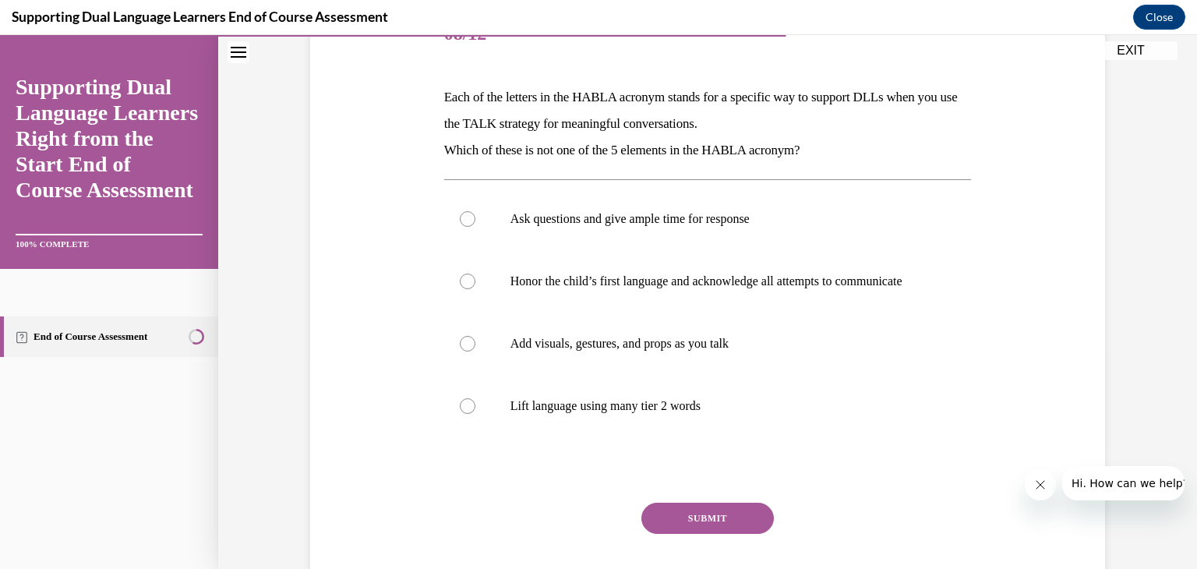
scroll to position [215, 0]
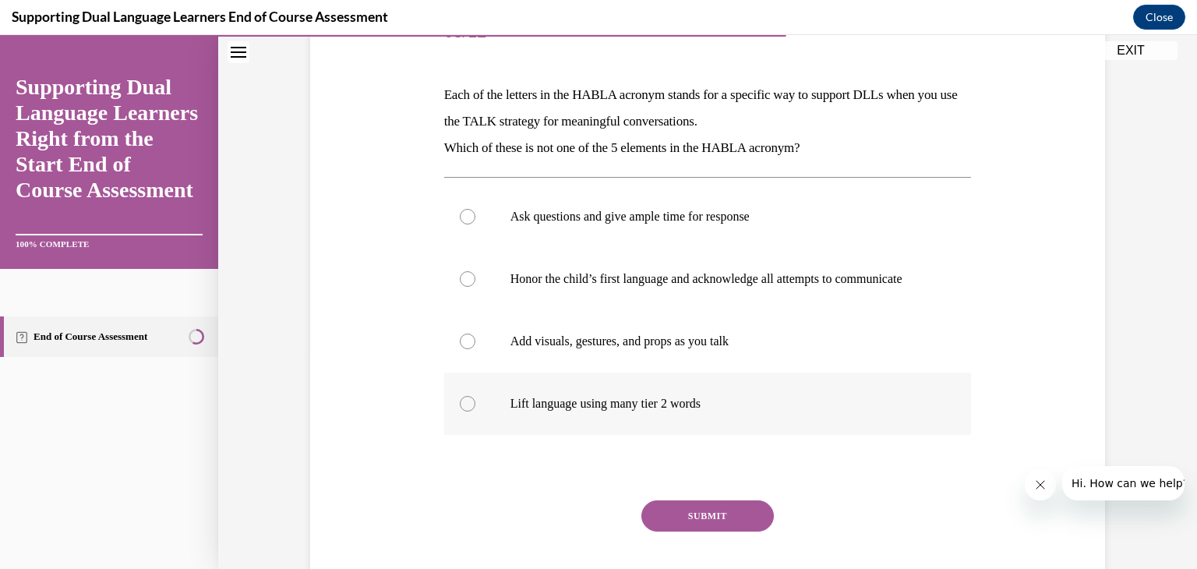
click at [470, 412] on div at bounding box center [468, 404] width 16 height 16
click at [470, 412] on input "Lift language using many tier 2 words" at bounding box center [468, 404] width 16 height 16
radio input "true"
click at [683, 524] on button "SUBMIT" at bounding box center [707, 515] width 133 height 31
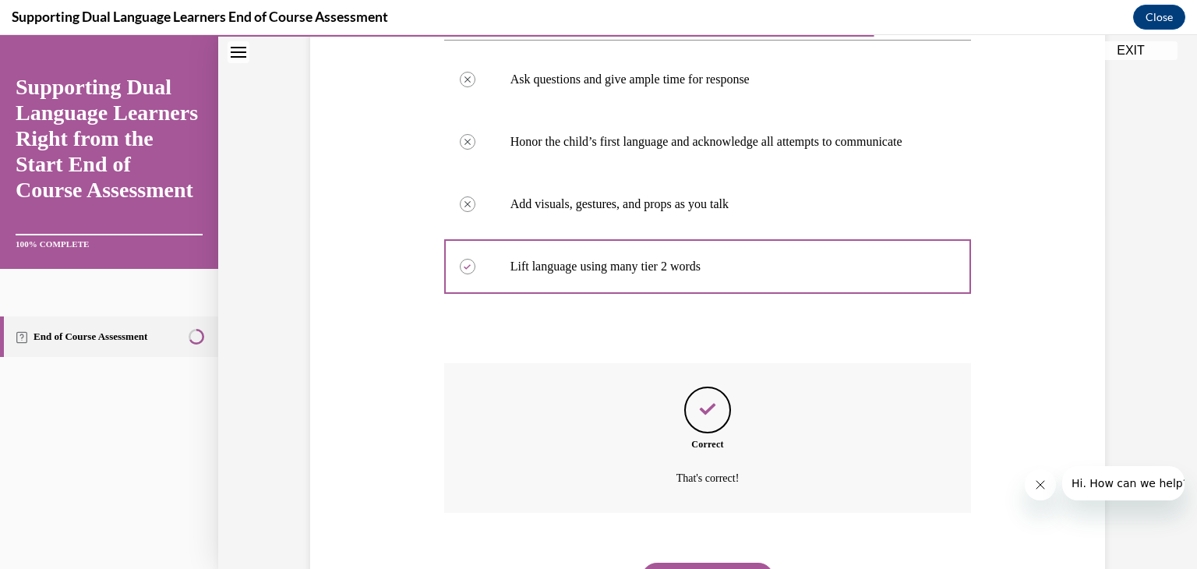
scroll to position [447, 0]
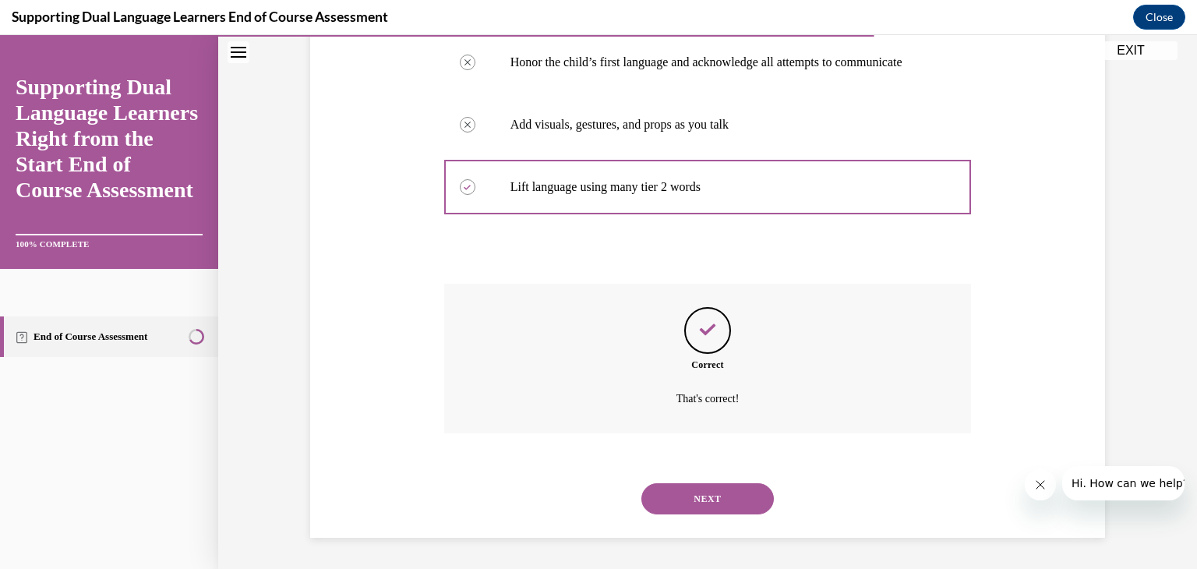
click at [663, 497] on button "NEXT" at bounding box center [707, 498] width 133 height 31
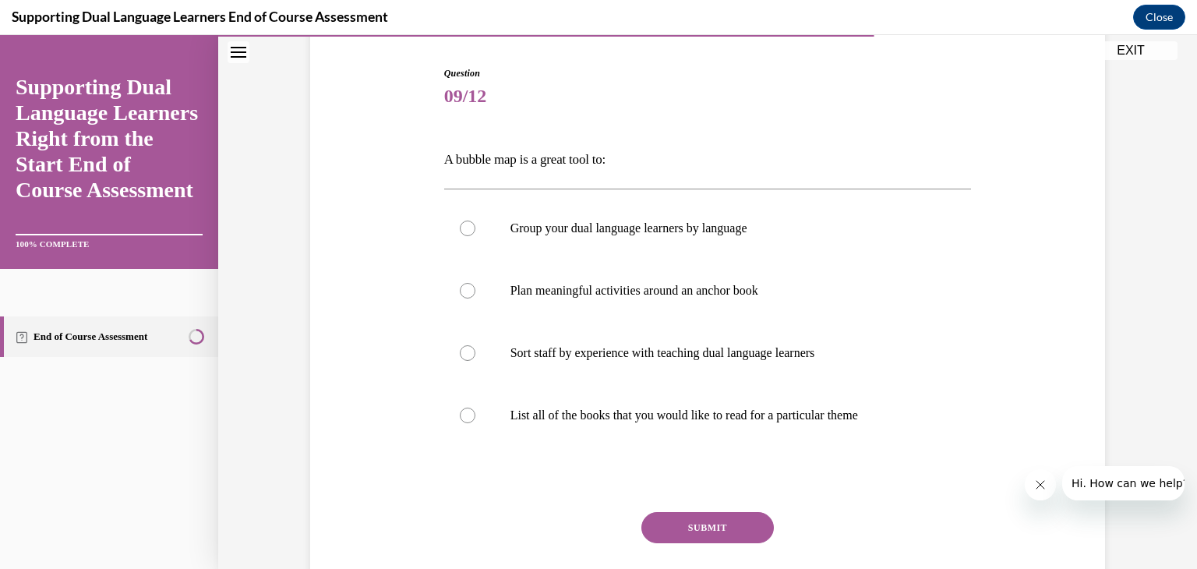
scroll to position [147, 0]
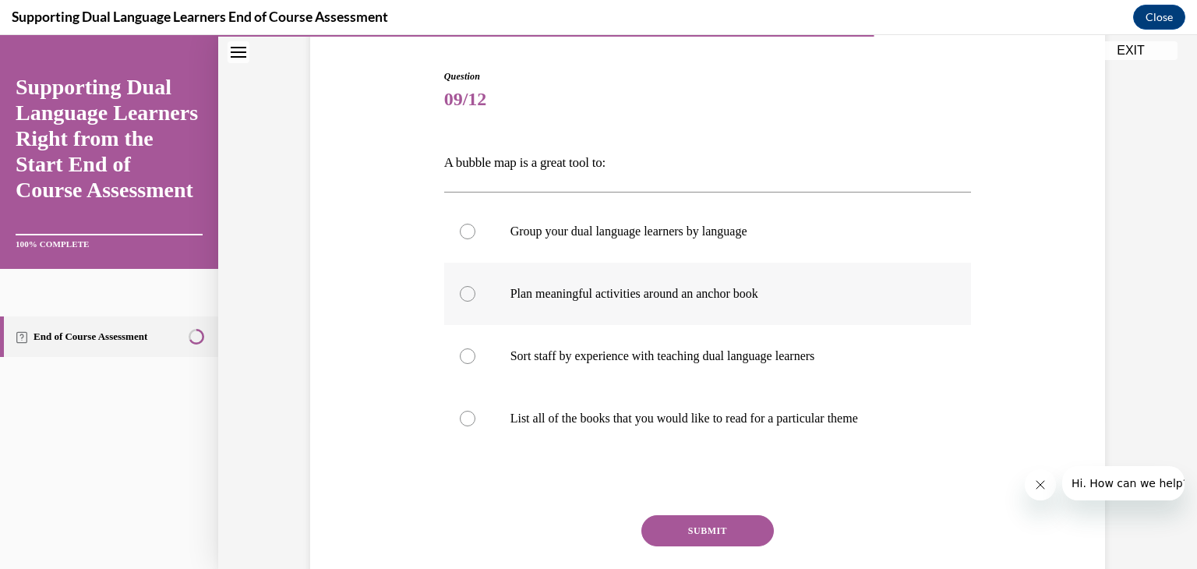
click at [462, 298] on div at bounding box center [468, 294] width 16 height 16
click at [462, 298] on input "Plan meaningful activities around an anchor book" at bounding box center [468, 294] width 16 height 16
radio input "true"
click at [691, 515] on button "SUBMIT" at bounding box center [707, 530] width 133 height 31
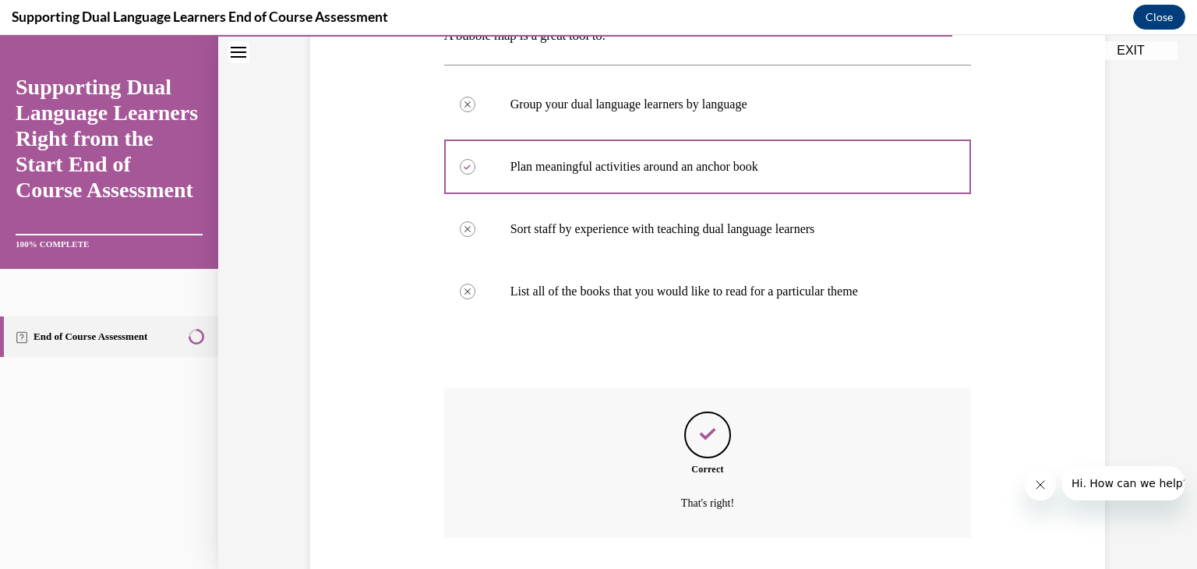
scroll to position [378, 0]
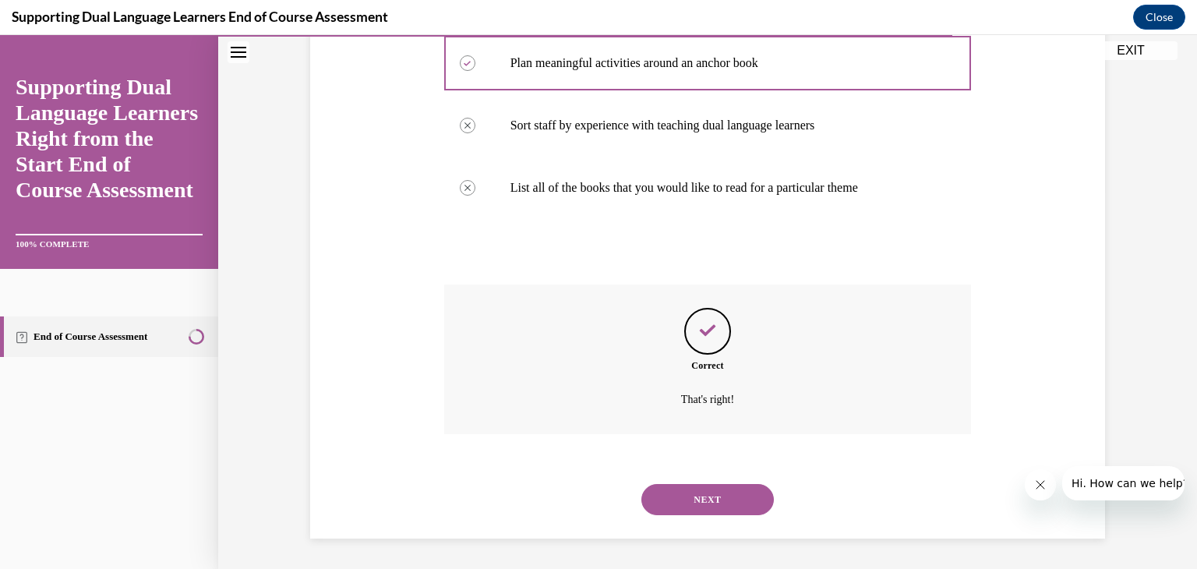
click at [670, 496] on button "NEXT" at bounding box center [707, 499] width 133 height 31
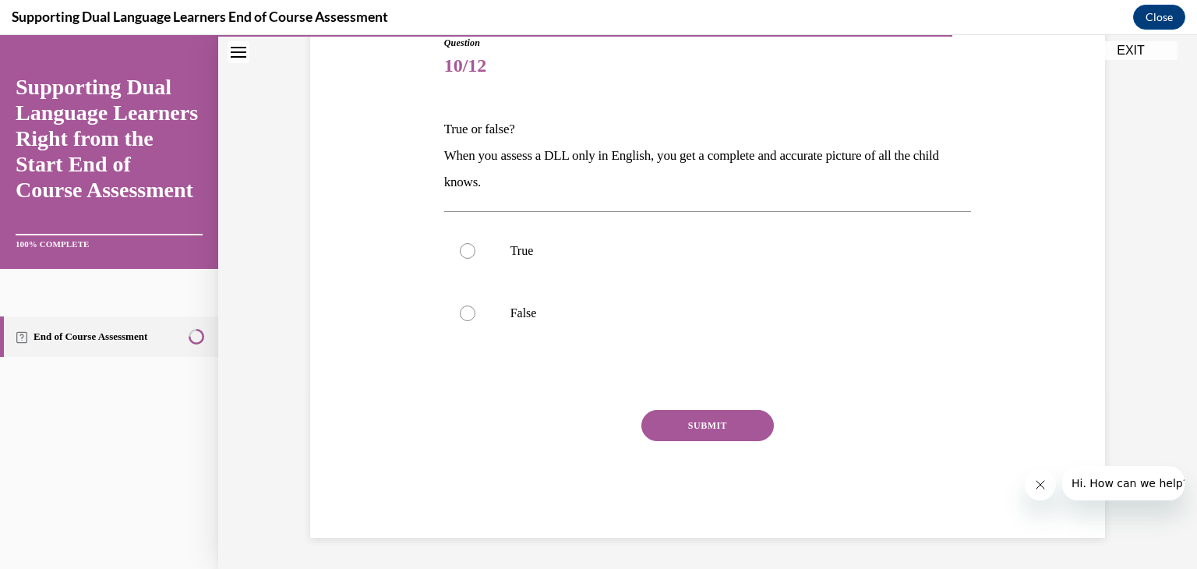
scroll to position [173, 0]
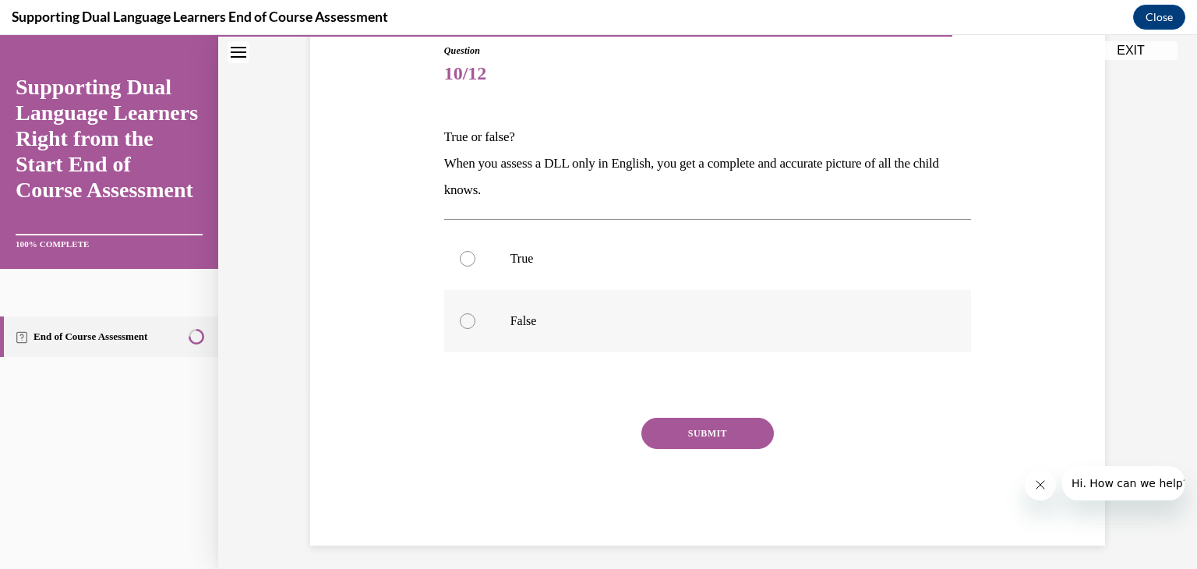
click at [454, 323] on label "False" at bounding box center [708, 321] width 528 height 62
click at [460, 323] on input "False" at bounding box center [468, 321] width 16 height 16
radio input "true"
click at [683, 430] on button "SUBMIT" at bounding box center [707, 433] width 133 height 31
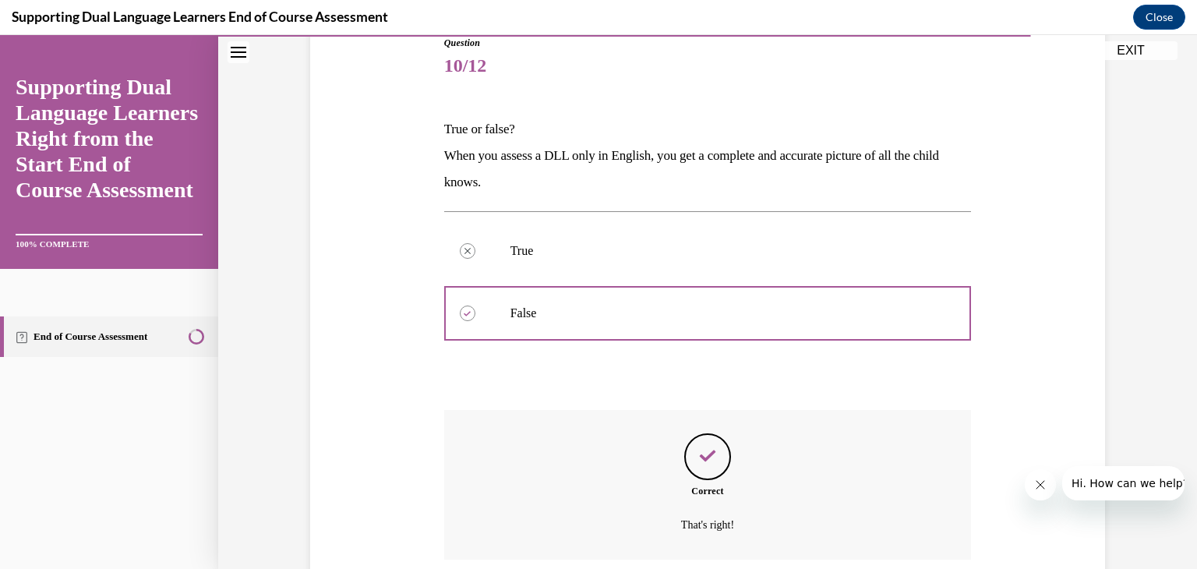
scroll to position [306, 0]
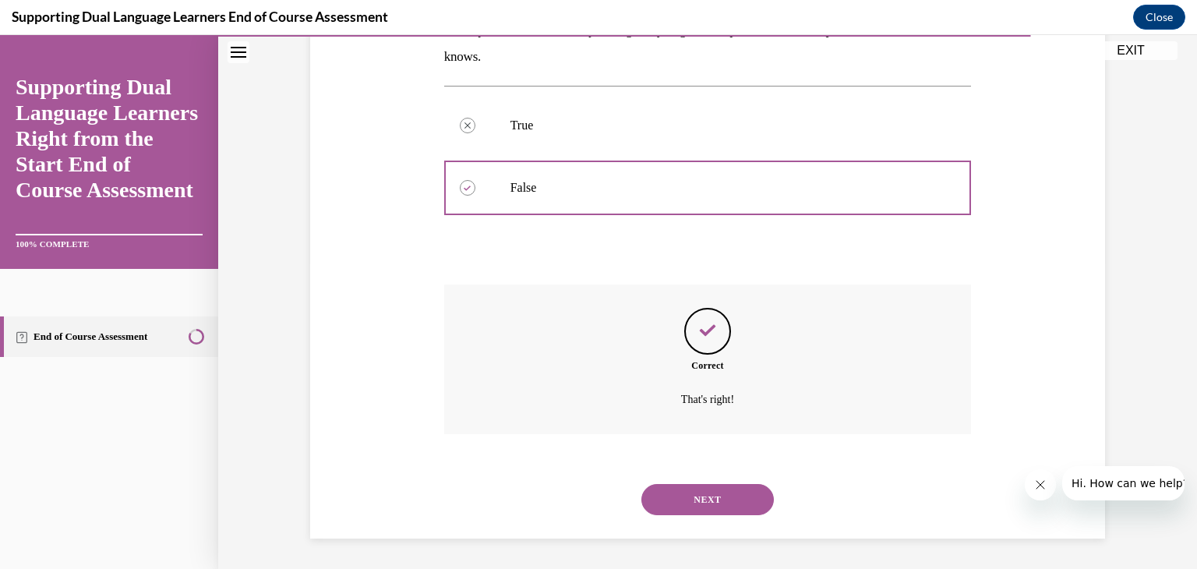
click at [677, 501] on button "NEXT" at bounding box center [707, 499] width 133 height 31
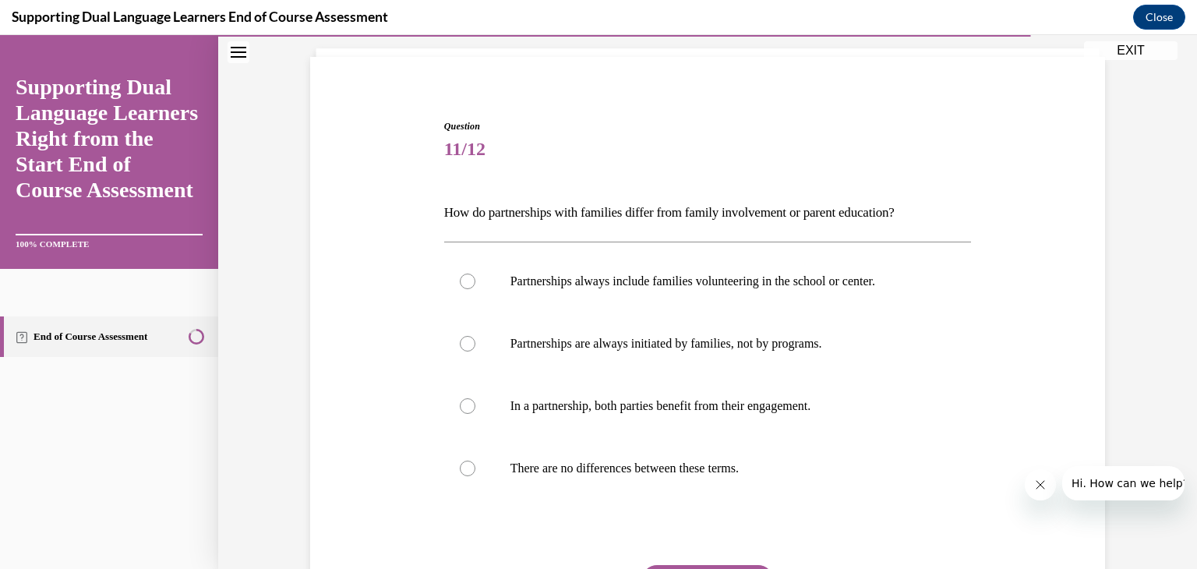
scroll to position [94, 0]
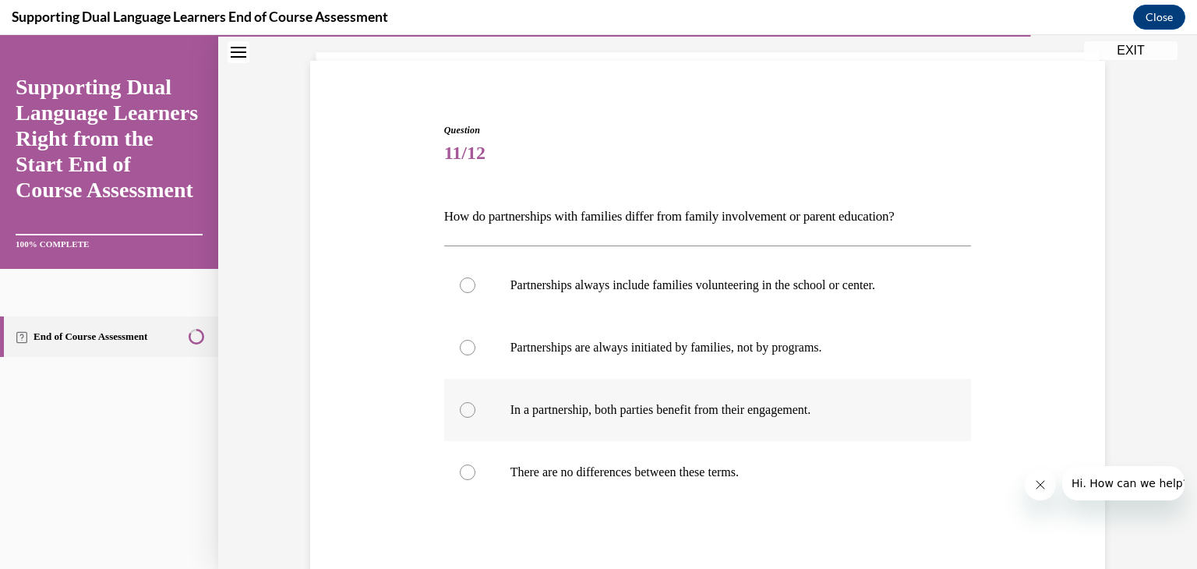
click at [473, 408] on div at bounding box center [468, 410] width 16 height 16
click at [473, 408] on input "In a partnership, both parties benefit from their engagement." at bounding box center [468, 410] width 16 height 16
radio input "true"
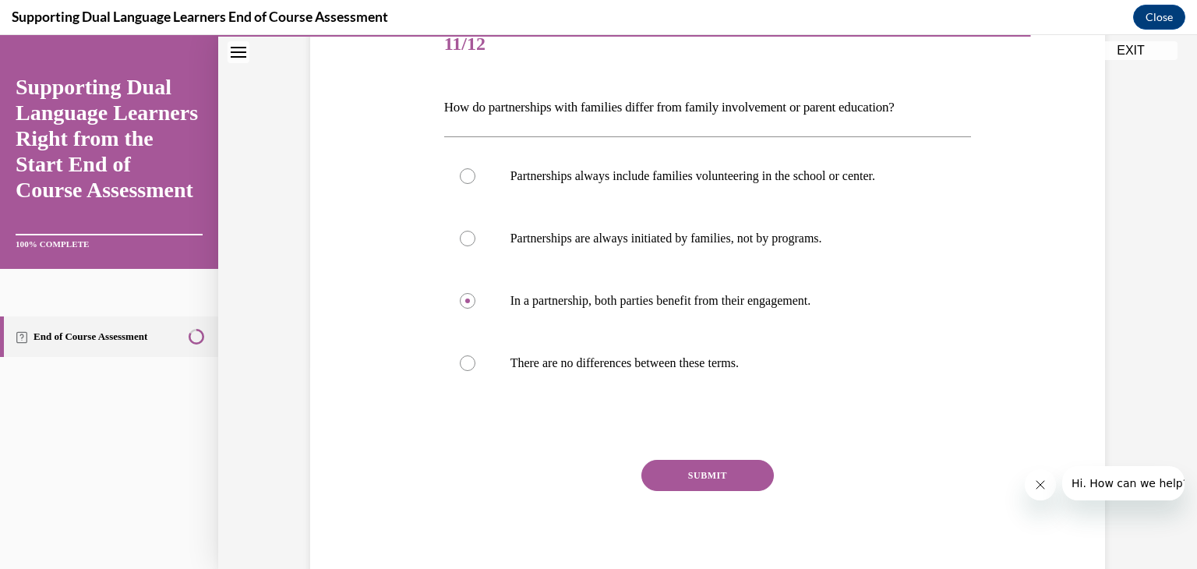
click at [693, 475] on button "SUBMIT" at bounding box center [707, 475] width 133 height 31
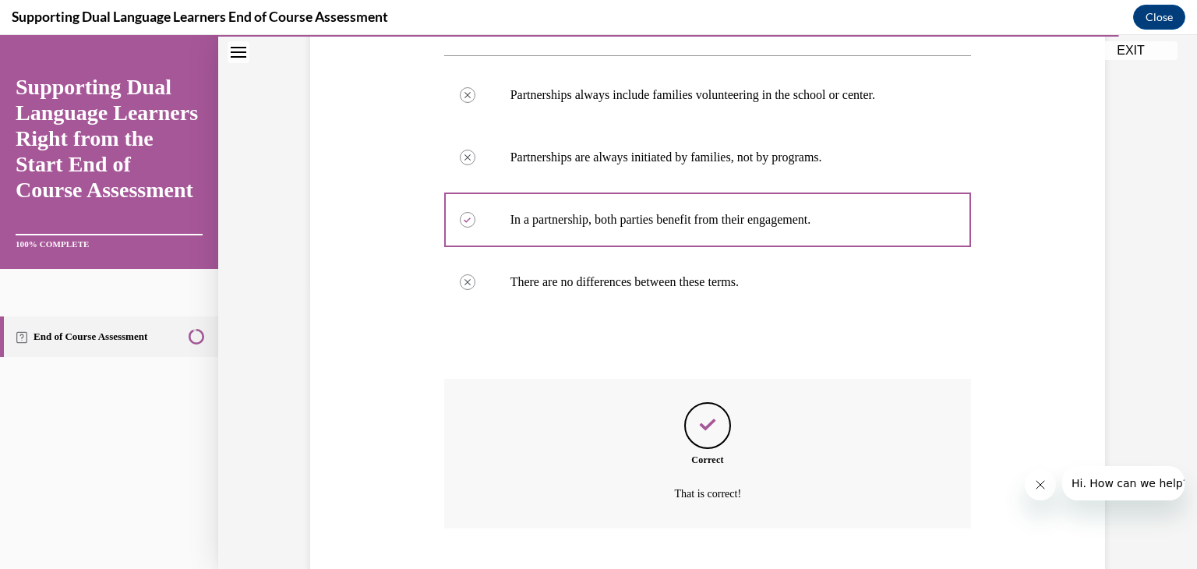
scroll to position [378, 0]
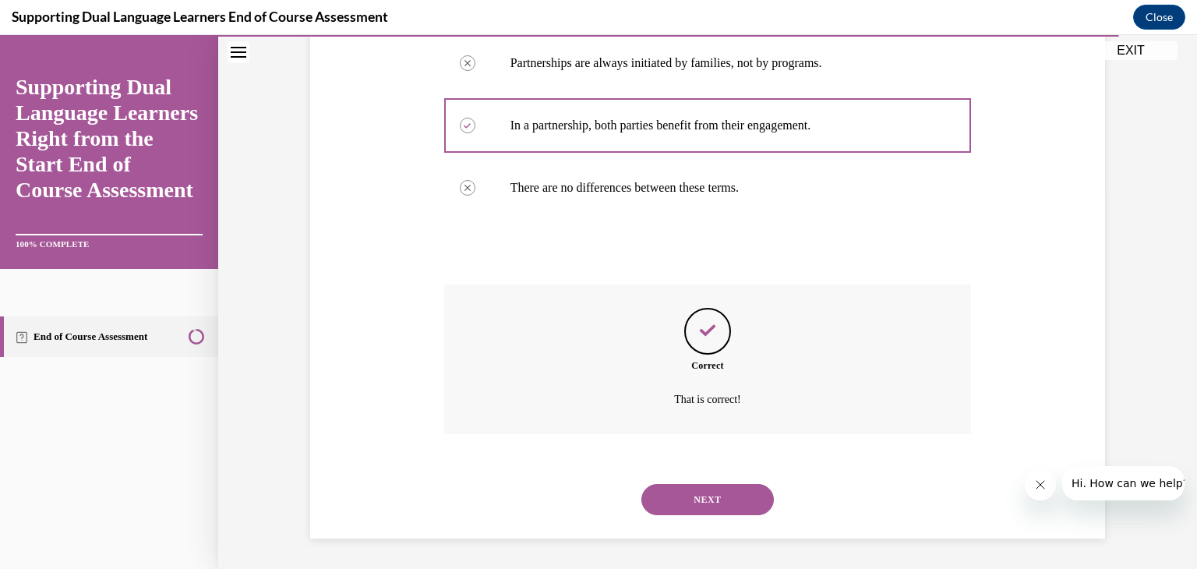
click at [672, 486] on button "NEXT" at bounding box center [707, 499] width 133 height 31
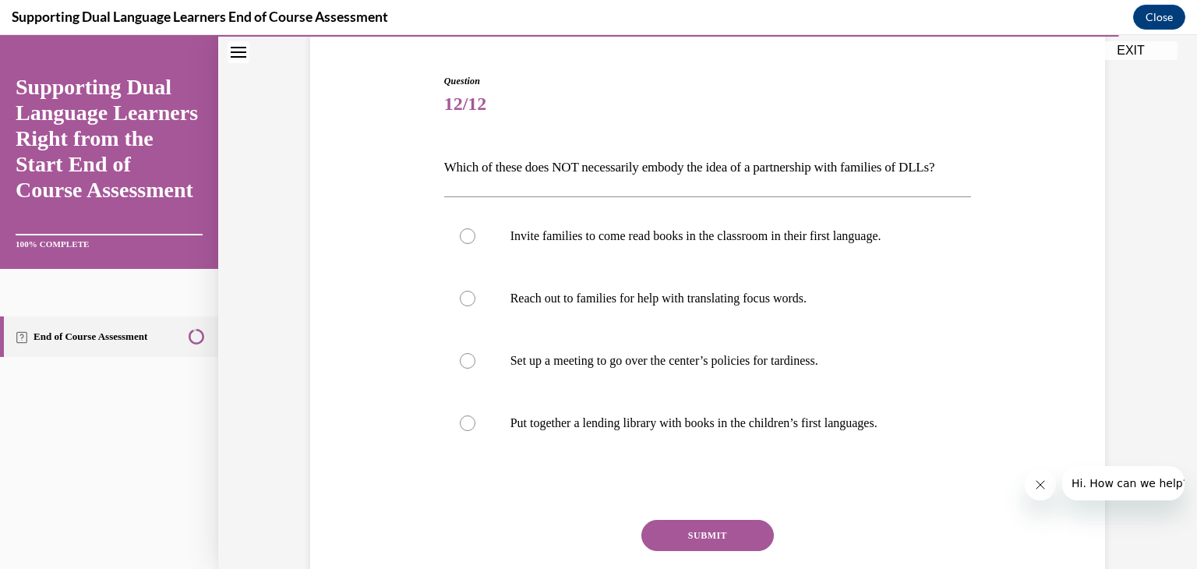
scroll to position [140, 0]
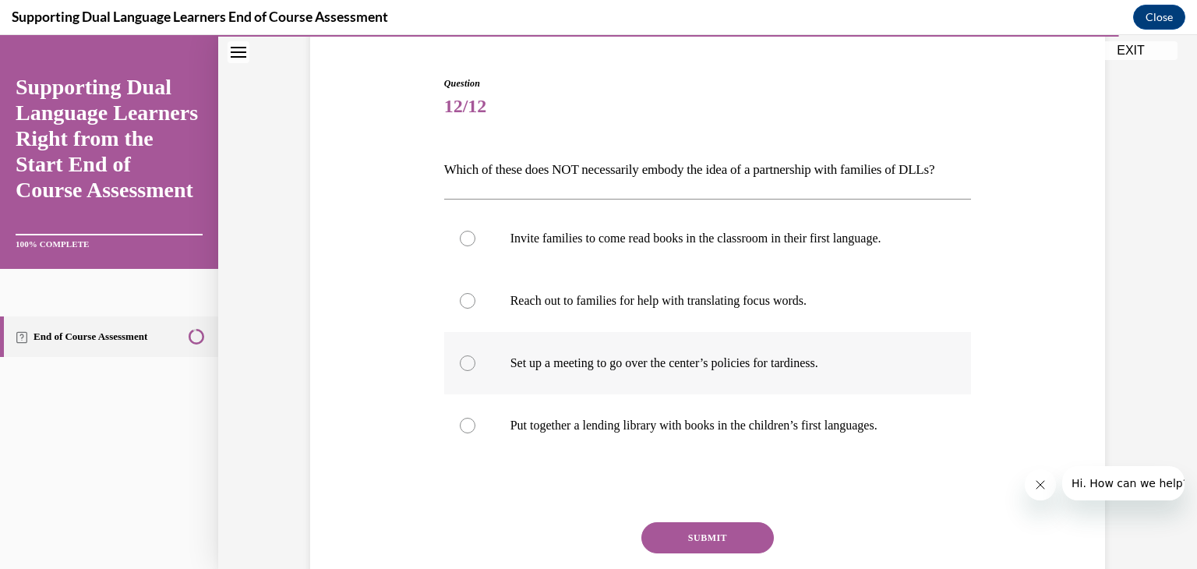
click at [468, 371] on div at bounding box center [468, 363] width 16 height 16
click at [468, 371] on input "Set up a meeting to go over the center’s policies for tardiness." at bounding box center [468, 363] width 16 height 16
radio input "true"
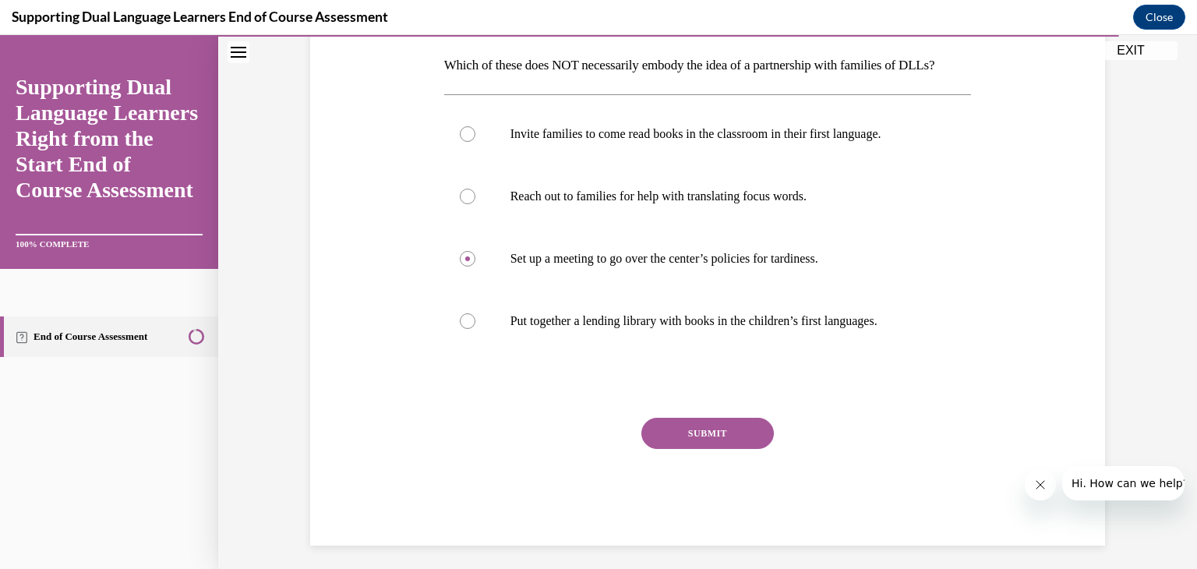
click at [683, 449] on button "SUBMIT" at bounding box center [707, 433] width 133 height 31
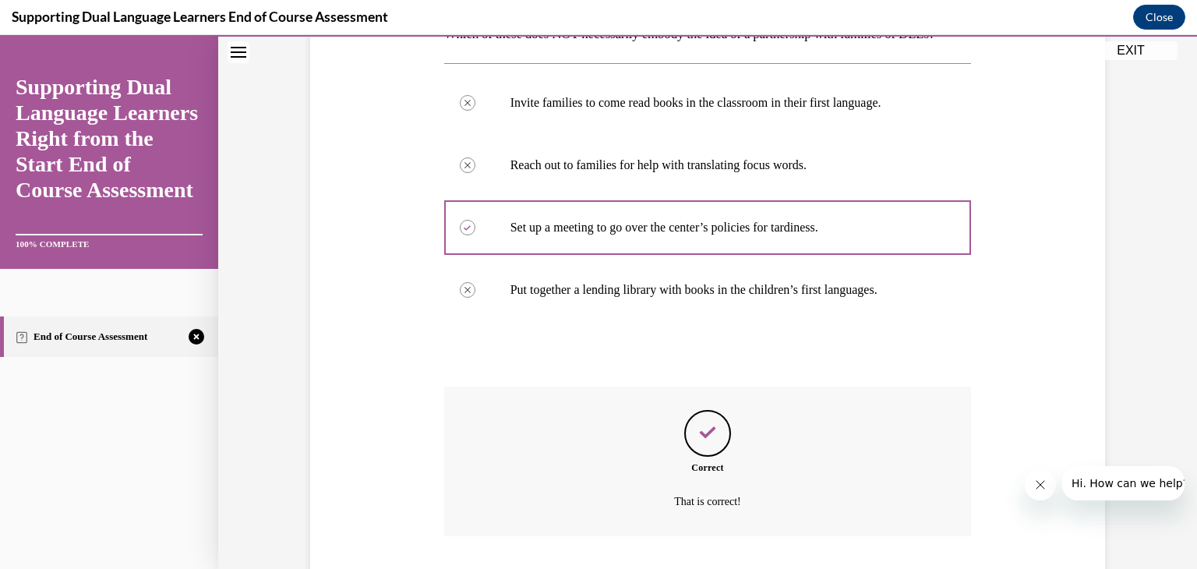
scroll to position [405, 0]
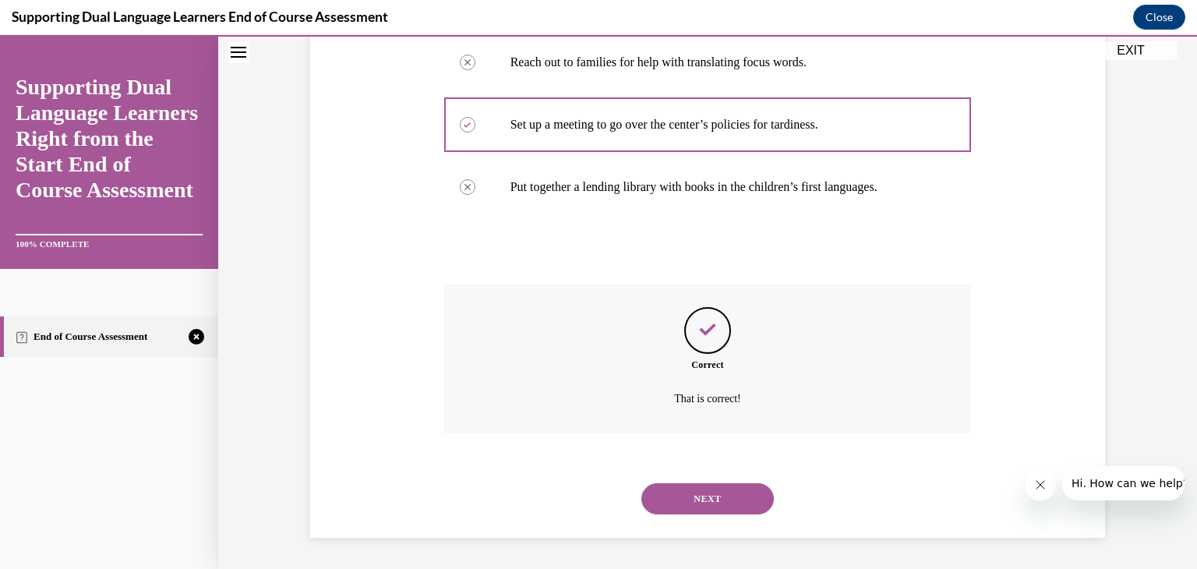
click at [688, 507] on button "NEXT" at bounding box center [707, 498] width 133 height 31
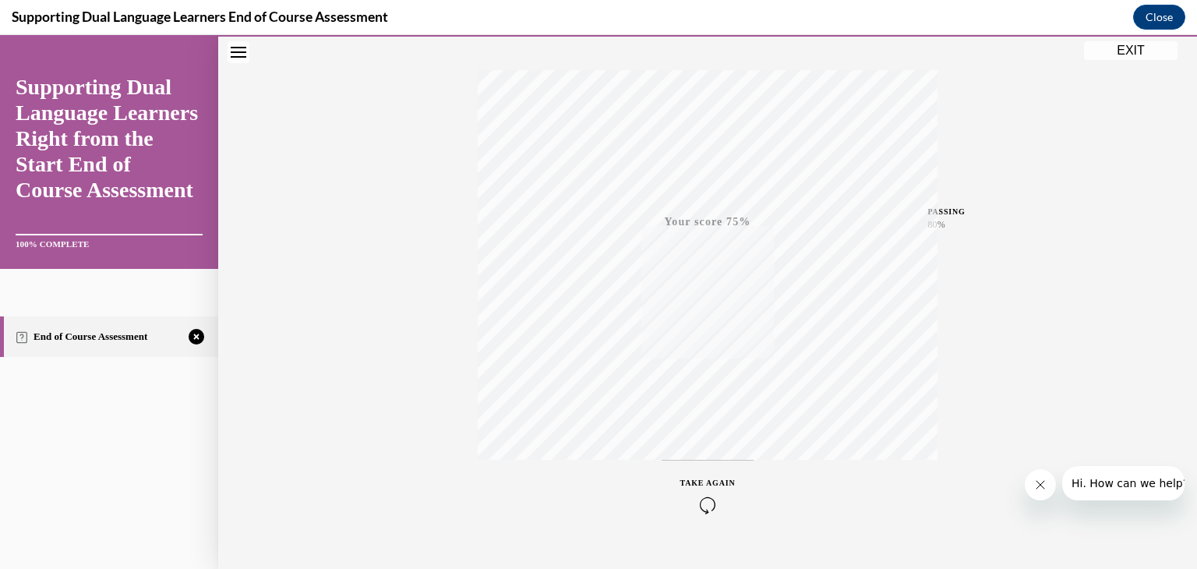
scroll to position [265, 0]
click at [696, 463] on div "TAKE AGAIN" at bounding box center [707, 464] width 55 height 37
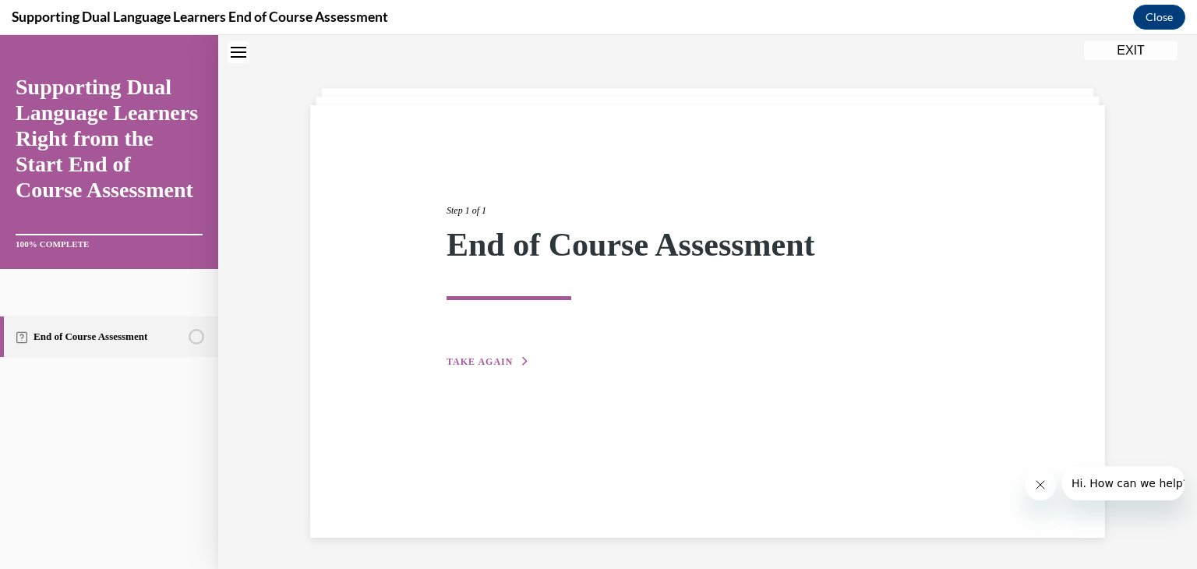
scroll to position [49, 0]
click at [486, 355] on button "TAKE AGAIN" at bounding box center [488, 362] width 83 height 14
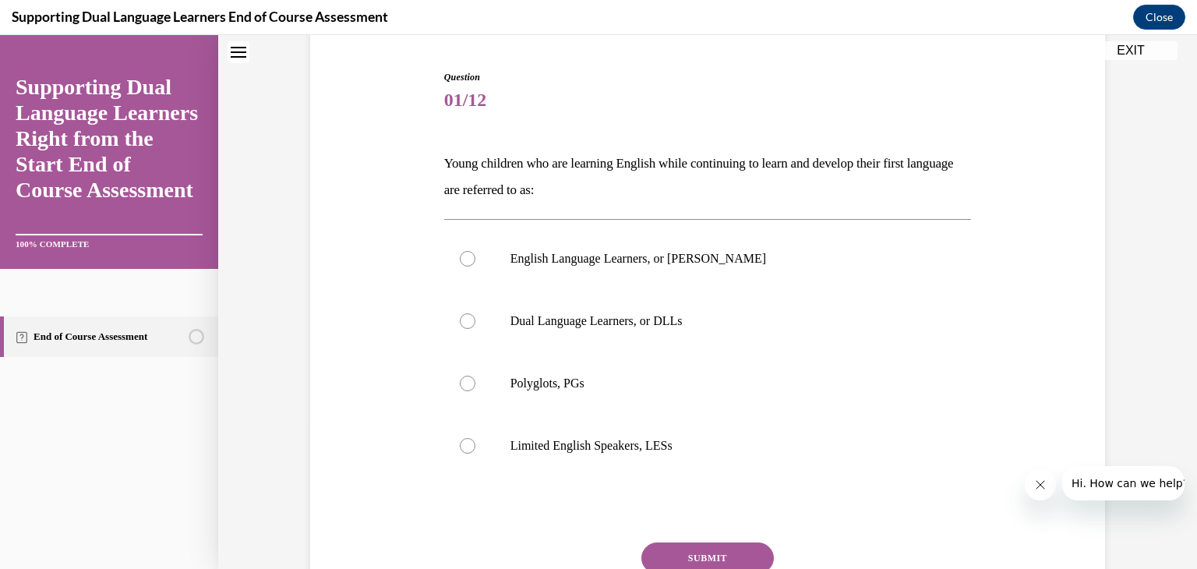
scroll to position [147, 0]
click at [453, 333] on label "Dual Language Learners, or DLLs" at bounding box center [708, 321] width 528 height 62
click at [460, 329] on input "Dual Language Learners, or DLLs" at bounding box center [468, 321] width 16 height 16
radio input "true"
click at [723, 555] on button "SUBMIT" at bounding box center [707, 558] width 133 height 31
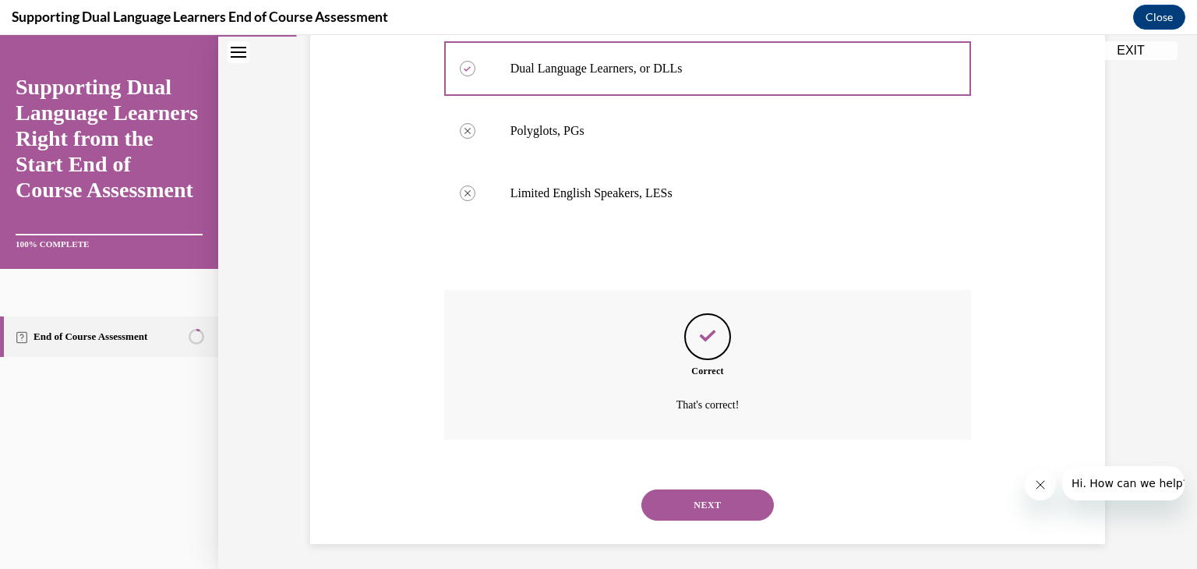
scroll to position [405, 0]
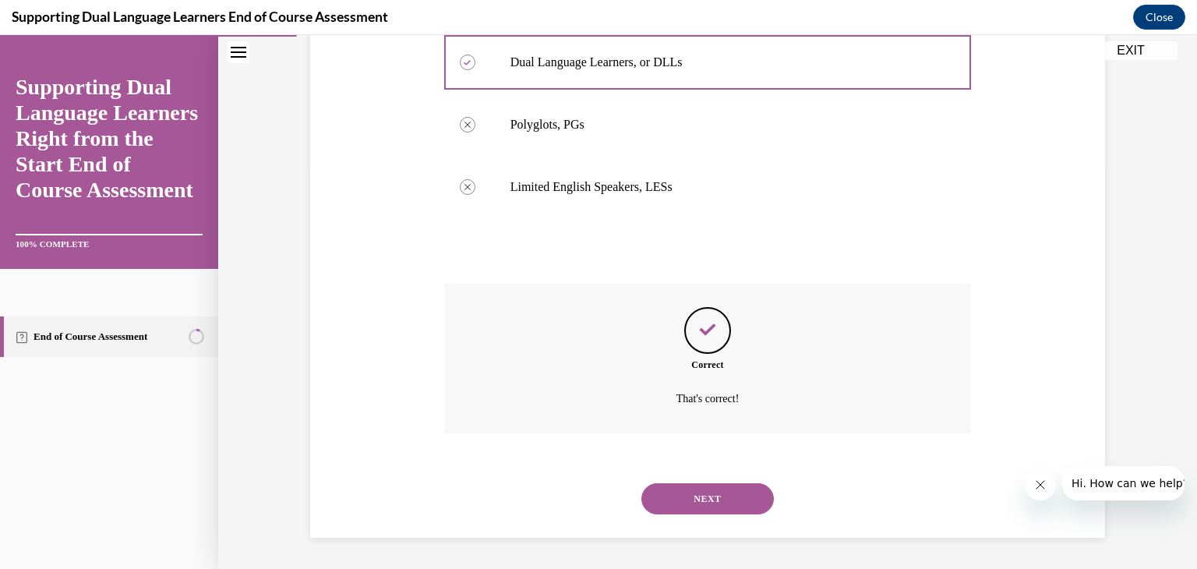
click at [708, 491] on button "NEXT" at bounding box center [707, 498] width 133 height 31
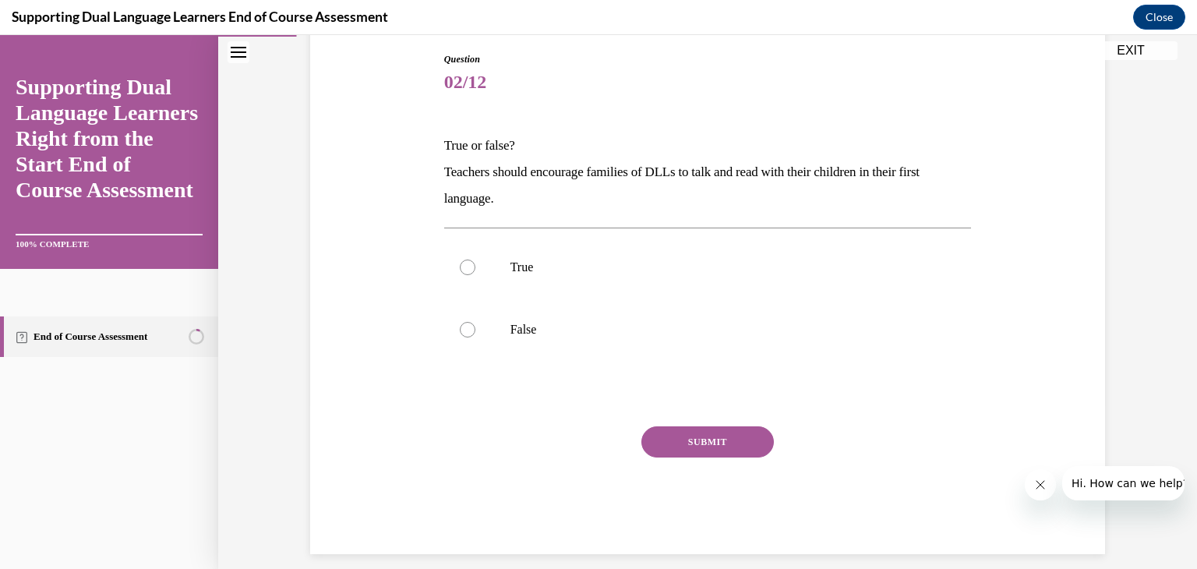
scroll to position [164, 0]
click at [451, 264] on label "True" at bounding box center [708, 268] width 528 height 62
click at [460, 264] on input "True" at bounding box center [468, 268] width 16 height 16
radio input "true"
click at [677, 452] on button "SUBMIT" at bounding box center [707, 442] width 133 height 31
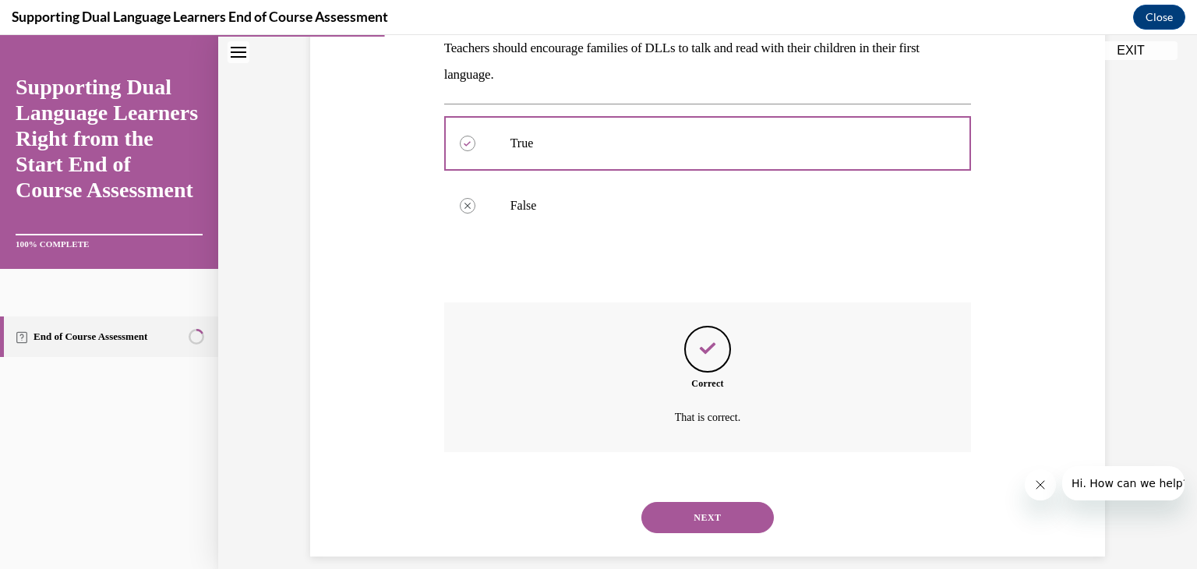
scroll to position [306, 0]
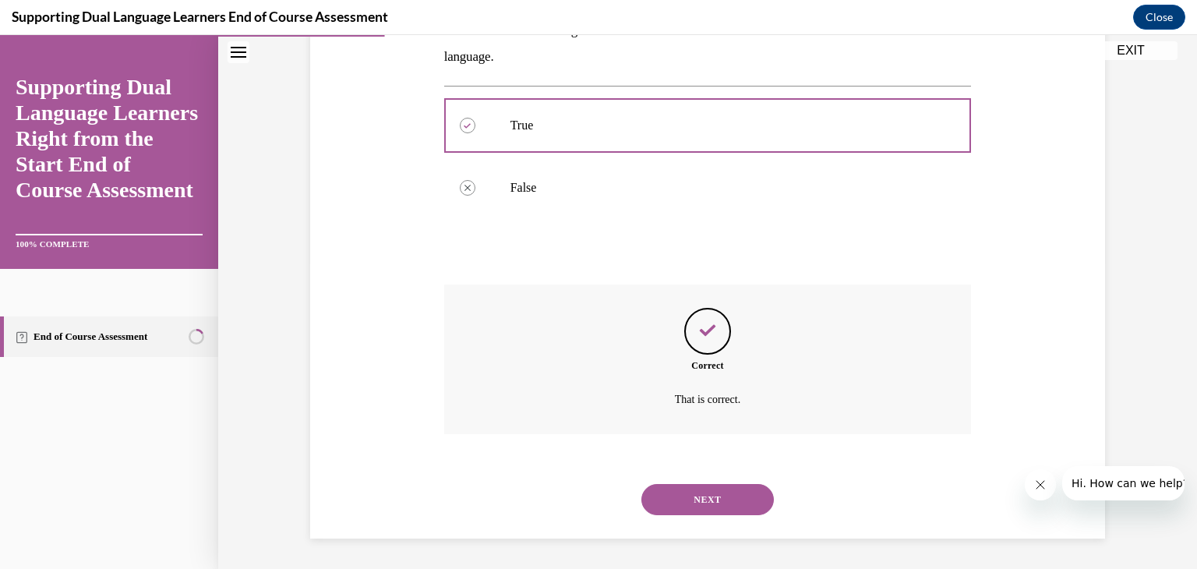
click at [680, 503] on button "NEXT" at bounding box center [707, 499] width 133 height 31
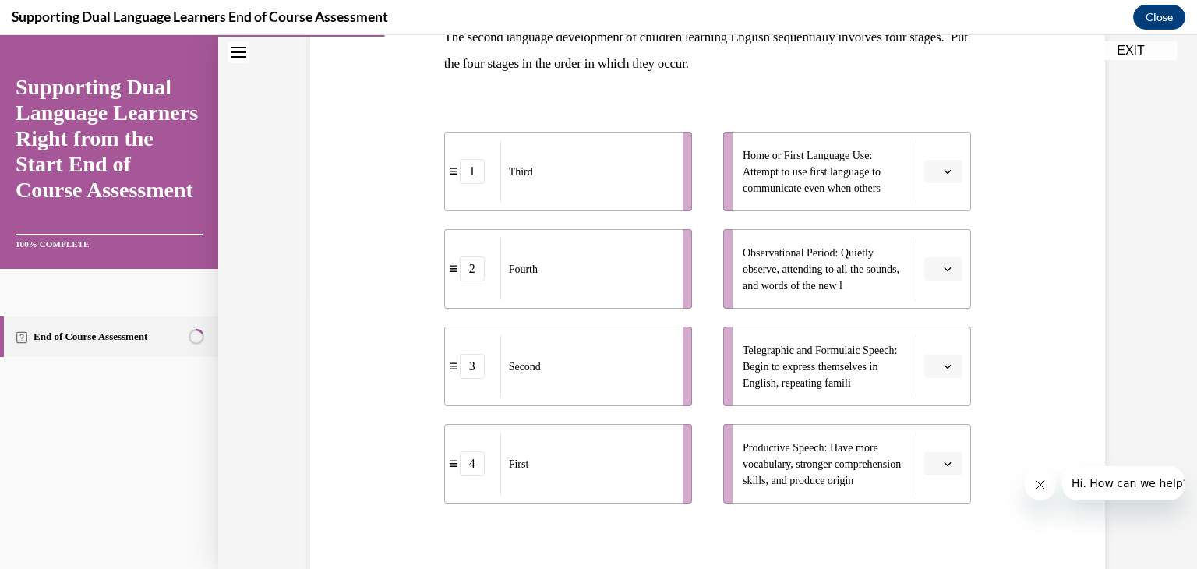
scroll to position [274, 0]
click at [936, 267] on span "Please select an option" at bounding box center [936, 268] width 5 height 16
click at [935, 337] on span "1" at bounding box center [937, 333] width 5 height 12
click at [937, 371] on span "Please select an option" at bounding box center [936, 366] width 5 height 16
click at [944, 456] on div "2" at bounding box center [942, 462] width 39 height 31
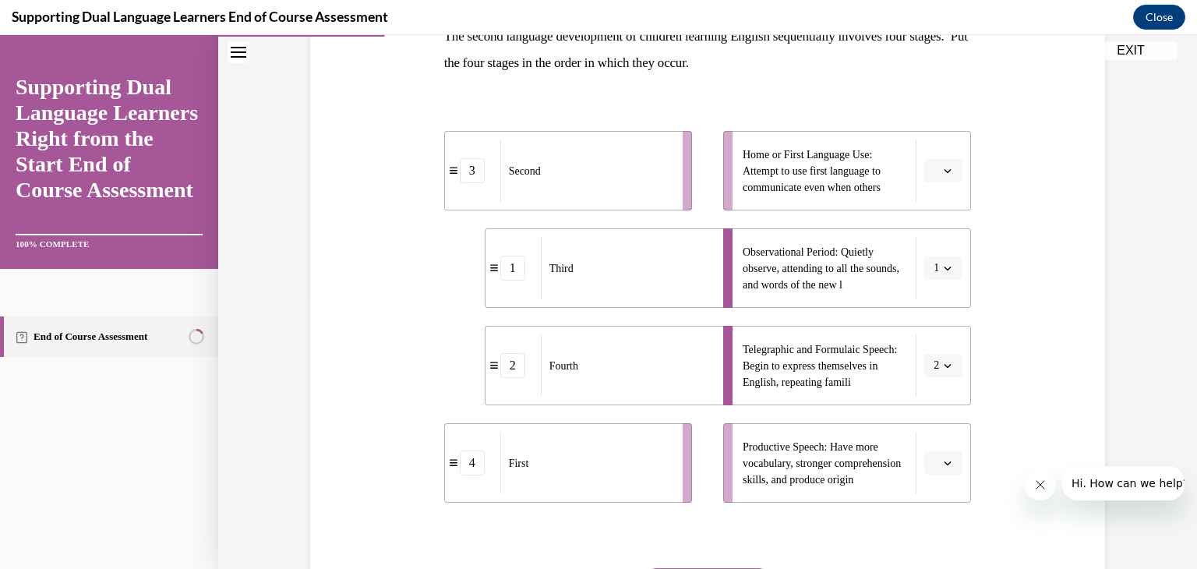
click at [936, 171] on span "Please select an option" at bounding box center [936, 171] width 5 height 16
click at [935, 306] on div "3" at bounding box center [942, 298] width 39 height 31
click at [938, 463] on span "Please select an option" at bounding box center [936, 463] width 5 height 16
click at [938, 427] on span "4" at bounding box center [937, 428] width 5 height 12
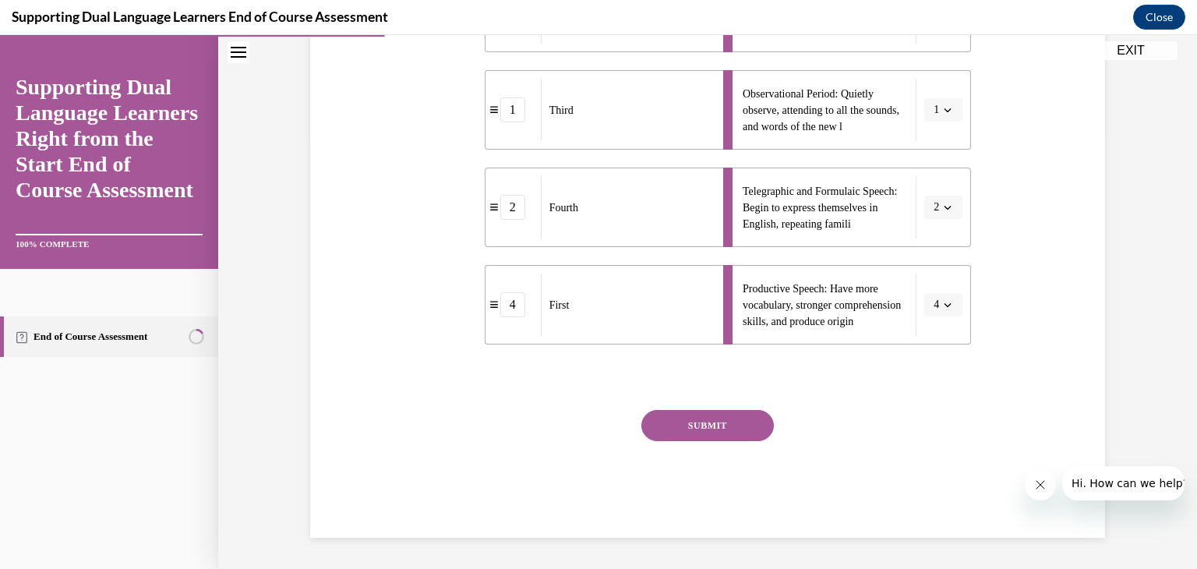
click at [723, 429] on button "SUBMIT" at bounding box center [707, 425] width 133 height 31
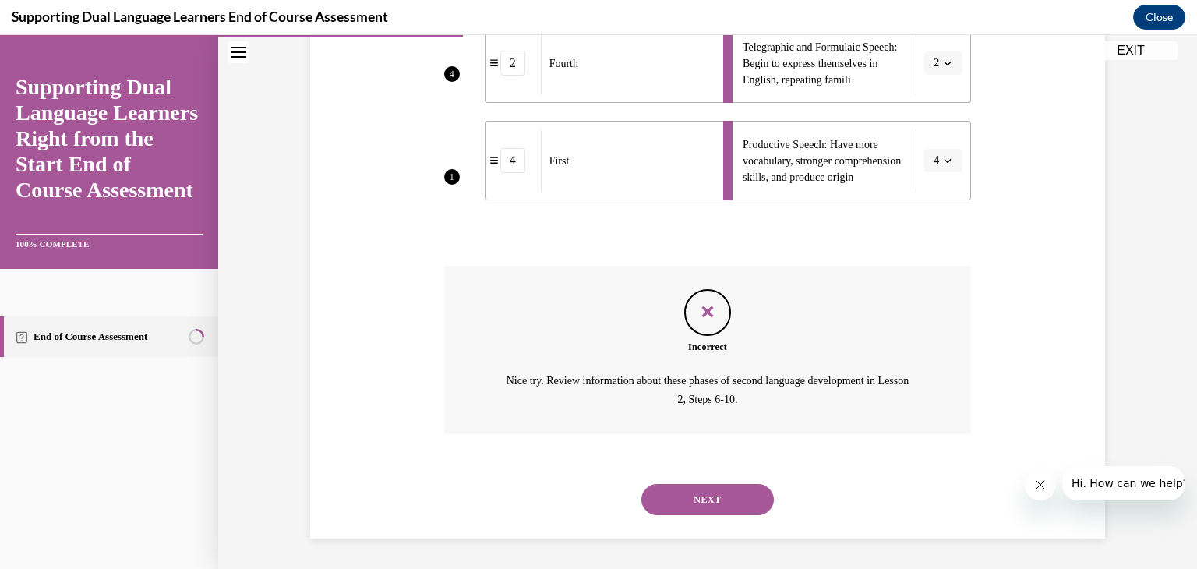
scroll to position [577, 0]
click at [739, 500] on button "NEXT" at bounding box center [707, 498] width 133 height 31
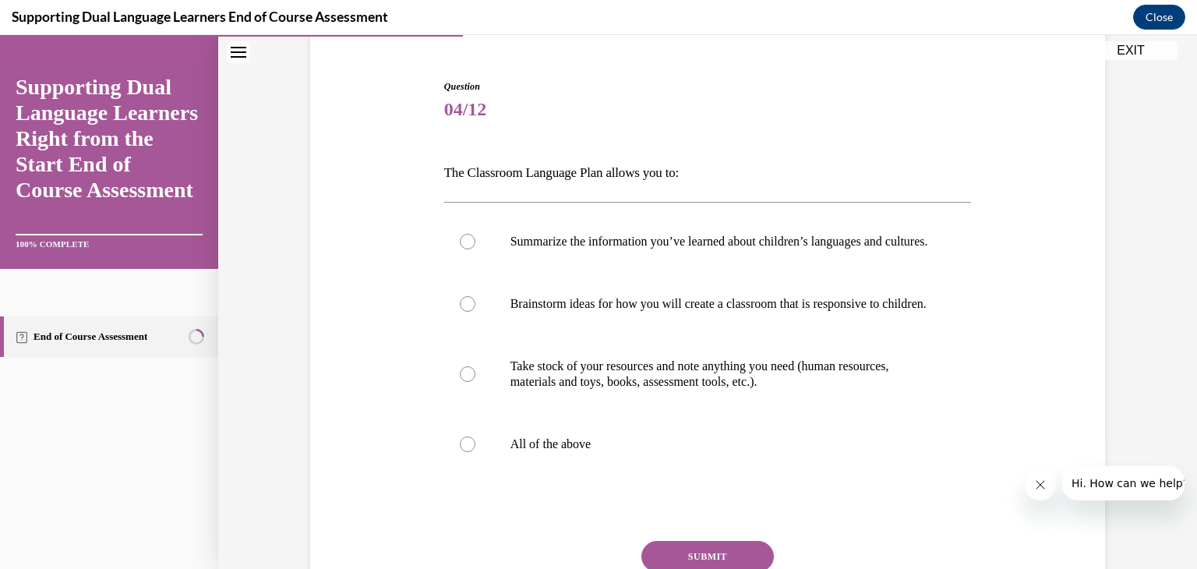
scroll to position [138, 0]
click at [468, 451] on div at bounding box center [468, 444] width 16 height 16
click at [468, 451] on input "All of the above" at bounding box center [468, 444] width 16 height 16
radio input "true"
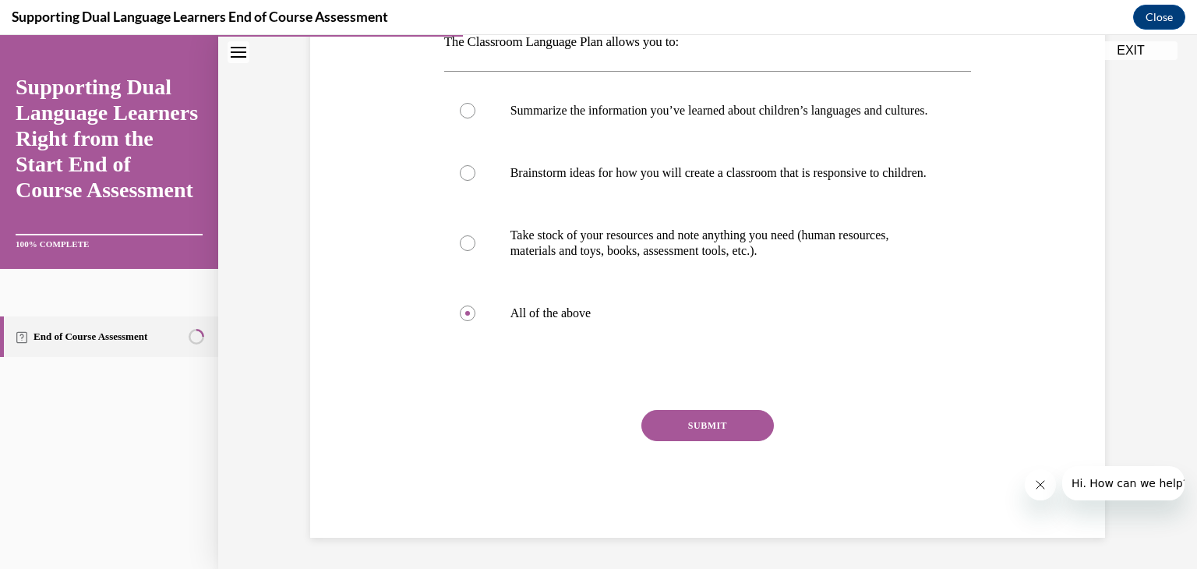
click at [709, 441] on button "SUBMIT" at bounding box center [707, 425] width 133 height 31
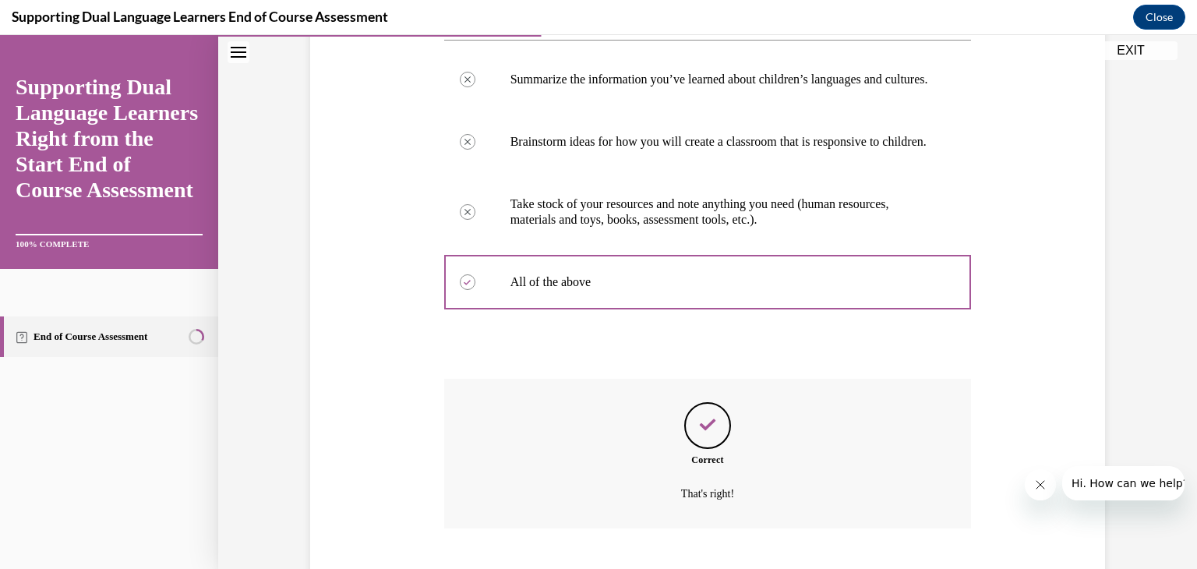
scroll to position [425, 0]
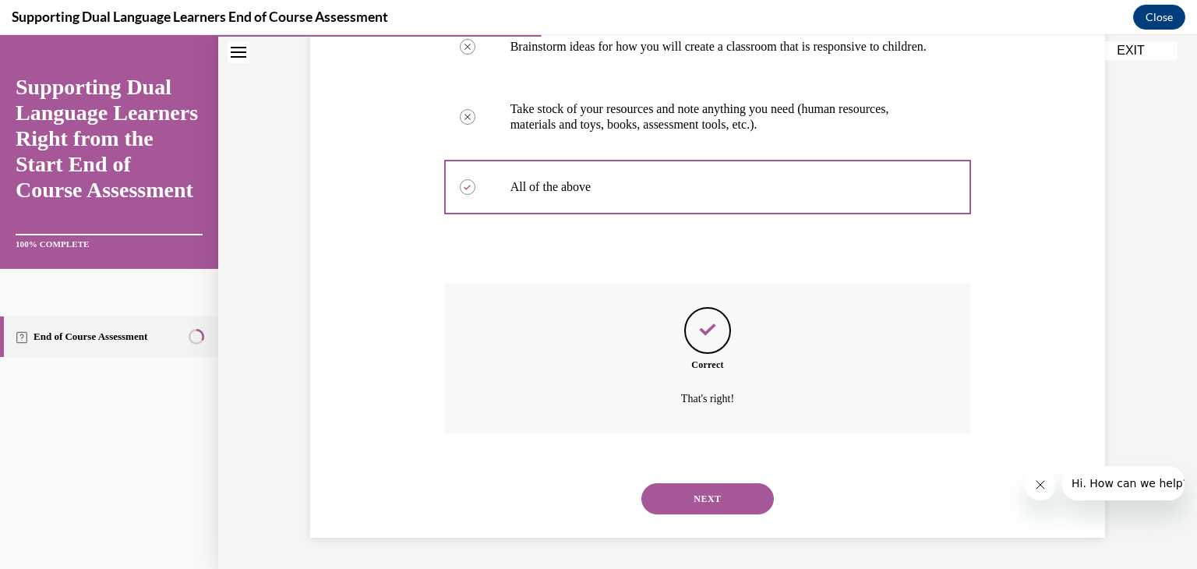
click at [698, 505] on button "NEXT" at bounding box center [707, 498] width 133 height 31
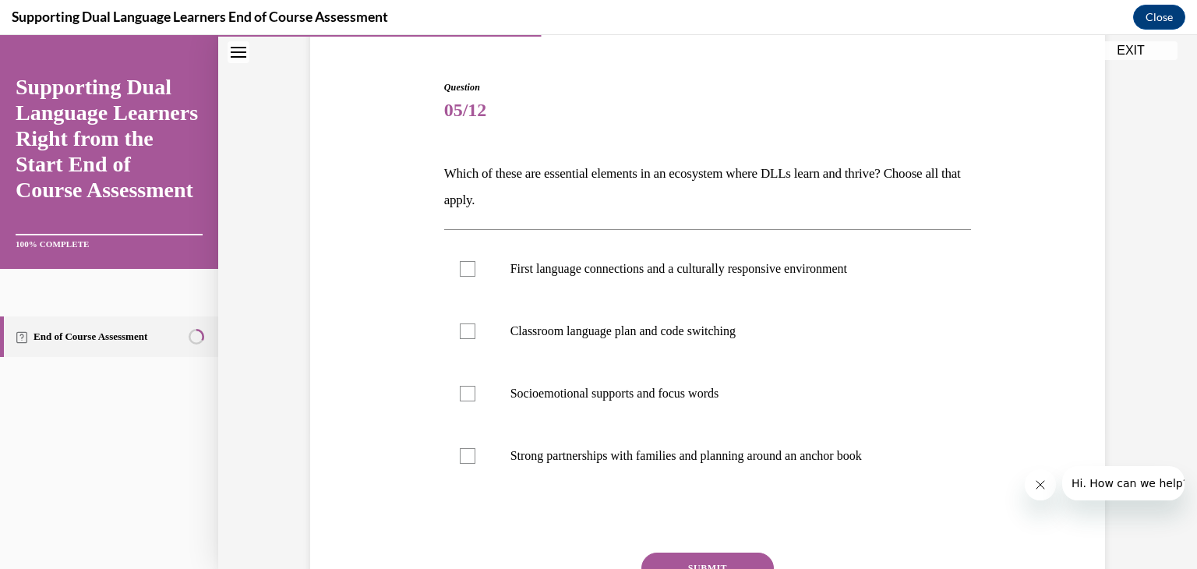
scroll to position [137, 0]
click at [465, 277] on label "First language connections and a culturally responsive environment" at bounding box center [708, 268] width 528 height 62
click at [465, 276] on input "First language connections and a culturally responsive environment" at bounding box center [468, 268] width 16 height 16
checkbox input "true"
click at [462, 455] on div at bounding box center [468, 455] width 16 height 16
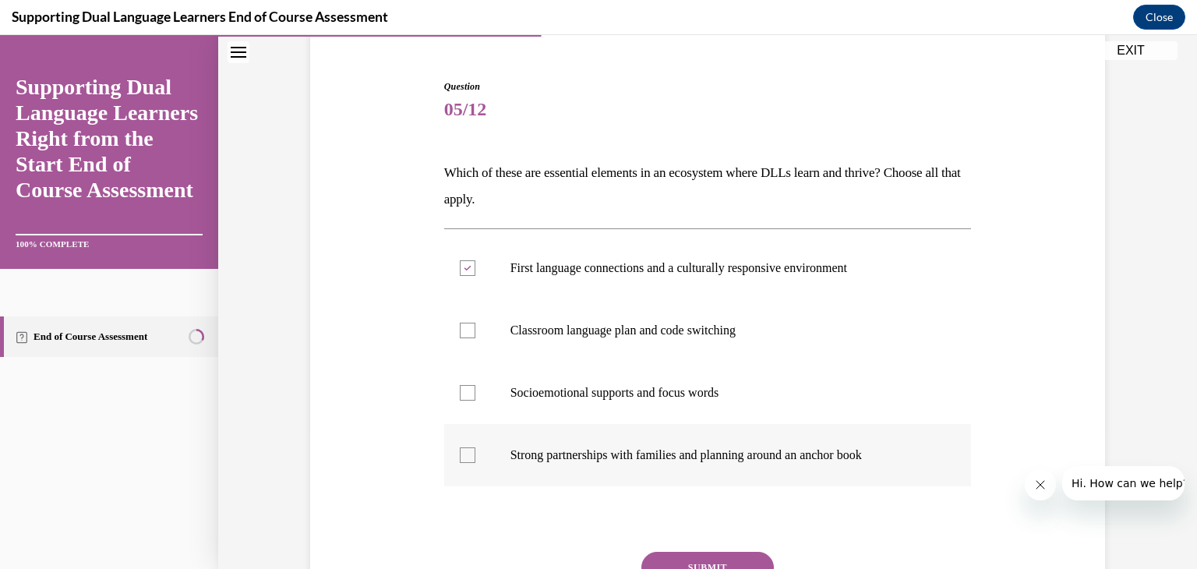
click at [462, 455] on input "Strong partnerships with families and planning around an anchor book" at bounding box center [468, 455] width 16 height 16
checkbox input "true"
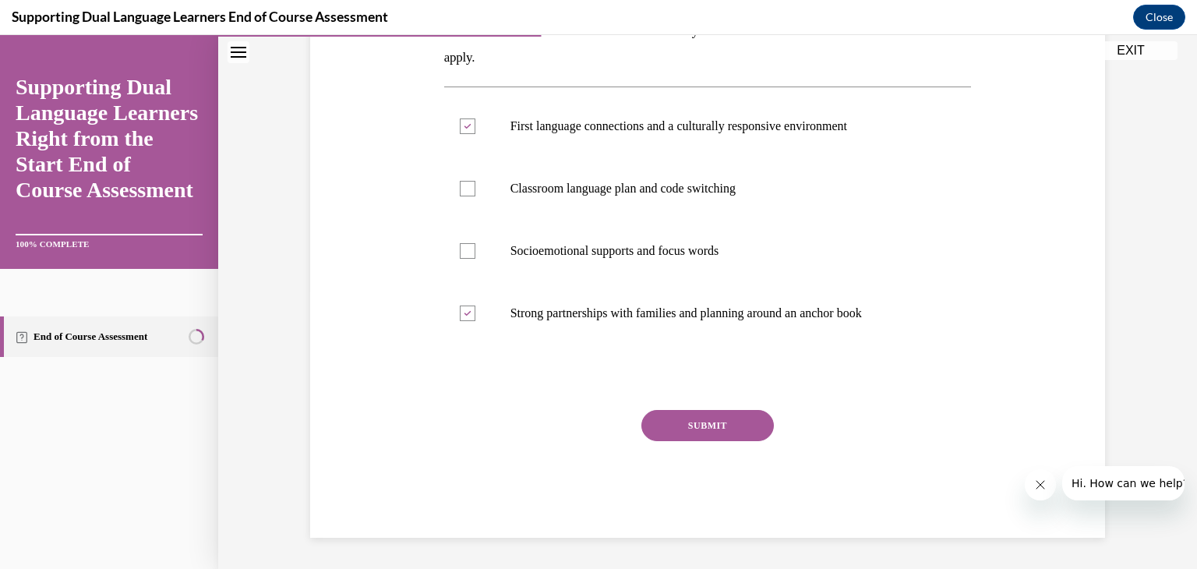
click at [731, 421] on button "SUBMIT" at bounding box center [707, 425] width 133 height 31
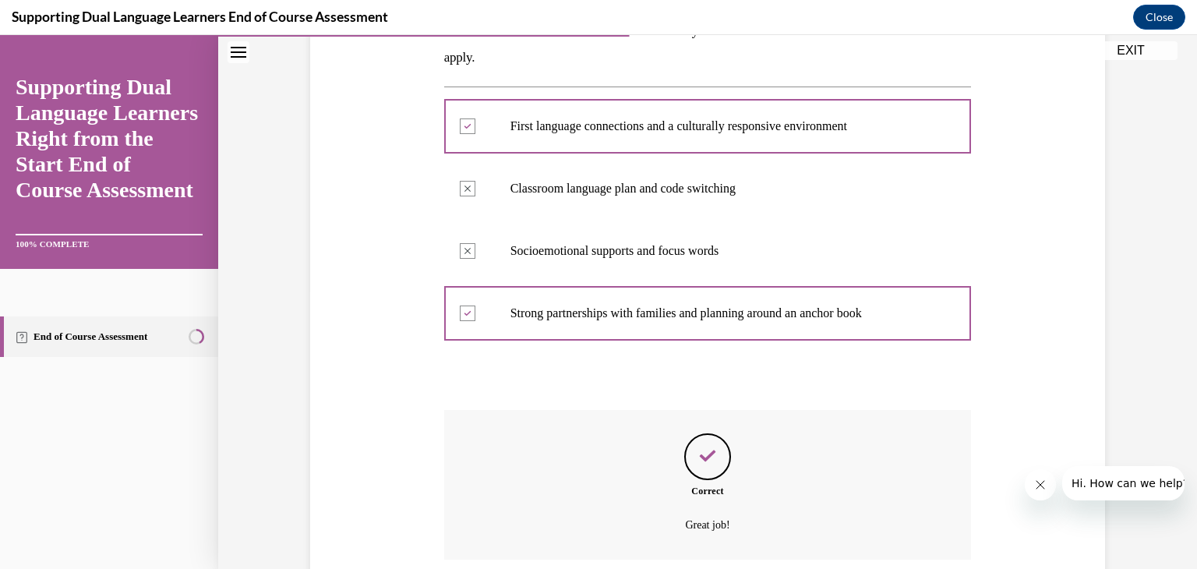
scroll to position [405, 0]
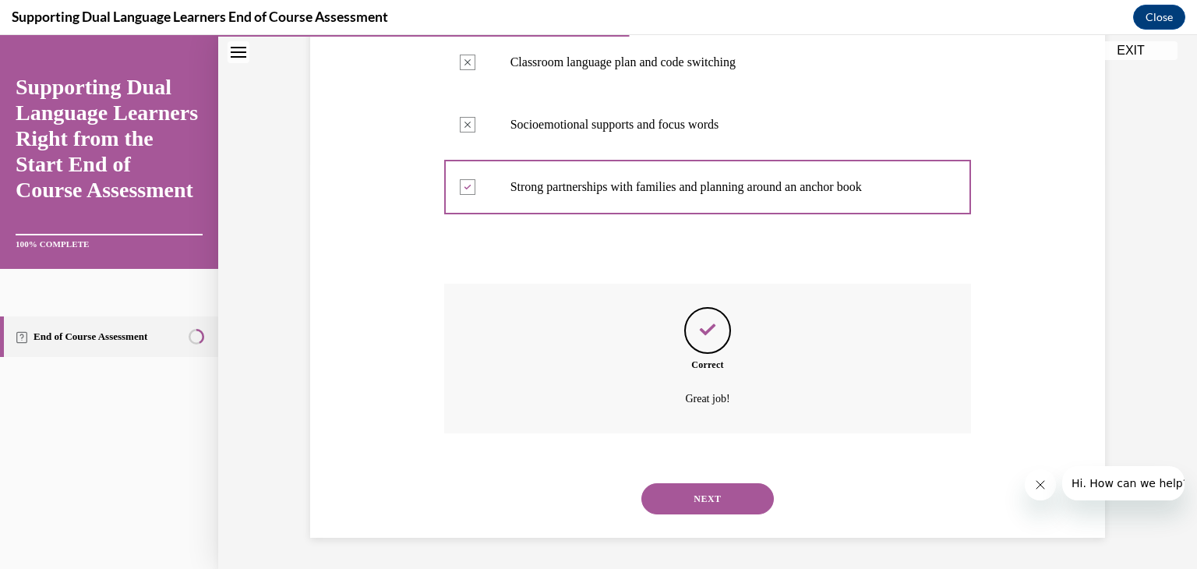
click at [703, 486] on button "NEXT" at bounding box center [707, 498] width 133 height 31
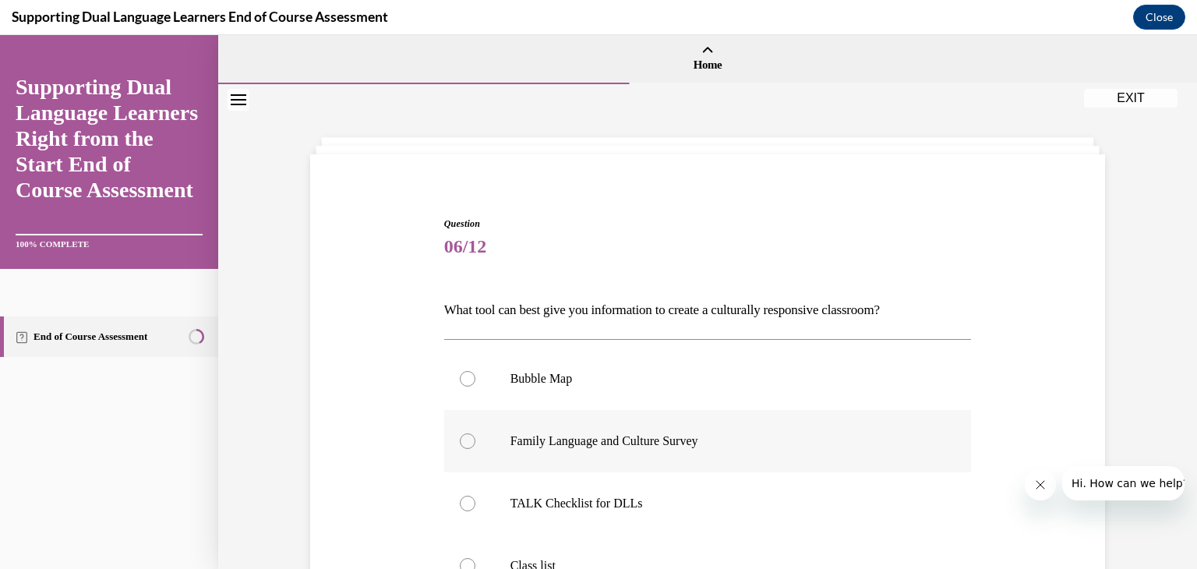
click at [817, 451] on label "Family Language and Culture Survey" at bounding box center [708, 441] width 528 height 62
click at [475, 449] on input "Family Language and Culture Survey" at bounding box center [468, 441] width 16 height 16
radio input "true"
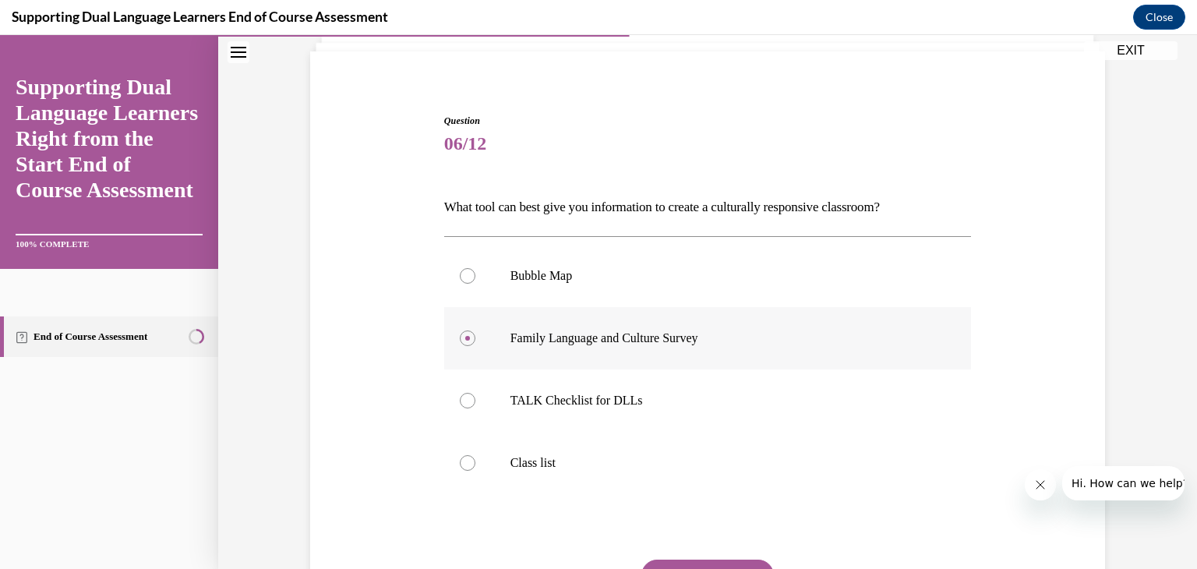
scroll to position [125, 0]
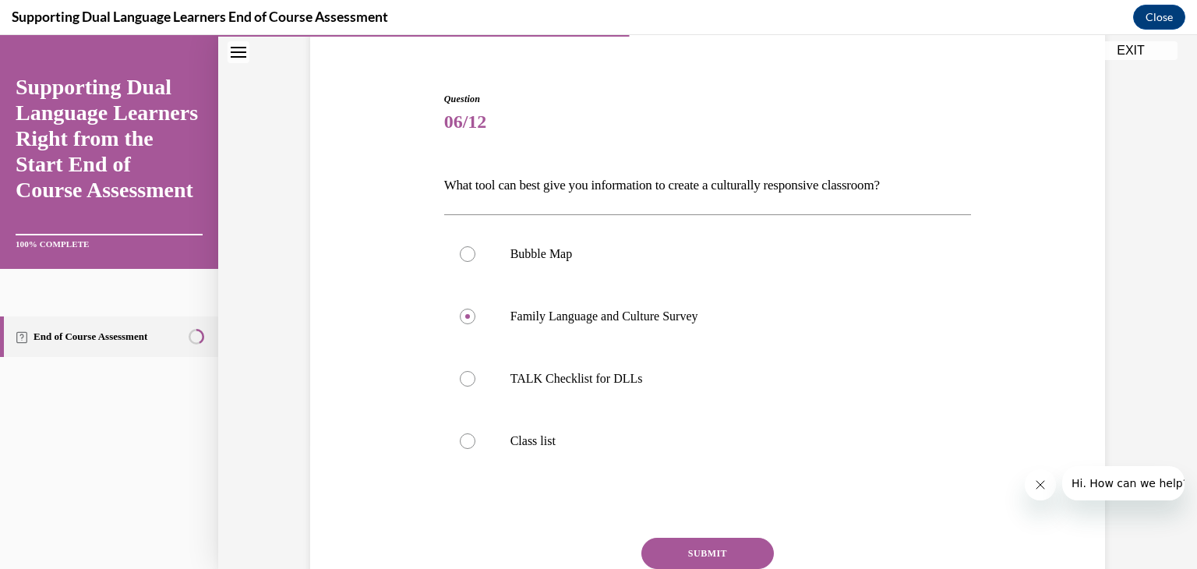
click at [737, 549] on button "SUBMIT" at bounding box center [707, 553] width 133 height 31
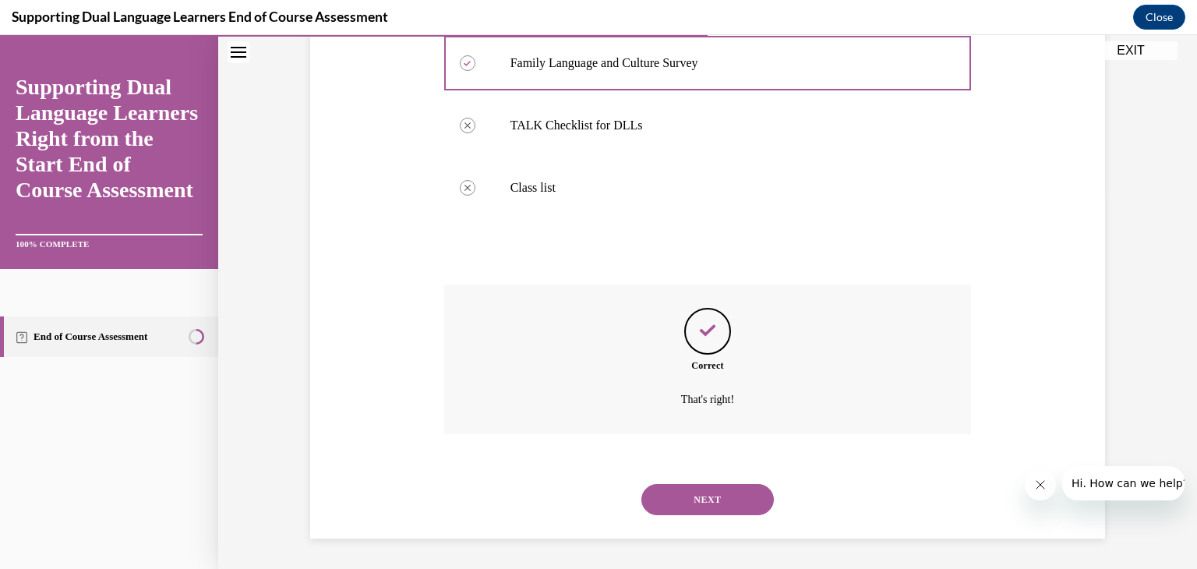
click at [733, 511] on button "NEXT" at bounding box center [707, 499] width 133 height 31
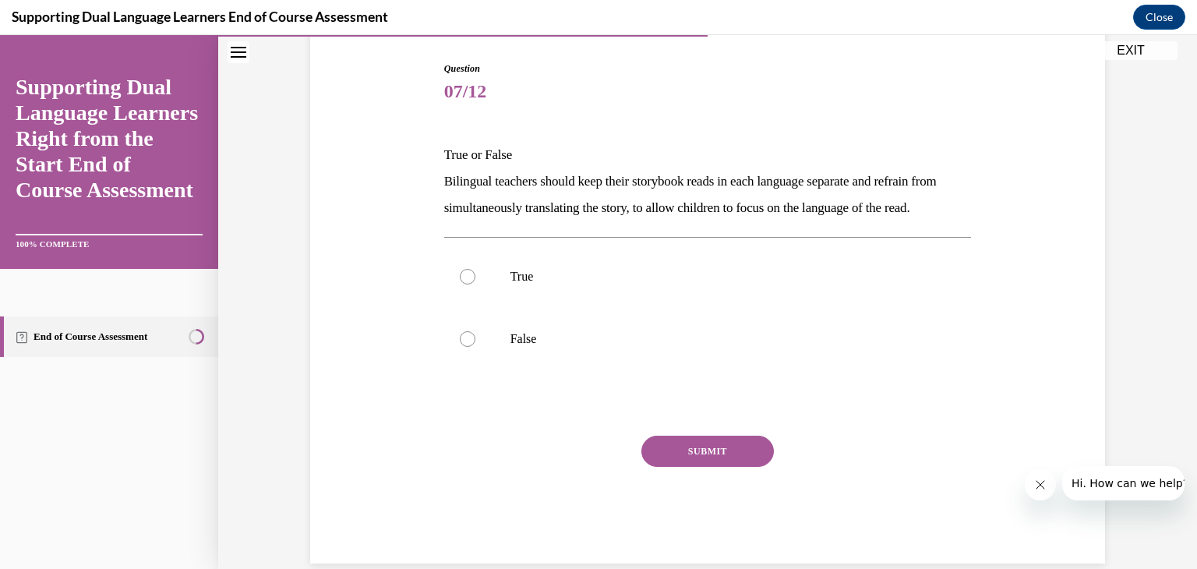
scroll to position [139, 0]
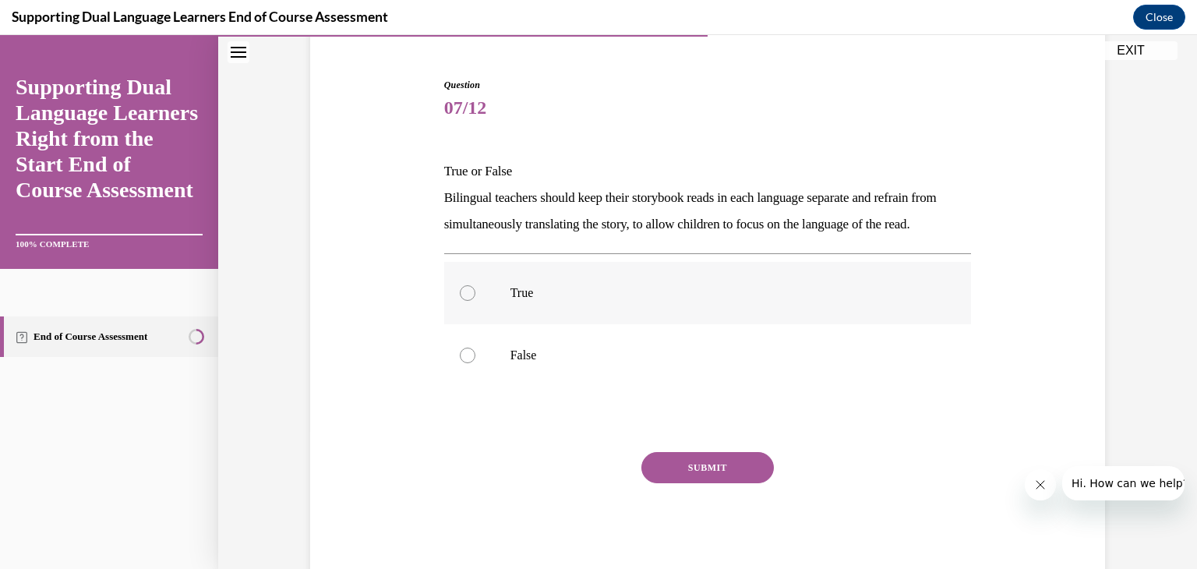
click at [458, 319] on label "True" at bounding box center [708, 293] width 528 height 62
click at [460, 301] on input "True" at bounding box center [468, 293] width 16 height 16
radio input "true"
click at [721, 483] on button "SUBMIT" at bounding box center [707, 467] width 133 height 31
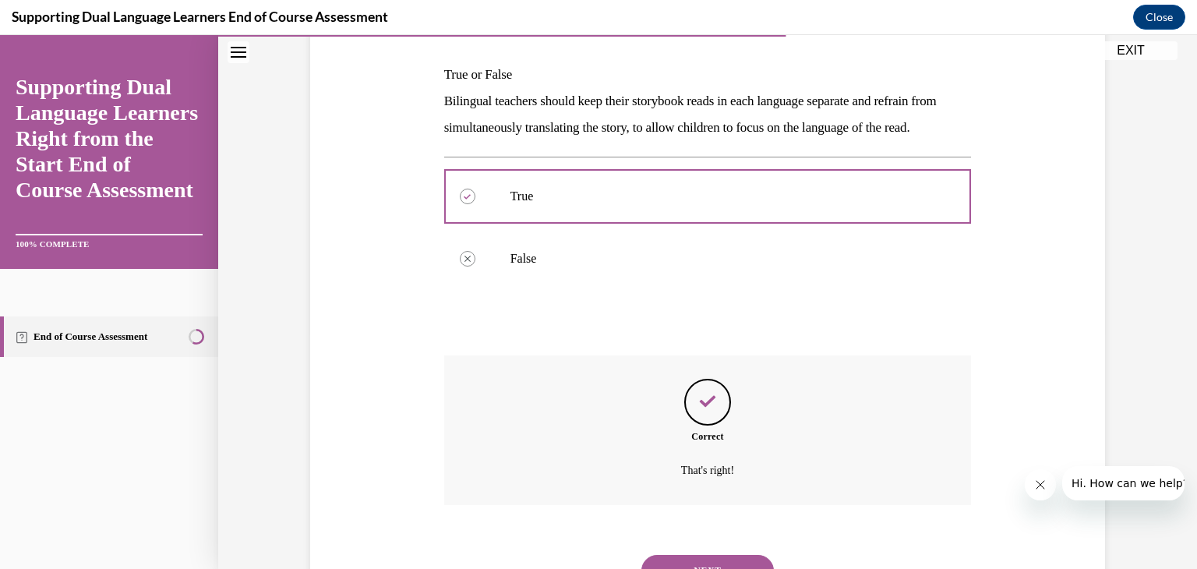
scroll to position [334, 0]
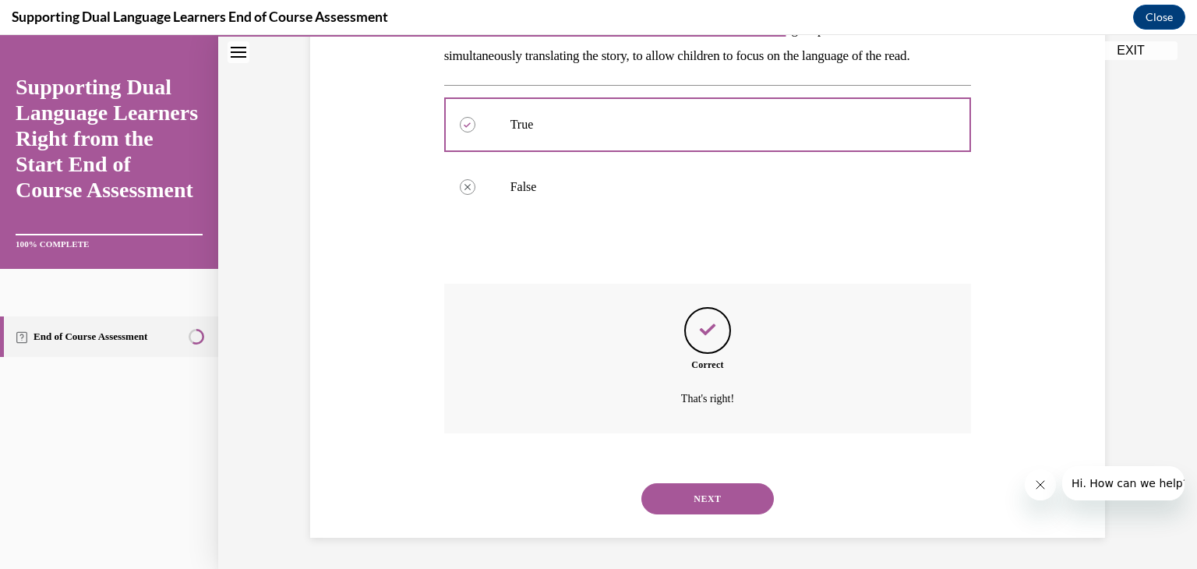
click at [736, 499] on button "NEXT" at bounding box center [707, 498] width 133 height 31
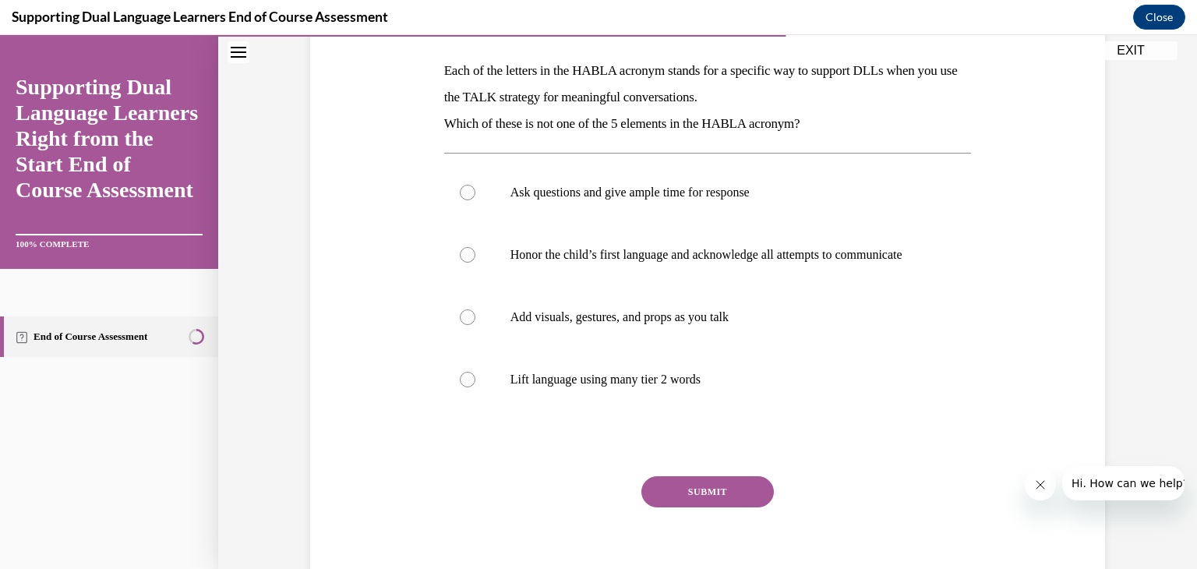
scroll to position [240, 0]
click at [467, 387] on div at bounding box center [468, 379] width 16 height 16
click at [467, 387] on input "Lift language using many tier 2 words" at bounding box center [468, 379] width 16 height 16
radio input "true"
click at [719, 501] on button "SUBMIT" at bounding box center [707, 490] width 133 height 31
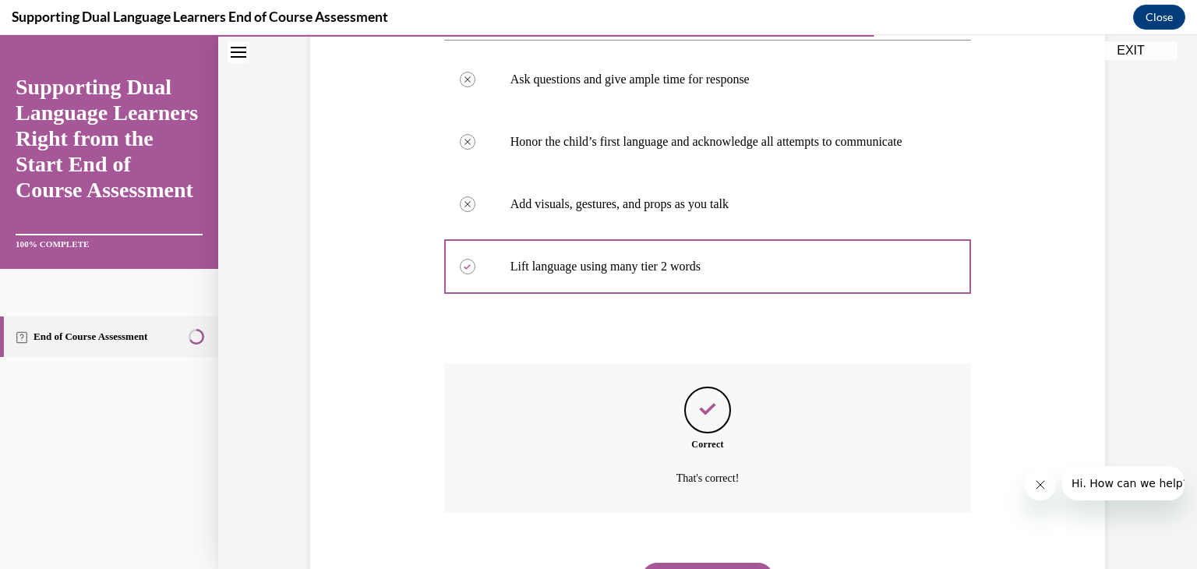
scroll to position [447, 0]
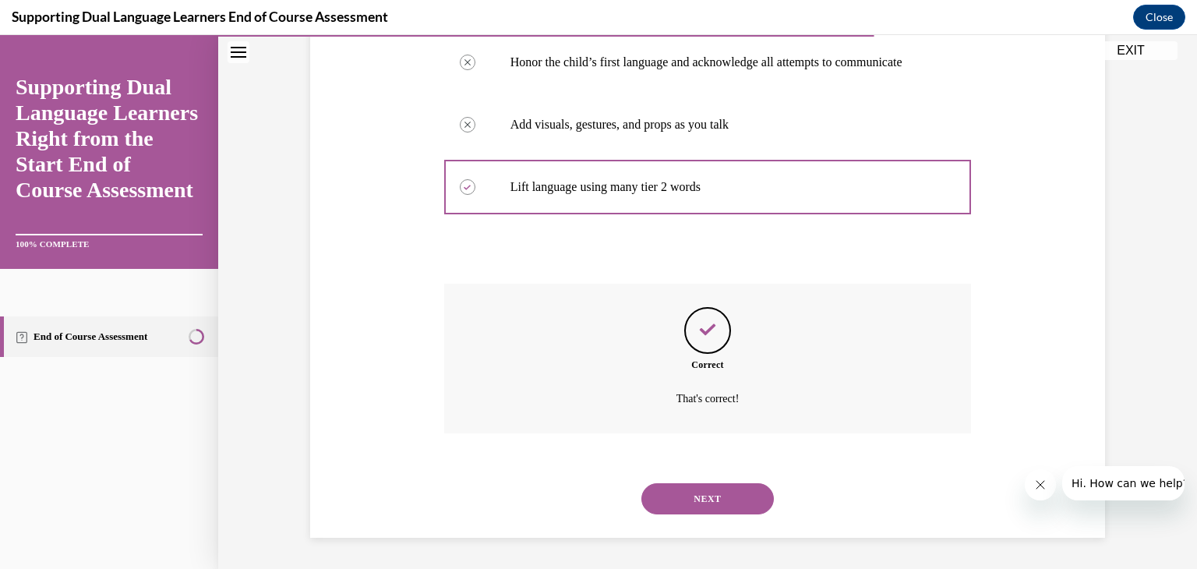
click at [733, 486] on button "NEXT" at bounding box center [707, 498] width 133 height 31
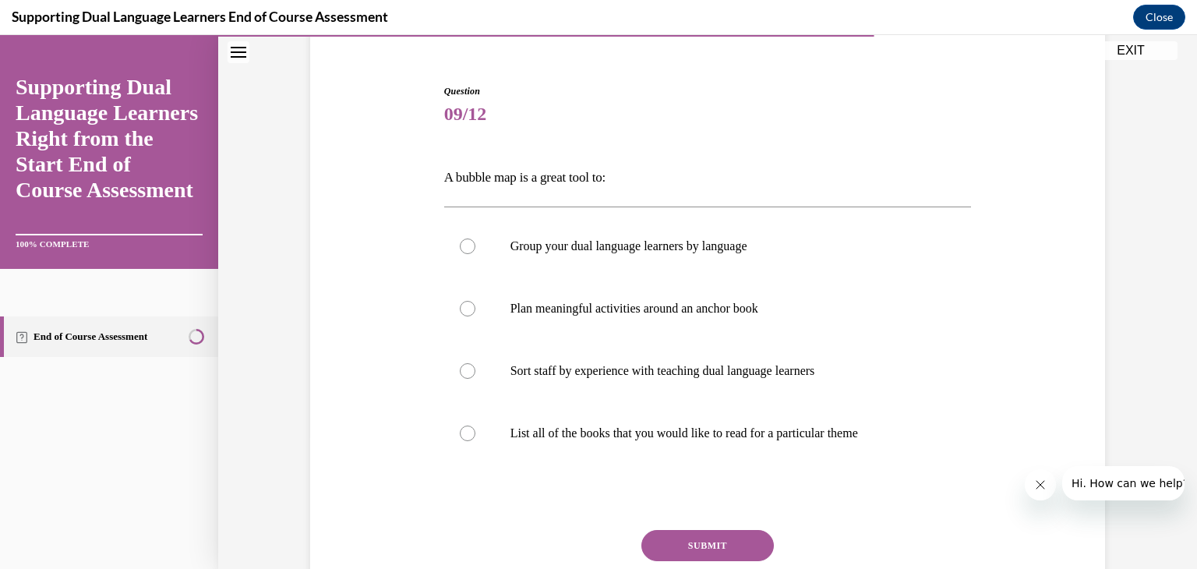
scroll to position [133, 0]
click at [464, 433] on div at bounding box center [468, 433] width 16 height 16
click at [464, 433] on input "List all of the books that you would like to read for a particular theme" at bounding box center [468, 433] width 16 height 16
radio input "true"
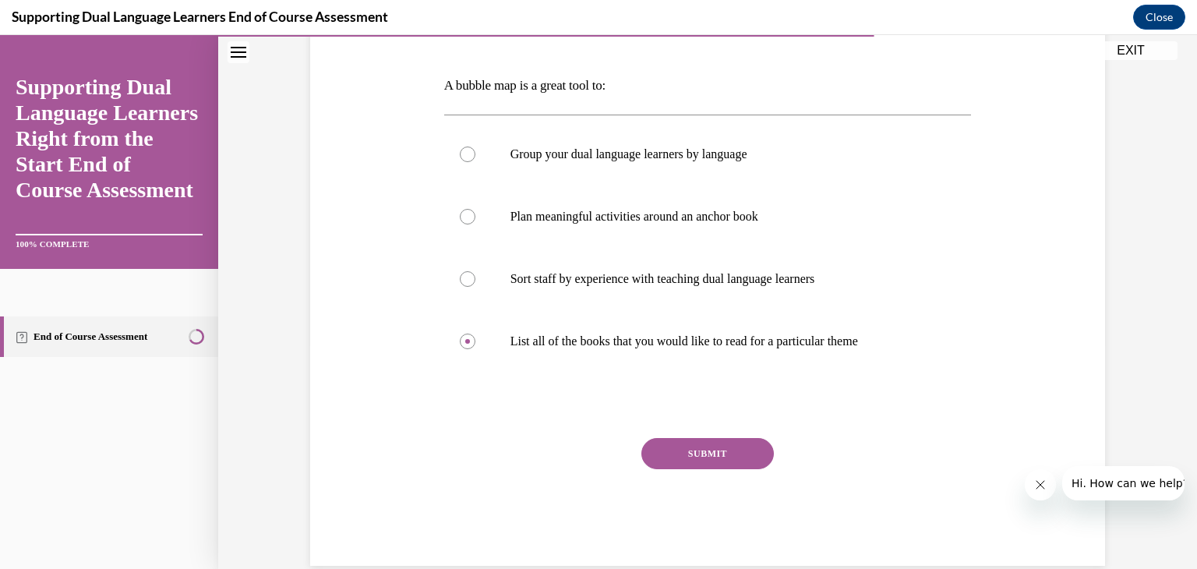
click at [716, 453] on button "SUBMIT" at bounding box center [707, 453] width 133 height 31
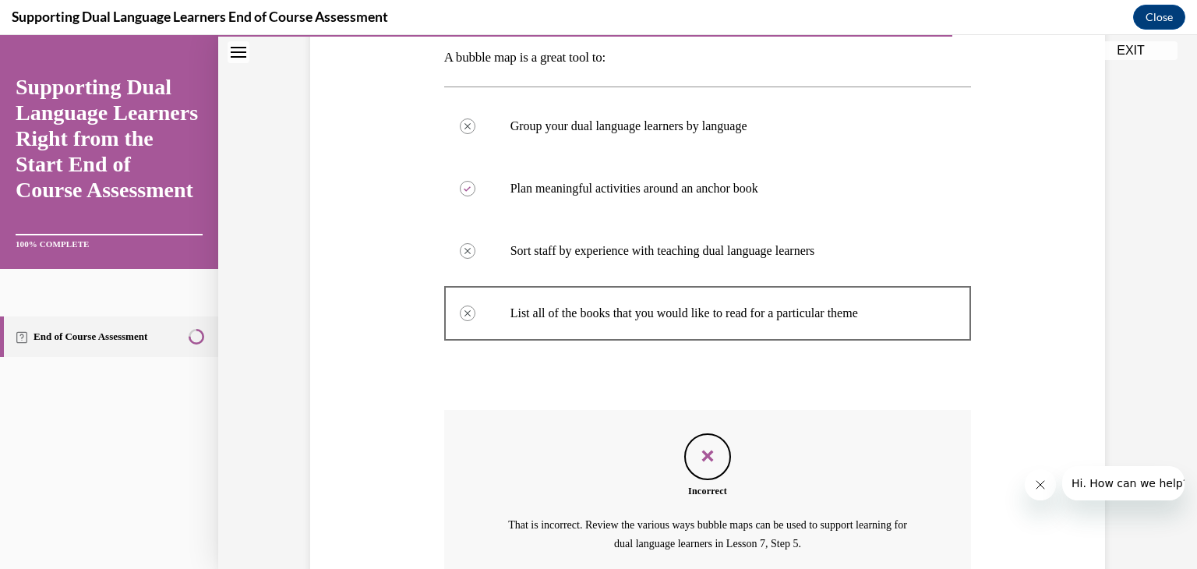
scroll to position [252, 0]
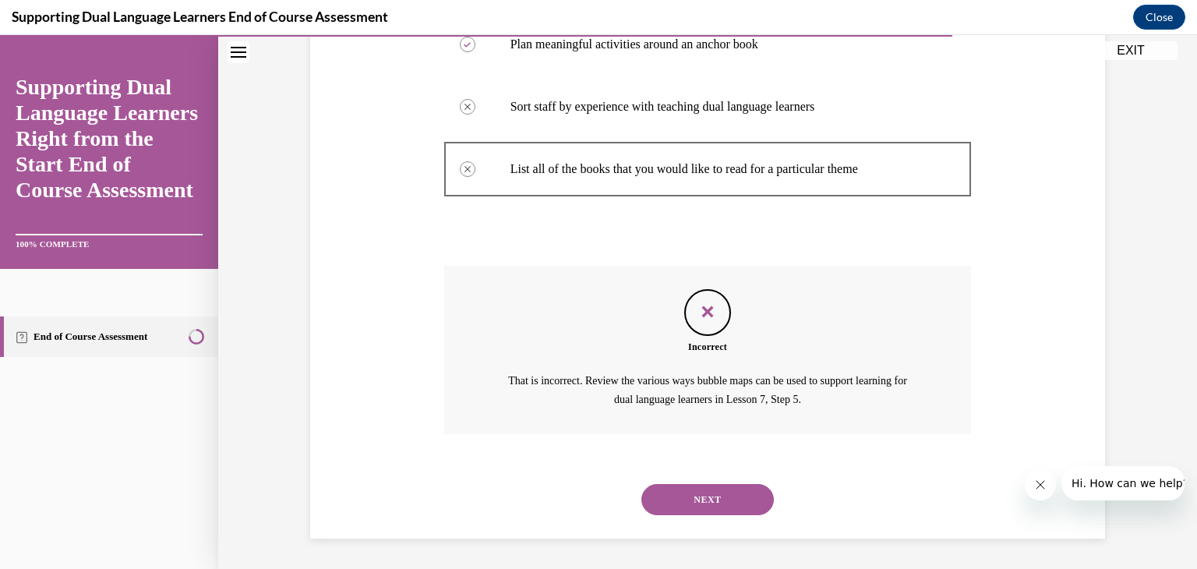
click at [736, 497] on button "NEXT" at bounding box center [707, 499] width 133 height 31
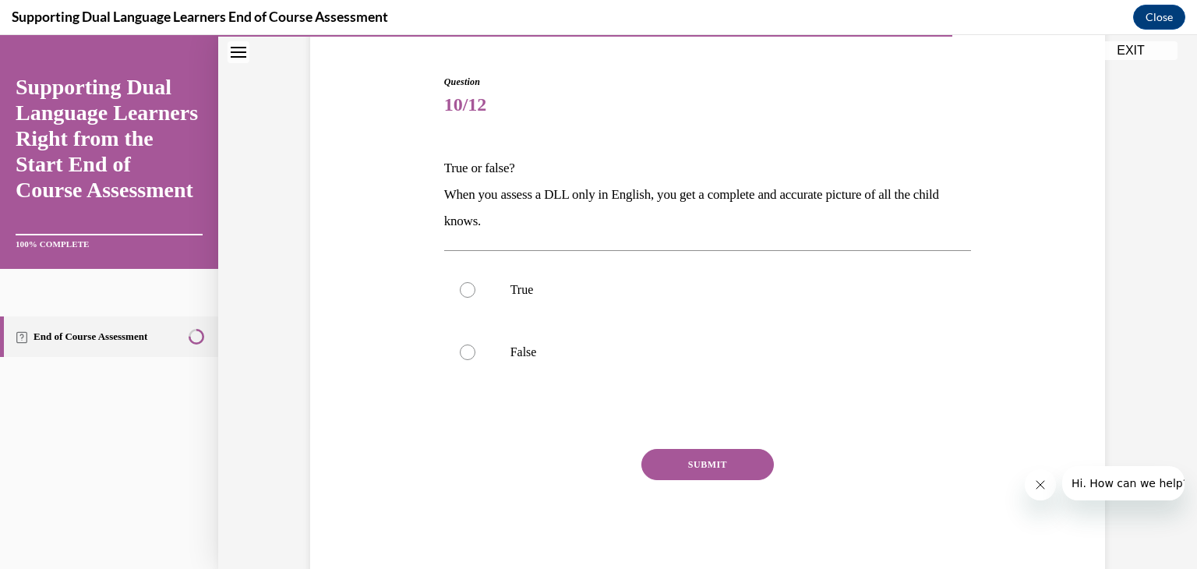
scroll to position [143, 0]
click at [472, 348] on div at bounding box center [468, 351] width 16 height 16
click at [472, 348] on input "False" at bounding box center [468, 351] width 16 height 16
radio input "true"
click at [730, 463] on button "SUBMIT" at bounding box center [707, 462] width 133 height 31
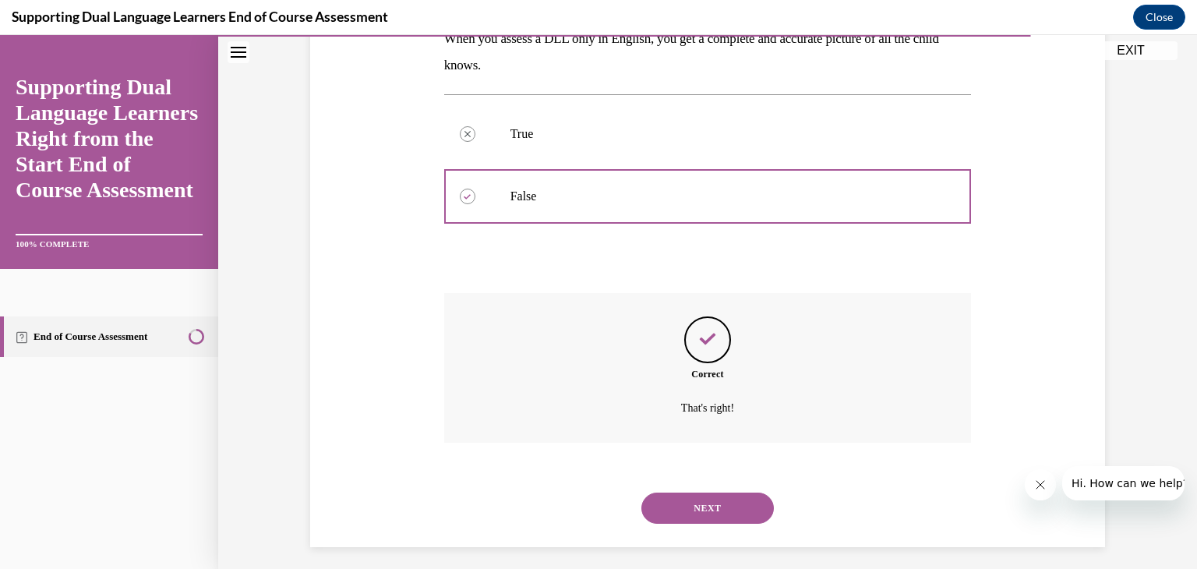
scroll to position [306, 0]
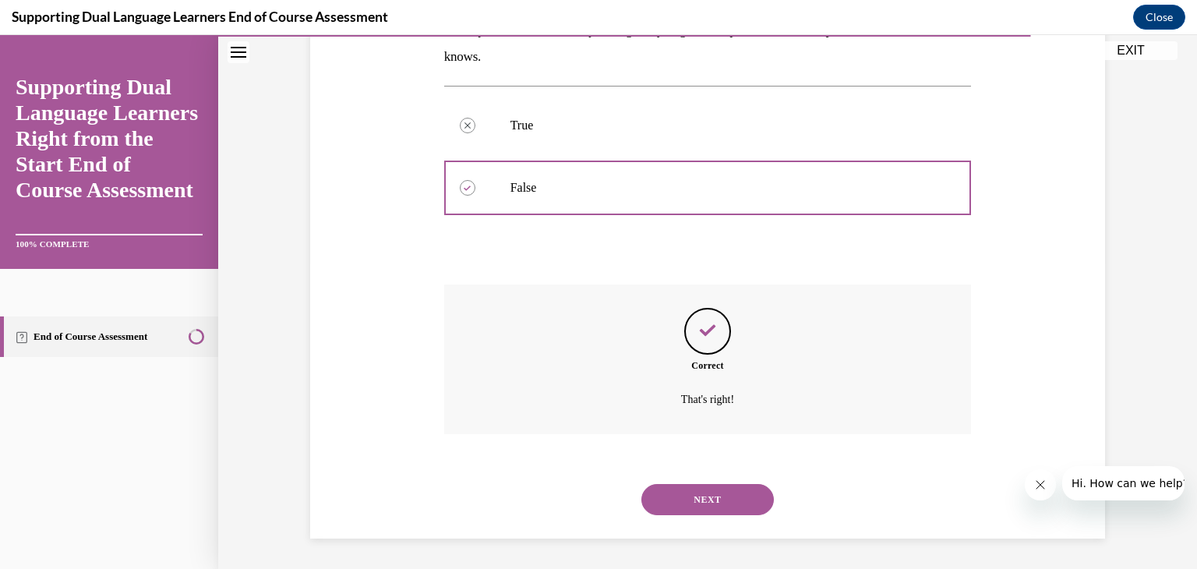
click at [730, 499] on button "NEXT" at bounding box center [707, 499] width 133 height 31
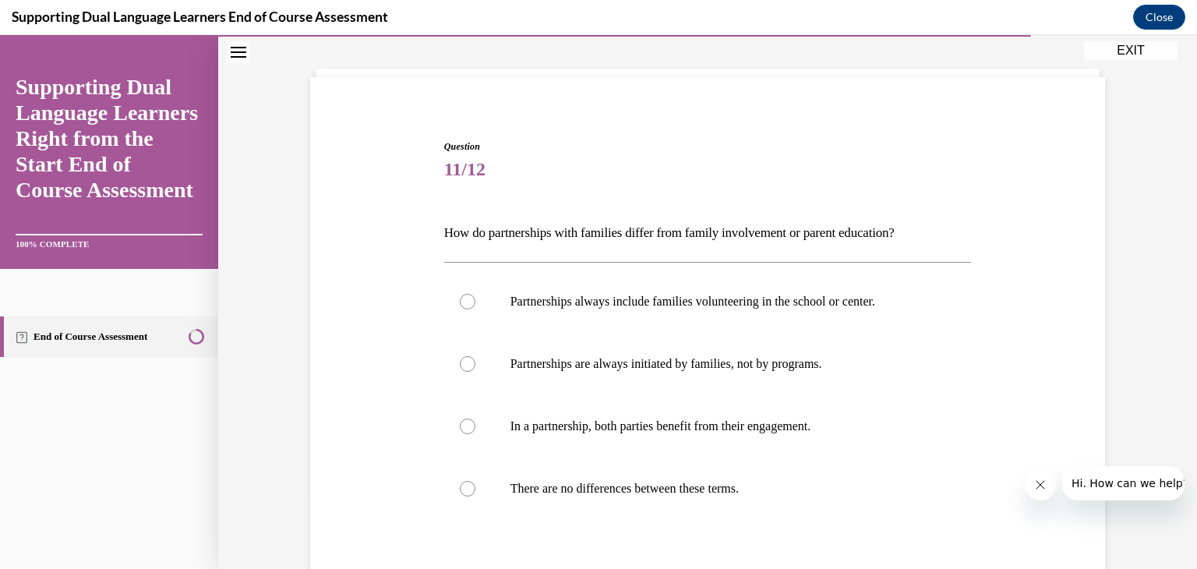
scroll to position [80, 0]
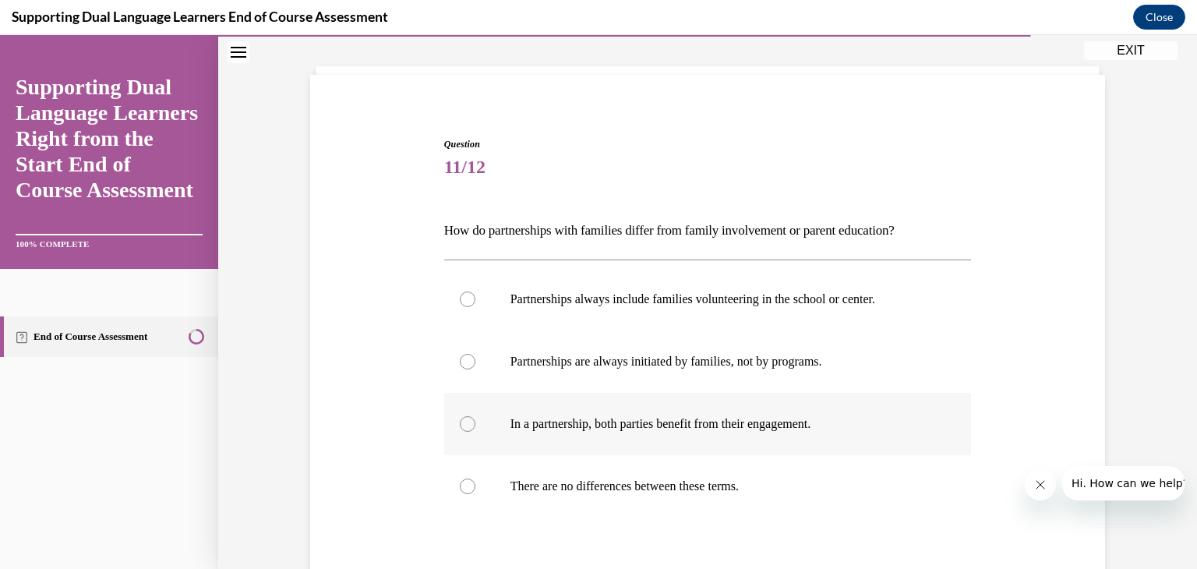
click at [464, 426] on div at bounding box center [468, 424] width 16 height 16
click at [464, 426] on input "In a partnership, both parties benefit from their engagement." at bounding box center [468, 424] width 16 height 16
radio input "true"
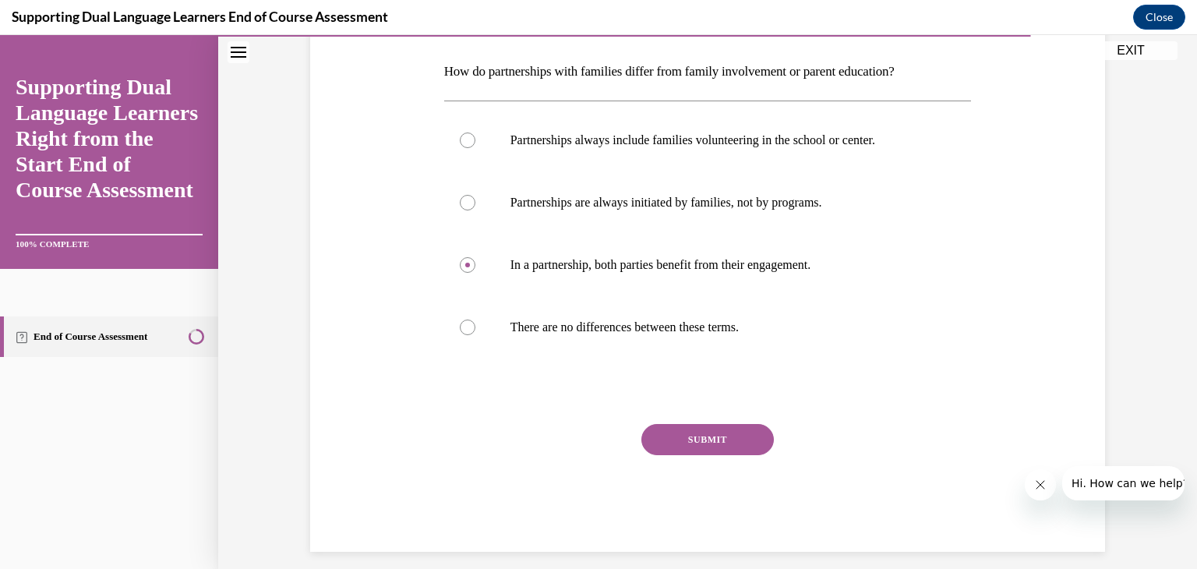
click at [690, 447] on button "SUBMIT" at bounding box center [707, 439] width 133 height 31
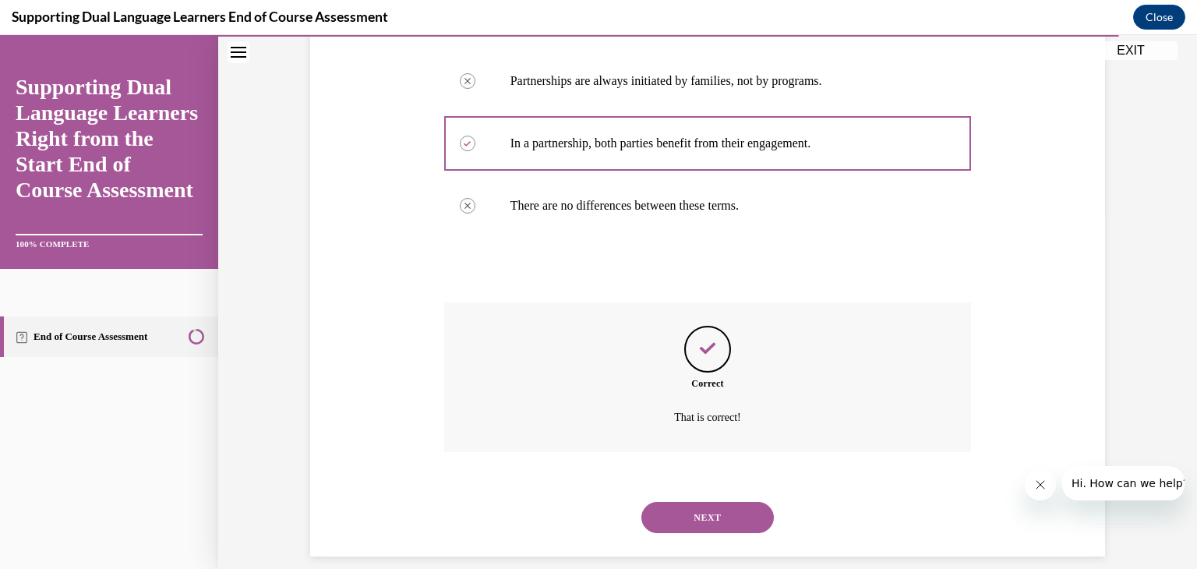
scroll to position [378, 0]
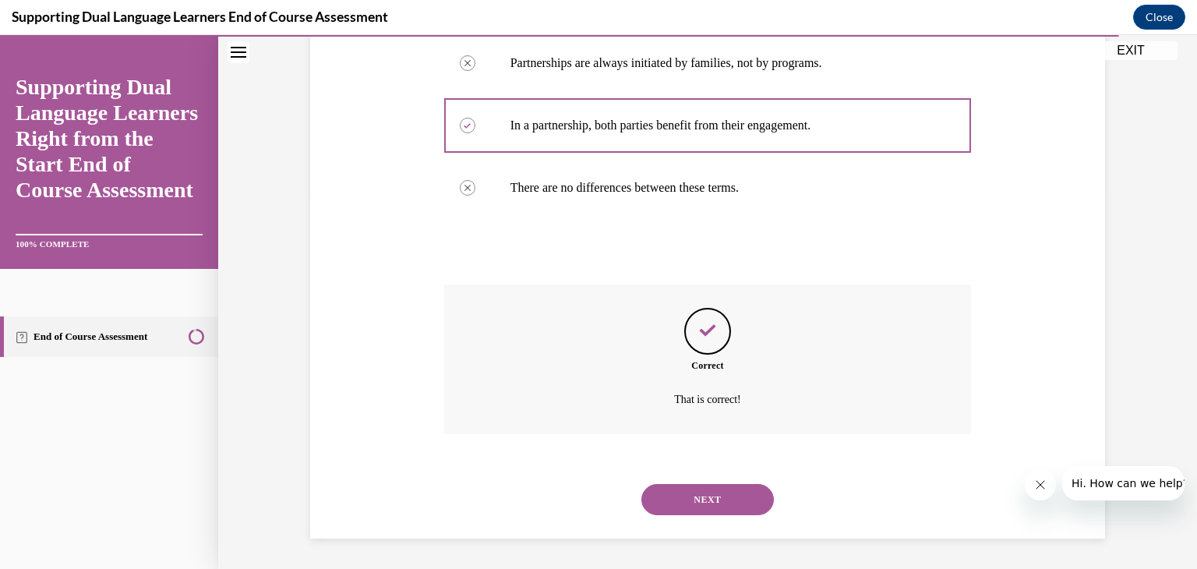
click at [704, 492] on button "NEXT" at bounding box center [707, 499] width 133 height 31
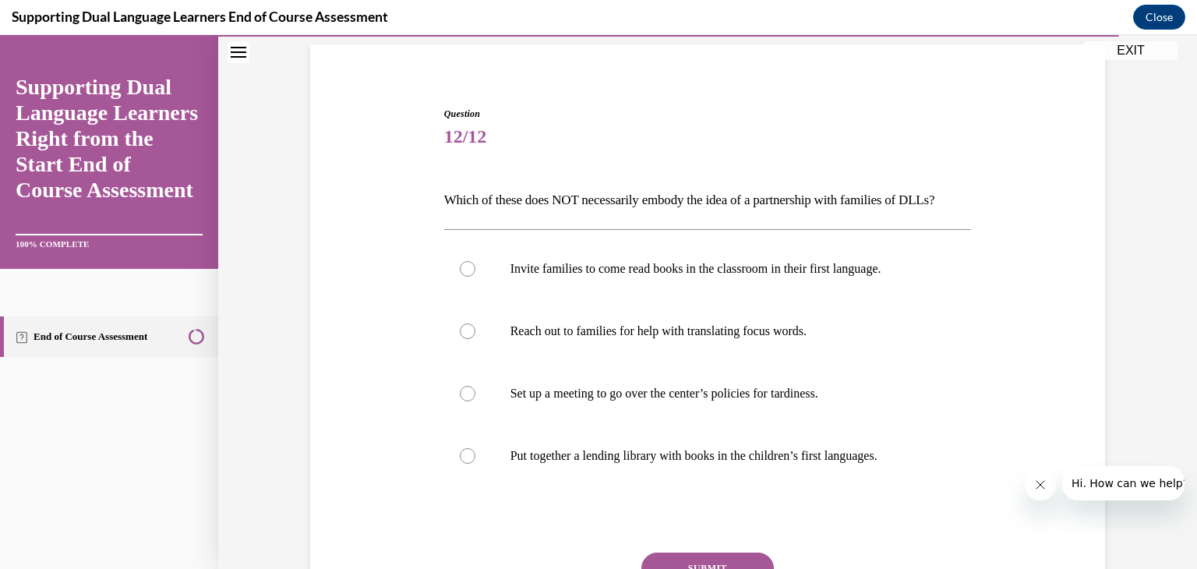
scroll to position [117, 0]
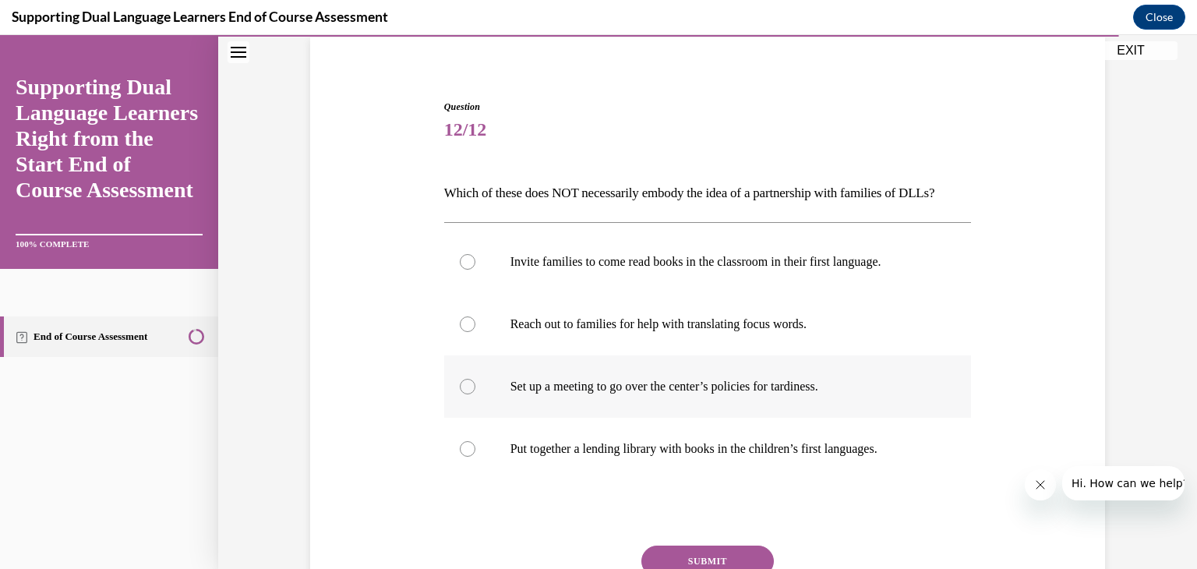
click at [468, 394] on div at bounding box center [468, 387] width 16 height 16
click at [468, 394] on input "Set up a meeting to go over the center’s policies for tardiness." at bounding box center [468, 387] width 16 height 16
radio input "true"
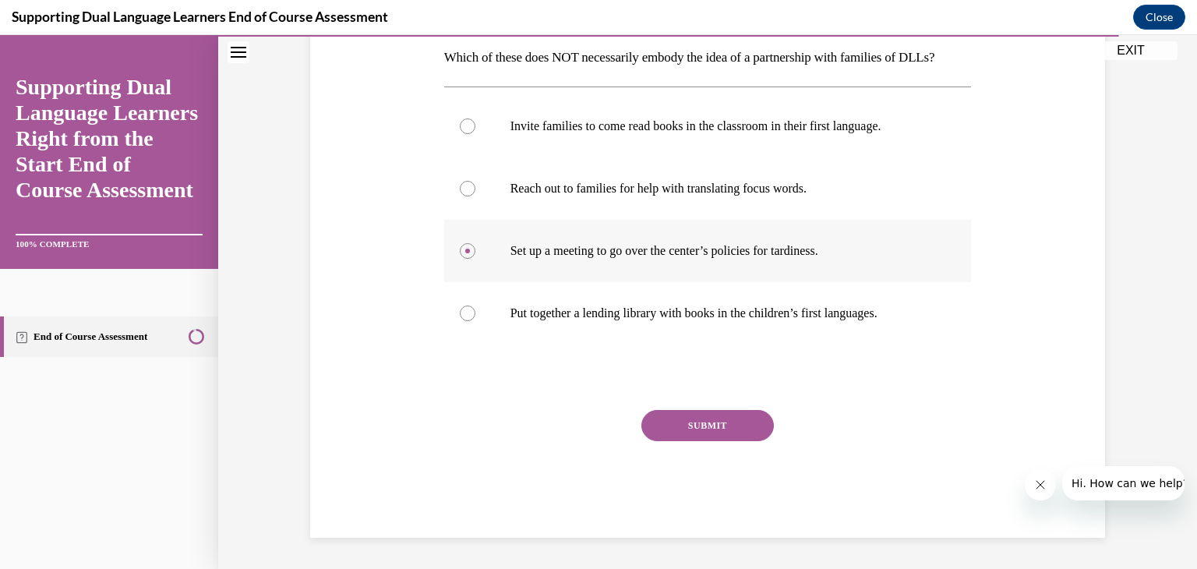
scroll to position [270, 0]
click at [713, 441] on button "SUBMIT" at bounding box center [707, 425] width 133 height 31
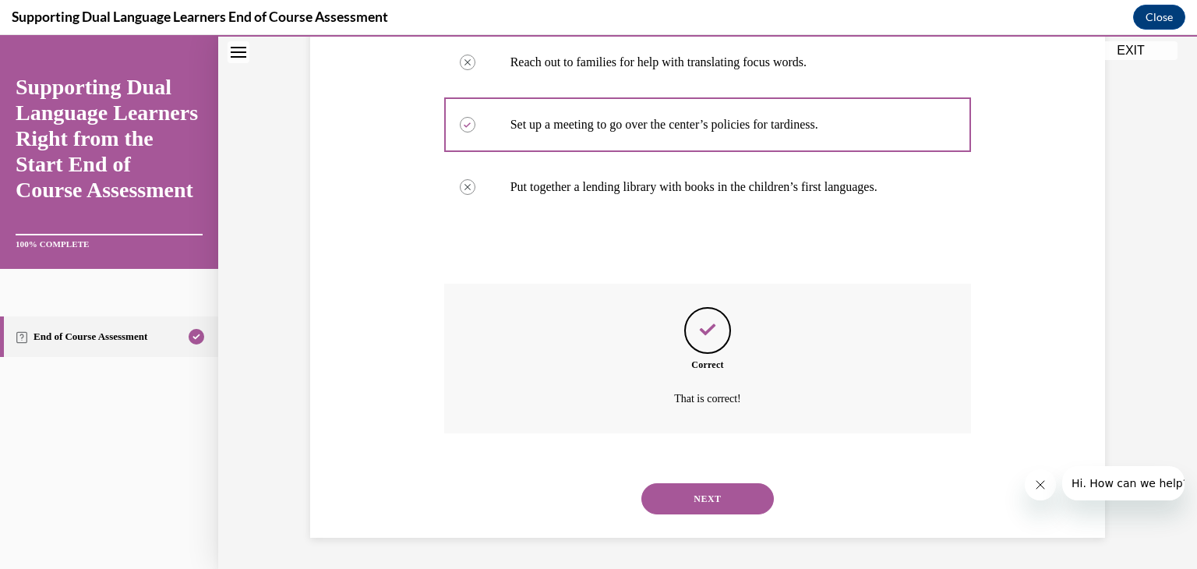
scroll to position [405, 0]
click at [736, 493] on button "NEXT" at bounding box center [707, 498] width 133 height 31
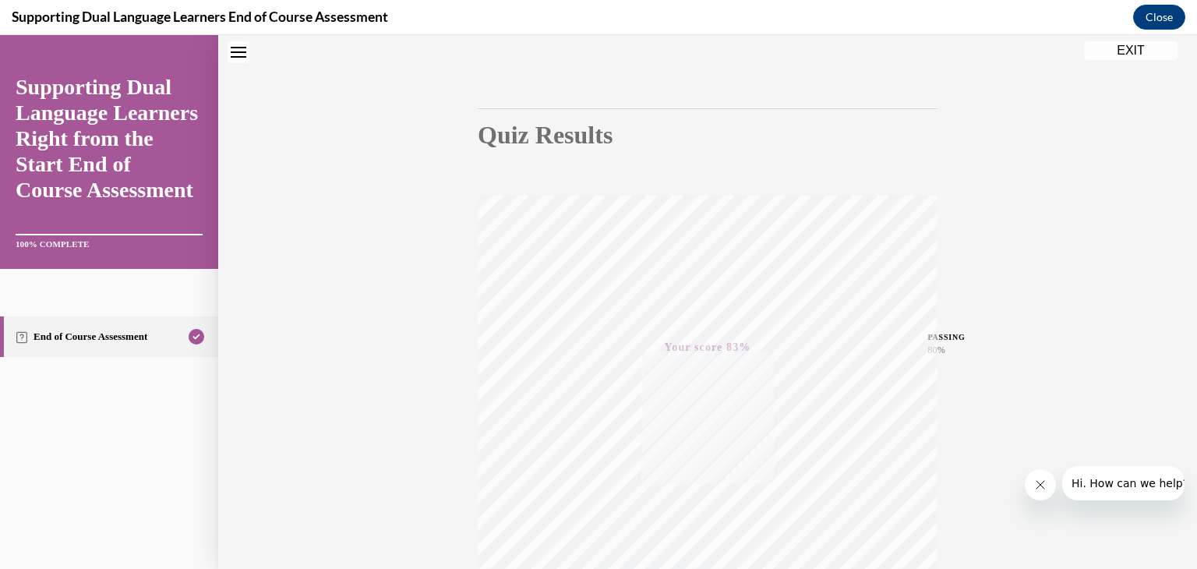
scroll to position [0, 0]
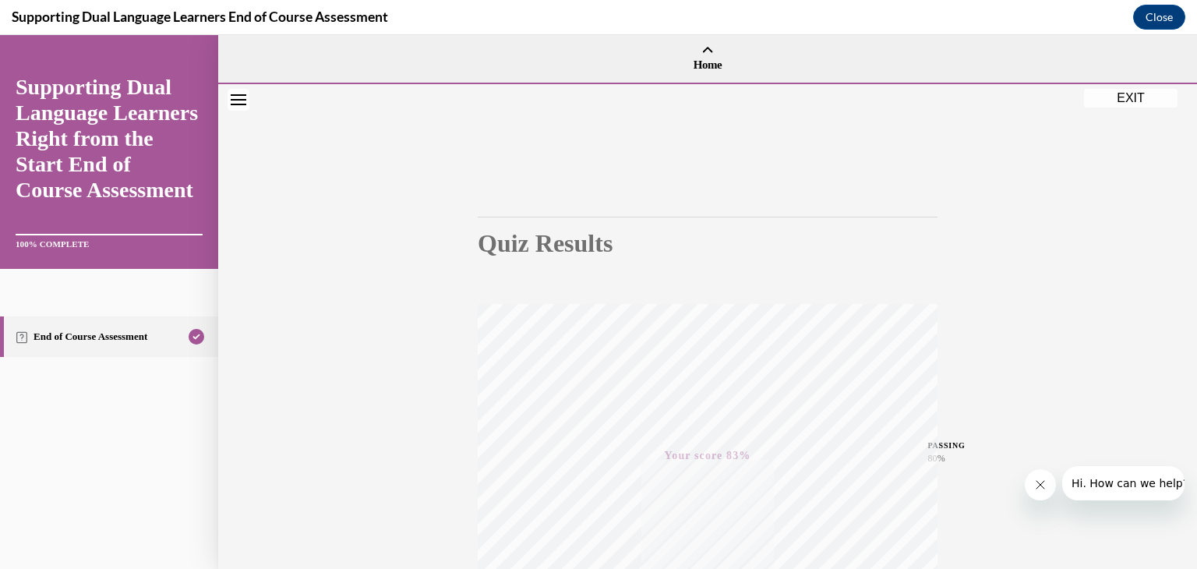
click at [1123, 84] on div at bounding box center [707, 85] width 979 height 5
click at [1111, 97] on button "EXIT" at bounding box center [1131, 98] width 94 height 19
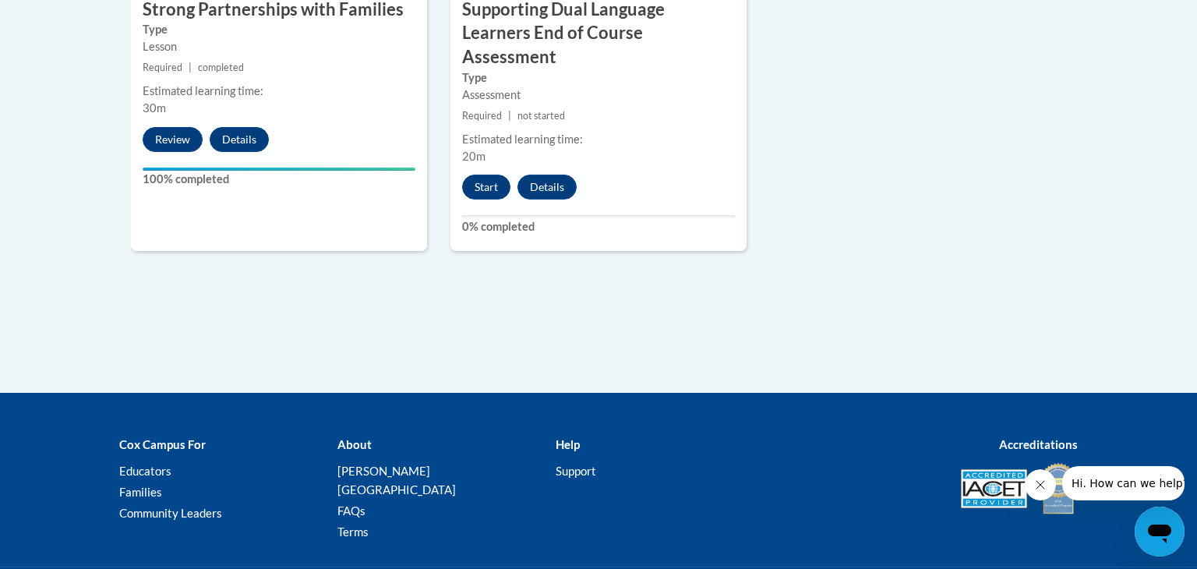
click at [1127, 104] on div at bounding box center [598, 284] width 1197 height 569
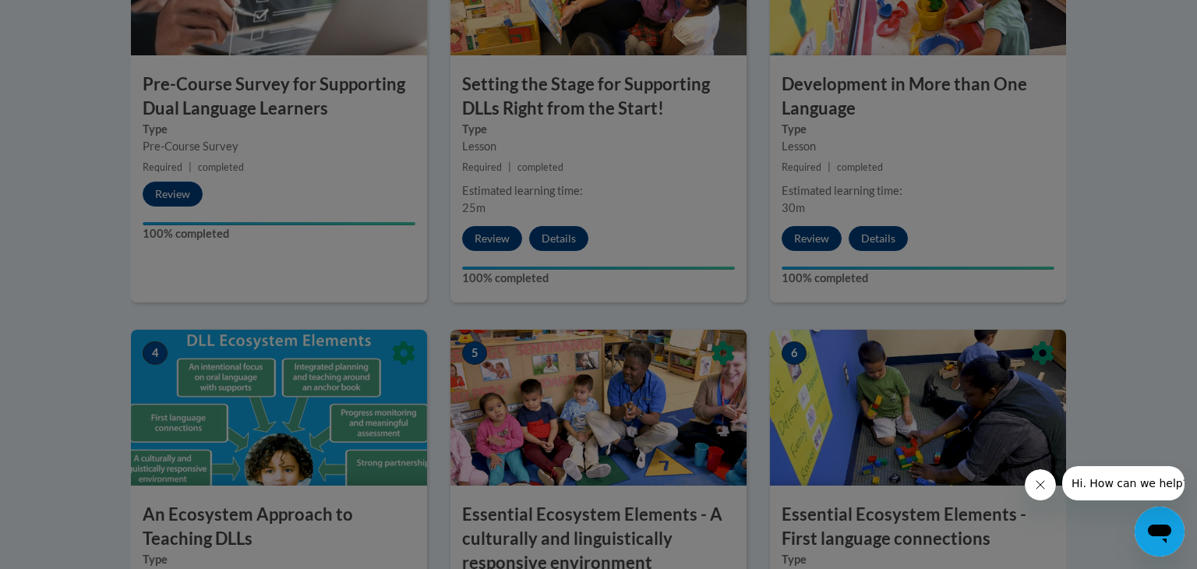
scroll to position [640, 0]
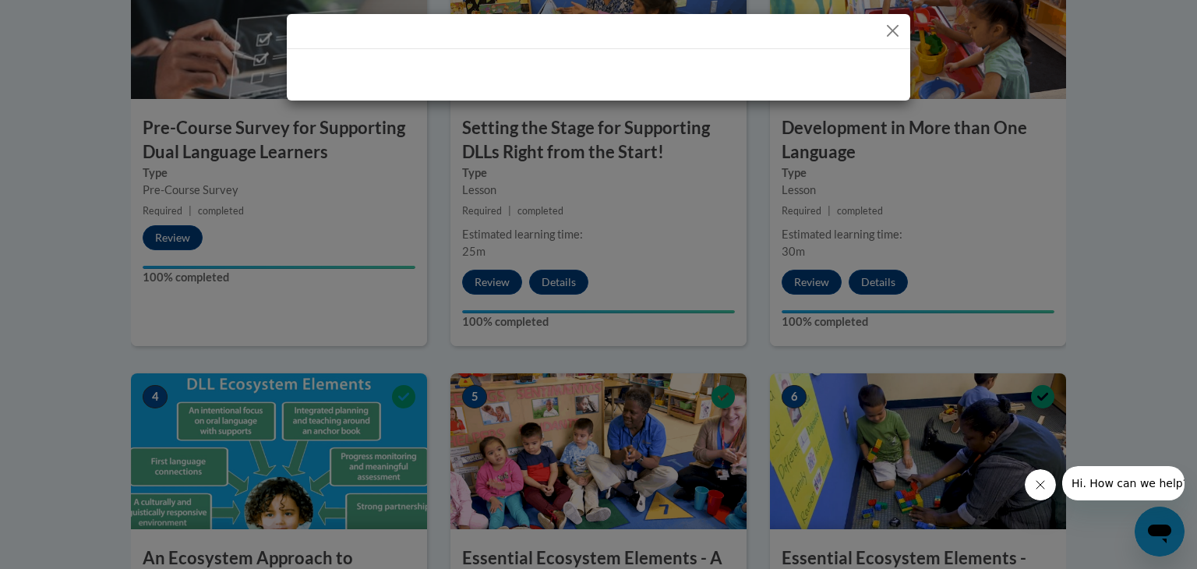
click at [427, 306] on div at bounding box center [598, 284] width 1197 height 569
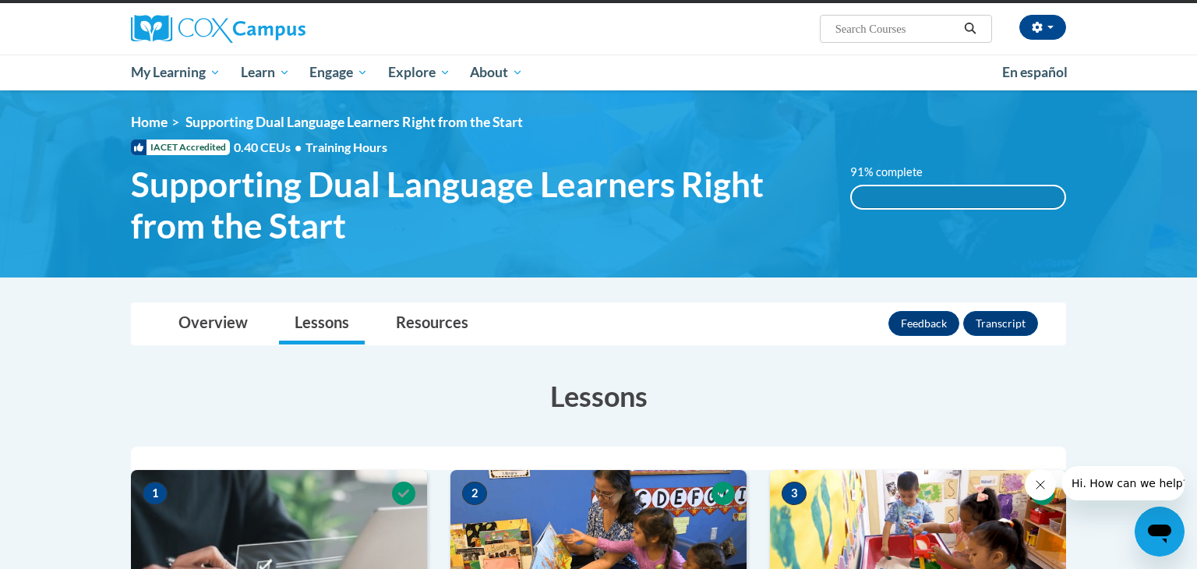
scroll to position [0, 0]
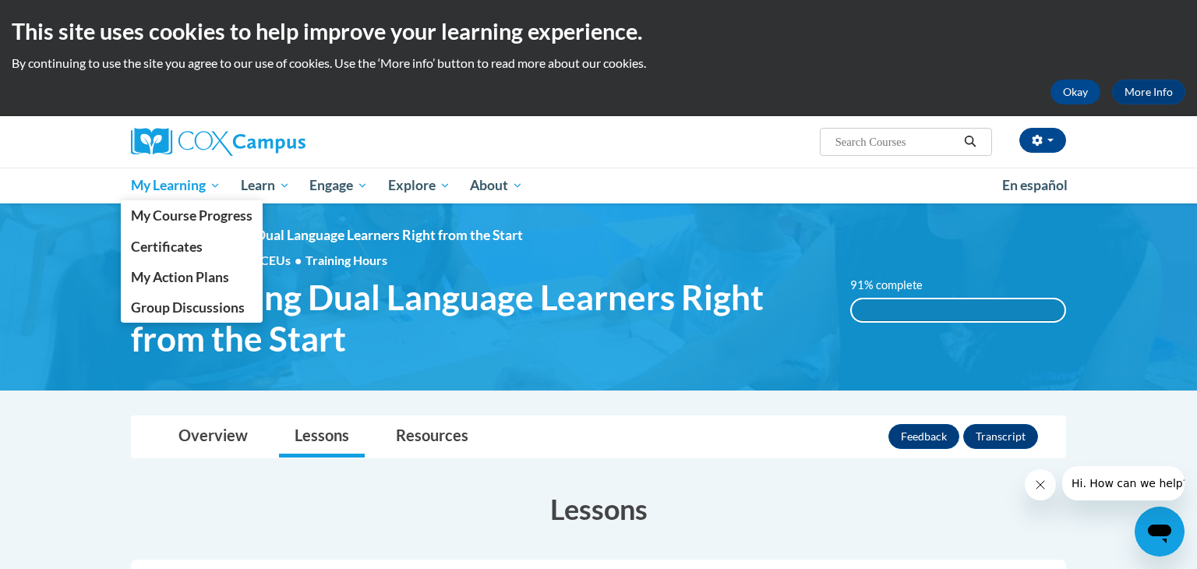
click at [173, 186] on span "My Learning" at bounding box center [176, 185] width 90 height 19
click at [184, 217] on span "My Course Progress" at bounding box center [192, 215] width 122 height 16
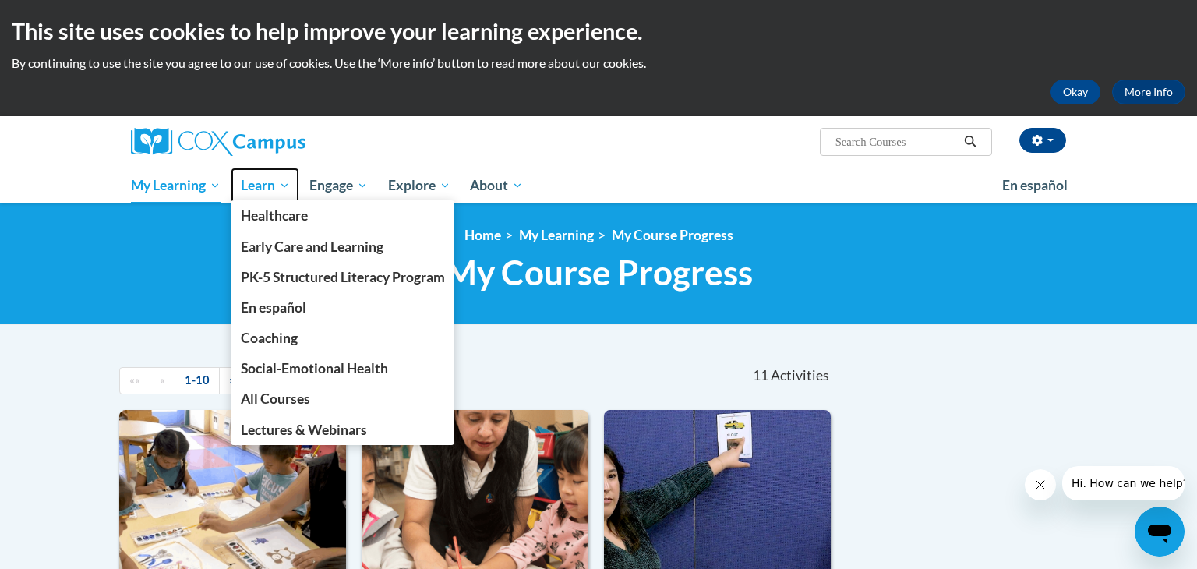
click at [246, 191] on span "Learn" at bounding box center [265, 185] width 49 height 19
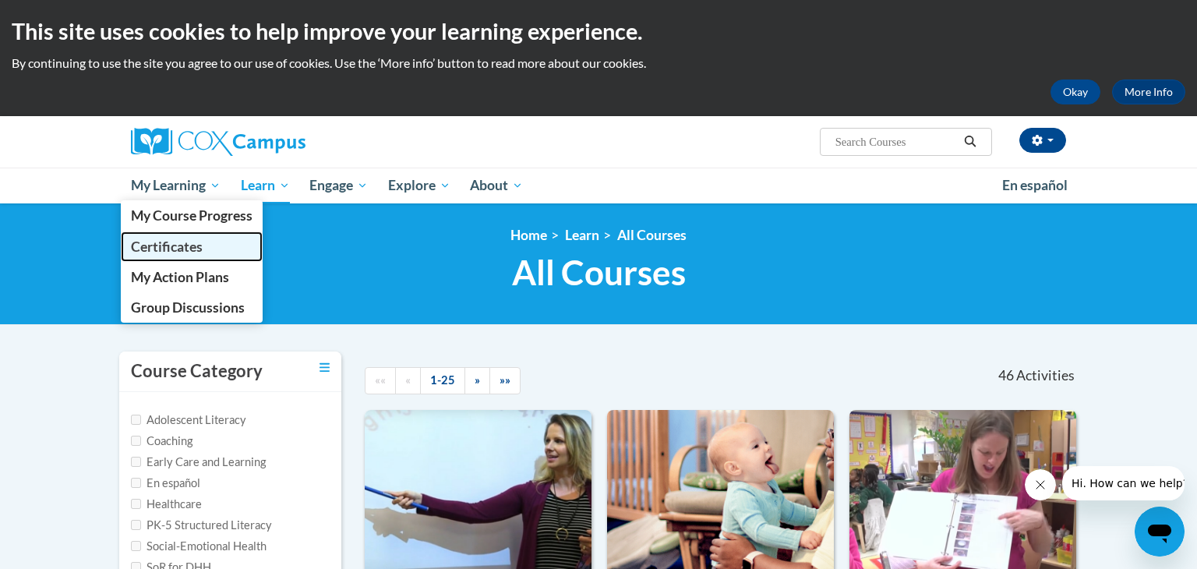
click at [196, 248] on span "Certificates" at bounding box center [167, 247] width 72 height 16
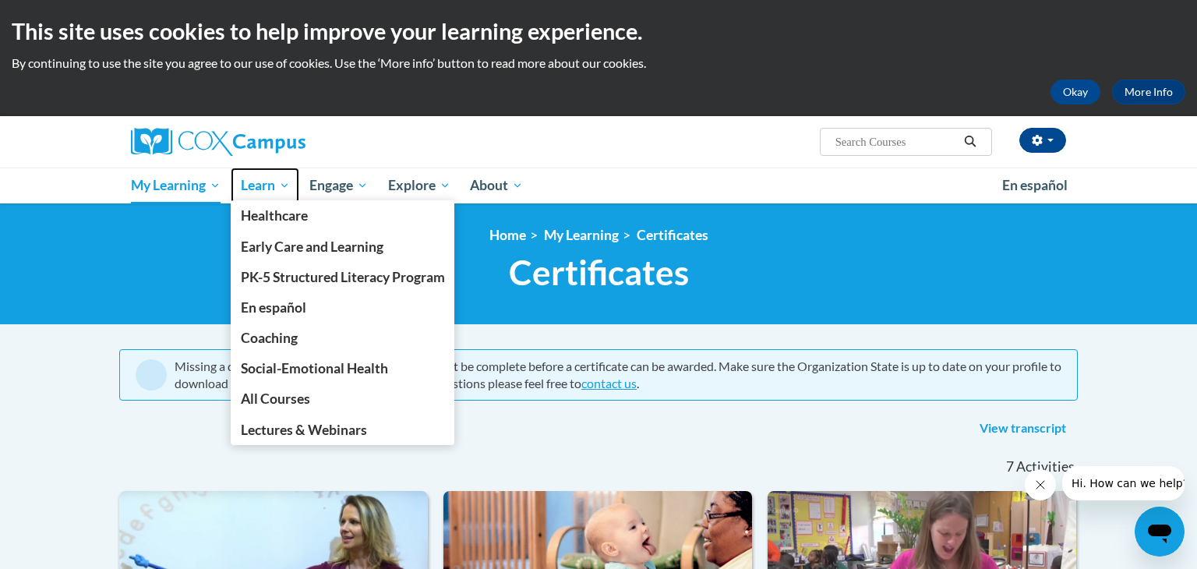
click at [254, 190] on span "Learn" at bounding box center [265, 185] width 49 height 19
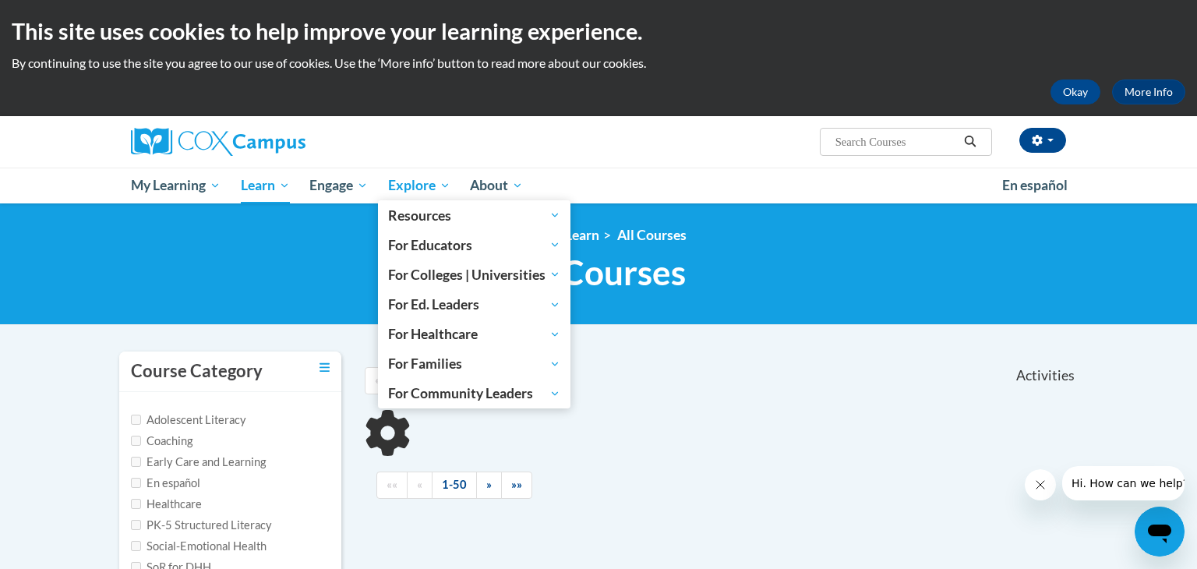
click at [418, 187] on span "Explore" at bounding box center [419, 185] width 62 height 19
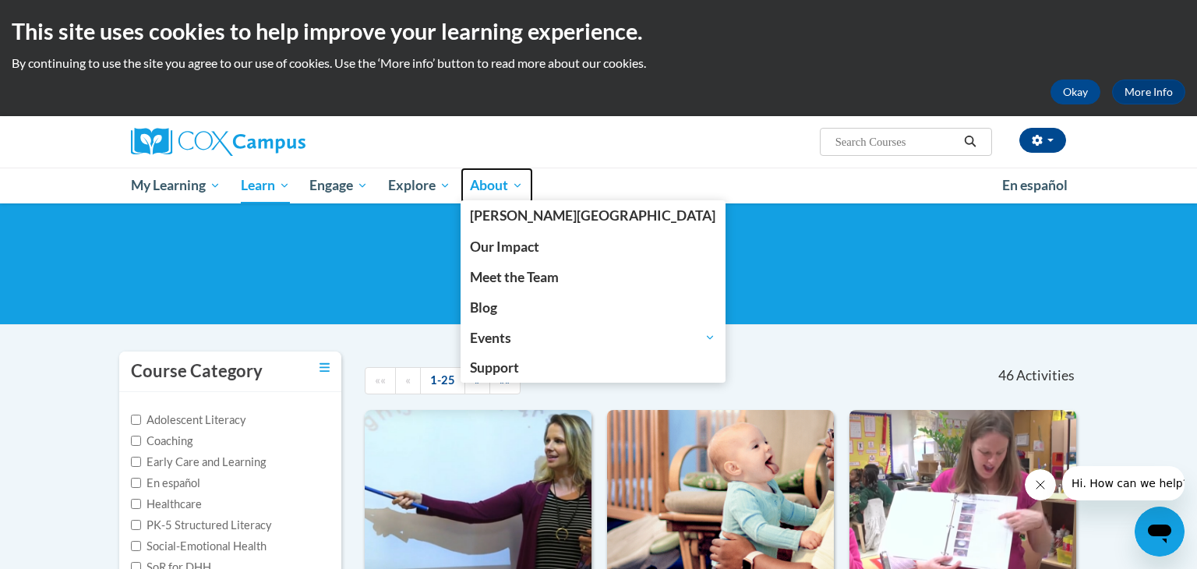
click at [487, 189] on span "About" at bounding box center [496, 185] width 53 height 19
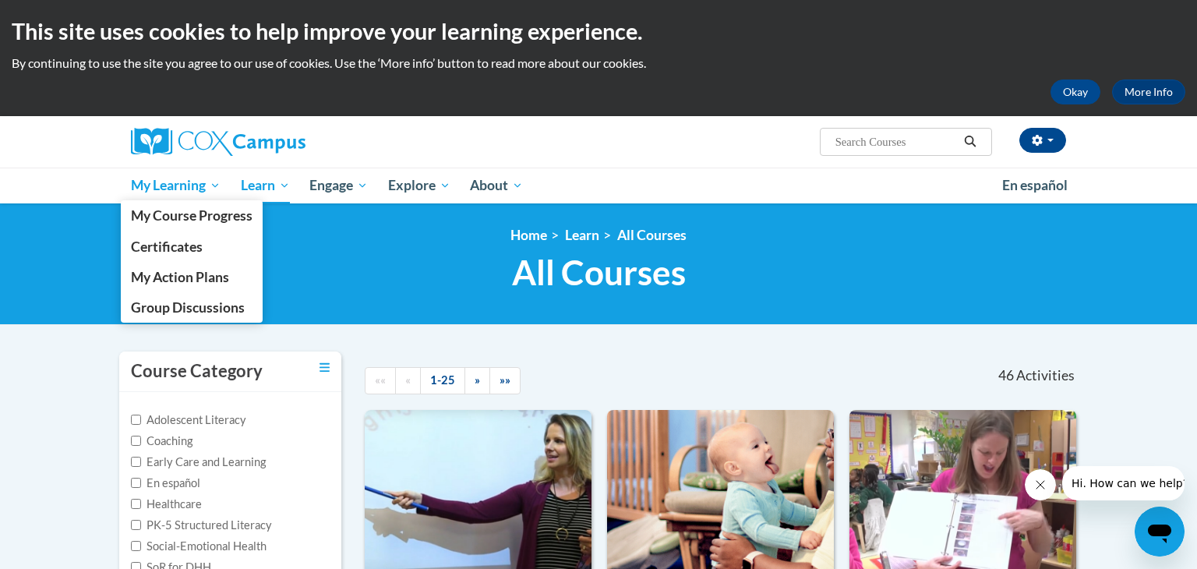
click at [175, 186] on span "My Learning" at bounding box center [176, 185] width 90 height 19
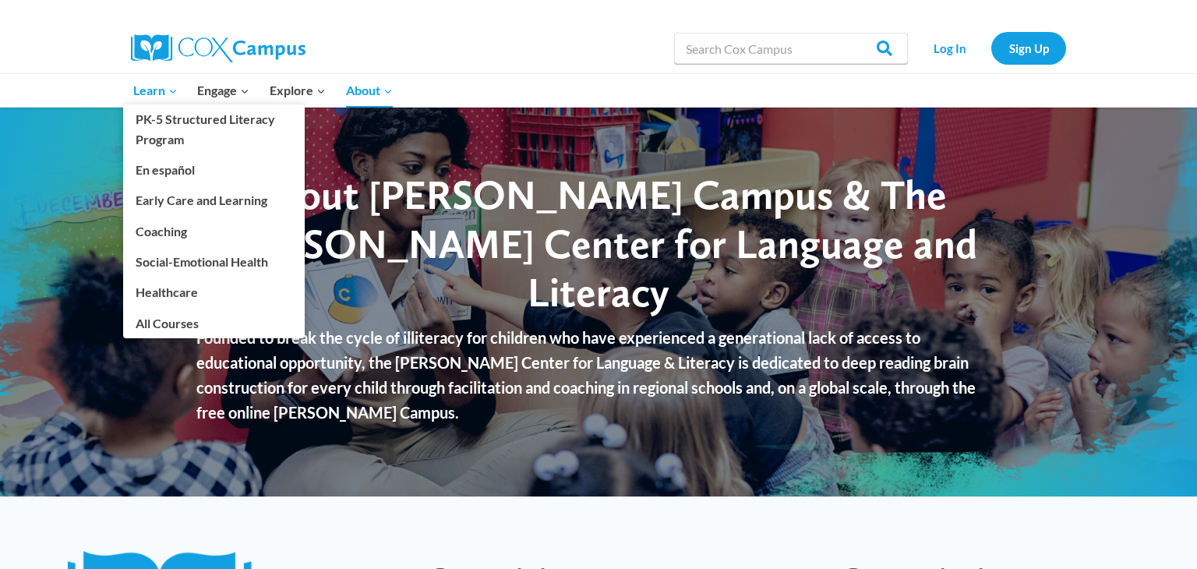
click at [164, 84] on span "Learn Expand" at bounding box center [155, 90] width 44 height 20
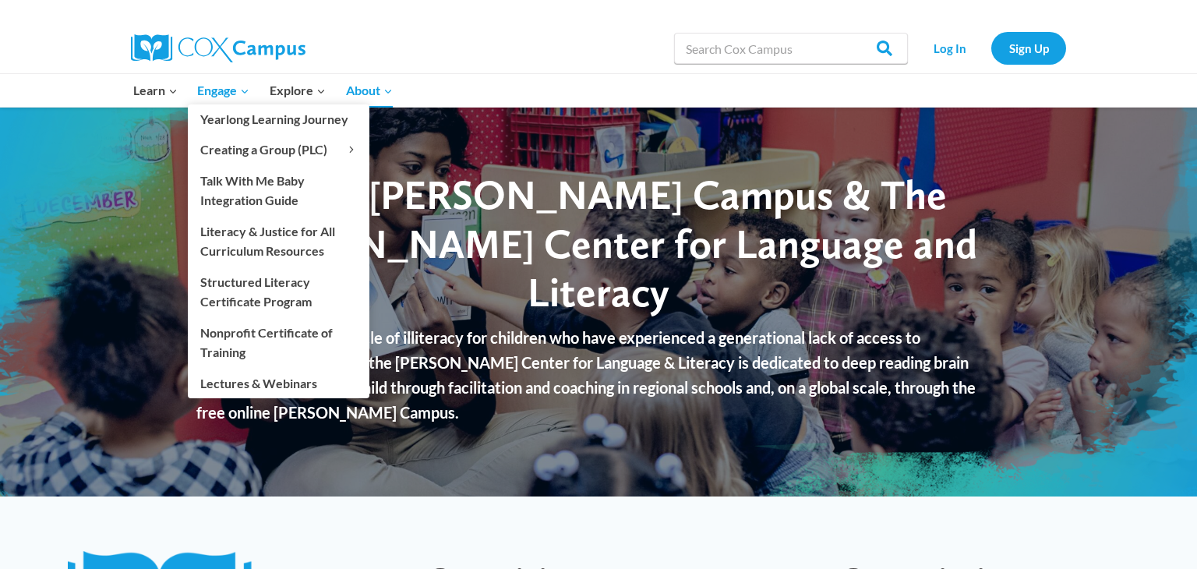
click at [222, 90] on span "Engage Expand" at bounding box center [223, 90] width 52 height 20
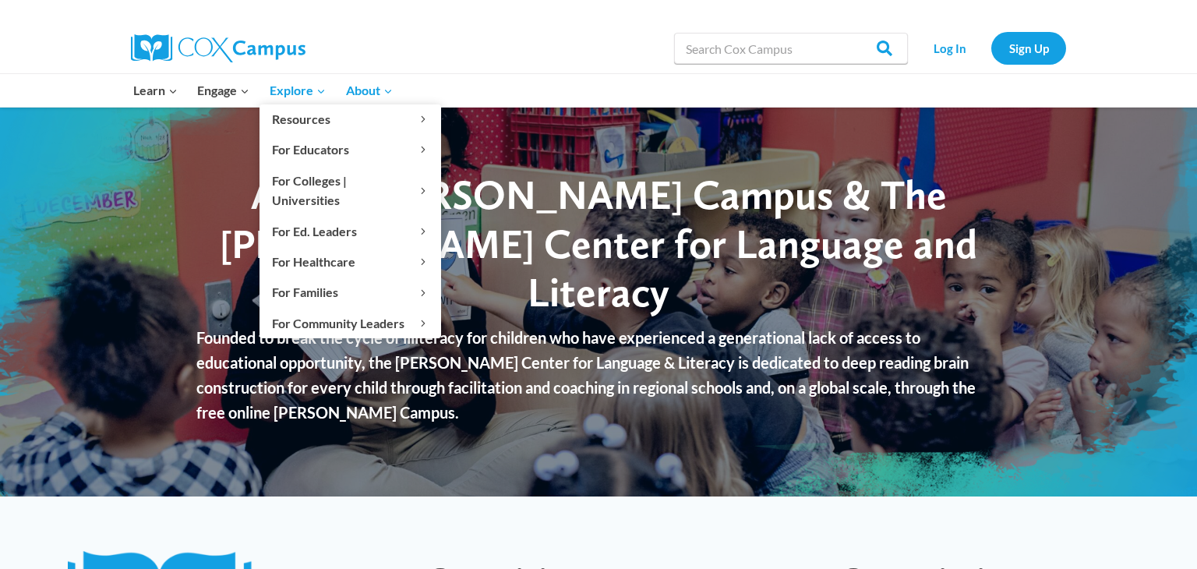
click at [298, 95] on span "Explore Expand" at bounding box center [298, 90] width 56 height 20
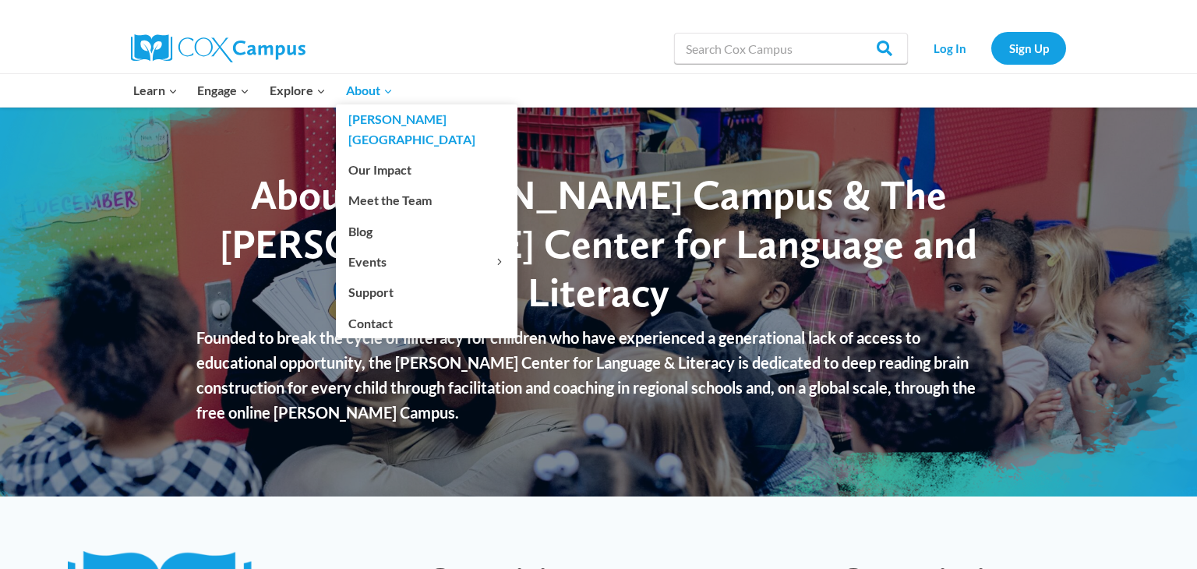
click at [374, 94] on span "About Expand" at bounding box center [369, 90] width 47 height 20
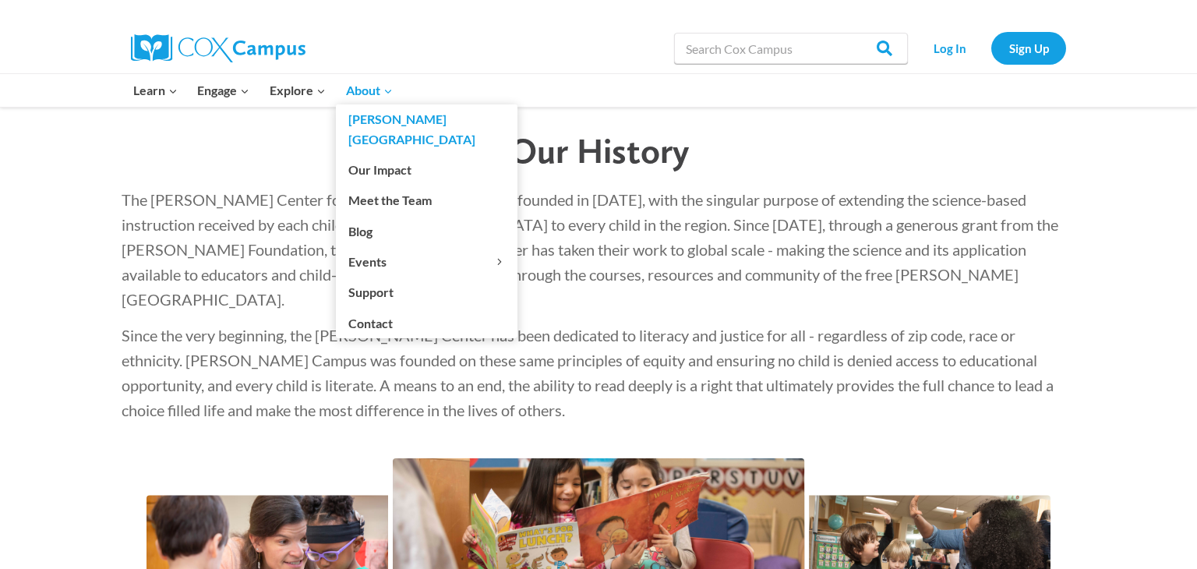
scroll to position [2285, 0]
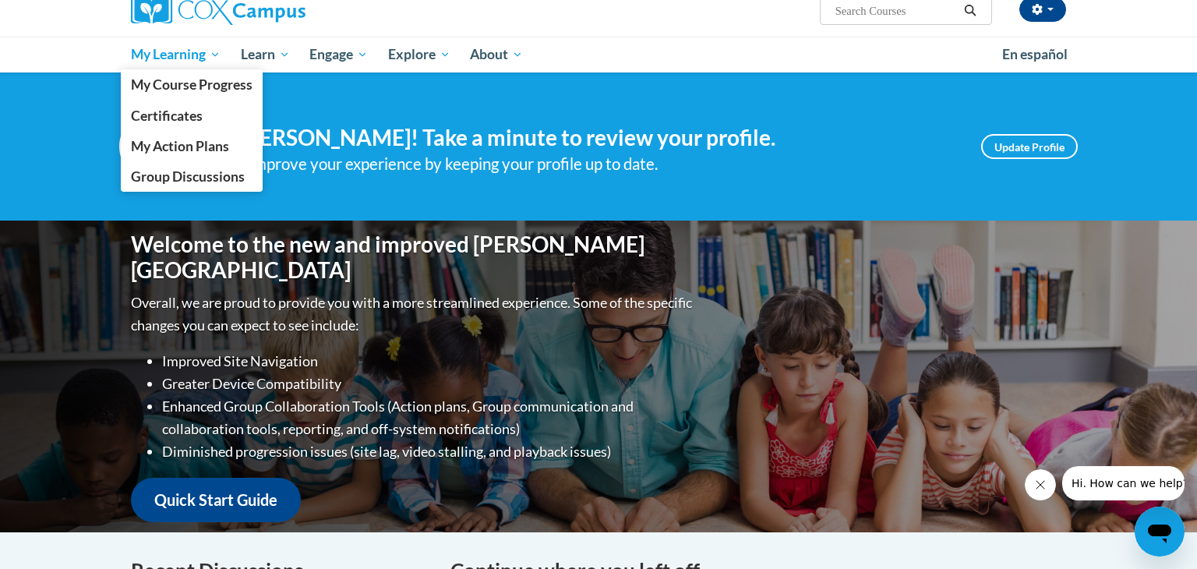
click at [156, 55] on span "My Learning" at bounding box center [176, 54] width 90 height 19
click at [143, 125] on link "Certificates" at bounding box center [192, 116] width 142 height 30
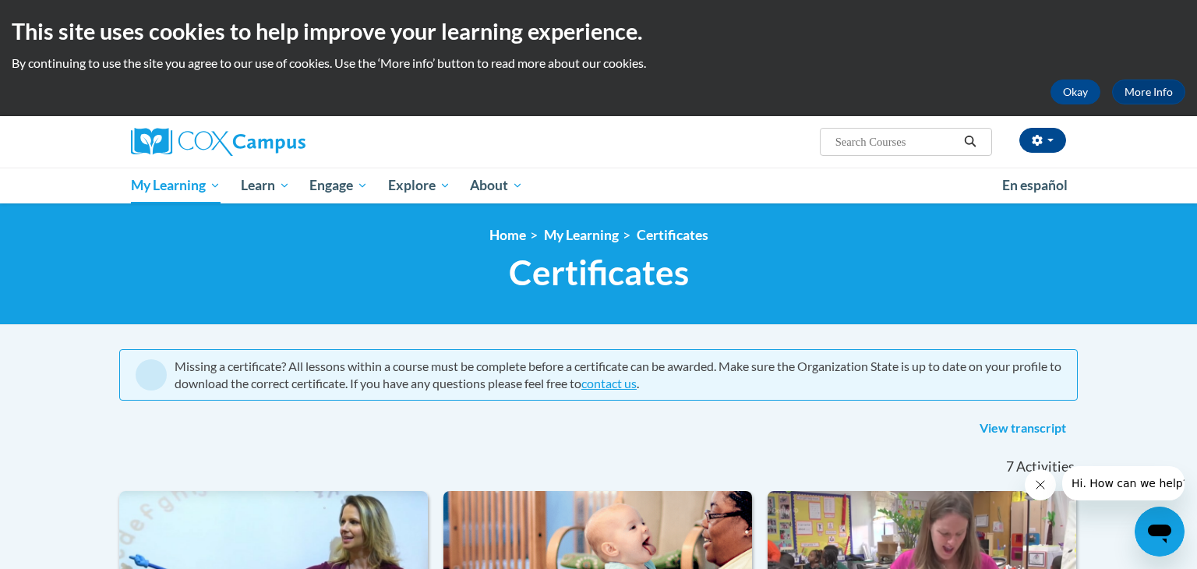
click at [871, 143] on input "Search..." at bounding box center [896, 142] width 125 height 19
type input "meaningful module"
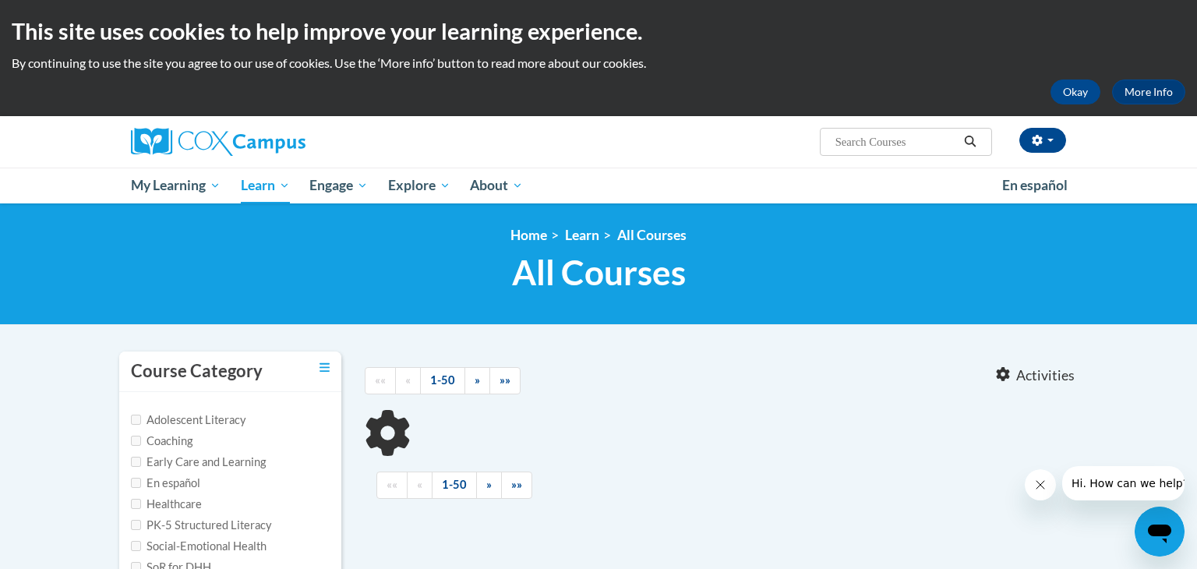
type input "meaningful module"
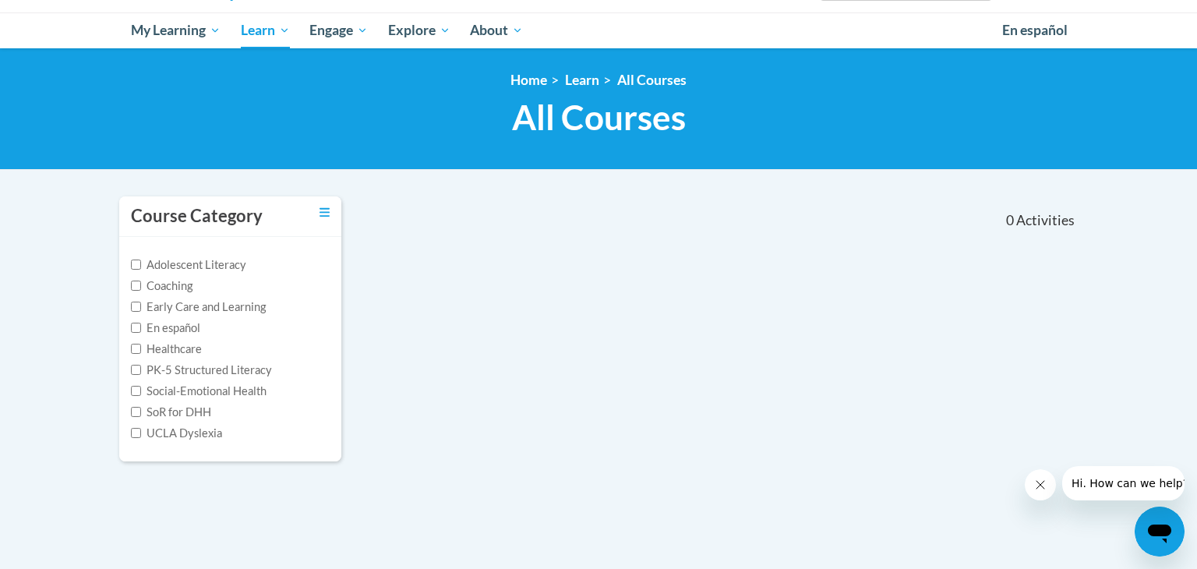
scroll to position [156, 0]
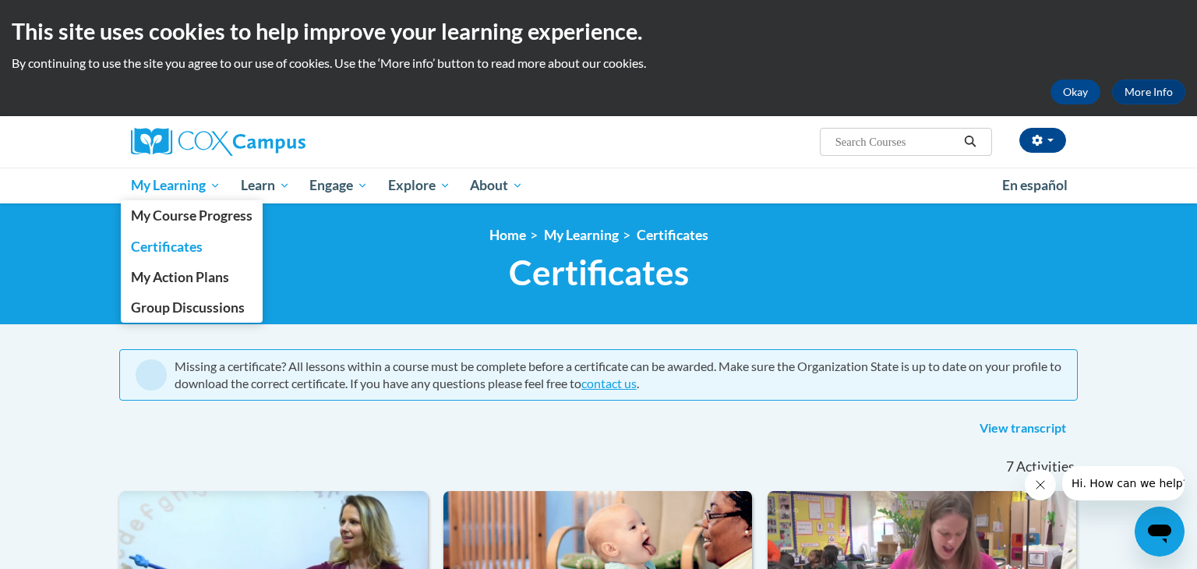
click at [183, 182] on span "My Learning" at bounding box center [176, 185] width 90 height 19
click at [193, 216] on span "My Course Progress" at bounding box center [192, 215] width 122 height 16
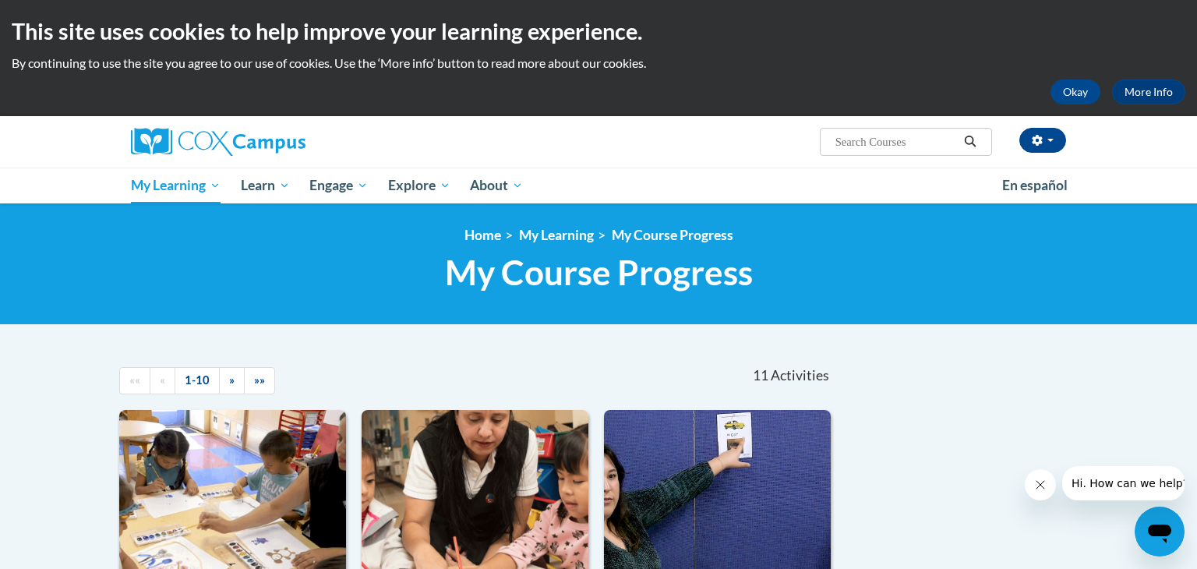
click at [905, 134] on input "Search..." at bounding box center [896, 142] width 125 height 19
paste input "Monitoring Children's Progress in Language and Literacy in the Early Years from…"
type input "Monitoring Children's Progress in Language and Literacy in the Early Years from…"
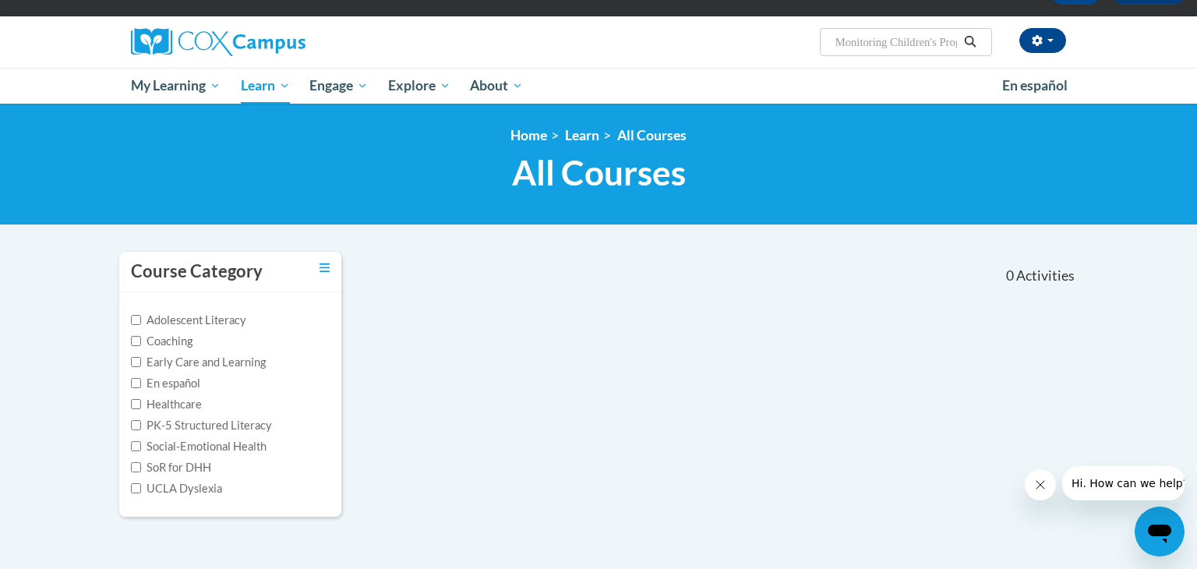
scroll to position [37, 0]
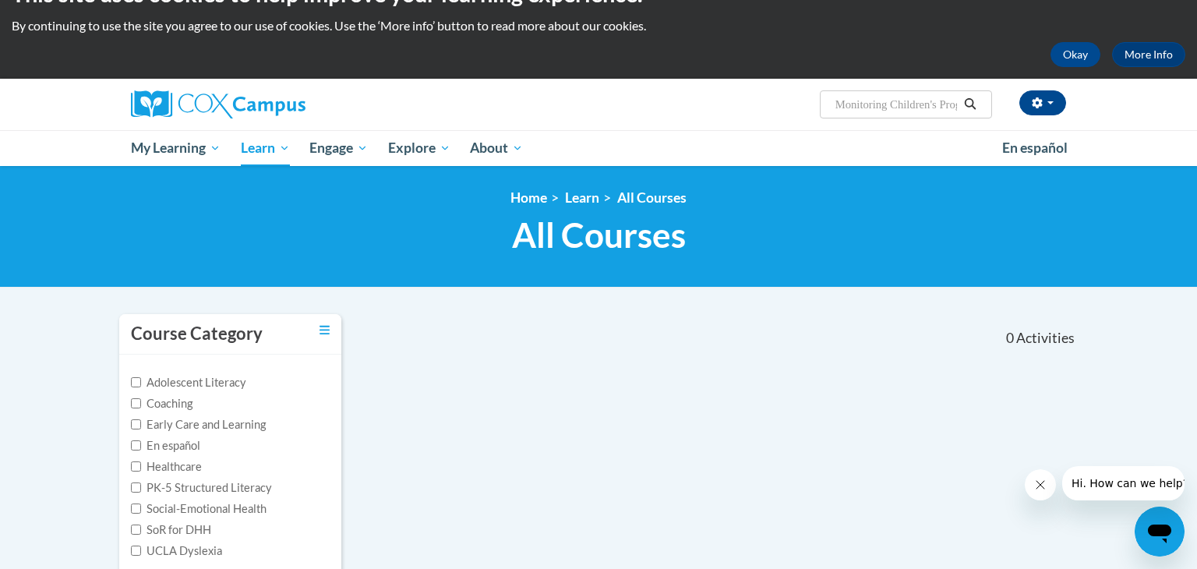
click at [913, 104] on input "Monitoring Children's Progress in Language and Literacy in the Early Years from…" at bounding box center [896, 104] width 125 height 19
click at [951, 101] on input "Monitoring Children's Progress in Language and Literacy in the Early Years from…" at bounding box center [896, 104] width 125 height 19
type input "Monitoring Children's Progress in Language and Literacy in the Early Years"
